Goal: Task Accomplishment & Management: Complete application form

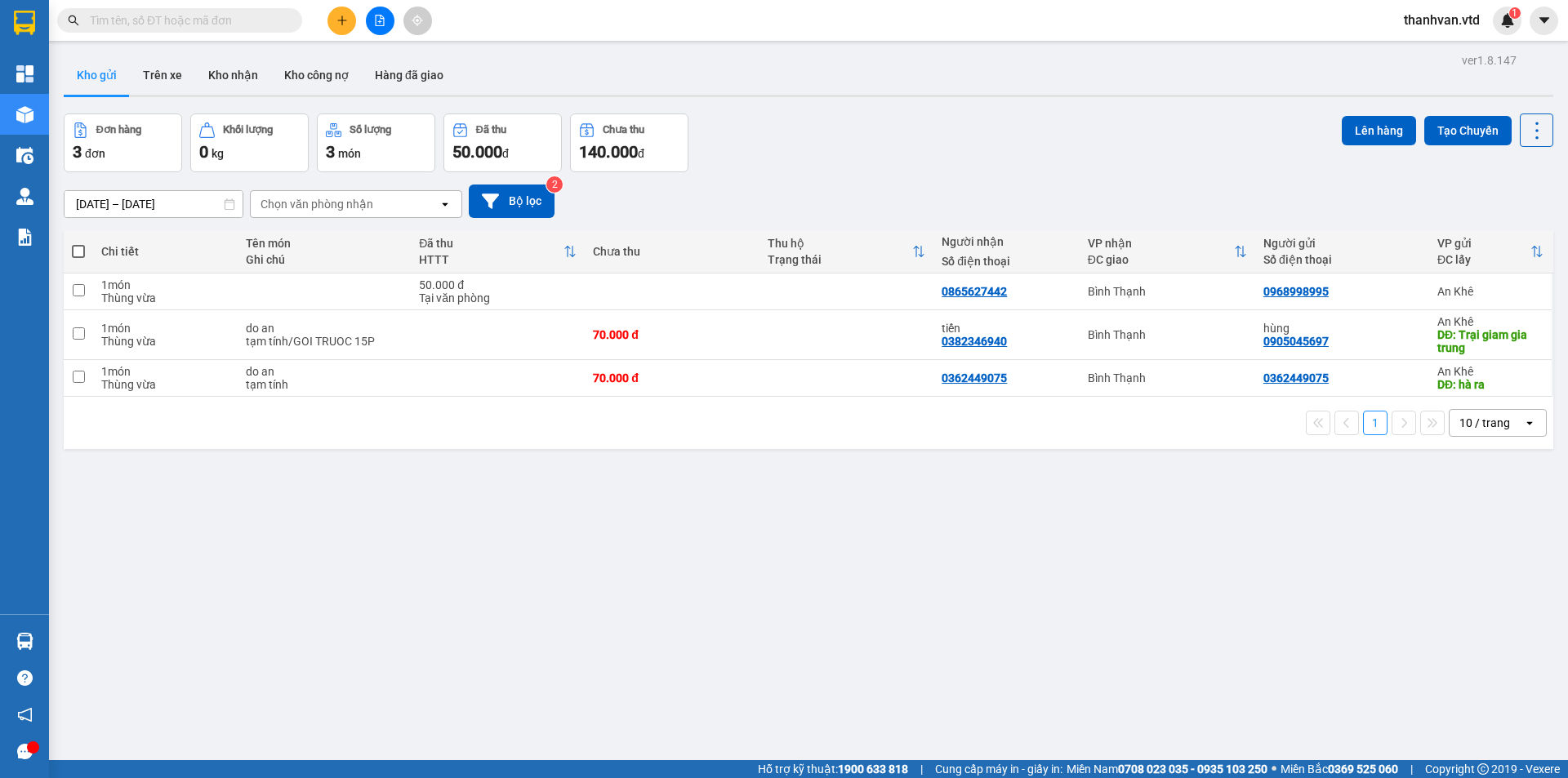
click at [28, 751] on div at bounding box center [32, 747] width 12 height 12
click at [522, 595] on div "ver 1.8.147 Kho gửi Trên xe Kho nhận Kho công nợ Hàng đã giao Đơn hàng 3 đơn Kh…" at bounding box center [807, 437] width 1502 height 778
click at [344, 26] on icon "plus" at bounding box center [342, 20] width 11 height 11
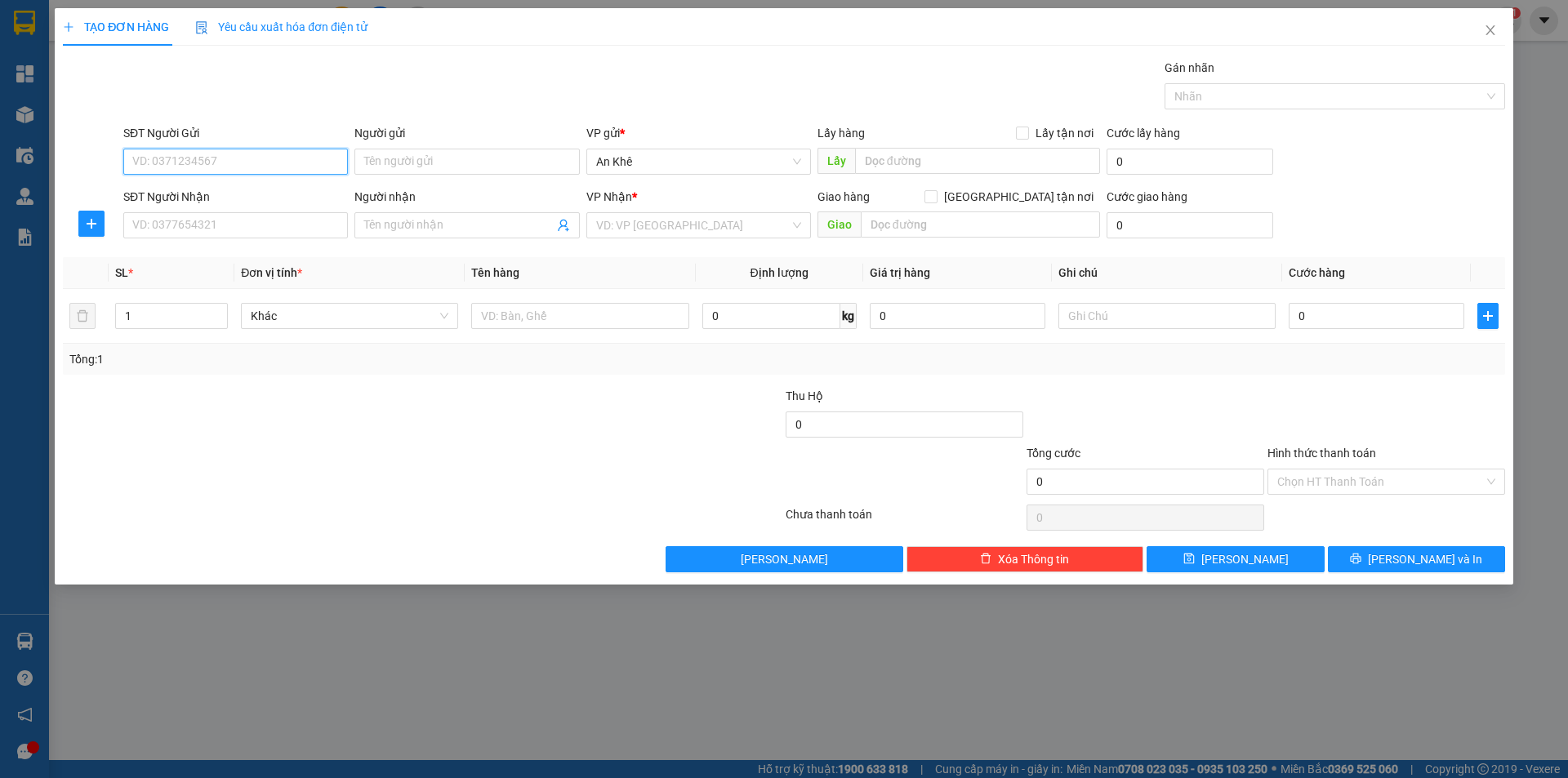
click at [225, 161] on input "SĐT Người Gửi" at bounding box center [236, 161] width 225 height 27
click at [237, 194] on div "0335443192" at bounding box center [236, 194] width 205 height 18
type input "0335443192"
type input "đông tr sơn"
type input "0335443192"
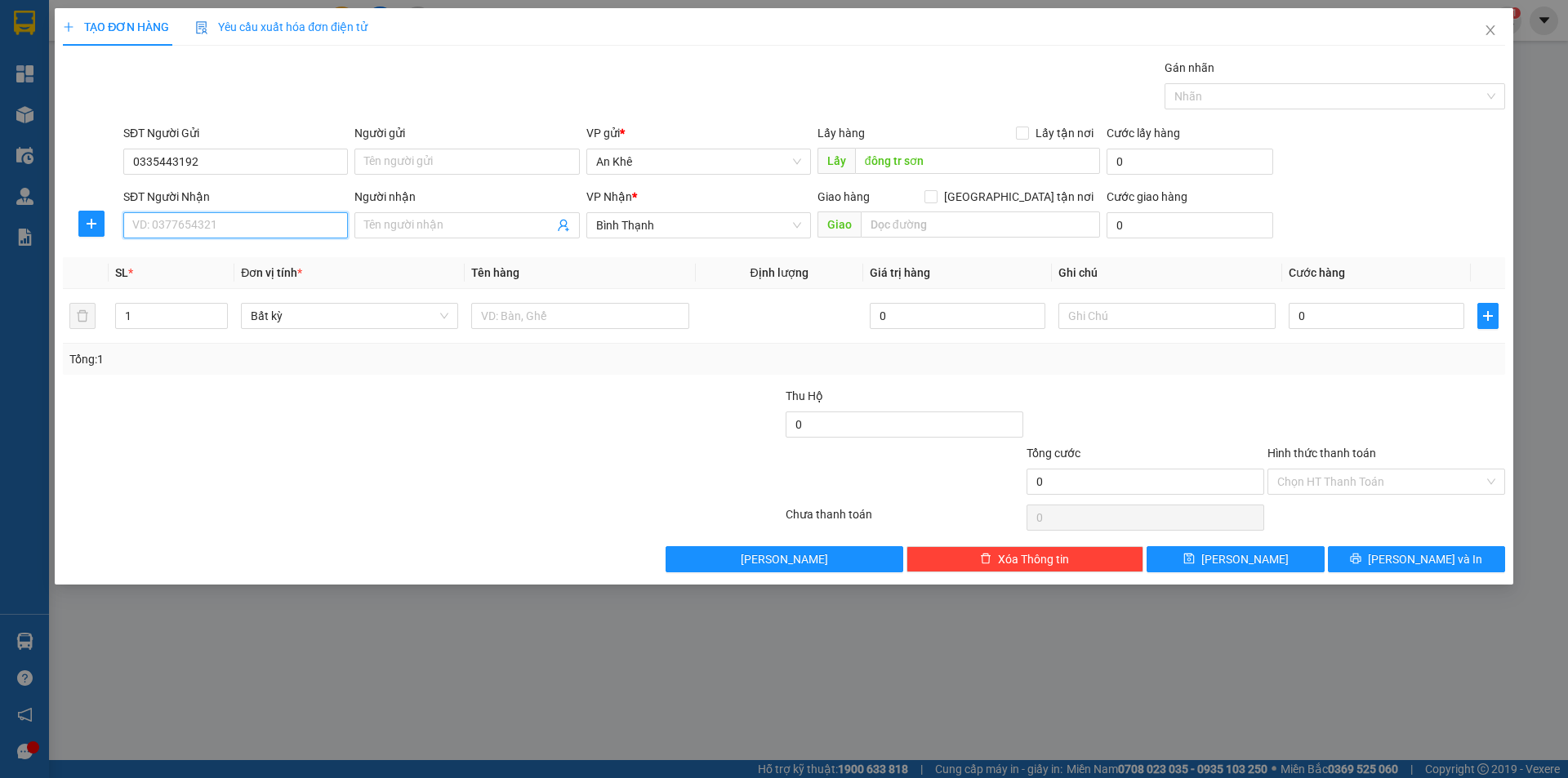
click at [243, 227] on input "SĐT Người Nhận" at bounding box center [236, 225] width 225 height 27
click at [475, 93] on div "Gói vận chuyển * Tiêu chuẩn Gán nhãn Nhãn" at bounding box center [814, 87] width 1388 height 57
drag, startPoint x: 214, startPoint y: 163, endPoint x: 75, endPoint y: 147, distance: 139.9
click at [75, 147] on div "SĐT Người Gửi 0335443192 0335443192 Người gửi Tên người gửi VP gửi * An Khê Lấy…" at bounding box center [784, 152] width 1445 height 57
click at [168, 222] on input "SĐT Người Nhận" at bounding box center [236, 225] width 225 height 27
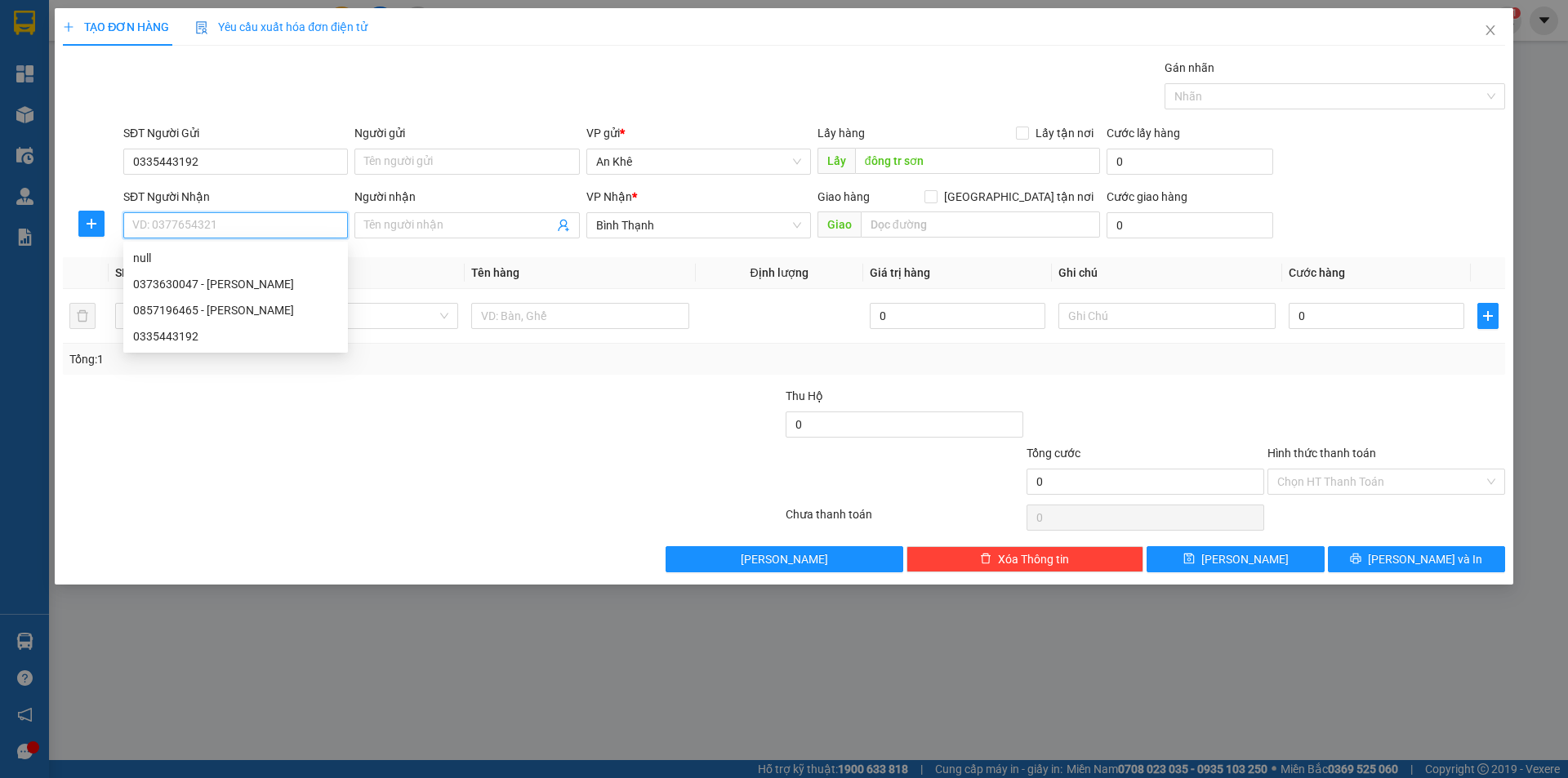
paste input "0335443192"
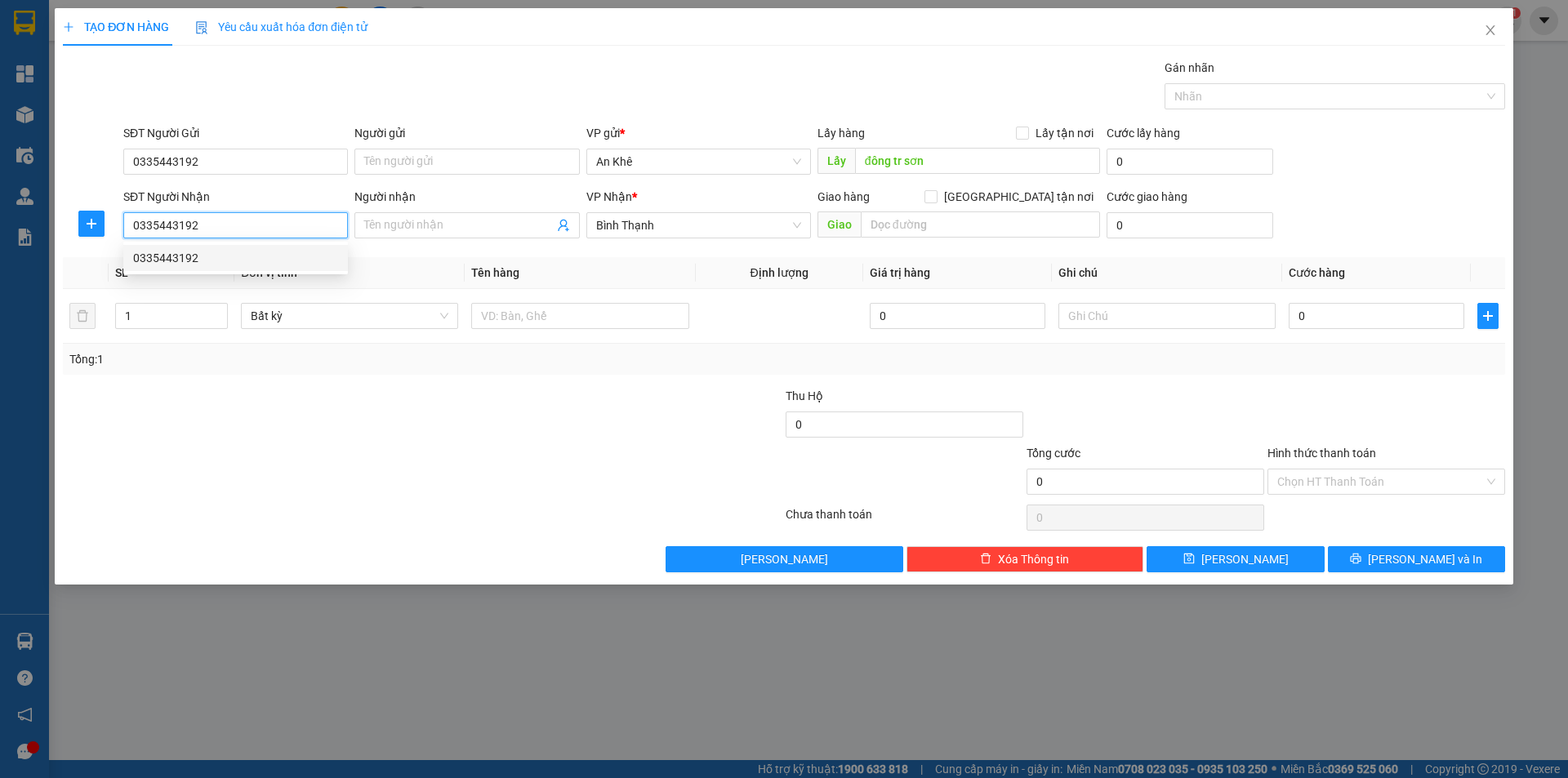
type input "0335443192"
click at [422, 503] on div at bounding box center [422, 518] width 722 height 33
click at [444, 314] on span "Bất kỳ" at bounding box center [350, 315] width 198 height 25
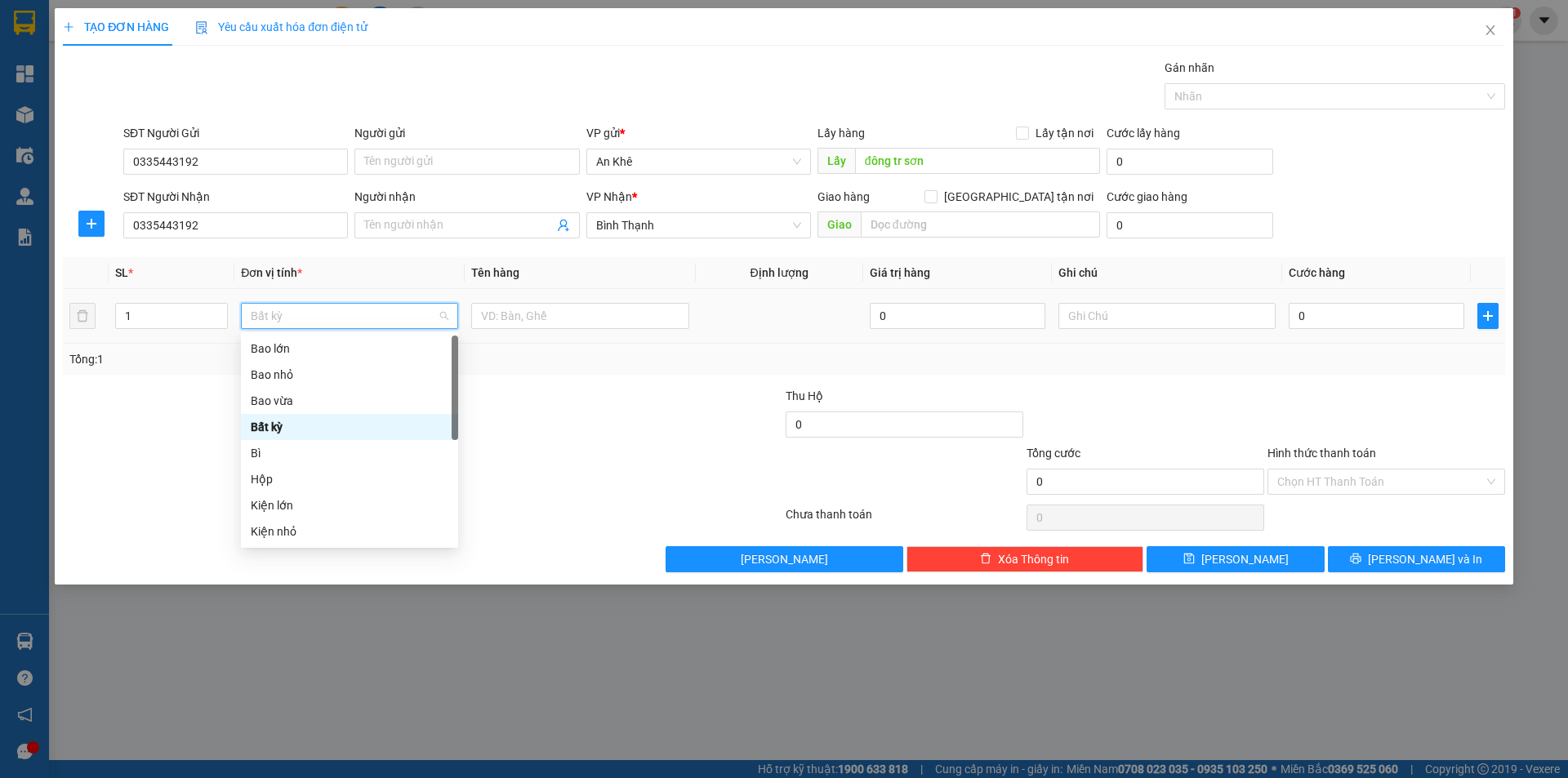
type input "m"
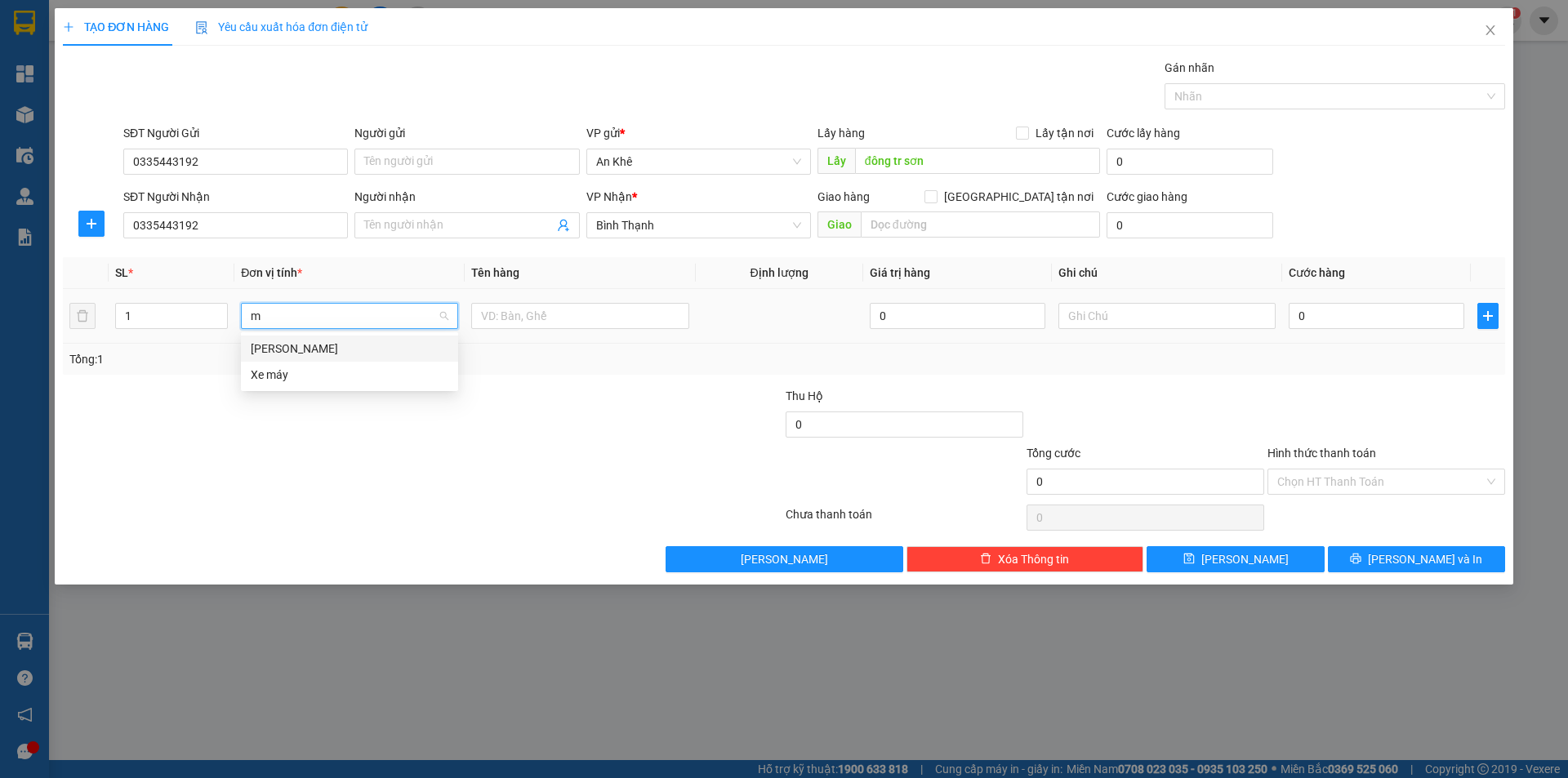
click at [354, 355] on div "[PERSON_NAME]" at bounding box center [350, 349] width 198 height 18
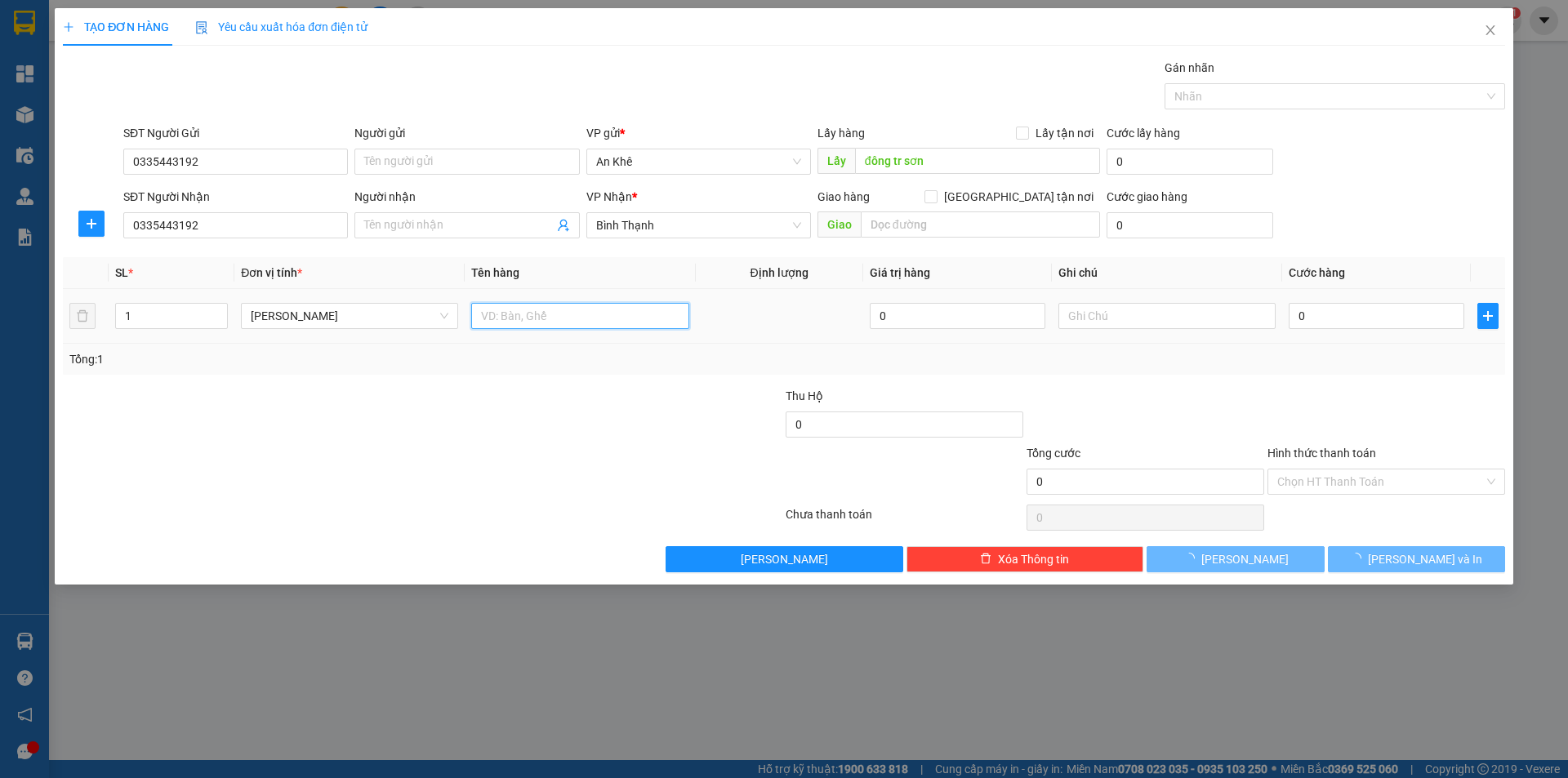
click at [600, 323] on input "text" at bounding box center [579, 316] width 217 height 27
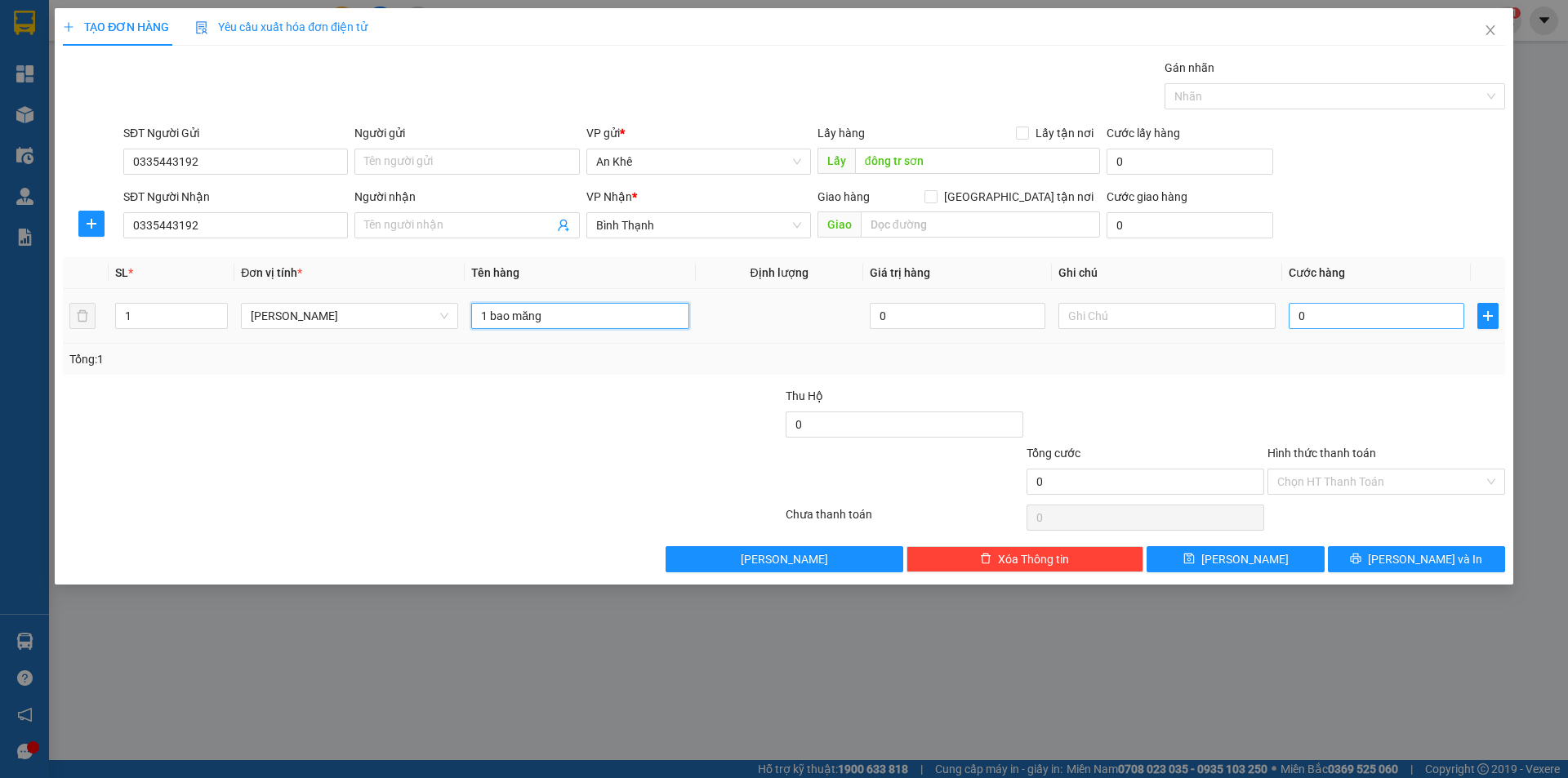
type input "1 bao măng"
click at [1384, 323] on input "0" at bounding box center [1376, 316] width 176 height 27
type input "1"
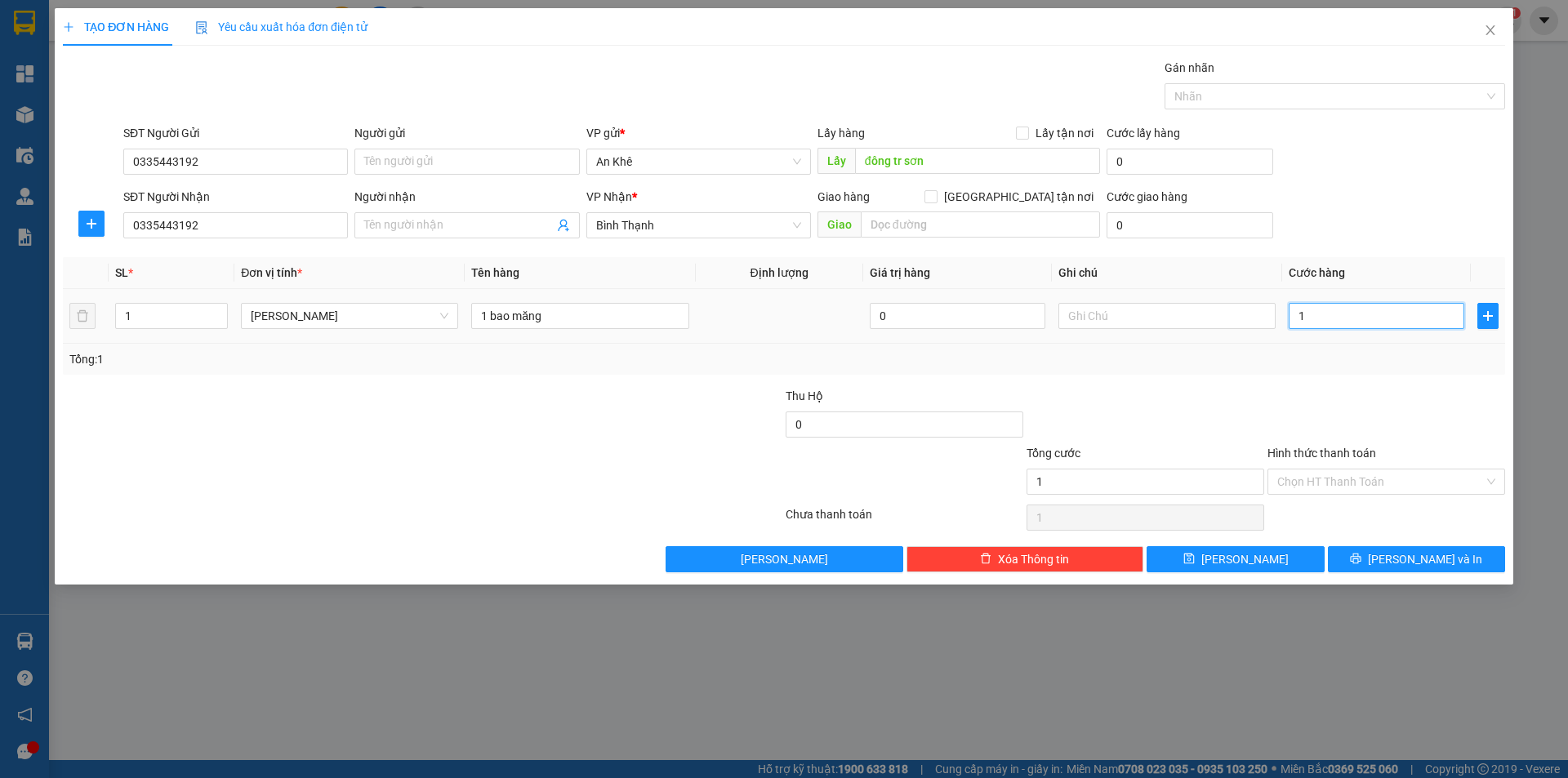
type input "10"
type input "100"
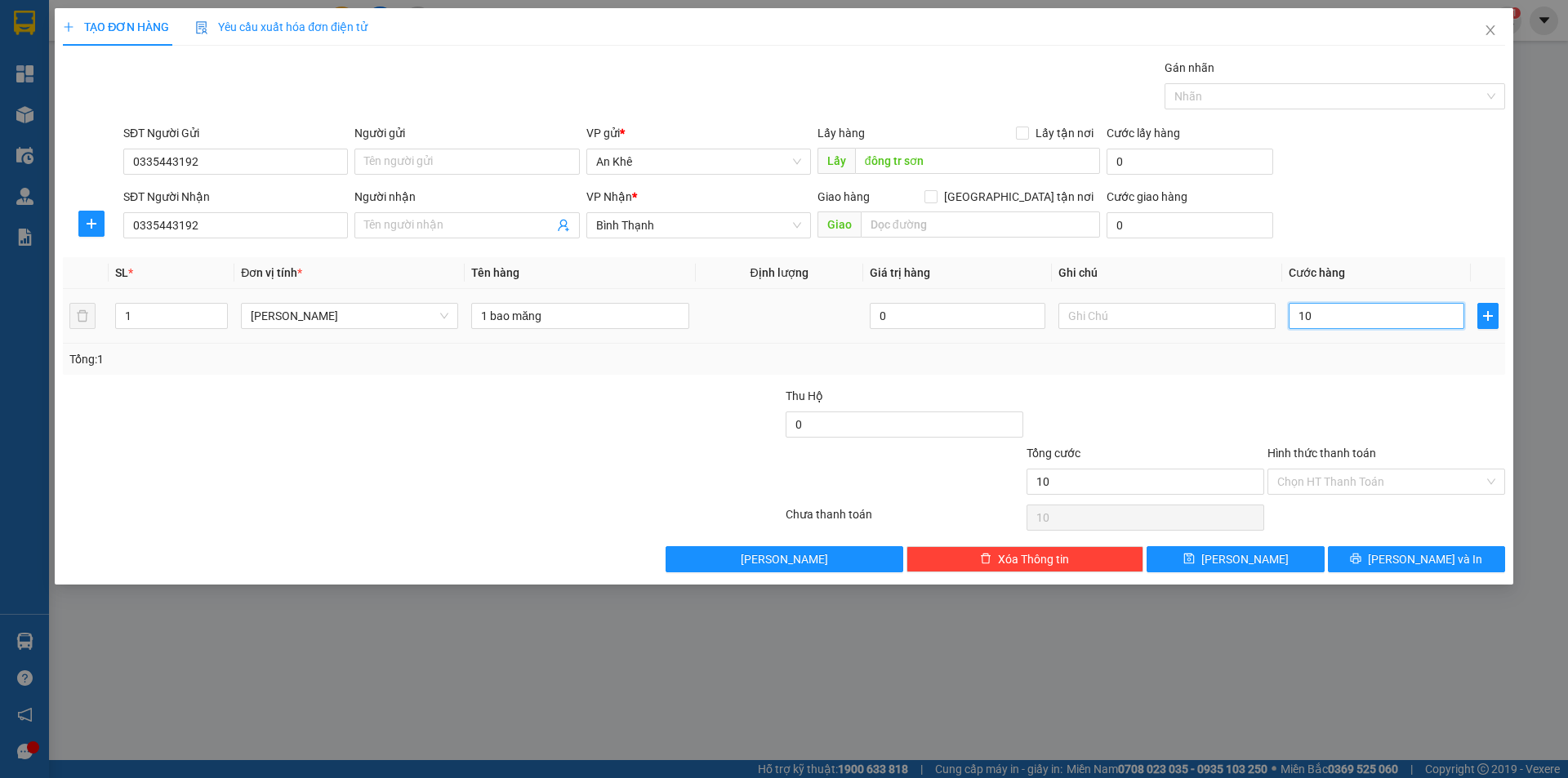
type input "100"
type input "1.000"
type input "10.000"
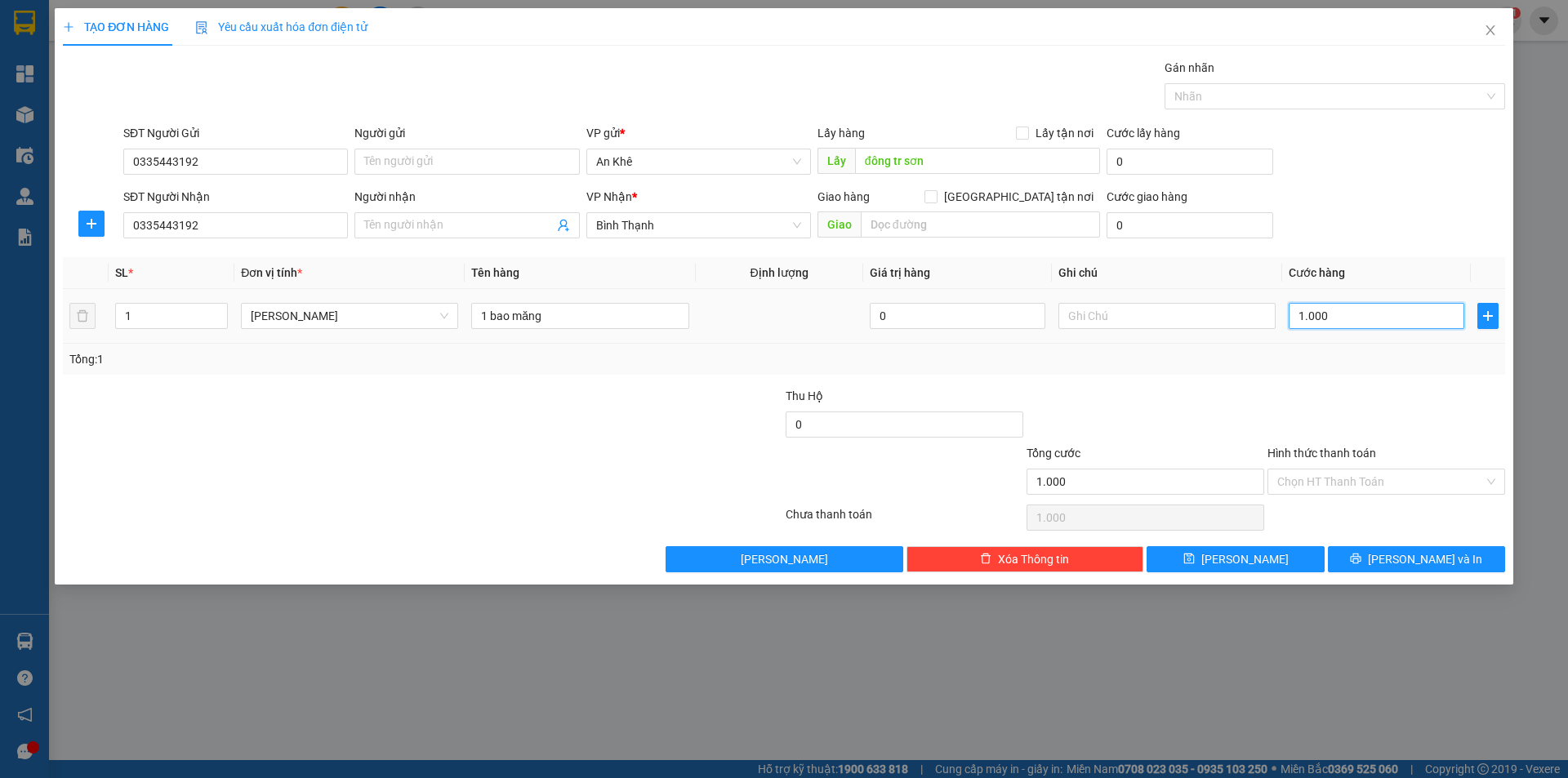
type input "10.000"
type input "100.000"
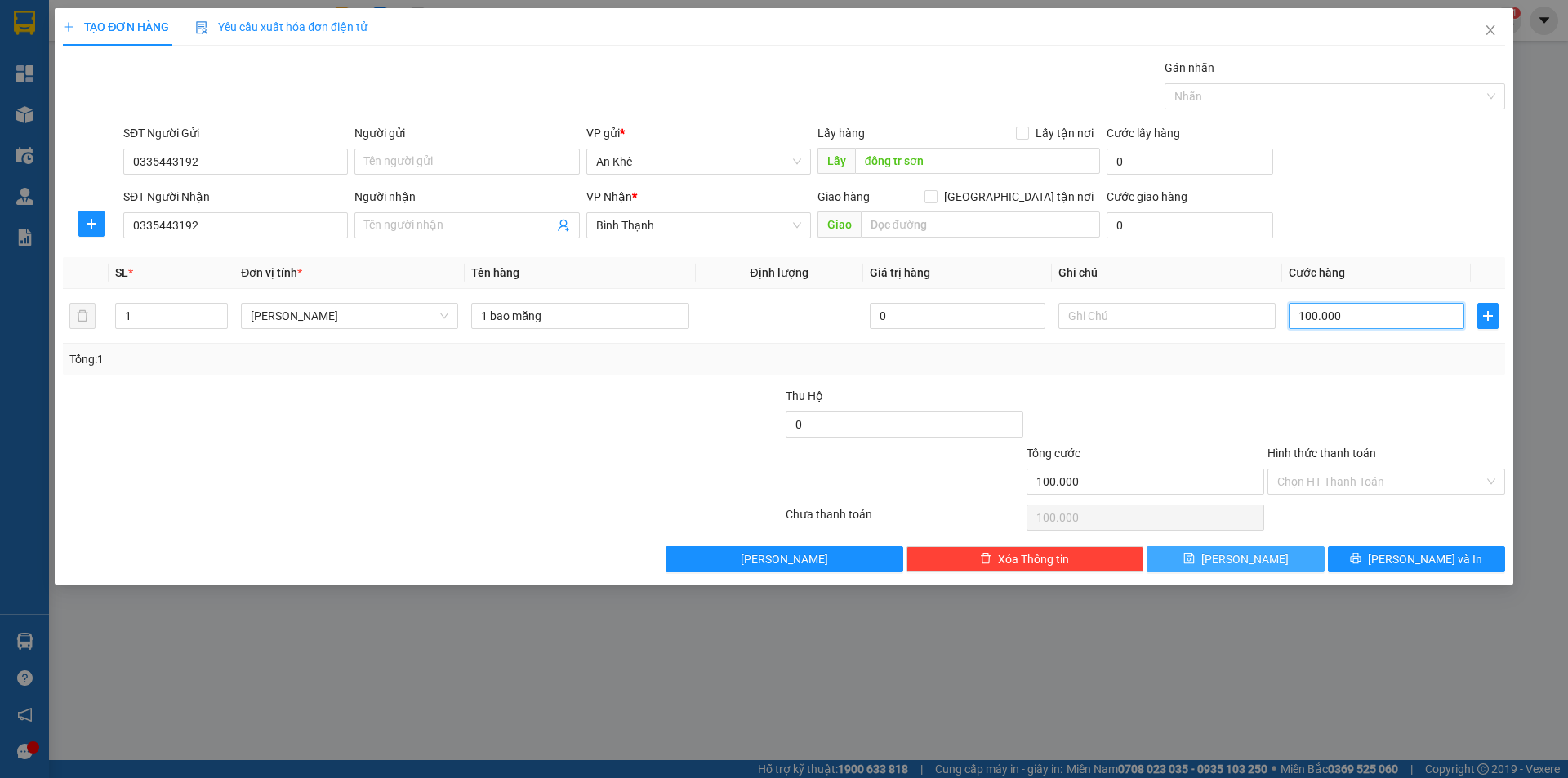
type input "100.000"
click at [1217, 551] on button "[PERSON_NAME]" at bounding box center [1234, 559] width 177 height 27
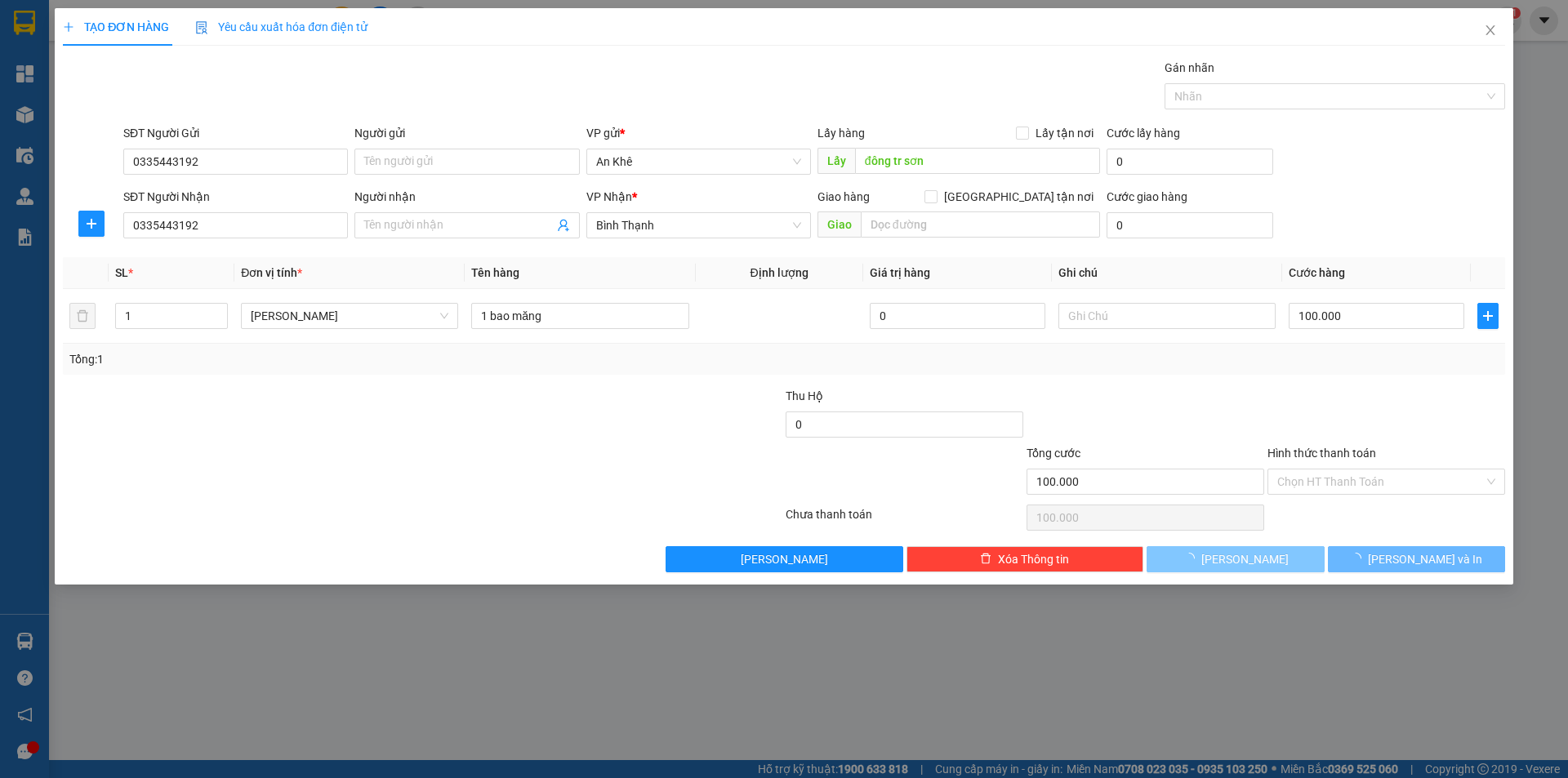
type input "0"
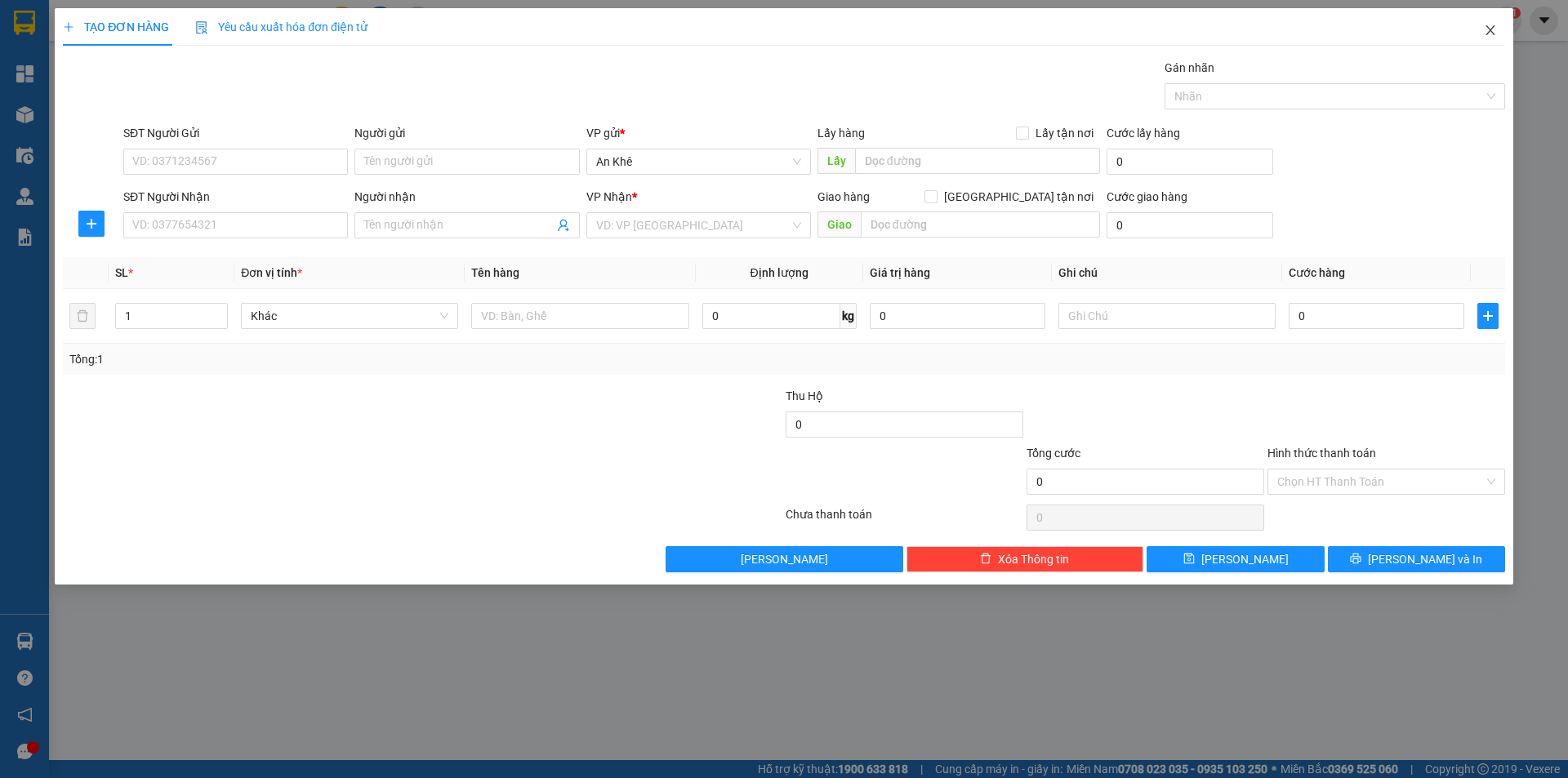
click at [1488, 31] on icon "close" at bounding box center [1490, 30] width 13 height 13
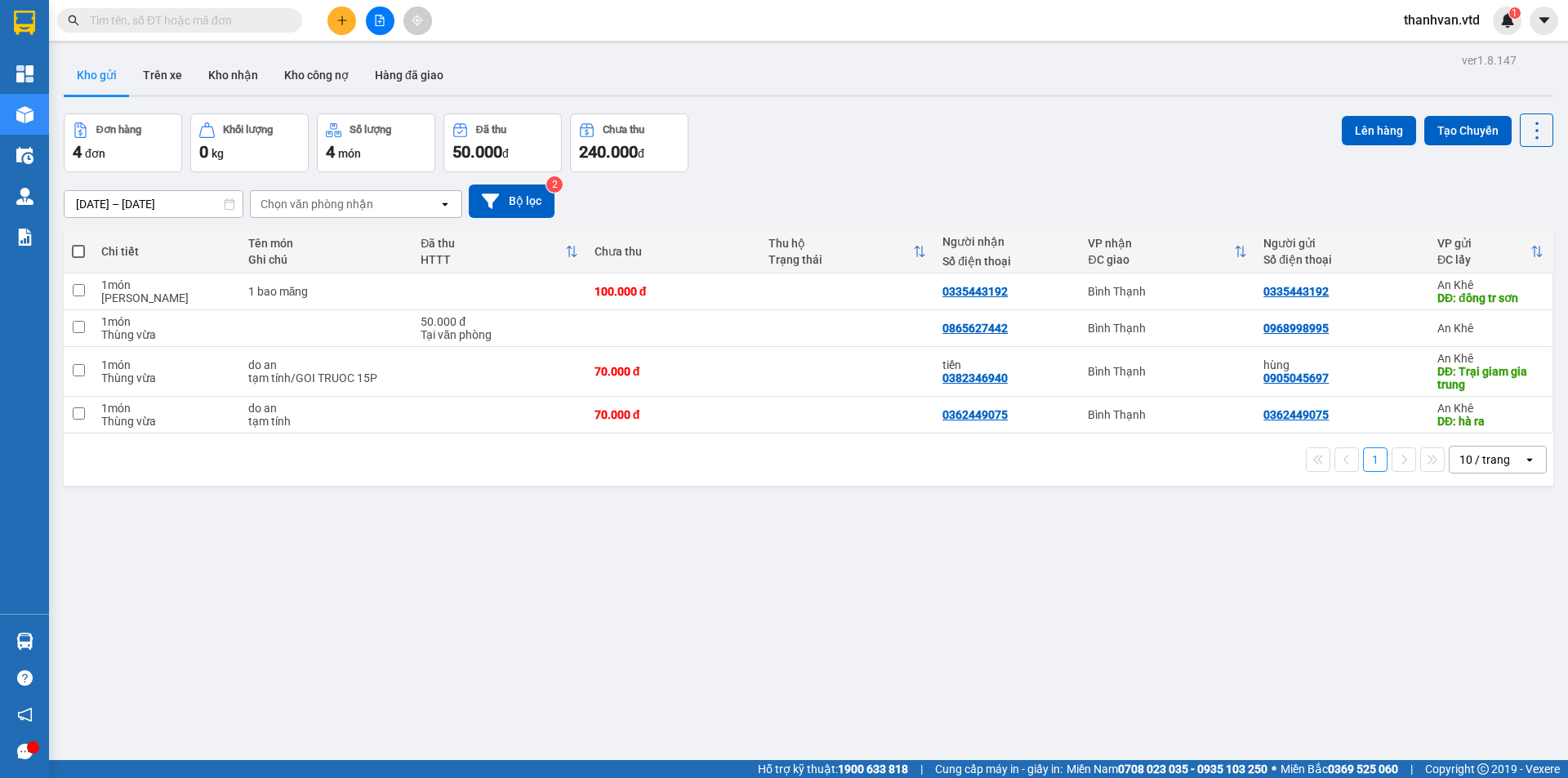
click at [992, 215] on div "[DATE] – [DATE] Press the down arrow key to interact with the calendar and sele…" at bounding box center [807, 201] width 1489 height 34
click at [344, 26] on icon "plus" at bounding box center [342, 20] width 11 height 11
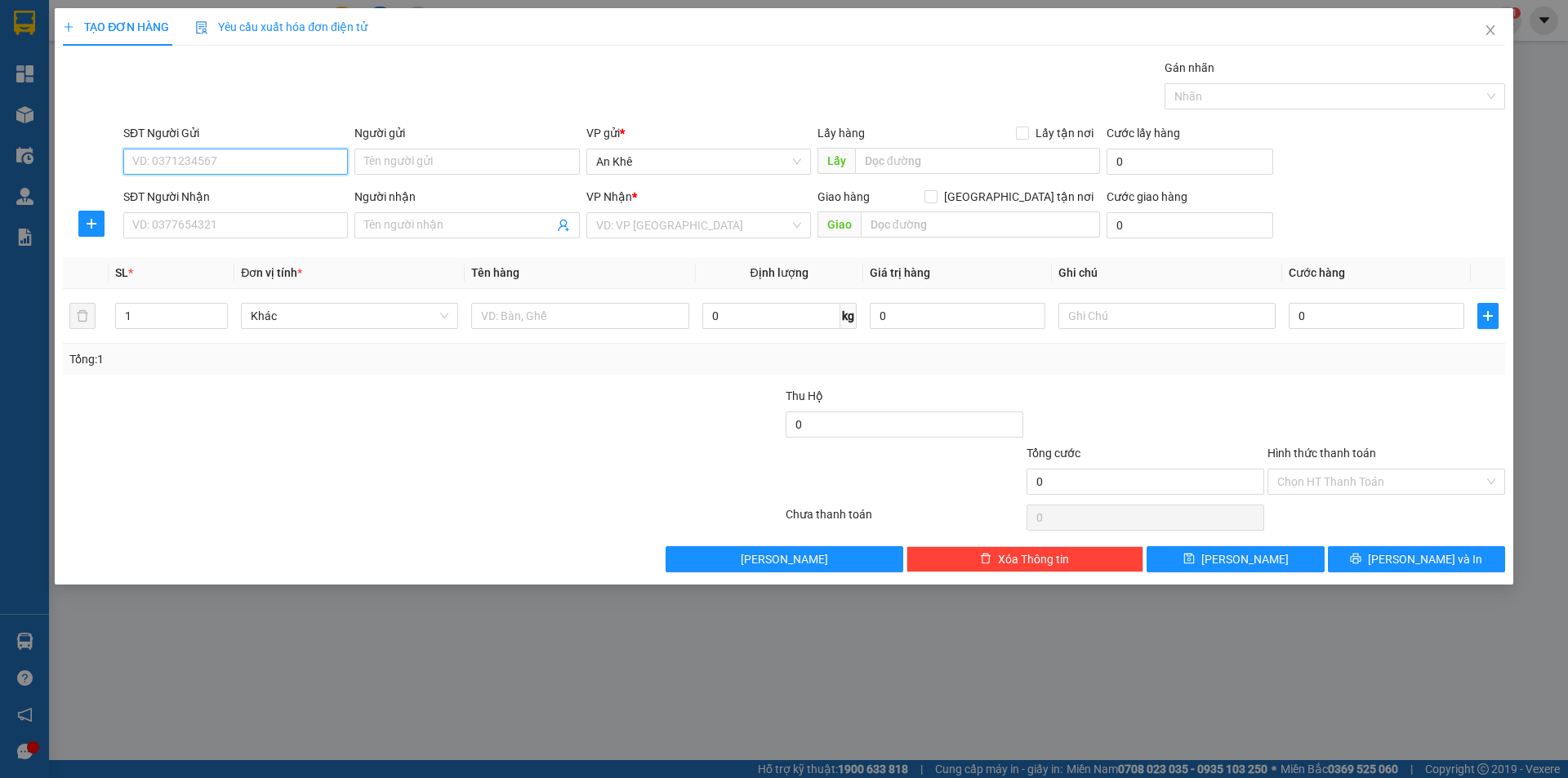
click at [231, 169] on input "SĐT Người Gửi" at bounding box center [236, 161] width 225 height 27
type input "0961543372"
click at [401, 164] on input "Người gửi" at bounding box center [466, 161] width 225 height 27
type input "Sư Cô Huy"
click at [198, 223] on input "SĐT Người Nhận" at bounding box center [236, 225] width 225 height 27
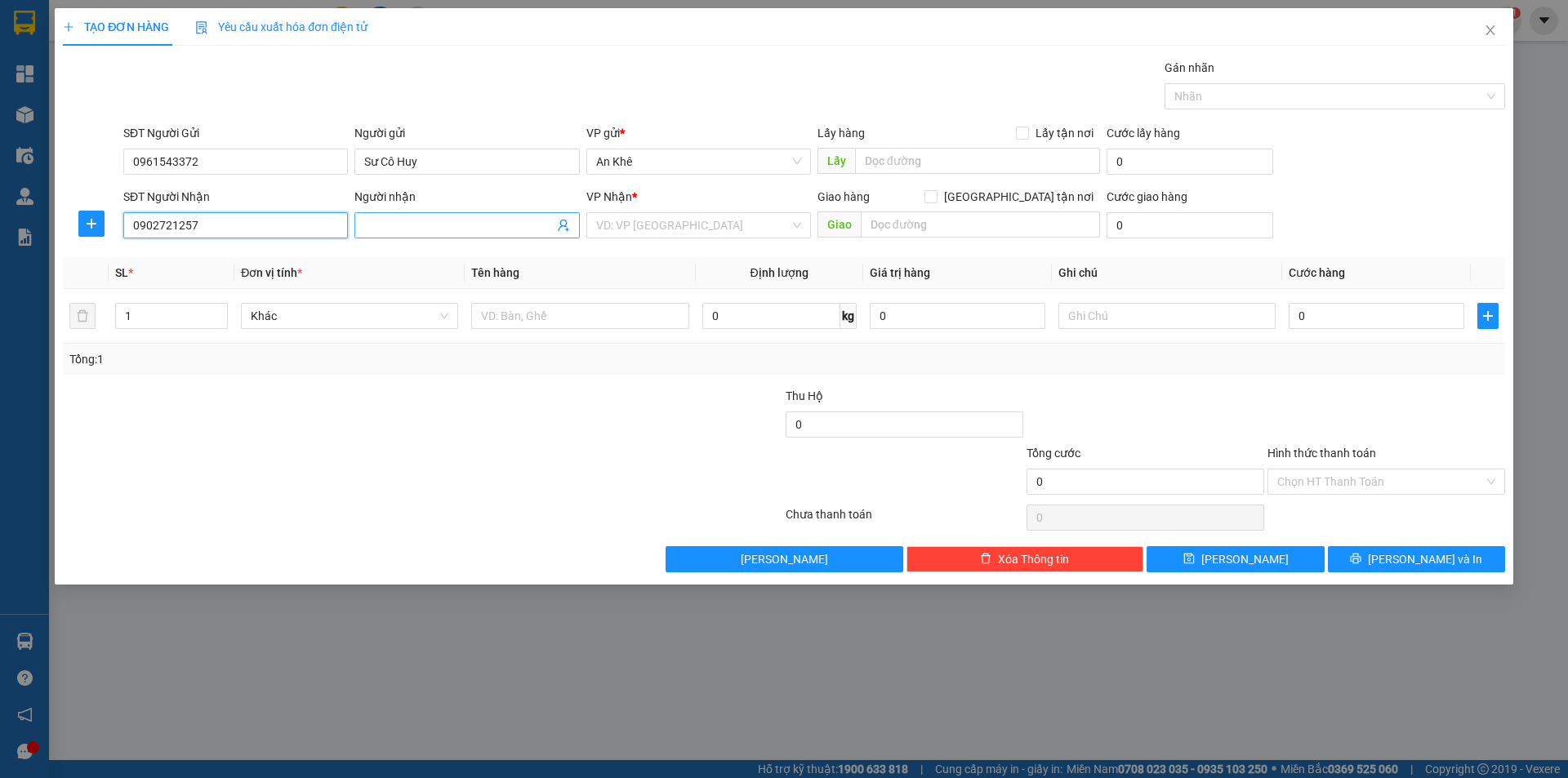
type input "0902721257"
click at [458, 215] on span at bounding box center [466, 225] width 225 height 27
click at [423, 322] on span "Khác" at bounding box center [350, 315] width 198 height 25
type input "[GEOGRAPHIC_DATA]"
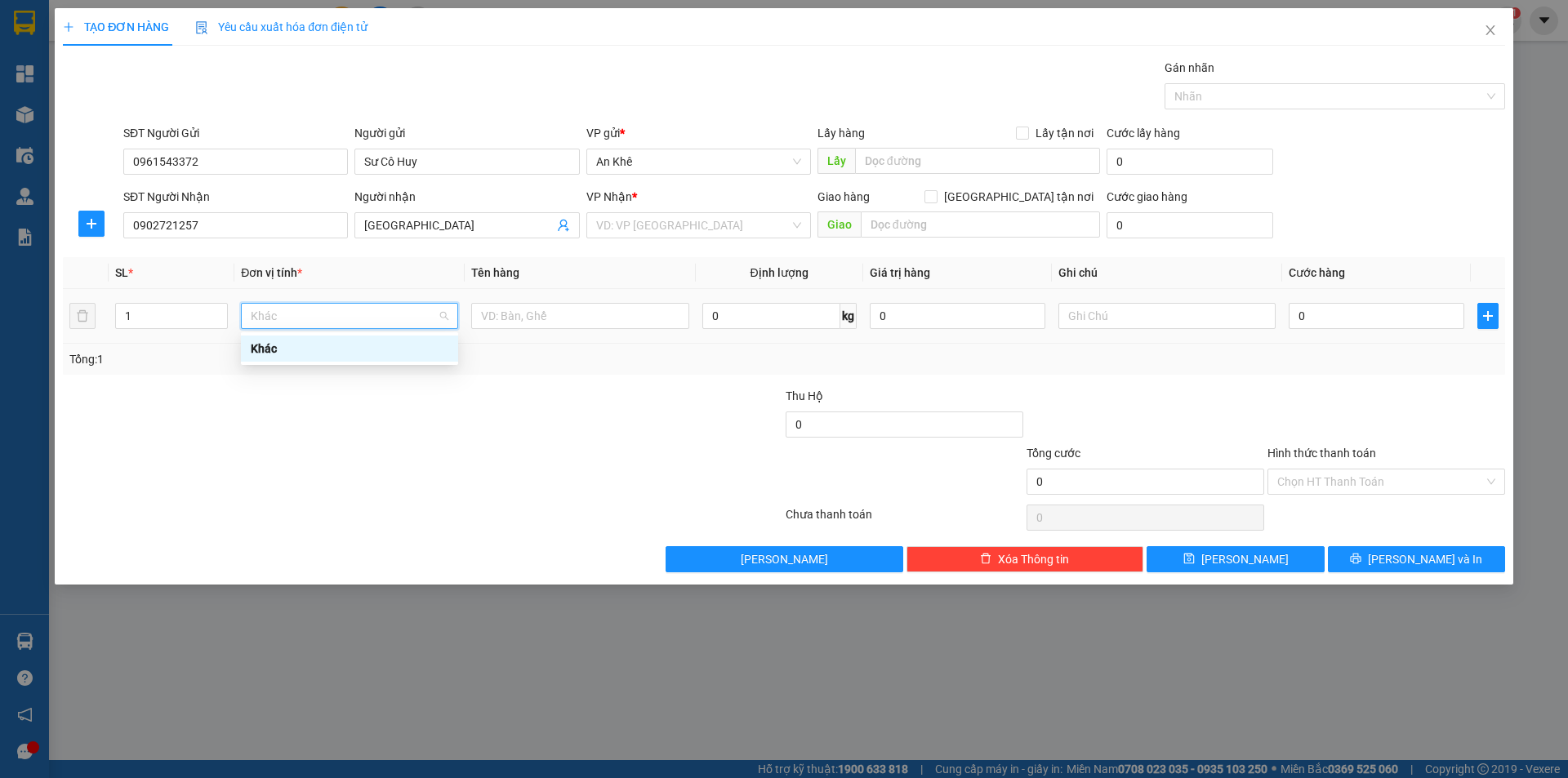
type input "m"
drag, startPoint x: 335, startPoint y: 318, endPoint x: 239, endPoint y: 319, distance: 96.0
click at [239, 319] on td "th" at bounding box center [349, 316] width 230 height 55
click at [802, 235] on div "VD: VP [GEOGRAPHIC_DATA]" at bounding box center [698, 225] width 225 height 27
type input "th"
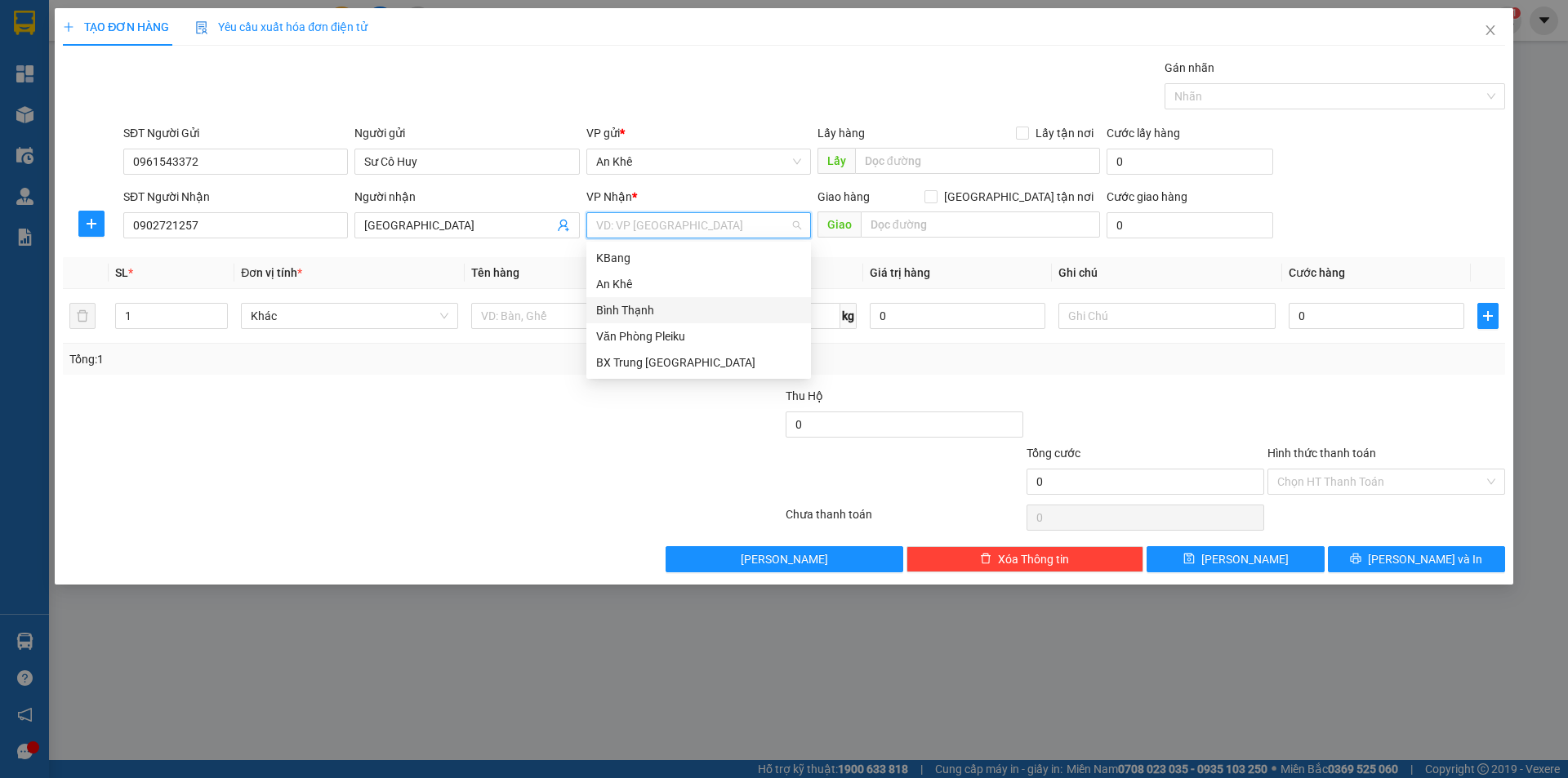
click at [643, 311] on div "Bình Thạnh" at bounding box center [698, 311] width 205 height 18
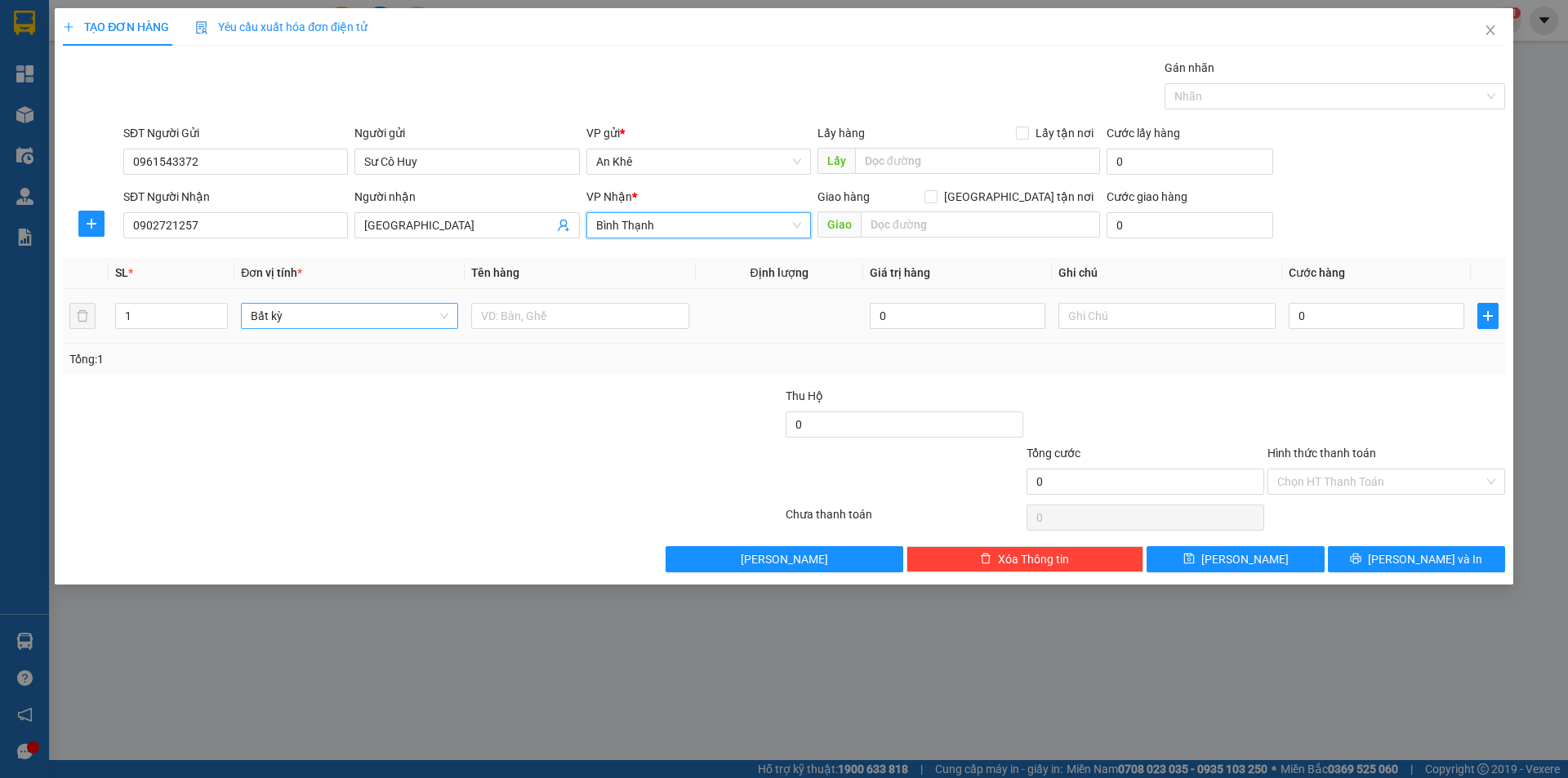
click at [391, 322] on span "Bất kỳ" at bounding box center [350, 315] width 198 height 25
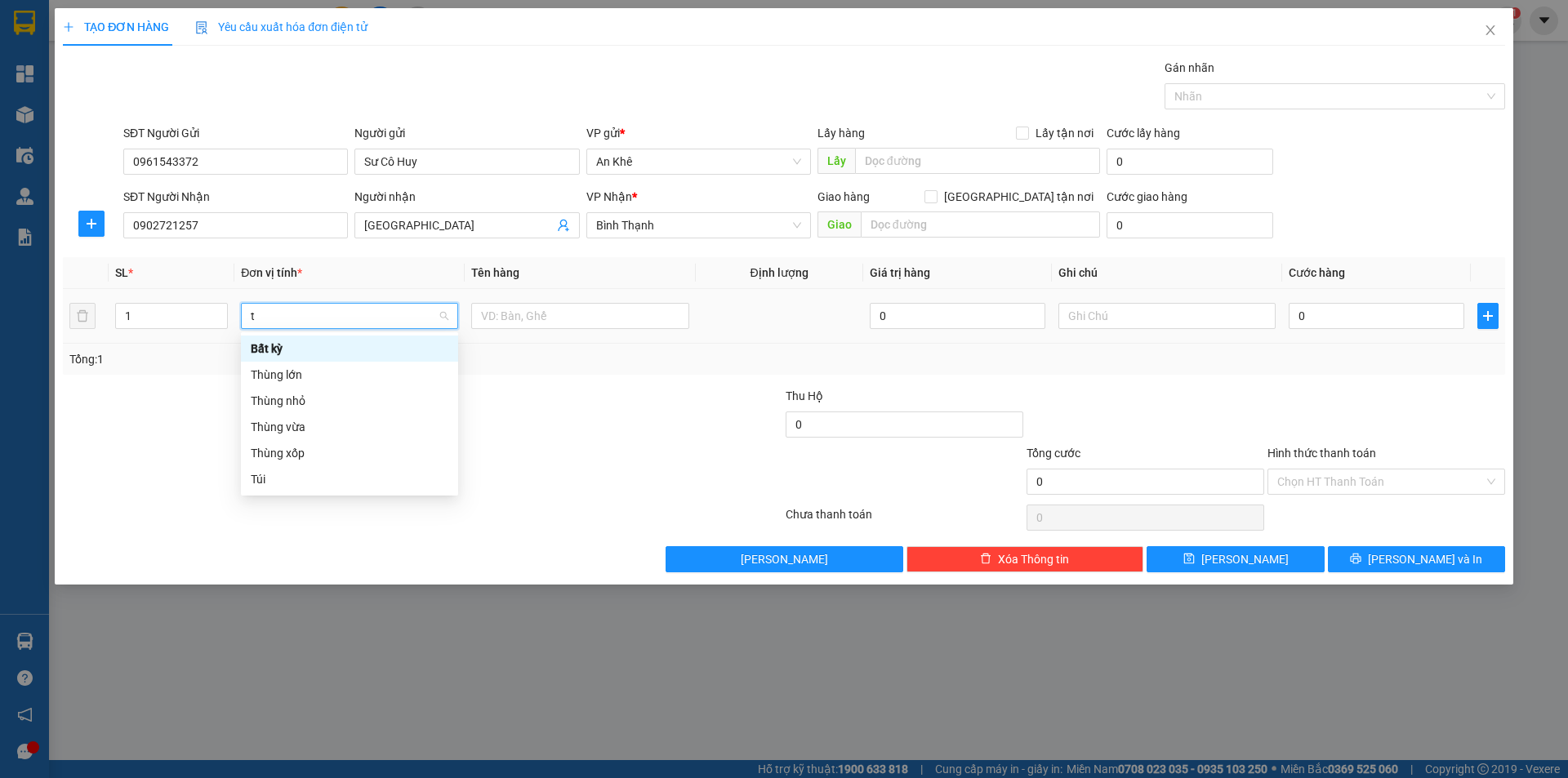
type input "th"
click at [319, 399] on div "Thùng vừa" at bounding box center [350, 401] width 198 height 18
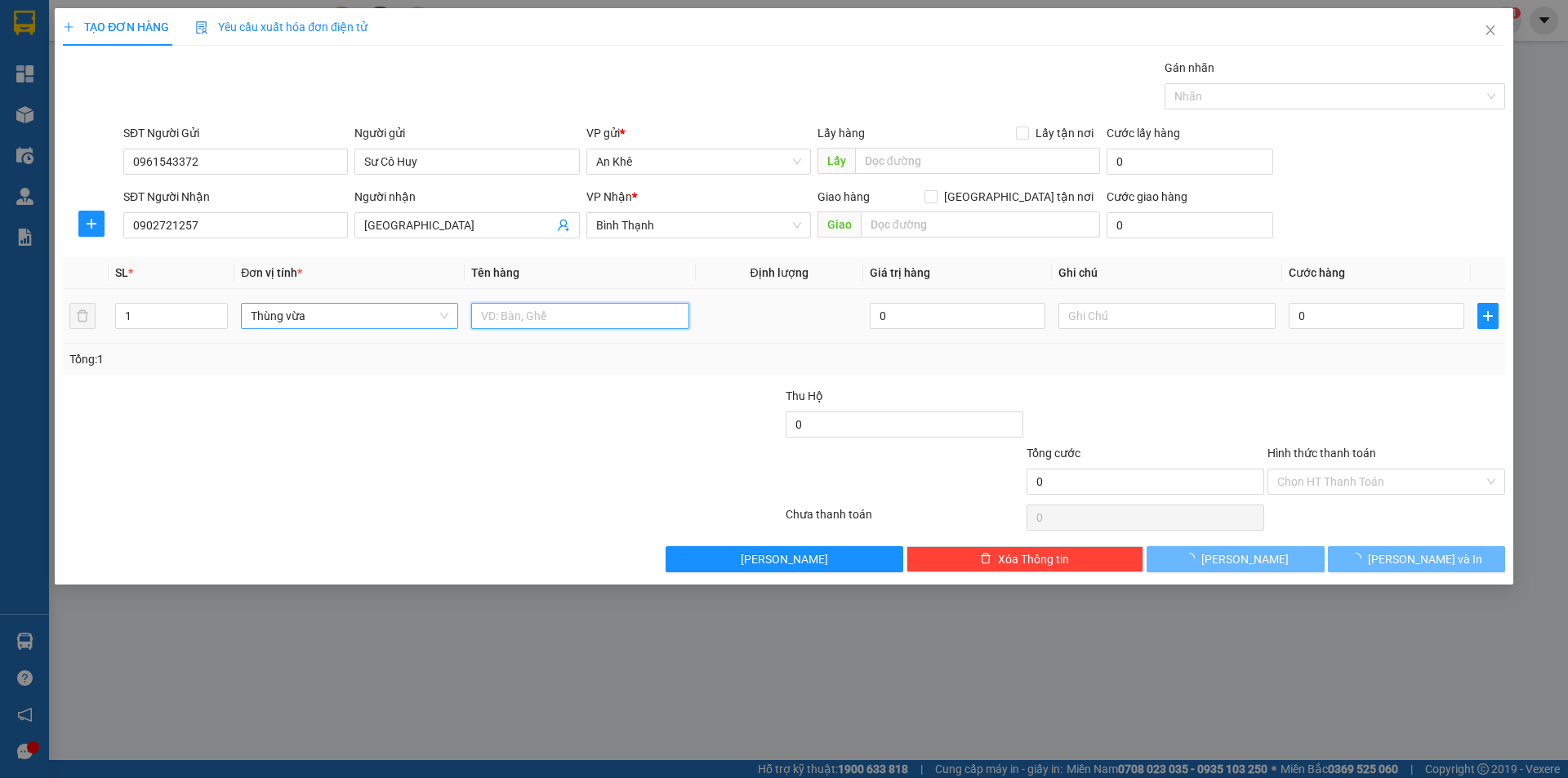
click at [559, 322] on input "text" at bounding box center [579, 316] width 217 height 27
type input "do an"
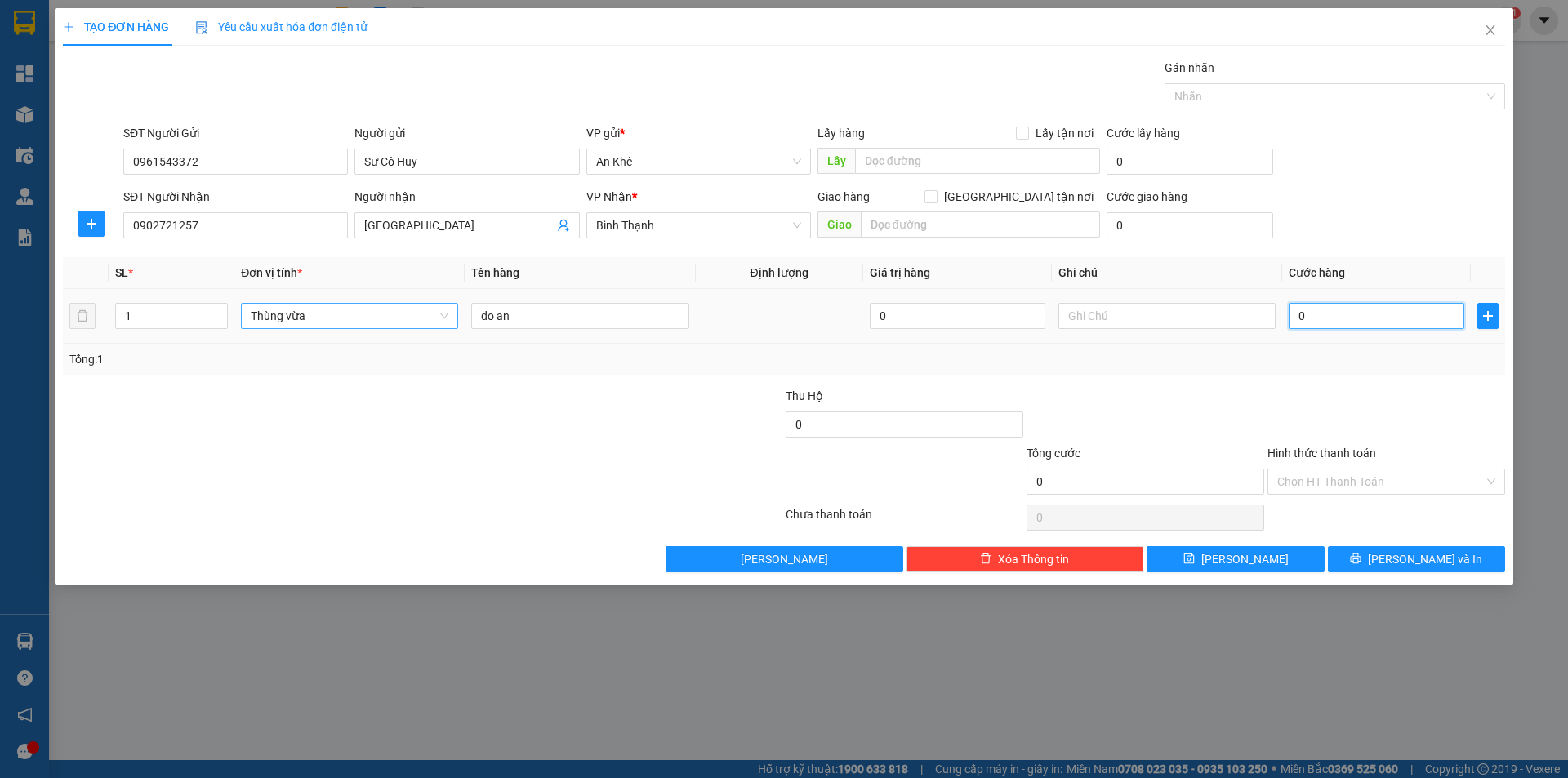
click at [1353, 322] on input "0" at bounding box center [1376, 316] width 176 height 27
type input "4"
type input "40"
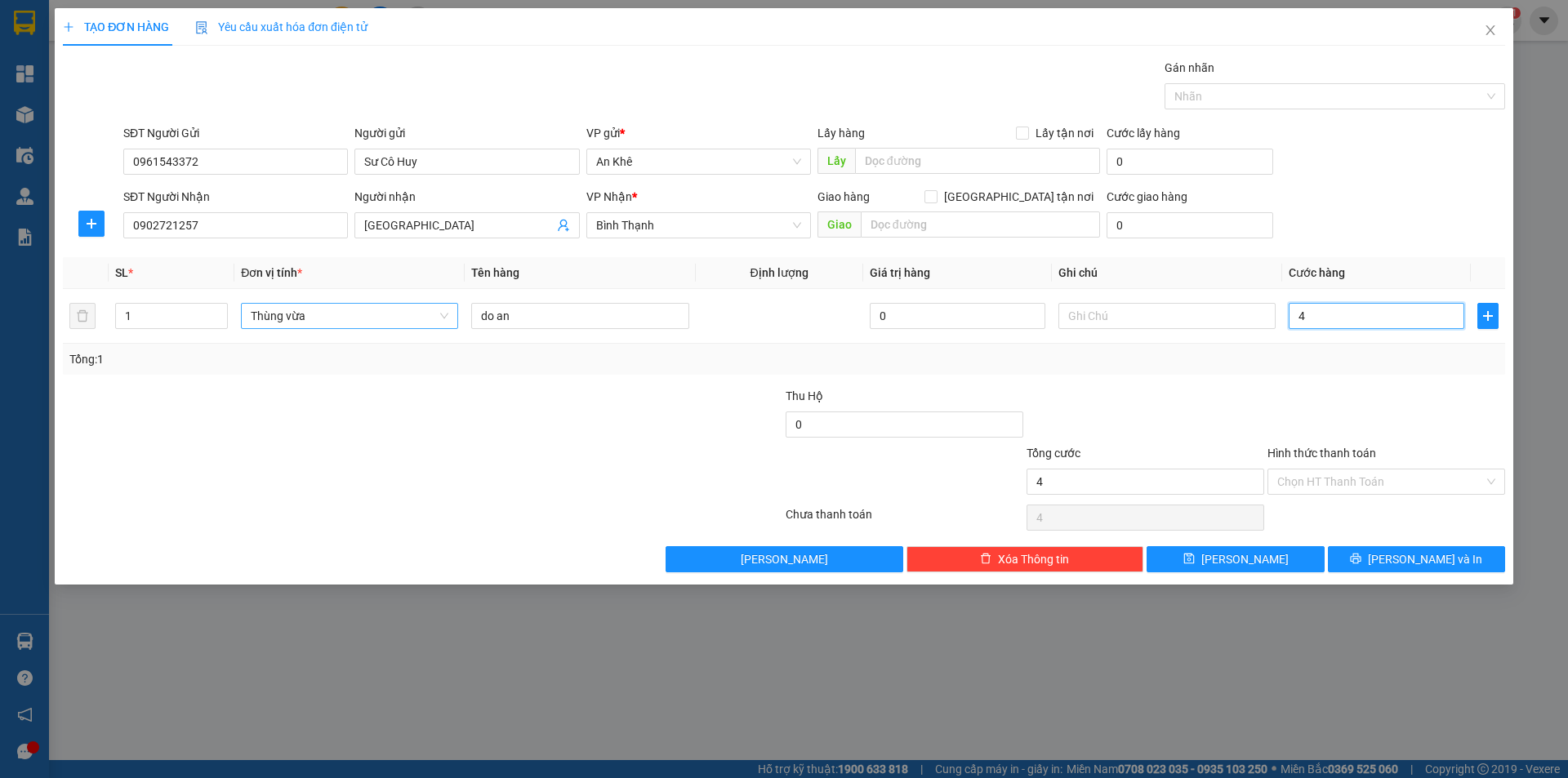
type input "40"
type input "400"
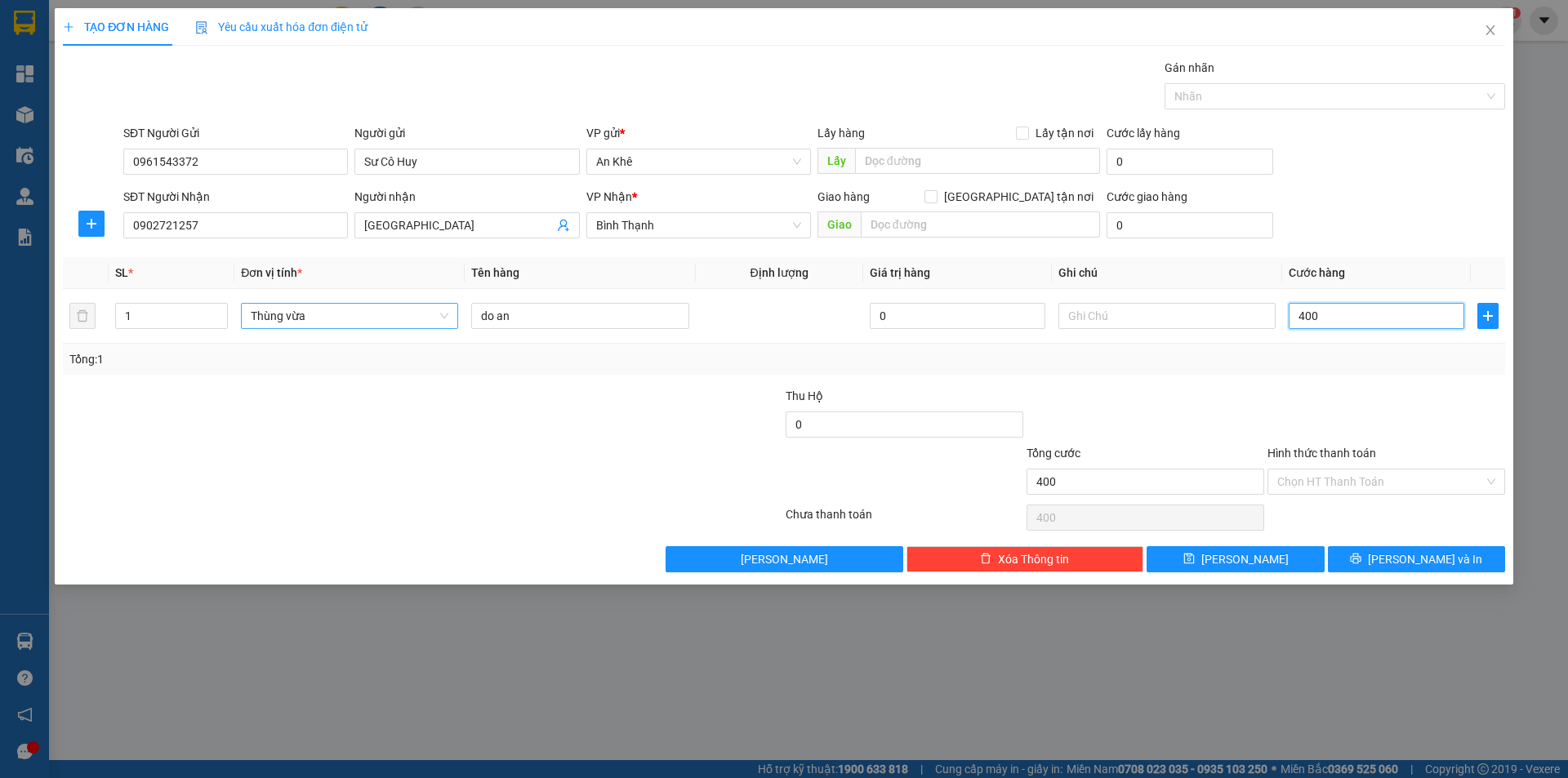
type input "4.000"
type input "40.000"
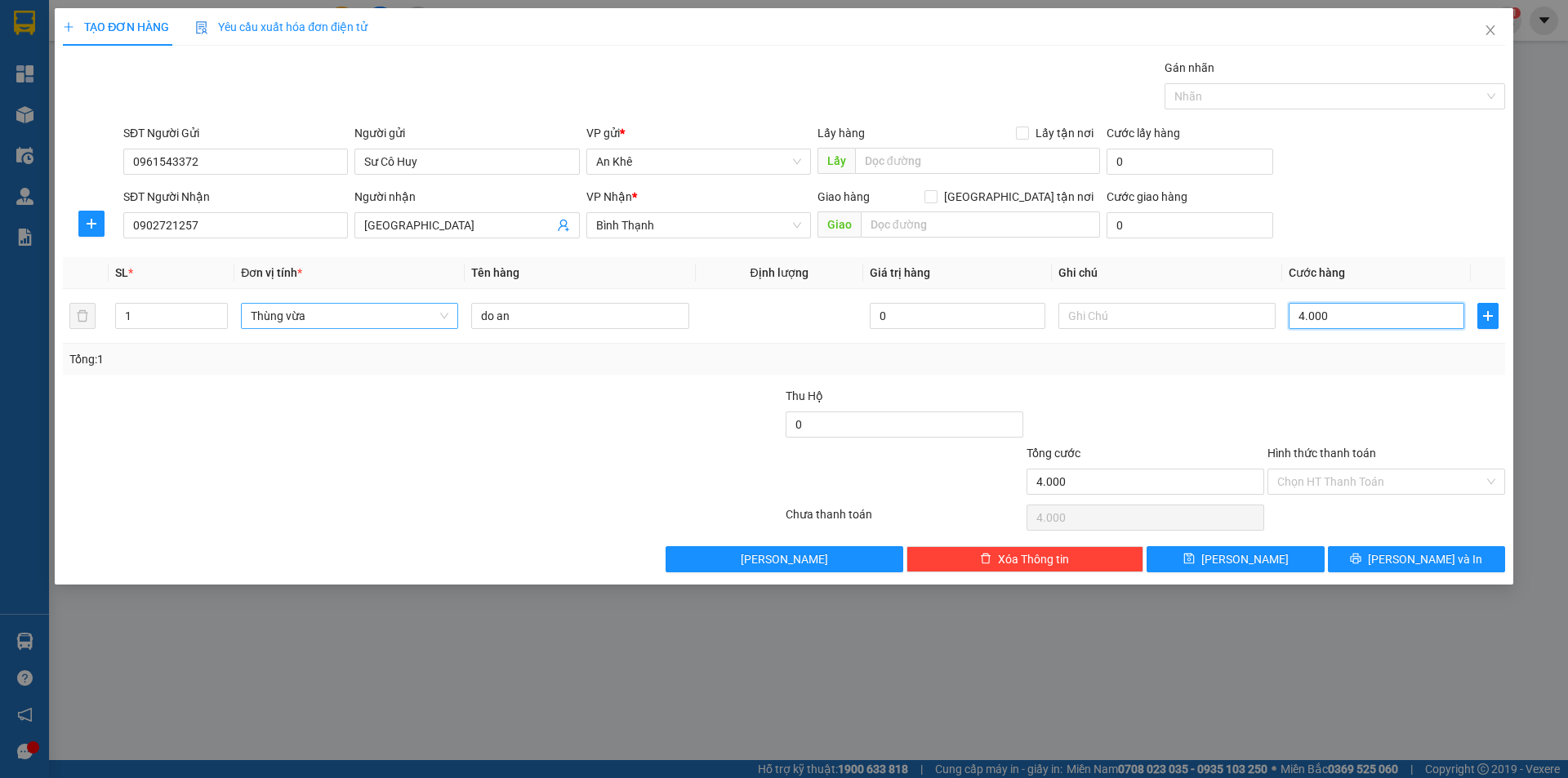
type input "40.000"
click at [1197, 318] on input "text" at bounding box center [1167, 316] width 217 height 27
type input "Nhờ book grap, vân thu 70k"
click at [1340, 470] on input "Hình thức thanh toán" at bounding box center [1379, 481] width 206 height 25
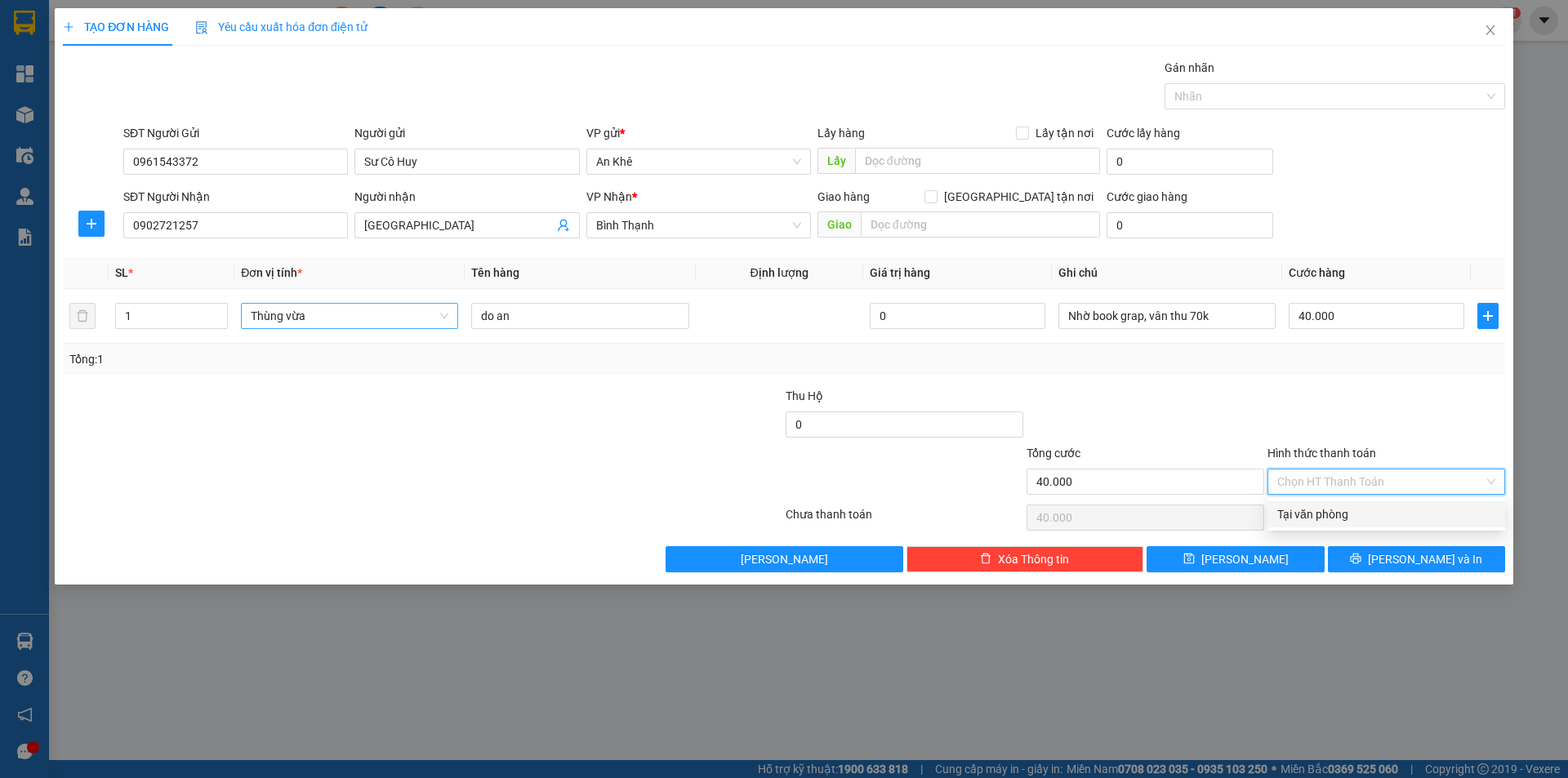
click at [1347, 511] on div "Tại văn phòng" at bounding box center [1386, 514] width 218 height 18
type input "0"
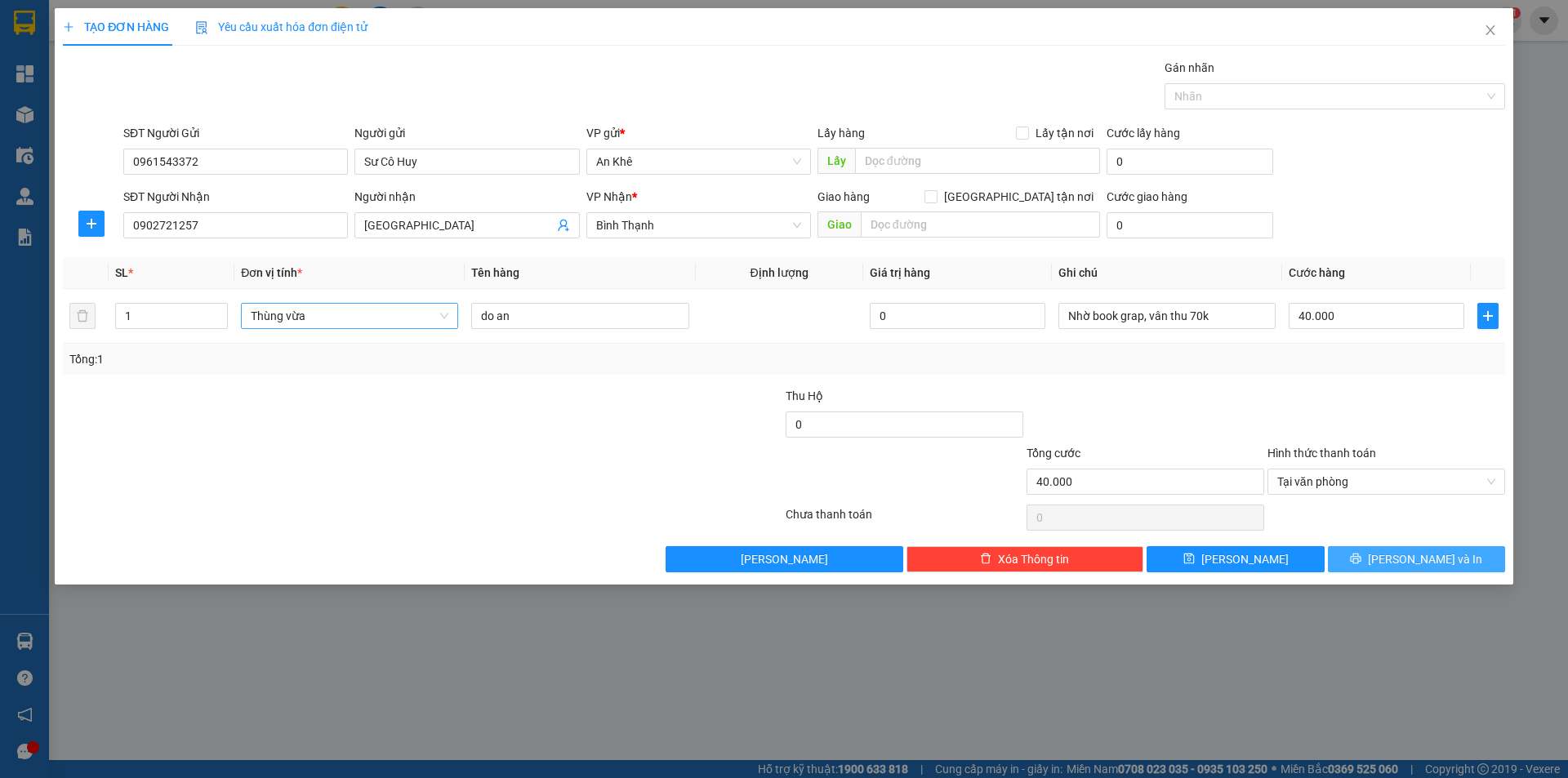
click at [1361, 563] on icon "printer" at bounding box center [1355, 558] width 11 height 11
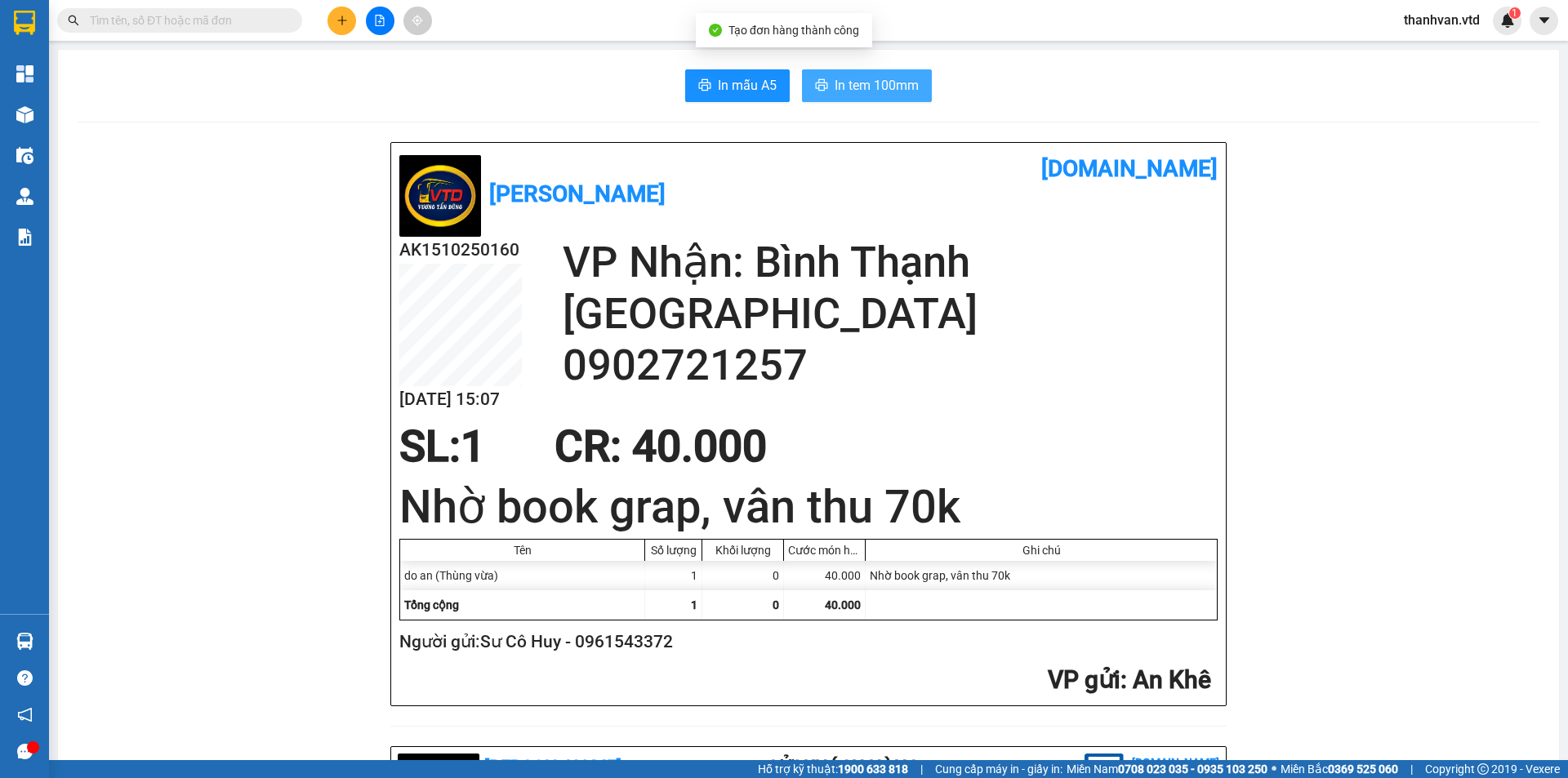
click at [878, 85] on span "In tem 100mm" at bounding box center [877, 85] width 84 height 20
click at [969, 426] on div "SL: 1 CR : 40.000" at bounding box center [798, 446] width 818 height 49
click at [837, 677] on h2 "VP gửi : An Khê" at bounding box center [806, 680] width 812 height 34
click at [341, 20] on icon "plus" at bounding box center [342, 19] width 9 height 1
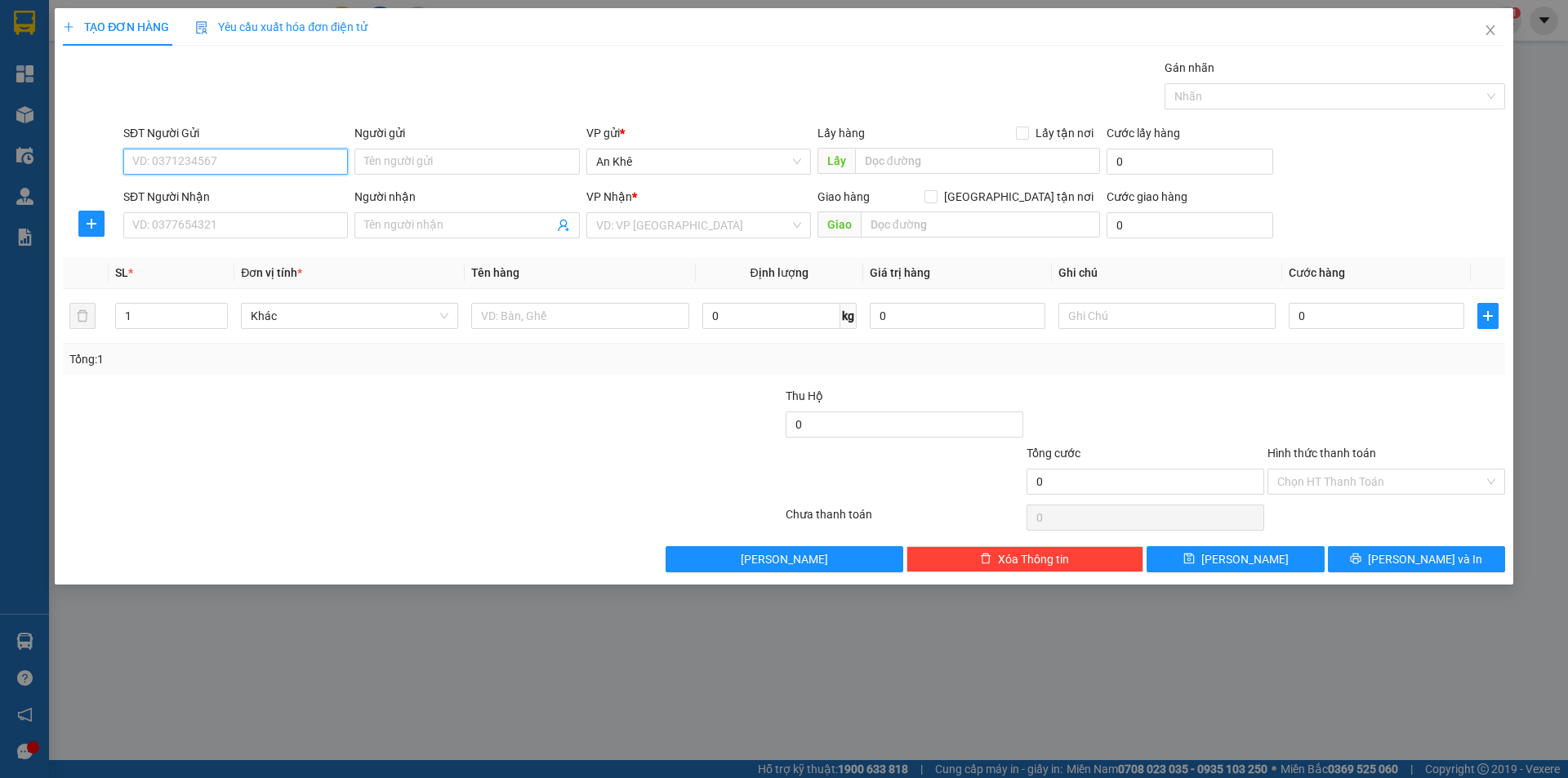
click at [225, 163] on input "SĐT Người Gửi" at bounding box center [236, 161] width 225 height 27
type input "0935891009"
click at [281, 181] on div "0935891009 - [PERSON_NAME]" at bounding box center [236, 194] width 225 height 27
type input "C Thịnh"
type input "0935627559"
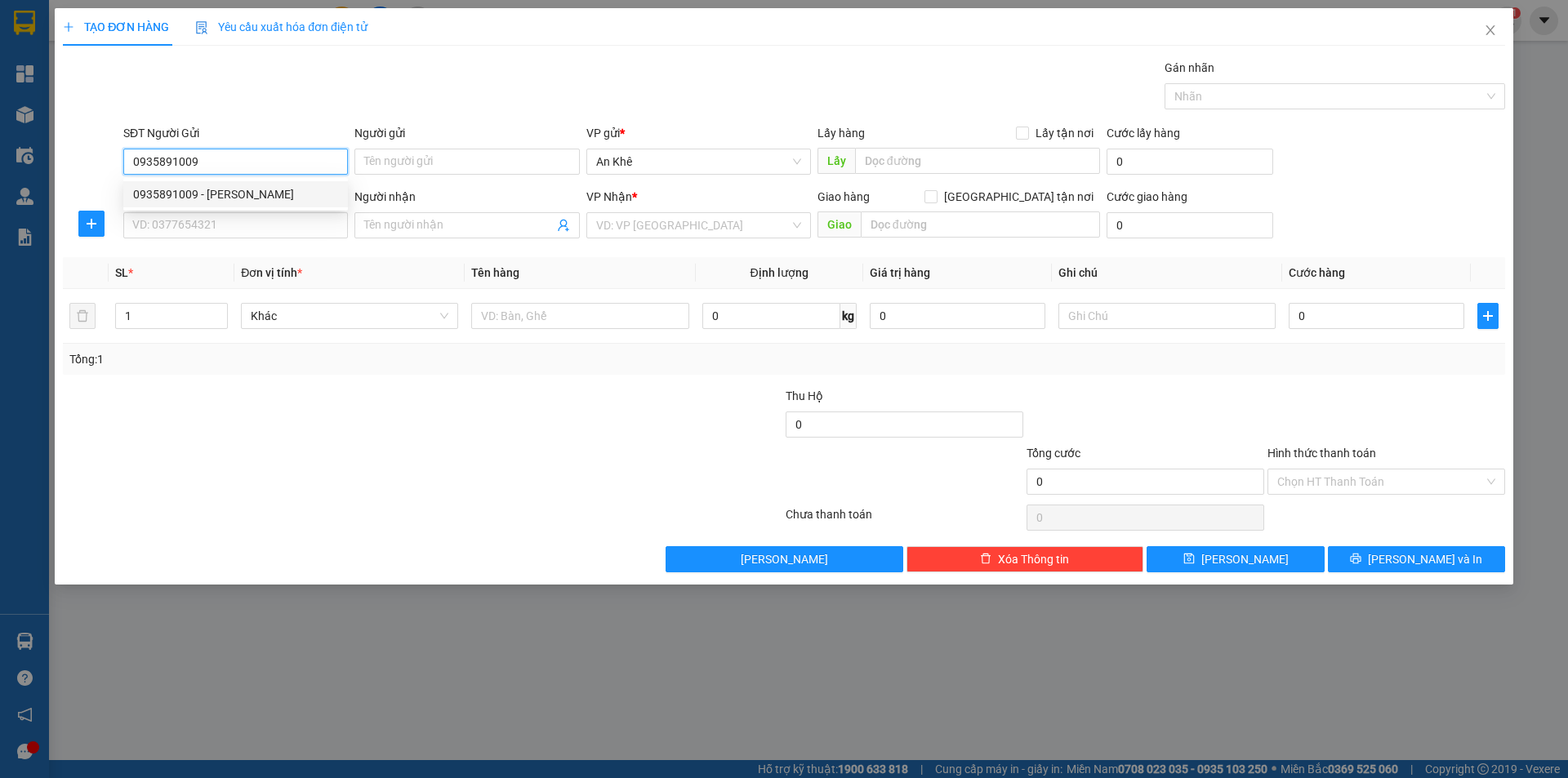
type input "Hổ"
click at [440, 318] on span "Bất kỳ" at bounding box center [350, 315] width 198 height 25
type input "0935891009"
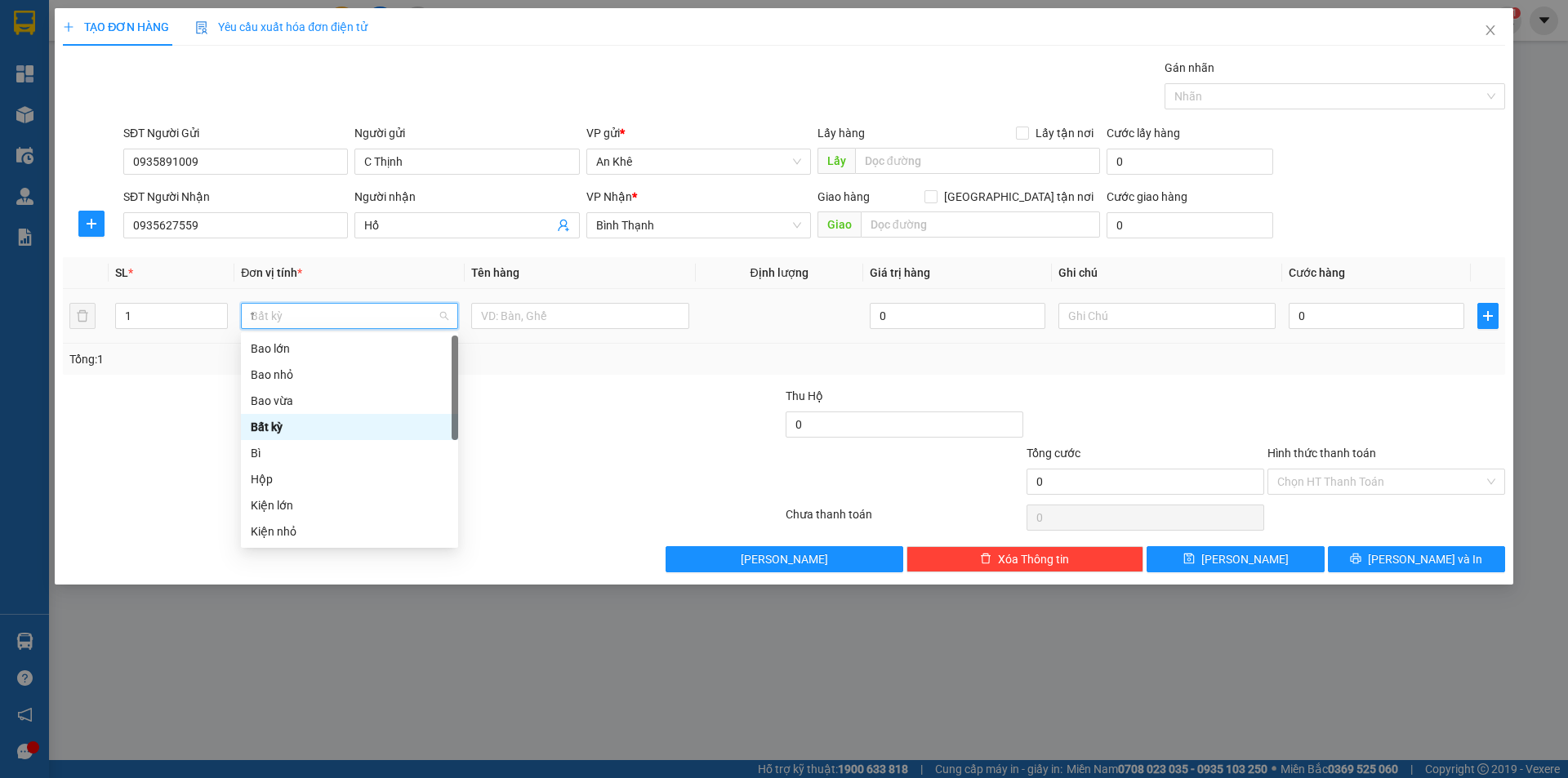
type input "th"
click at [338, 429] on div "Thùng xốp" at bounding box center [350, 427] width 198 height 18
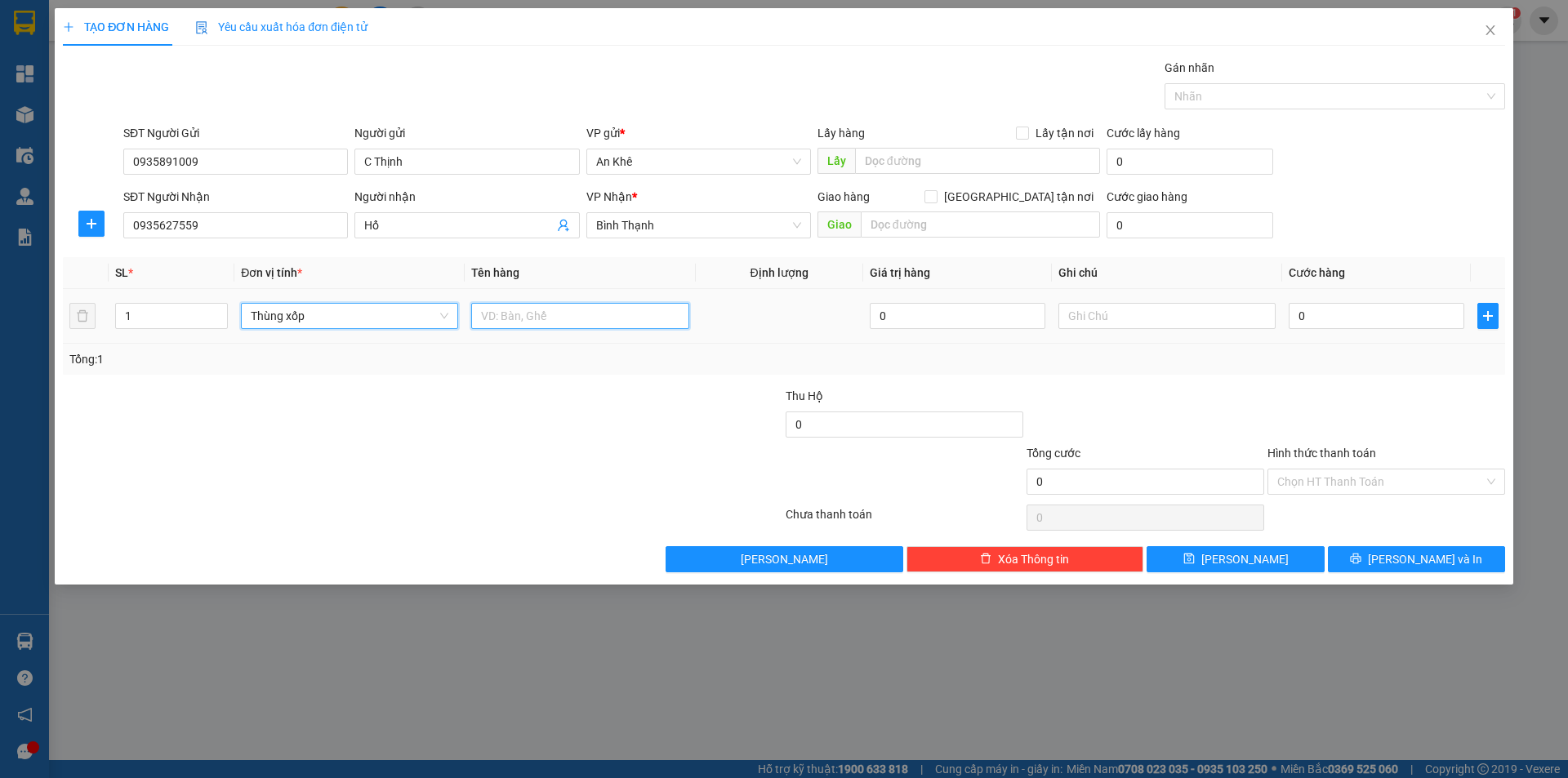
click at [530, 318] on input "text" at bounding box center [579, 316] width 217 height 27
type input "do an"
click at [1337, 318] on input "0" at bounding box center [1376, 316] width 176 height 27
type input "5"
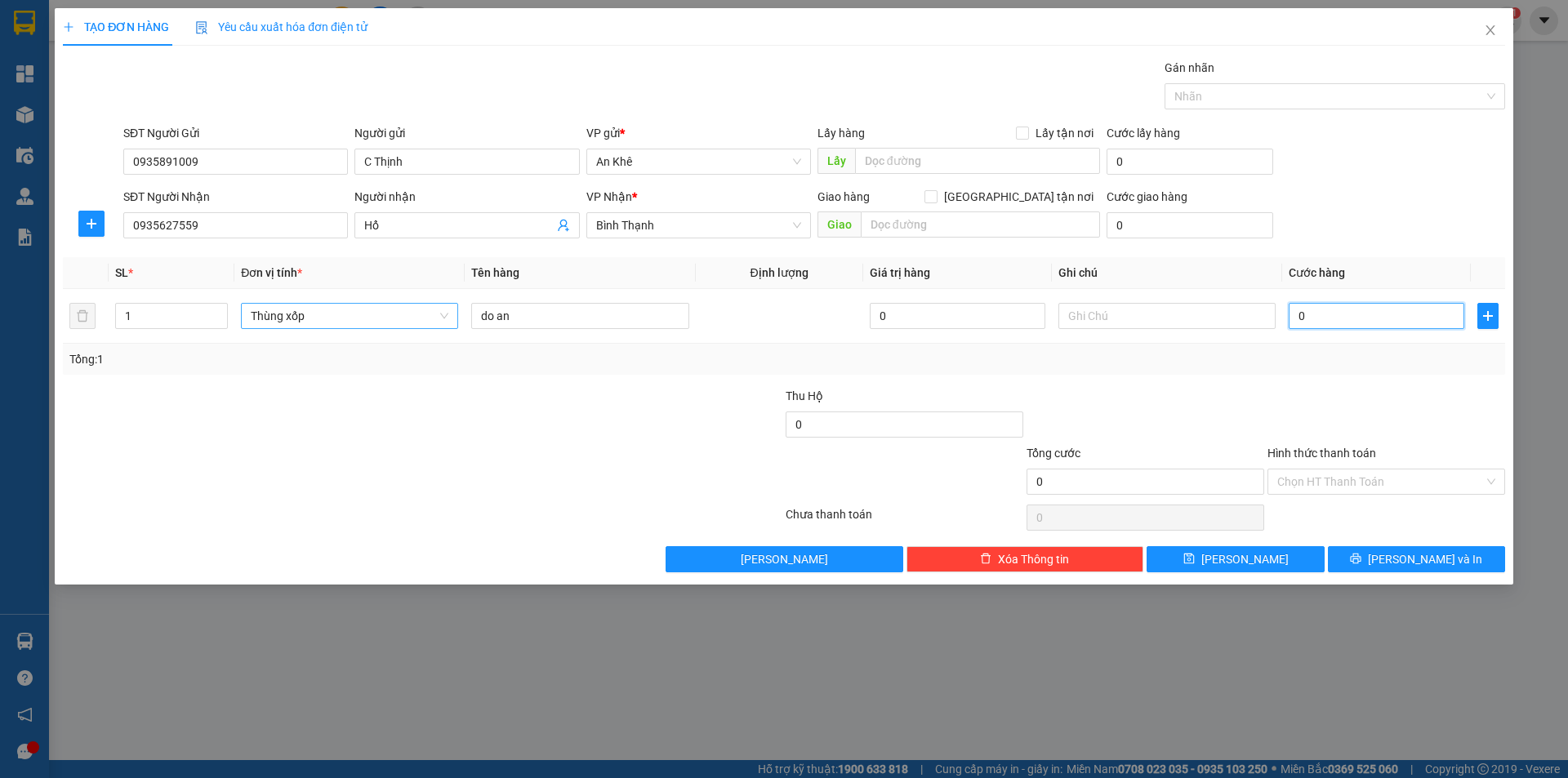
type input "5"
type input "50"
type input "500"
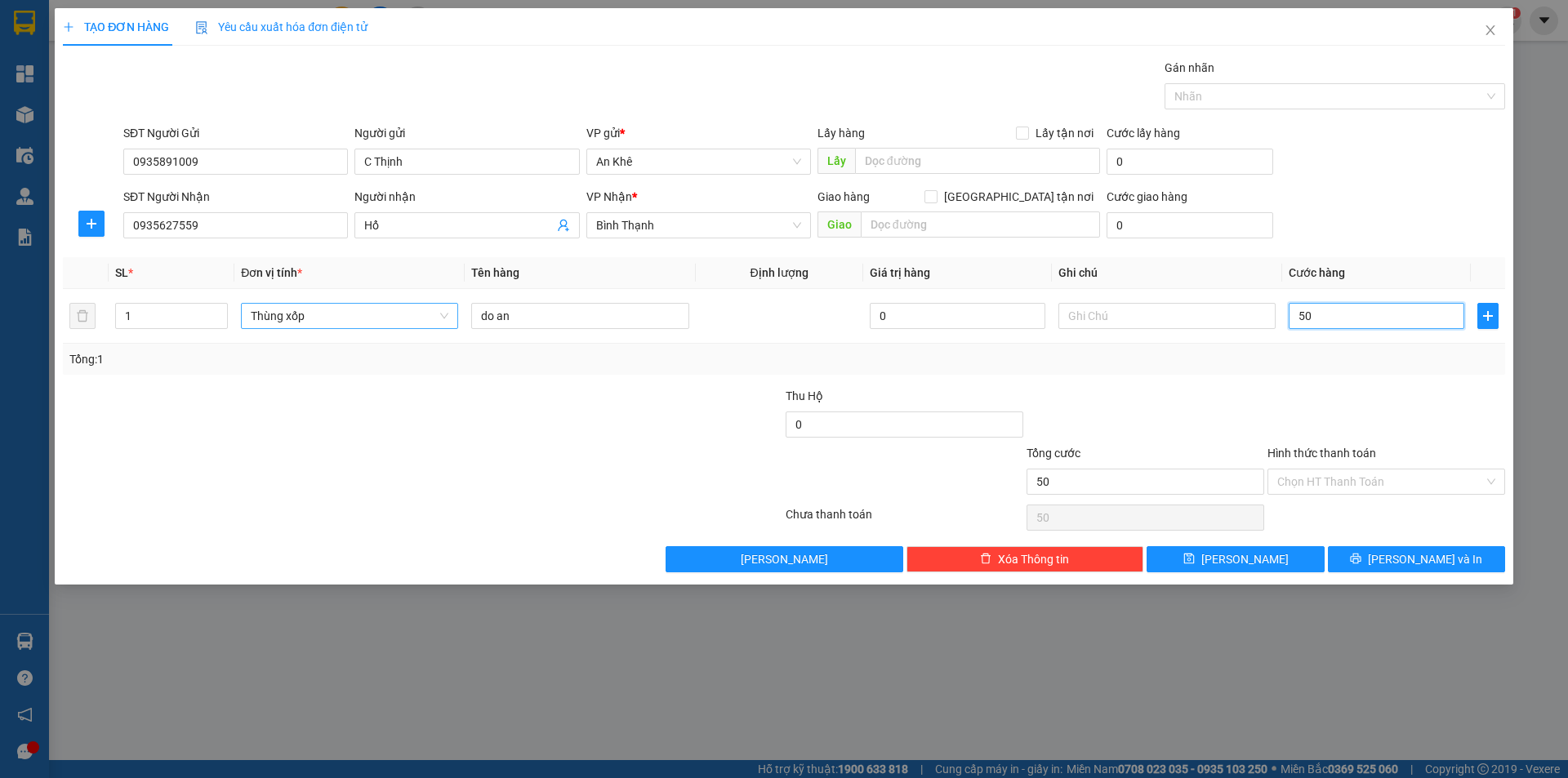
type input "500"
type input "5.000"
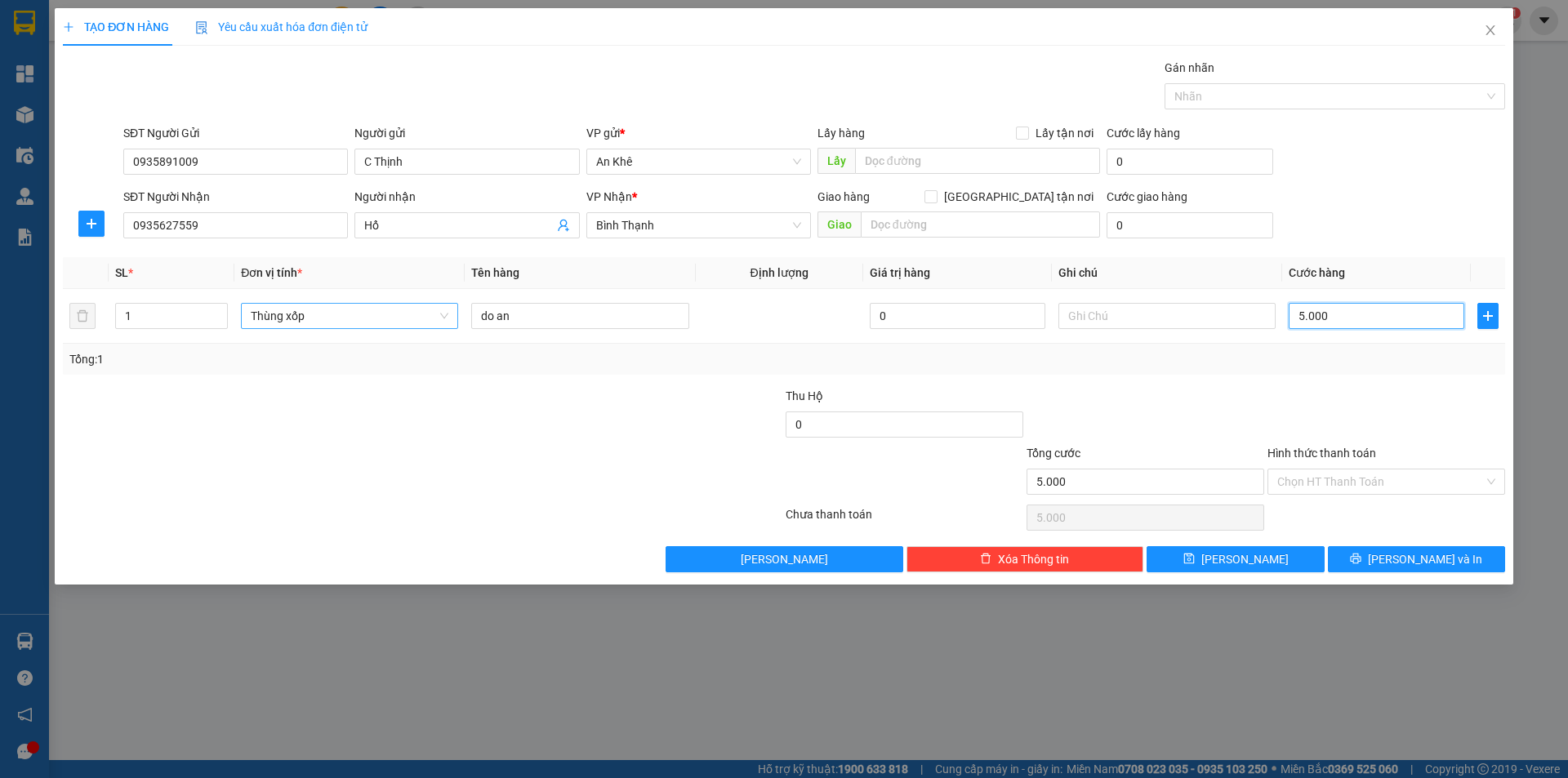
type input "50.000"
click at [1306, 483] on input "Hình thức thanh toán" at bounding box center [1379, 481] width 206 height 25
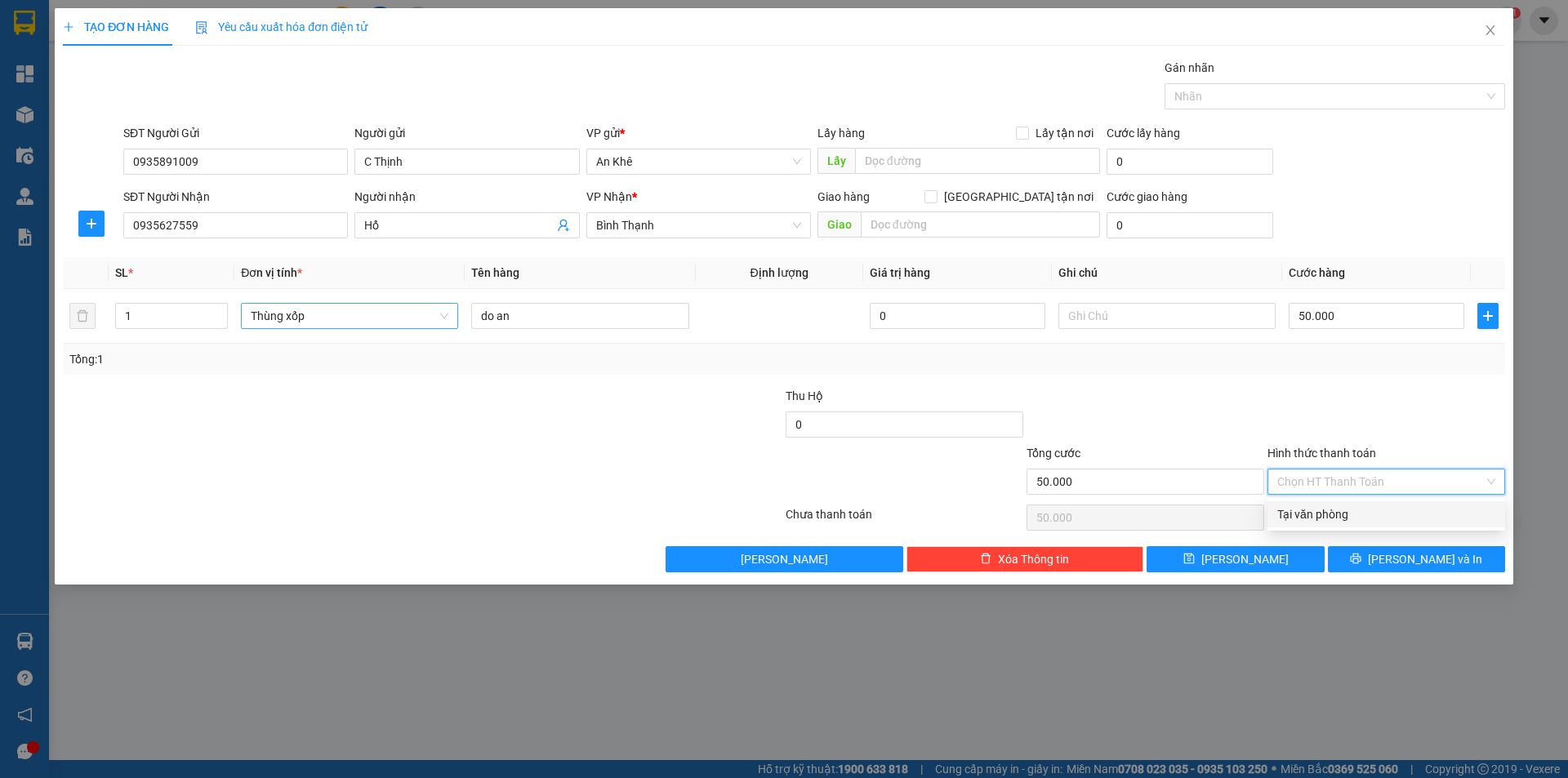
click at [1319, 514] on div "Tại văn phòng" at bounding box center [1386, 514] width 218 height 18
type input "0"
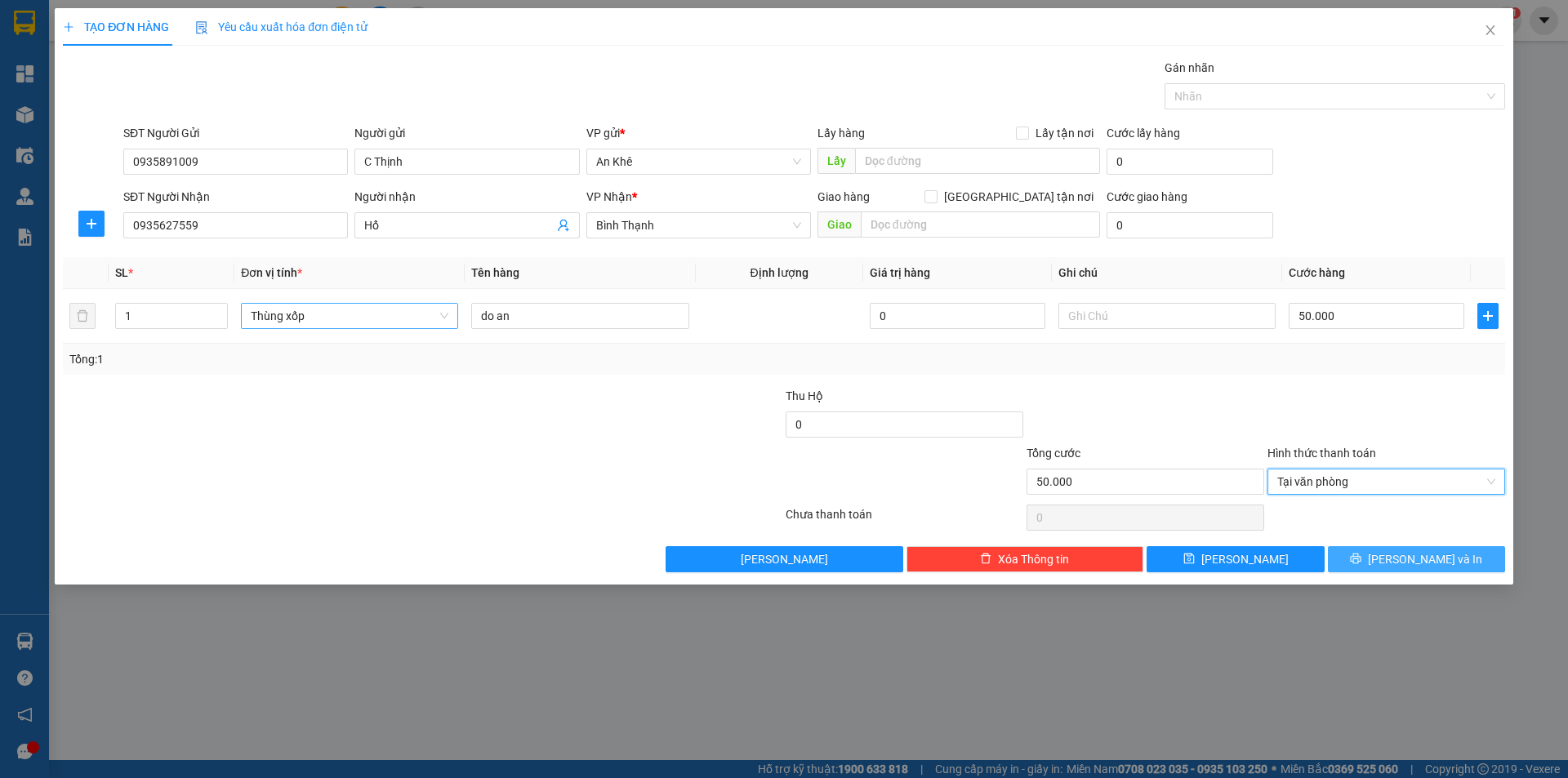
click at [1361, 558] on icon "printer" at bounding box center [1355, 558] width 11 height 11
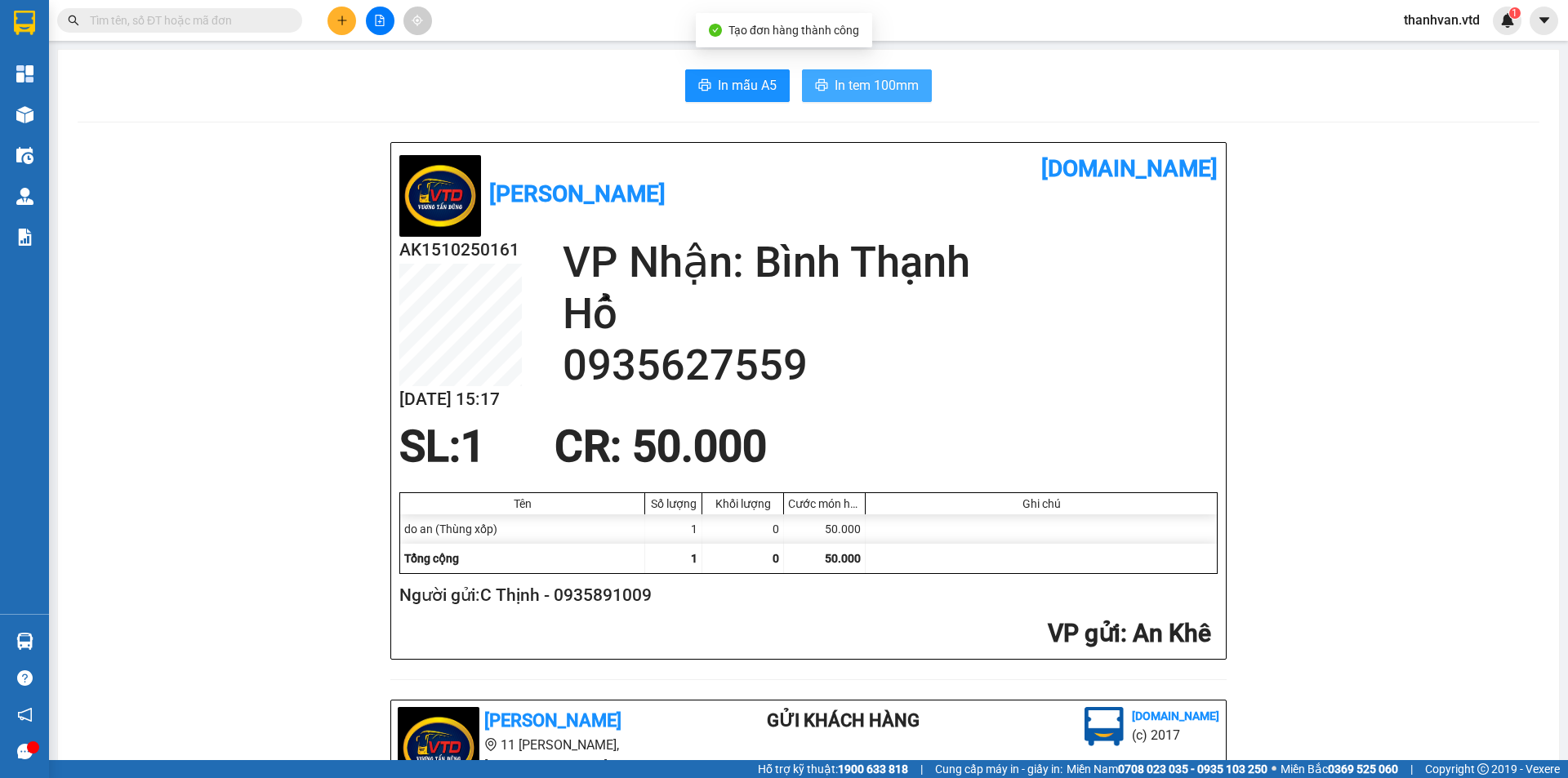
click at [867, 86] on span "In tem 100mm" at bounding box center [877, 85] width 84 height 20
click at [859, 86] on span "In tem 100mm" at bounding box center [877, 85] width 84 height 20
click at [351, 25] on button at bounding box center [341, 20] width 28 height 28
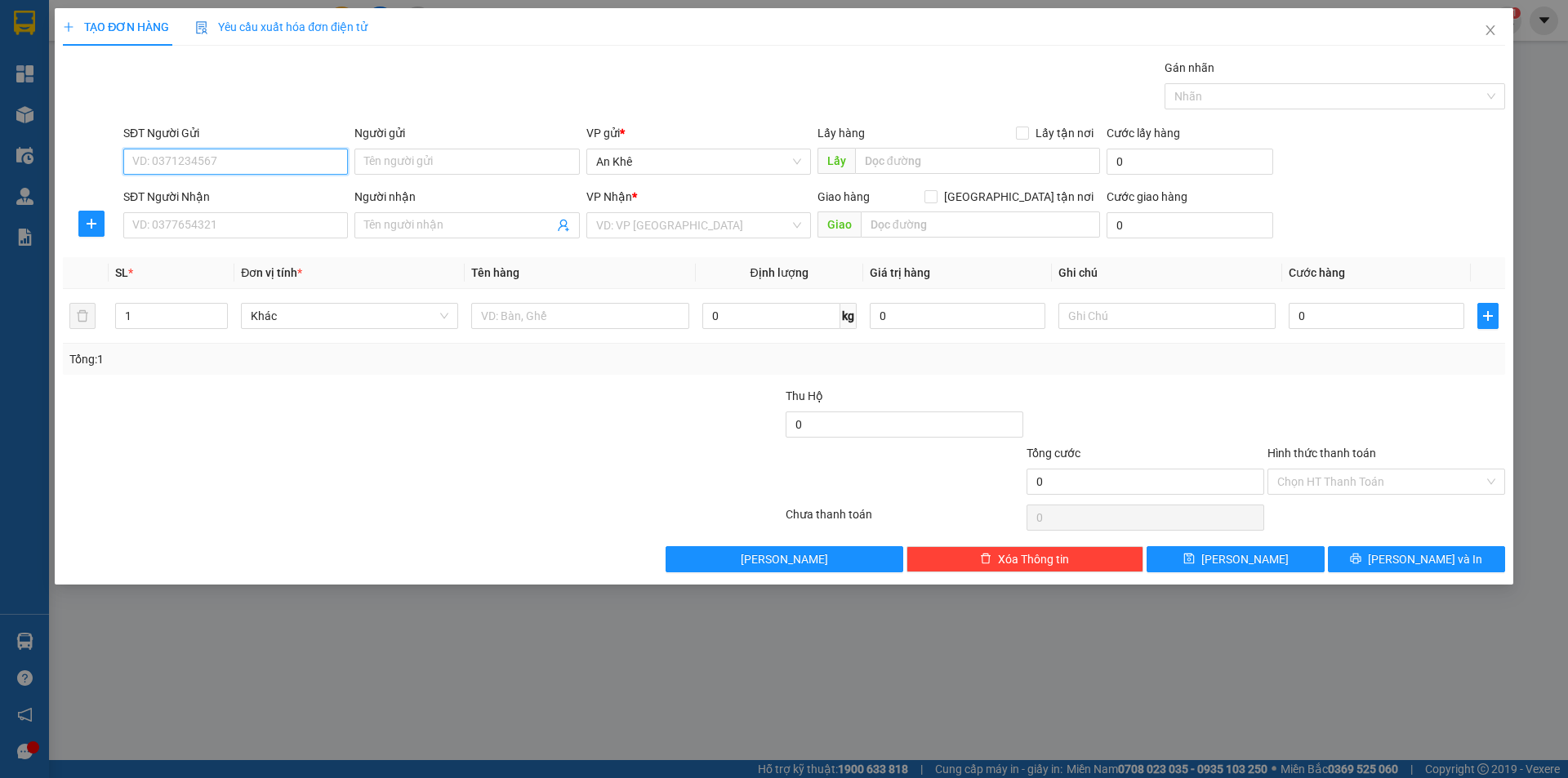
click at [280, 164] on input "SĐT Người Gửi" at bounding box center [236, 161] width 225 height 27
click at [263, 165] on input "SĐT Người Gửi" at bounding box center [236, 161] width 225 height 27
type input "0399363745"
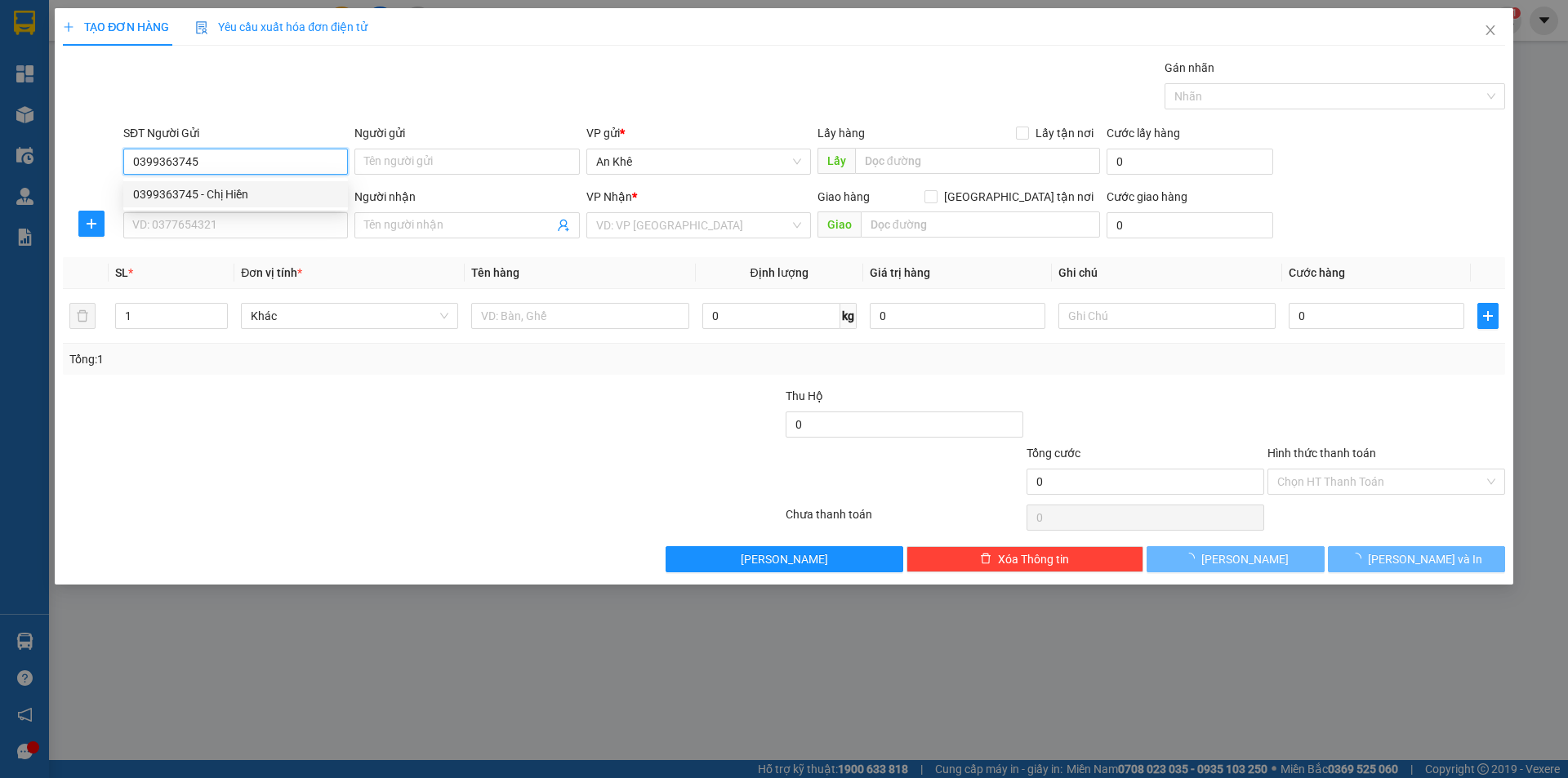
click at [258, 194] on div "0399363745 - Chị Hiền" at bounding box center [236, 194] width 205 height 18
type input "Chị Hiền"
type input "0702458589"
type input "Hân"
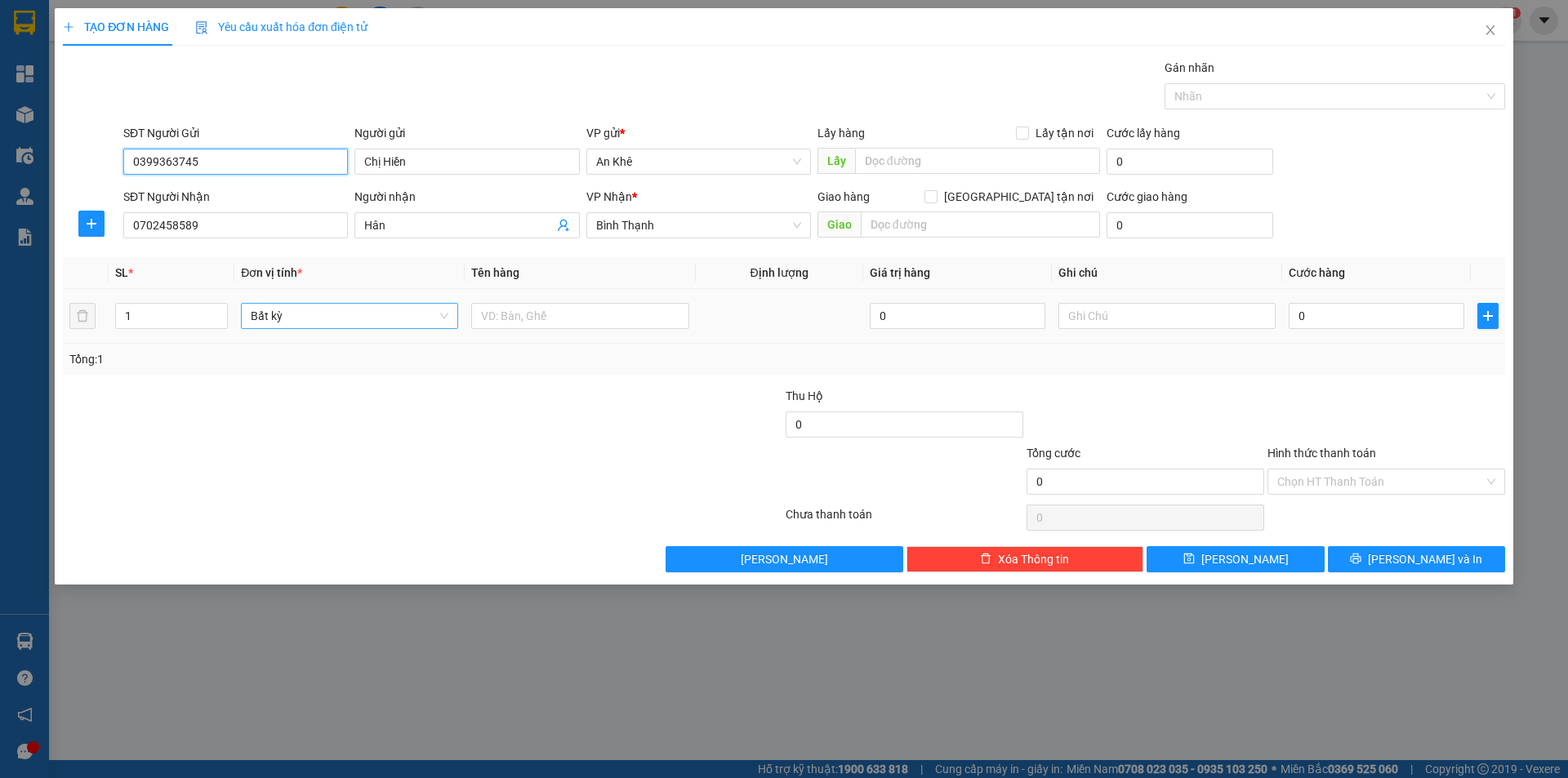
click at [444, 323] on span "Bất kỳ" at bounding box center [350, 315] width 198 height 25
type input "0399363745"
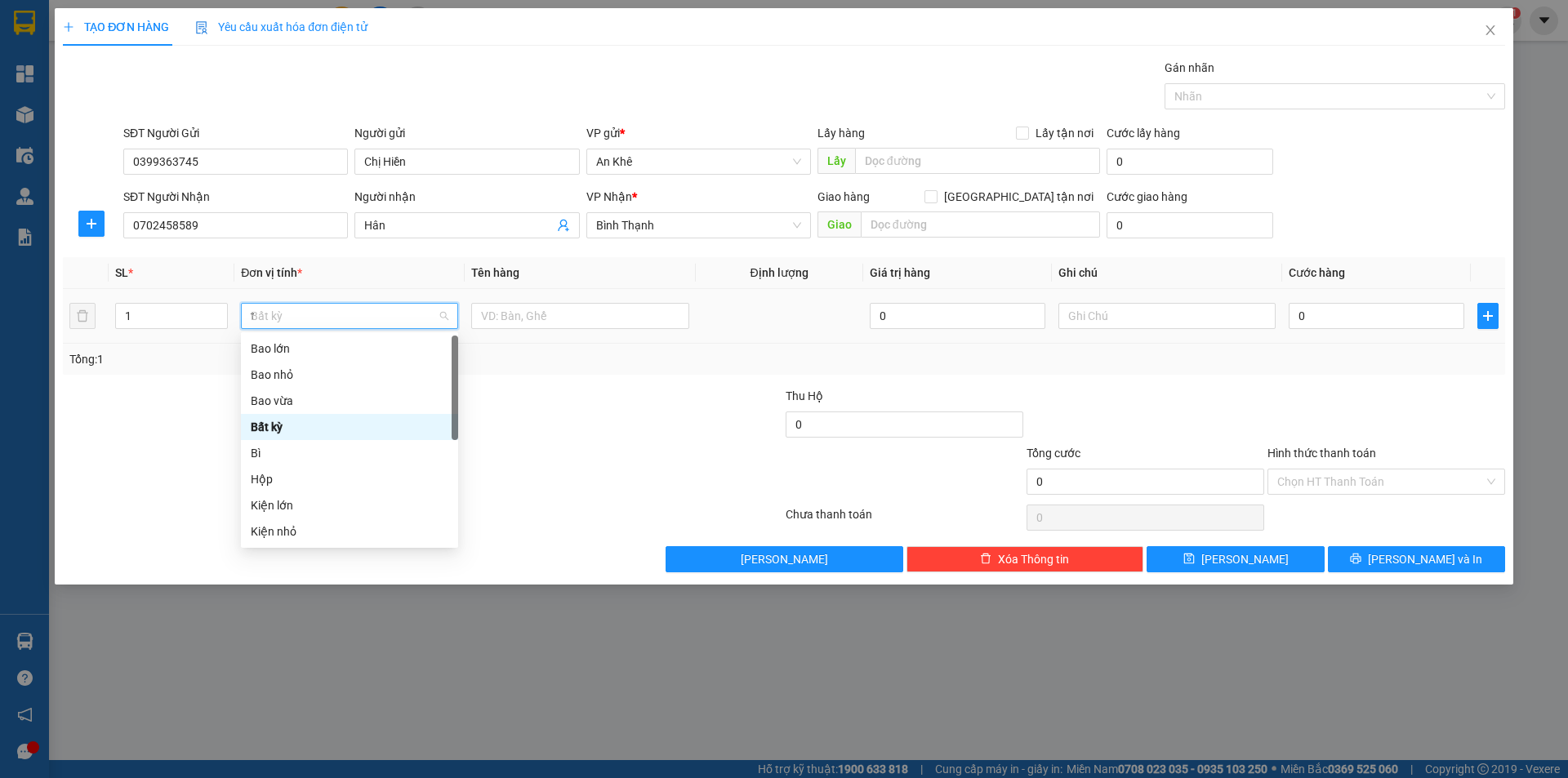
type input "th"
click at [331, 433] on div "Thùng xốp" at bounding box center [350, 427] width 198 height 18
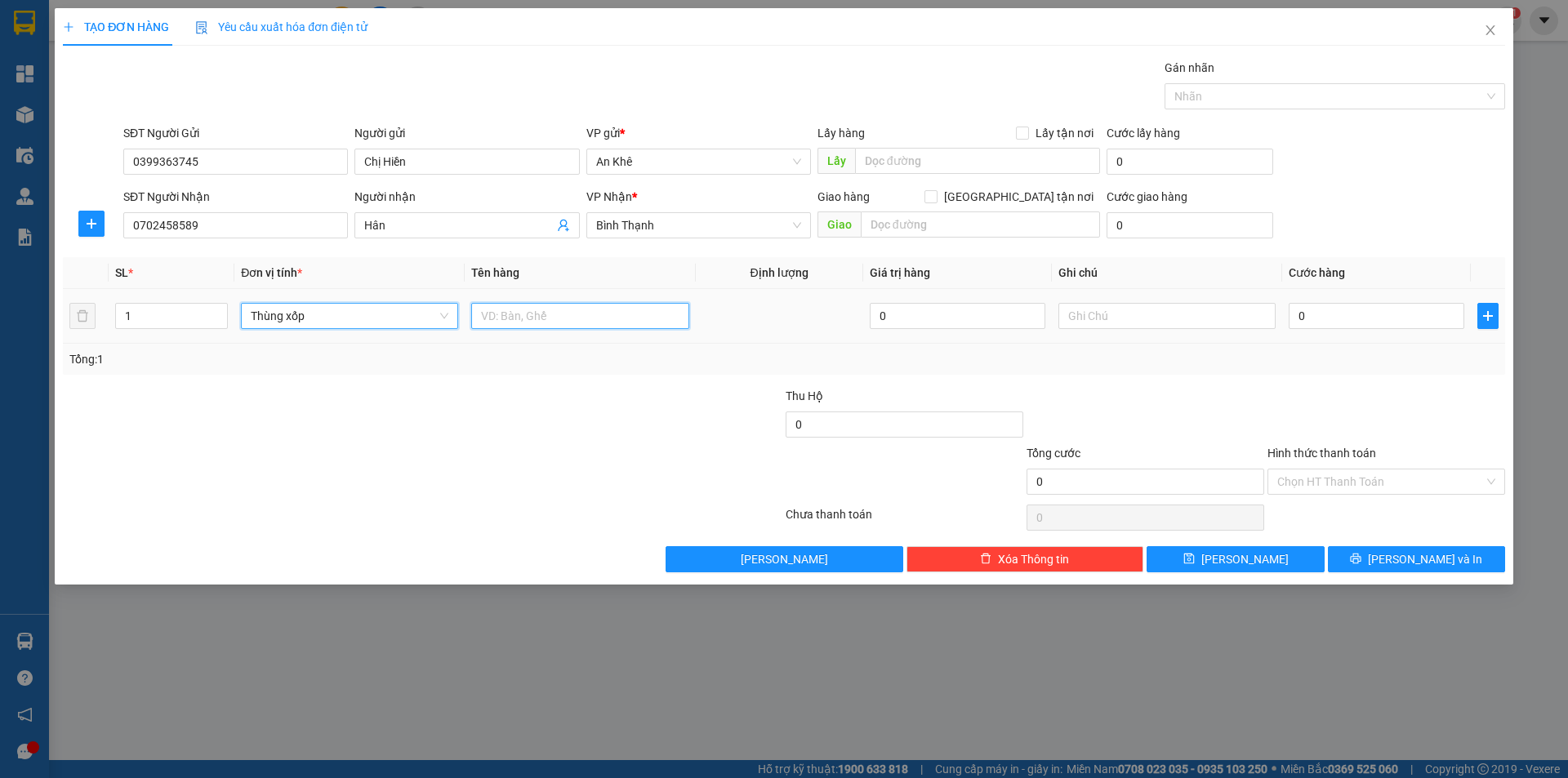
click at [520, 317] on input "text" at bounding box center [579, 316] width 217 height 27
type input "do an"
click at [1304, 309] on input "0" at bounding box center [1376, 316] width 176 height 27
type input "5"
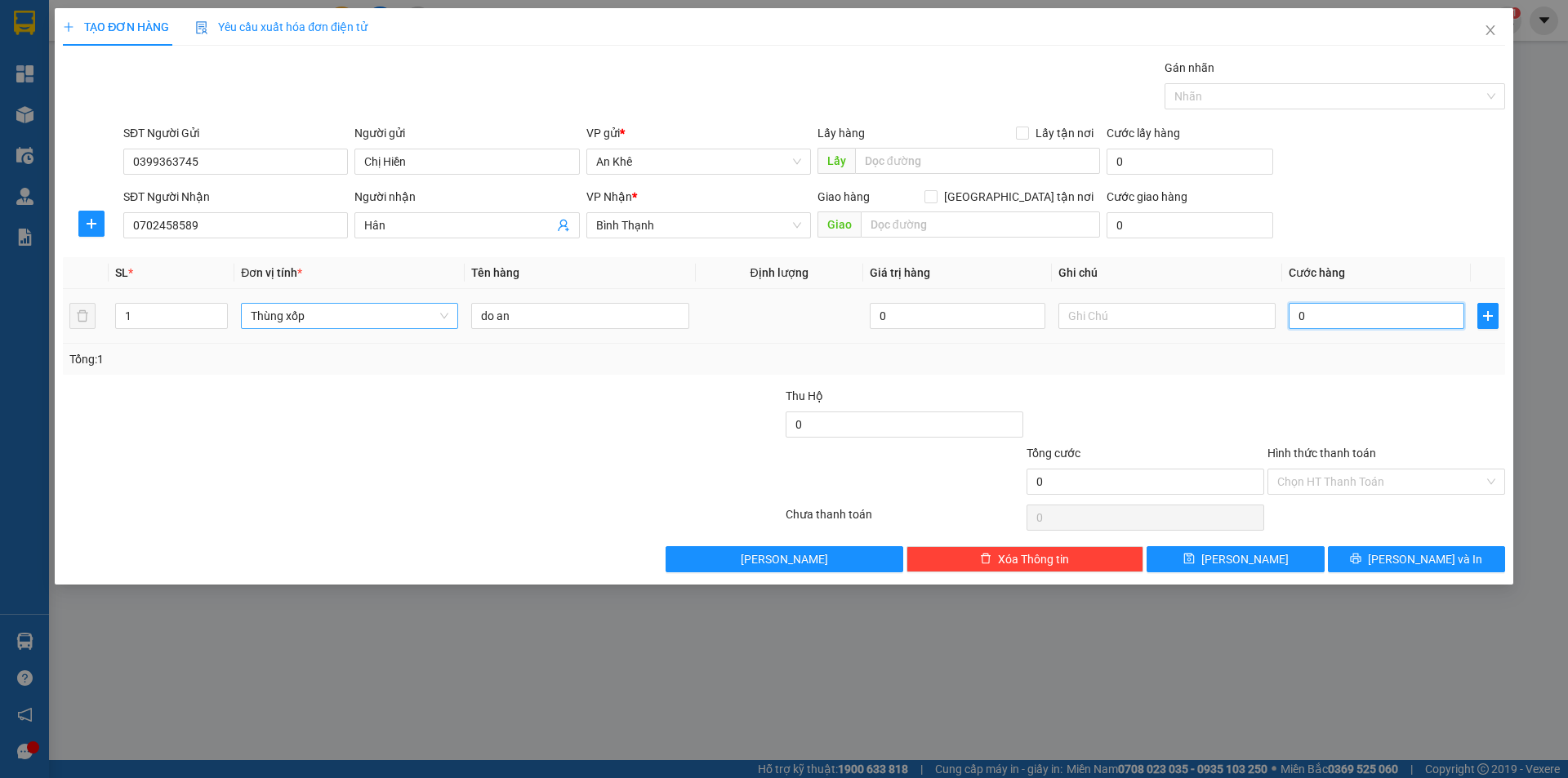
type input "5"
type input "50"
type input "500"
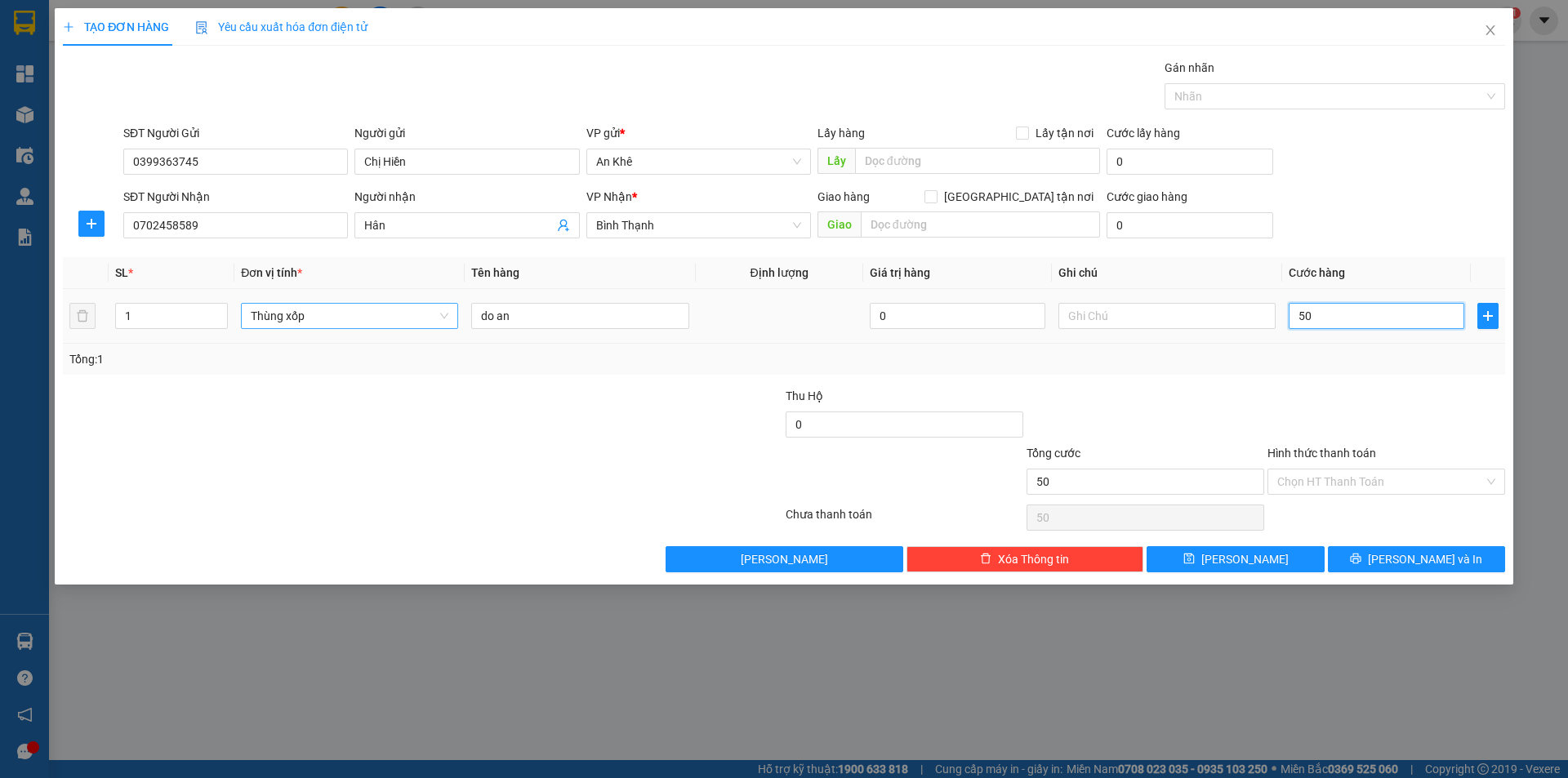
type input "500"
type input "5.000"
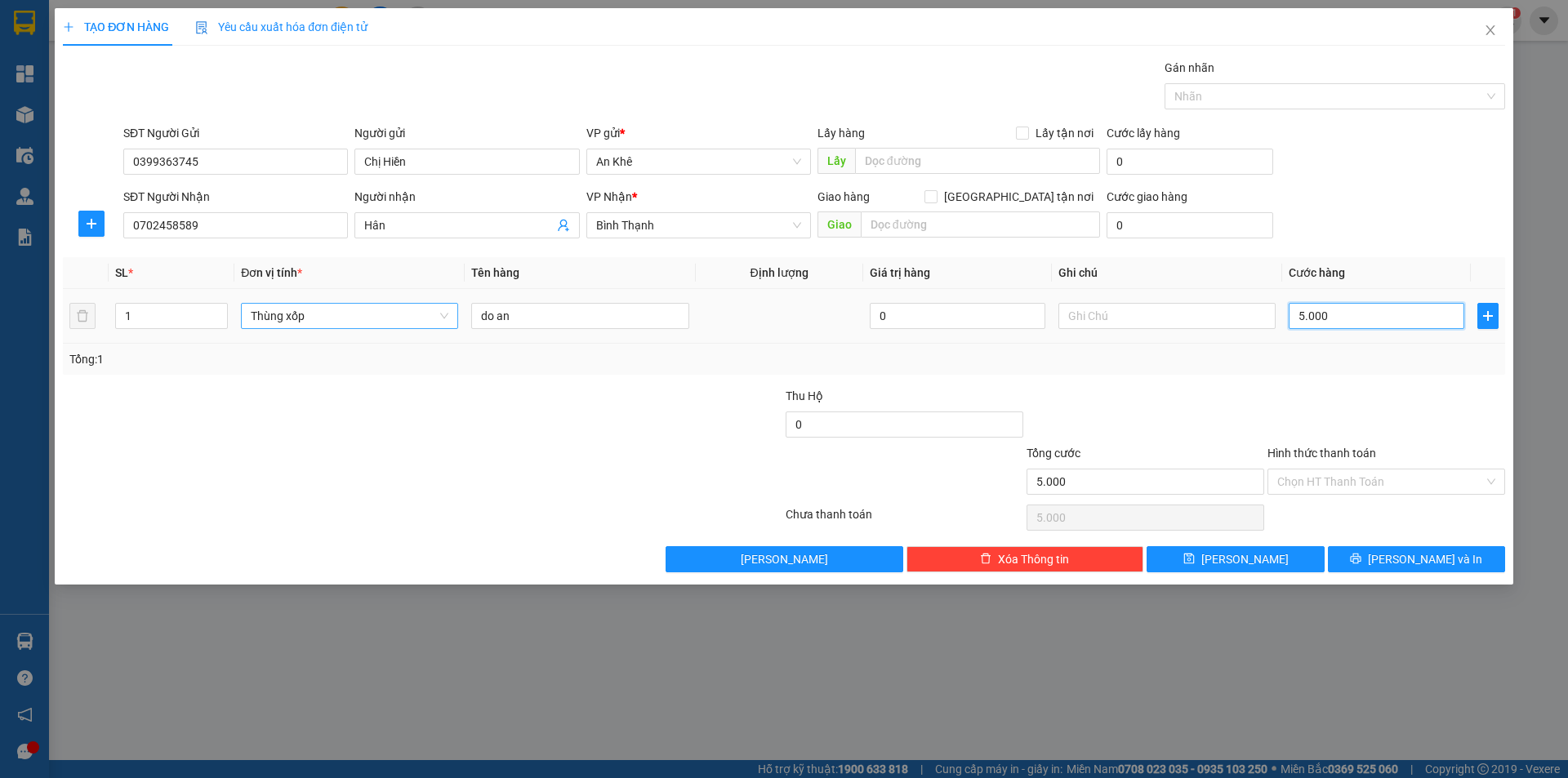
type input "500"
type input "50"
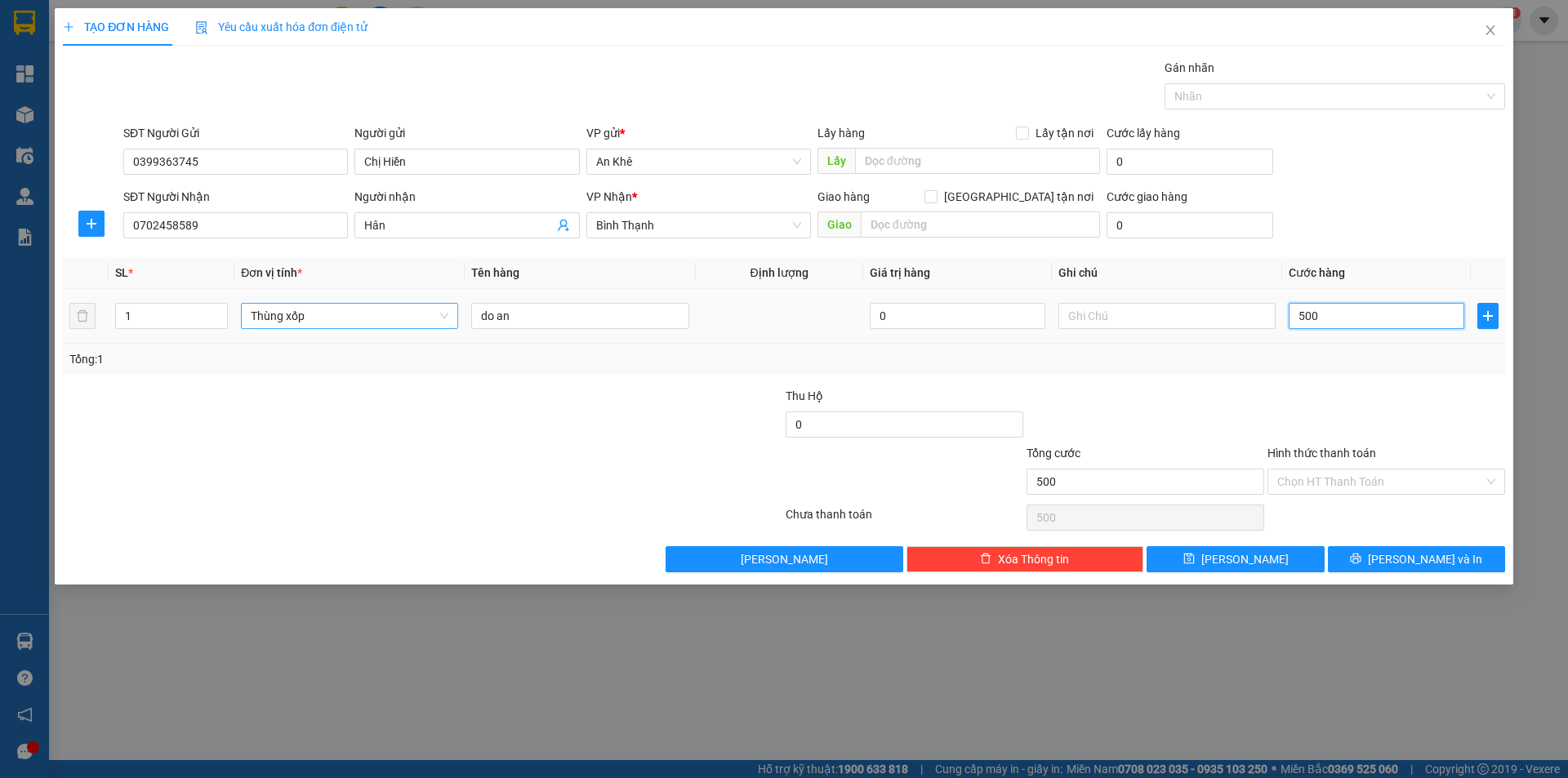
type input "50"
type input "5"
type input "0"
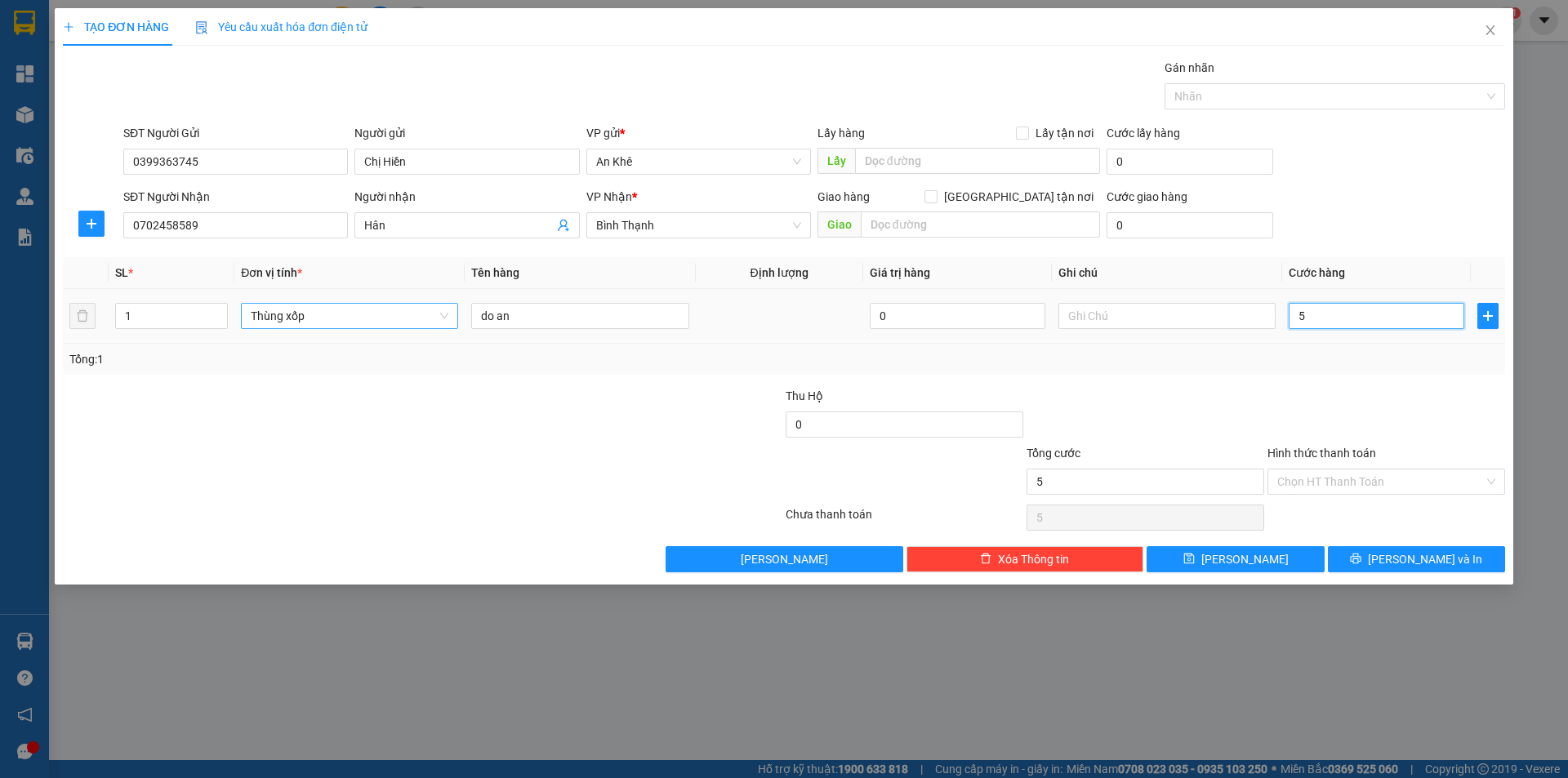
type input "0"
type input "04"
type input "4"
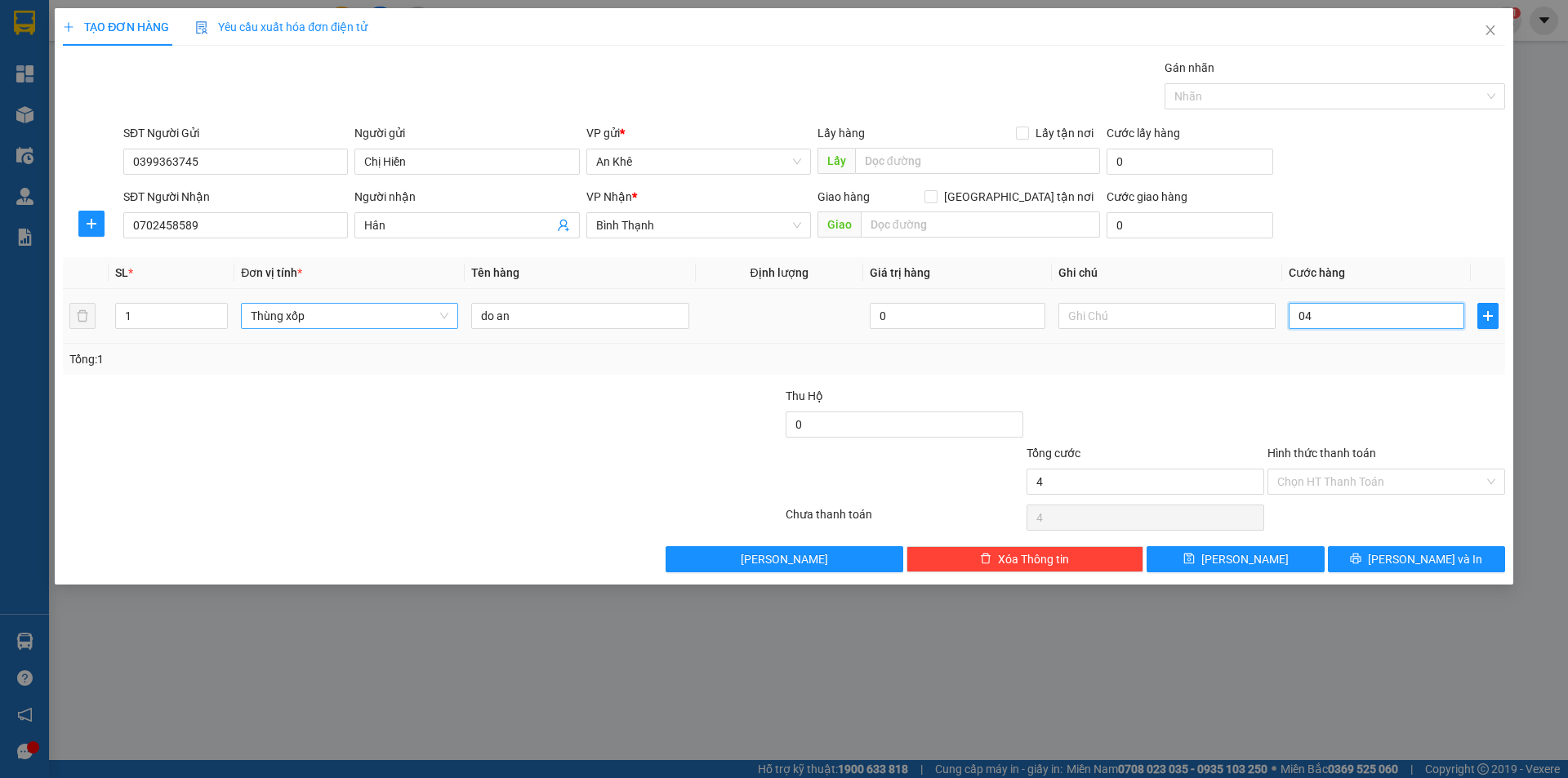
type input "040"
type input "40"
type input "0.400"
type input "400"
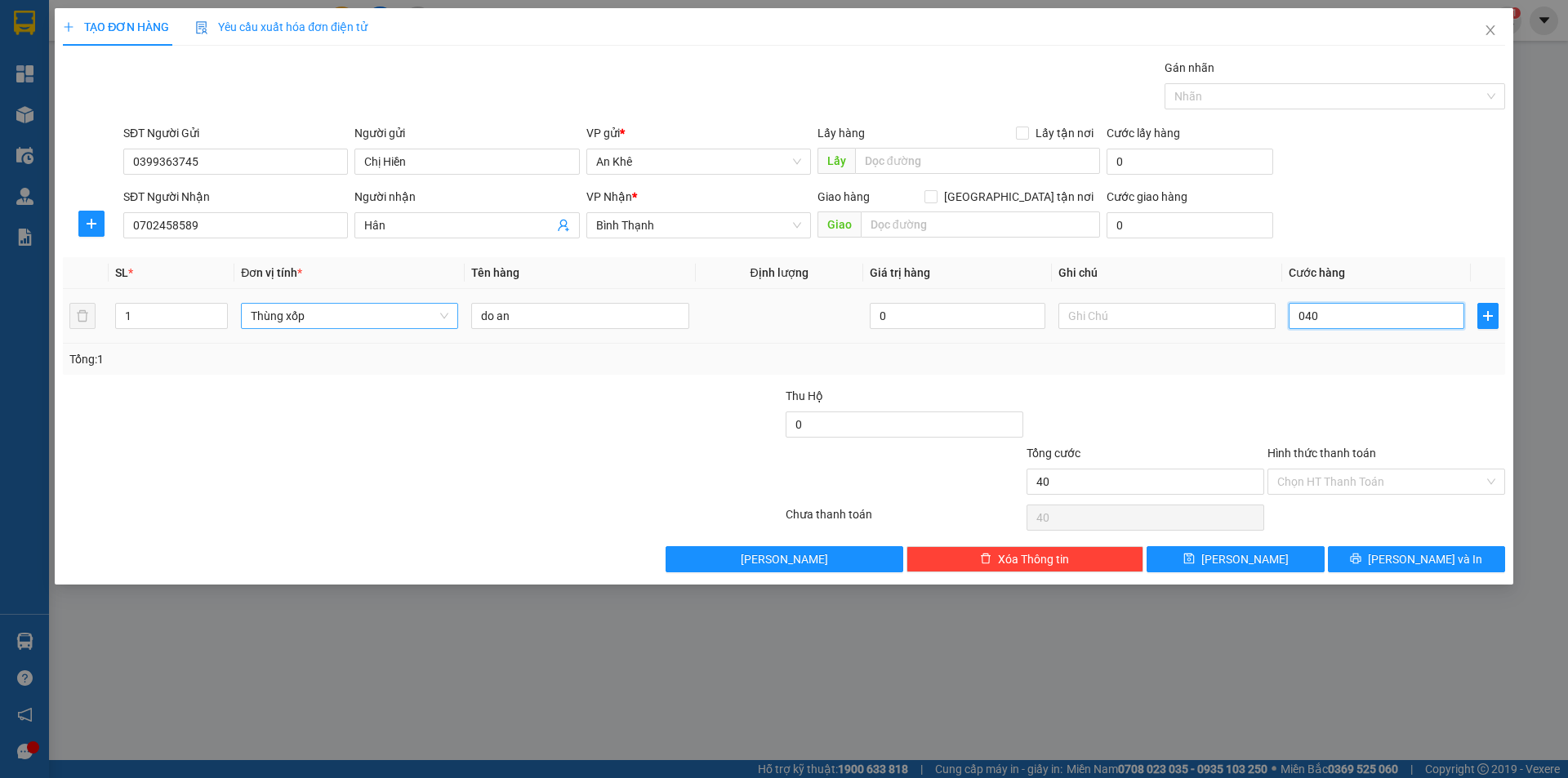
type input "400"
type input "04.000"
type input "4.000"
type input "040.000"
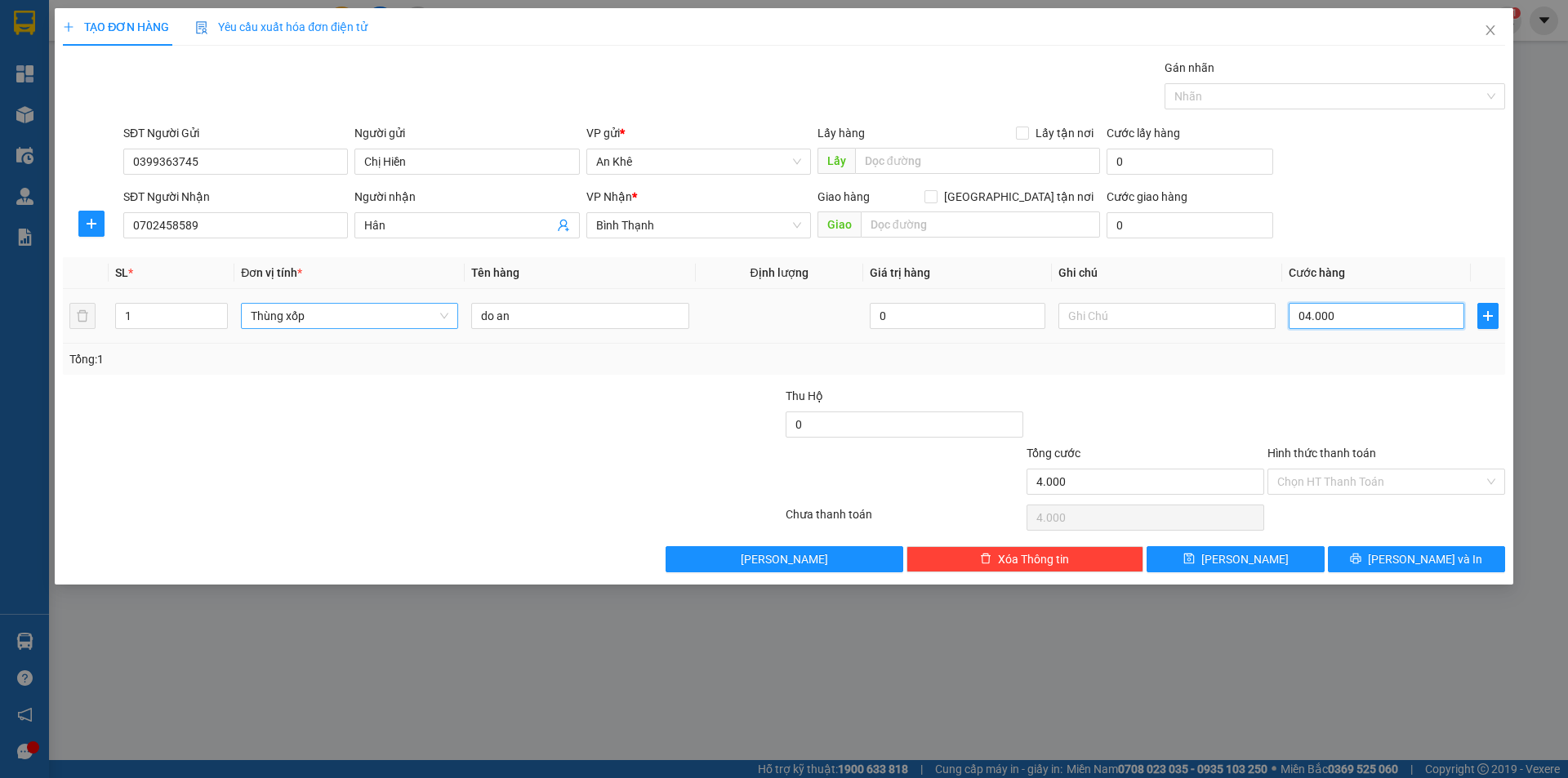
type input "40.000"
click at [1151, 320] on input "text" at bounding box center [1167, 316] width 217 height 27
type input "nhờ"
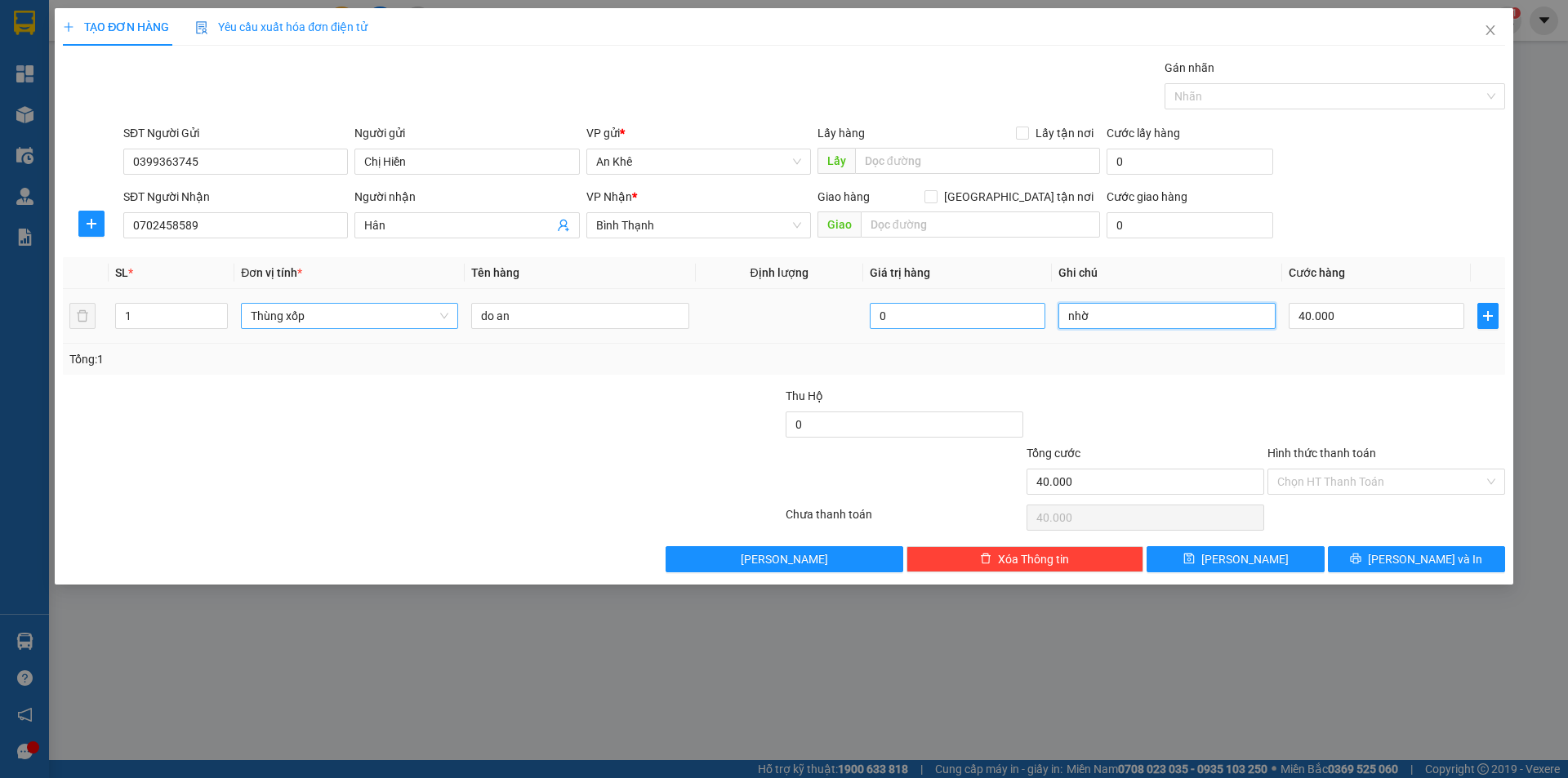
drag, startPoint x: 1104, startPoint y: 318, endPoint x: 981, endPoint y: 324, distance: 123.1
click at [981, 324] on tr "1 Thùng xốp do an 0 nhờ 40.000" at bounding box center [784, 316] width 1442 height 55
click at [1222, 417] on div at bounding box center [1145, 415] width 241 height 57
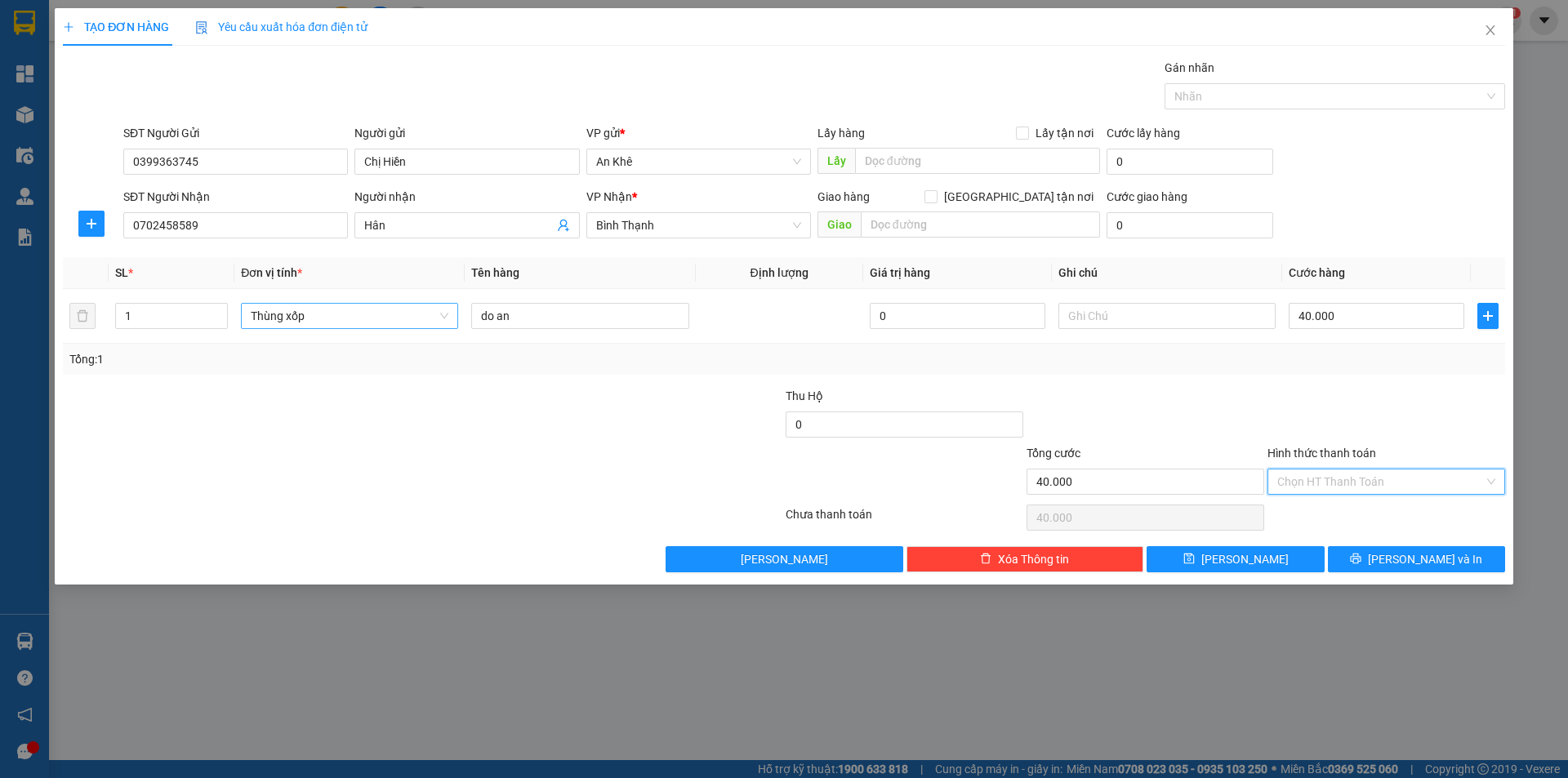
click at [1375, 482] on input "Hình thức thanh toán" at bounding box center [1379, 481] width 206 height 25
click at [1364, 511] on div "Tại văn phòng" at bounding box center [1386, 514] width 218 height 18
type input "0"
click at [1408, 563] on span "[PERSON_NAME] và In" at bounding box center [1424, 559] width 115 height 18
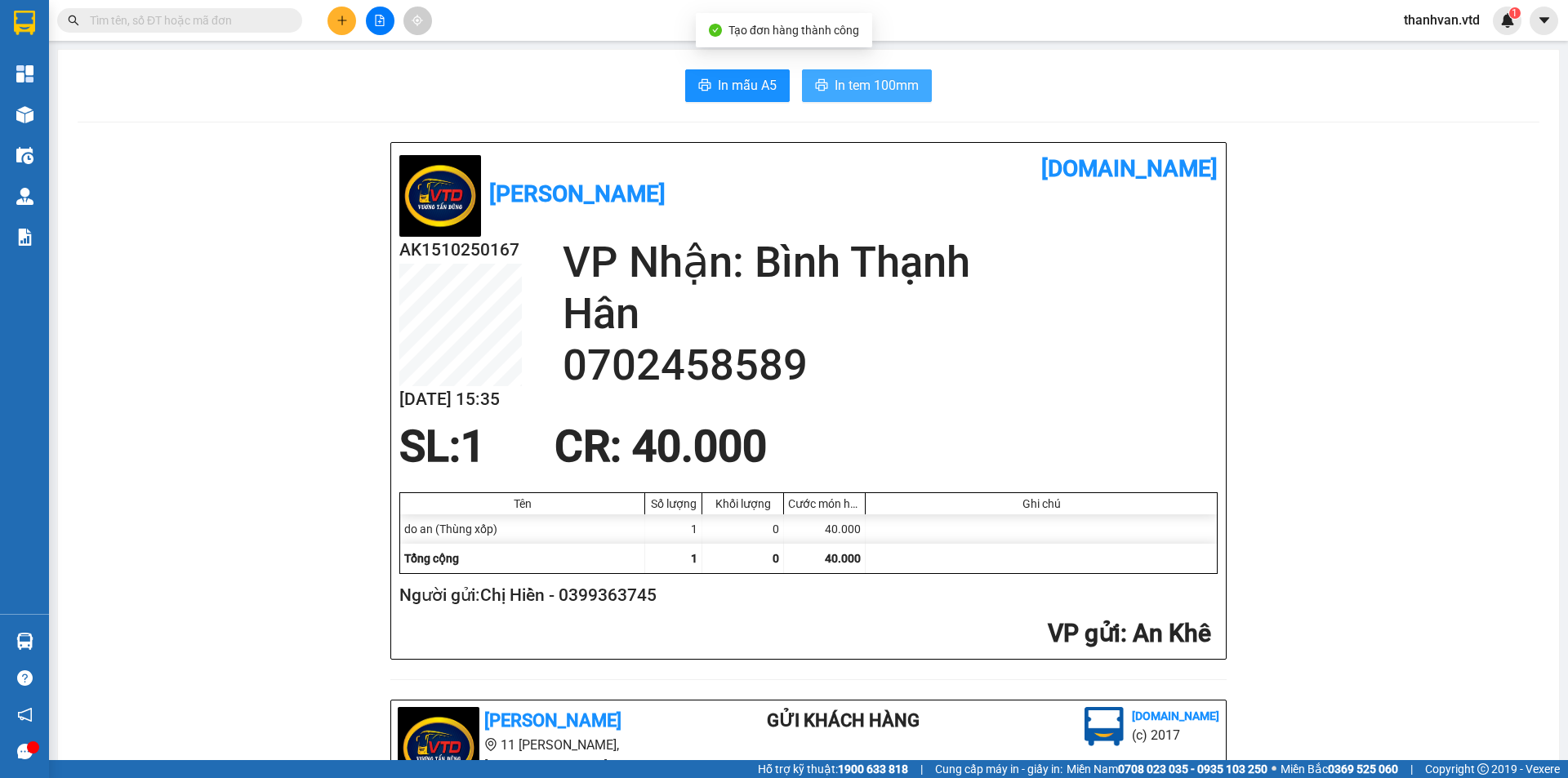
click at [896, 92] on span "In tem 100mm" at bounding box center [877, 85] width 84 height 20
click at [1054, 423] on div "SL: 1 CR : 40.000" at bounding box center [798, 446] width 818 height 49
drag, startPoint x: 898, startPoint y: 410, endPoint x: 837, endPoint y: 533, distance: 137.3
click at [898, 420] on div "AK1510250167 [DATE] 15:35 VP Nhận: [GEOGRAPHIC_DATA] 0702458589" at bounding box center [808, 329] width 818 height 185
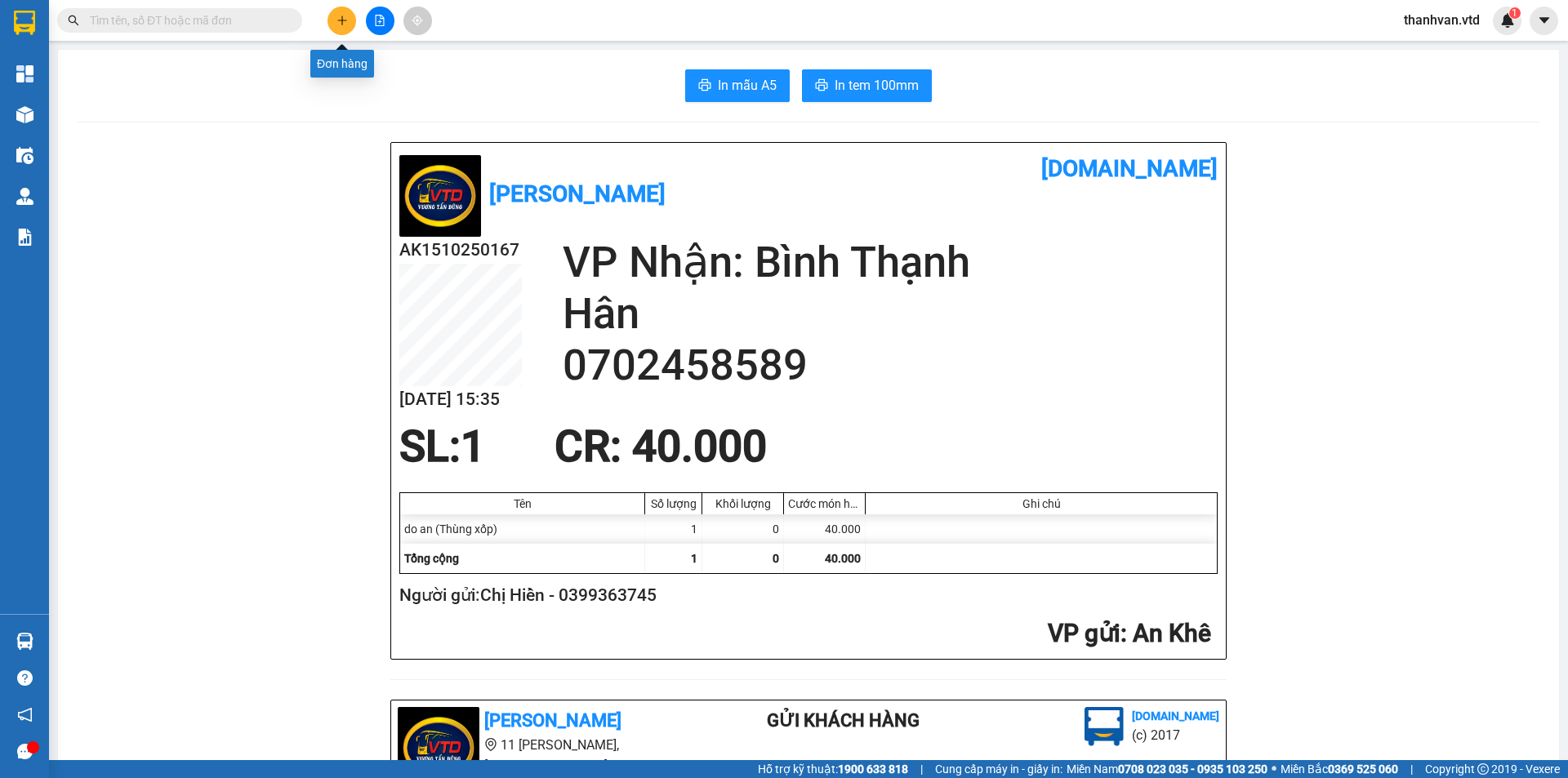
click at [339, 18] on icon "plus" at bounding box center [342, 20] width 11 height 11
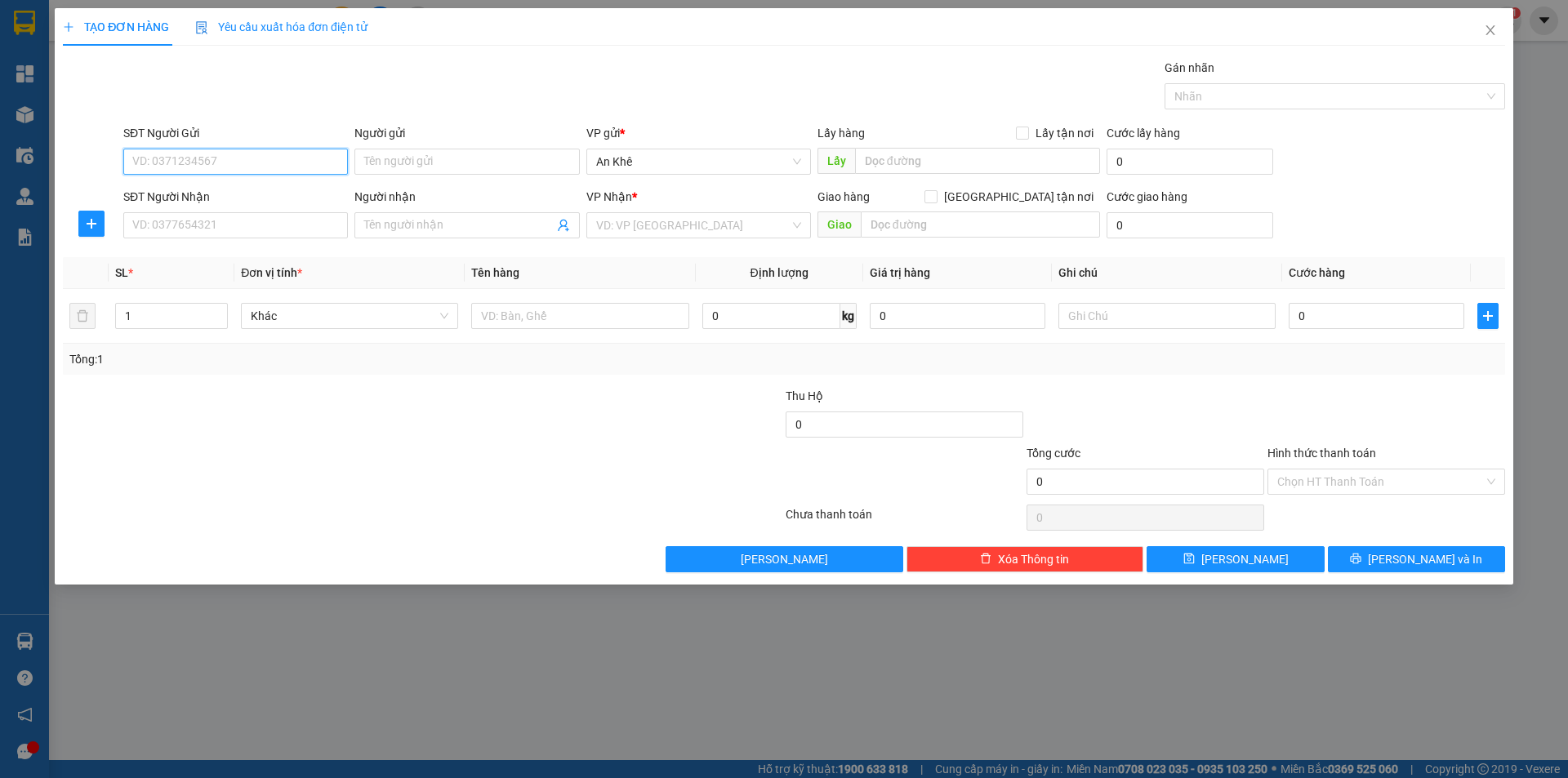
drag, startPoint x: 255, startPoint y: 165, endPoint x: 243, endPoint y: 170, distance: 13.0
click at [255, 166] on input "SĐT Người Gửi" at bounding box center [236, 161] width 225 height 27
click at [242, 200] on div "0382744000 - A Sinh" at bounding box center [236, 194] width 205 height 18
type input "0382744000"
type input "A Sinh"
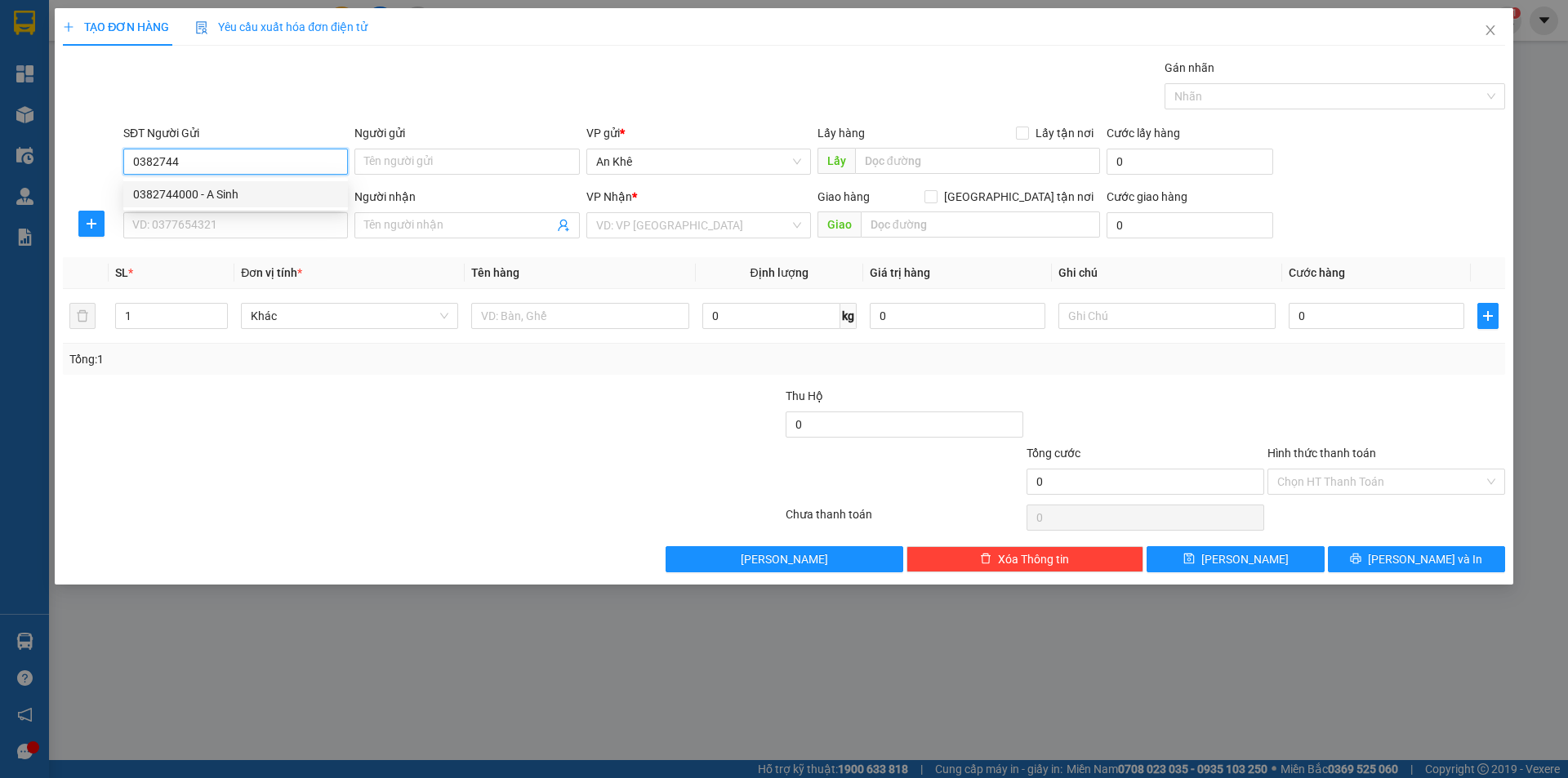
type input "0987164671"
type input "Hạnh"
type input "0382744000"
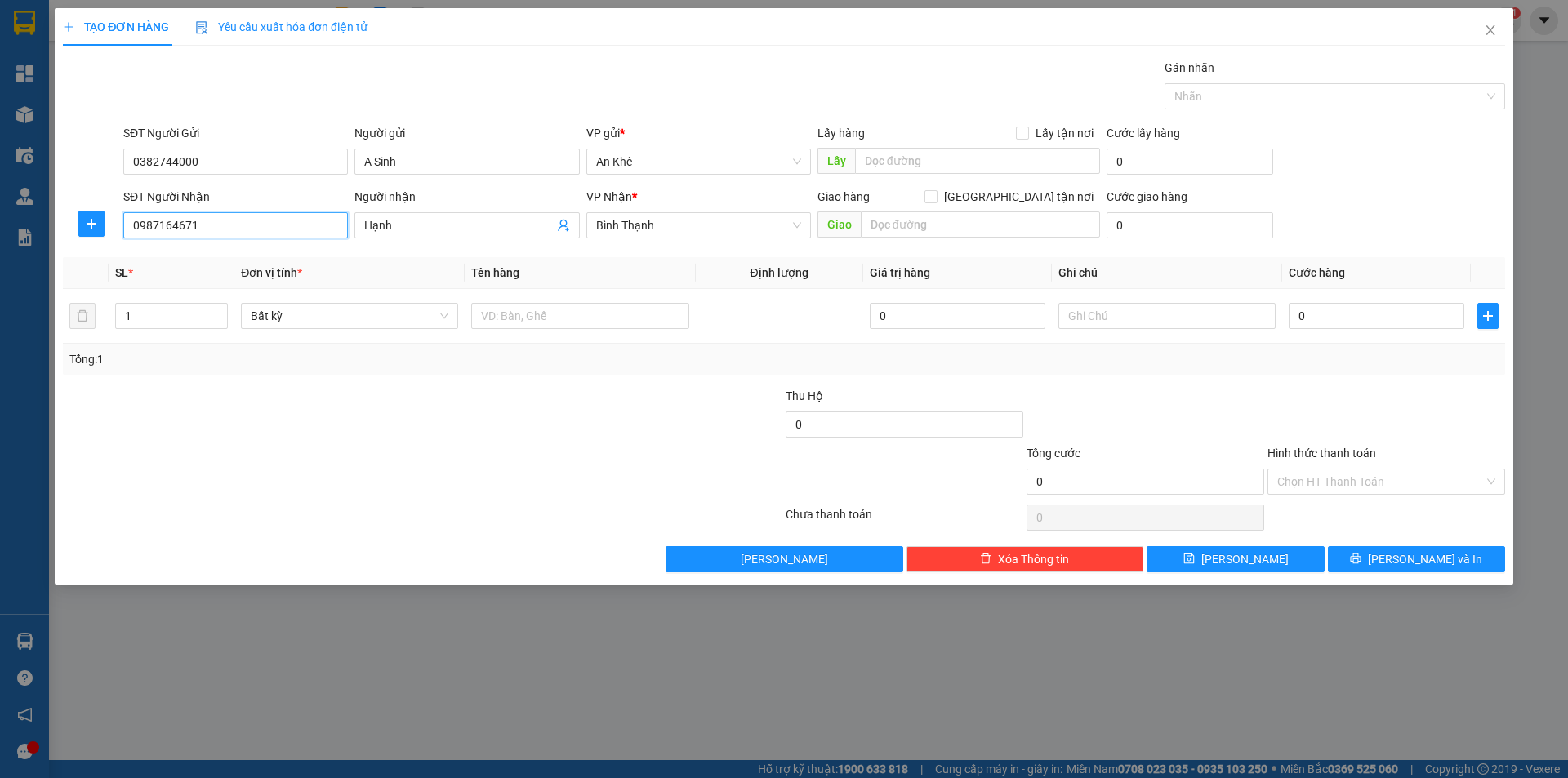
drag, startPoint x: 269, startPoint y: 226, endPoint x: 0, endPoint y: 203, distance: 270.0
click at [0, 203] on div "TẠO ĐƠN HÀNG Yêu cầu xuất hóa đơn điện tử Transit Pickup Surcharge Ids Transit …" at bounding box center [784, 389] width 1568 height 778
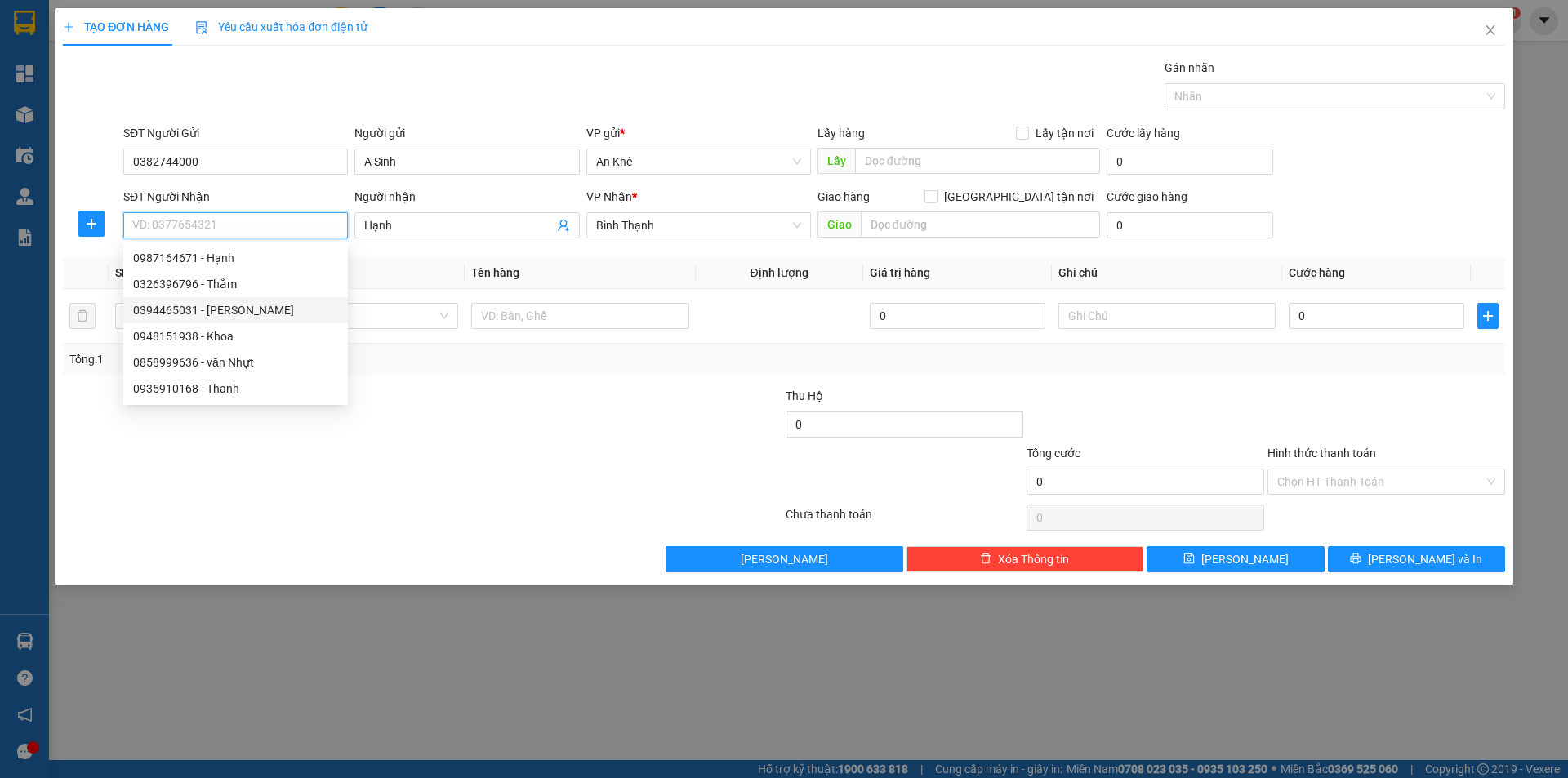
click at [230, 306] on div "0394465031 - [PERSON_NAME]" at bounding box center [236, 311] width 205 height 18
type input "0394465031"
type input "Bảo"
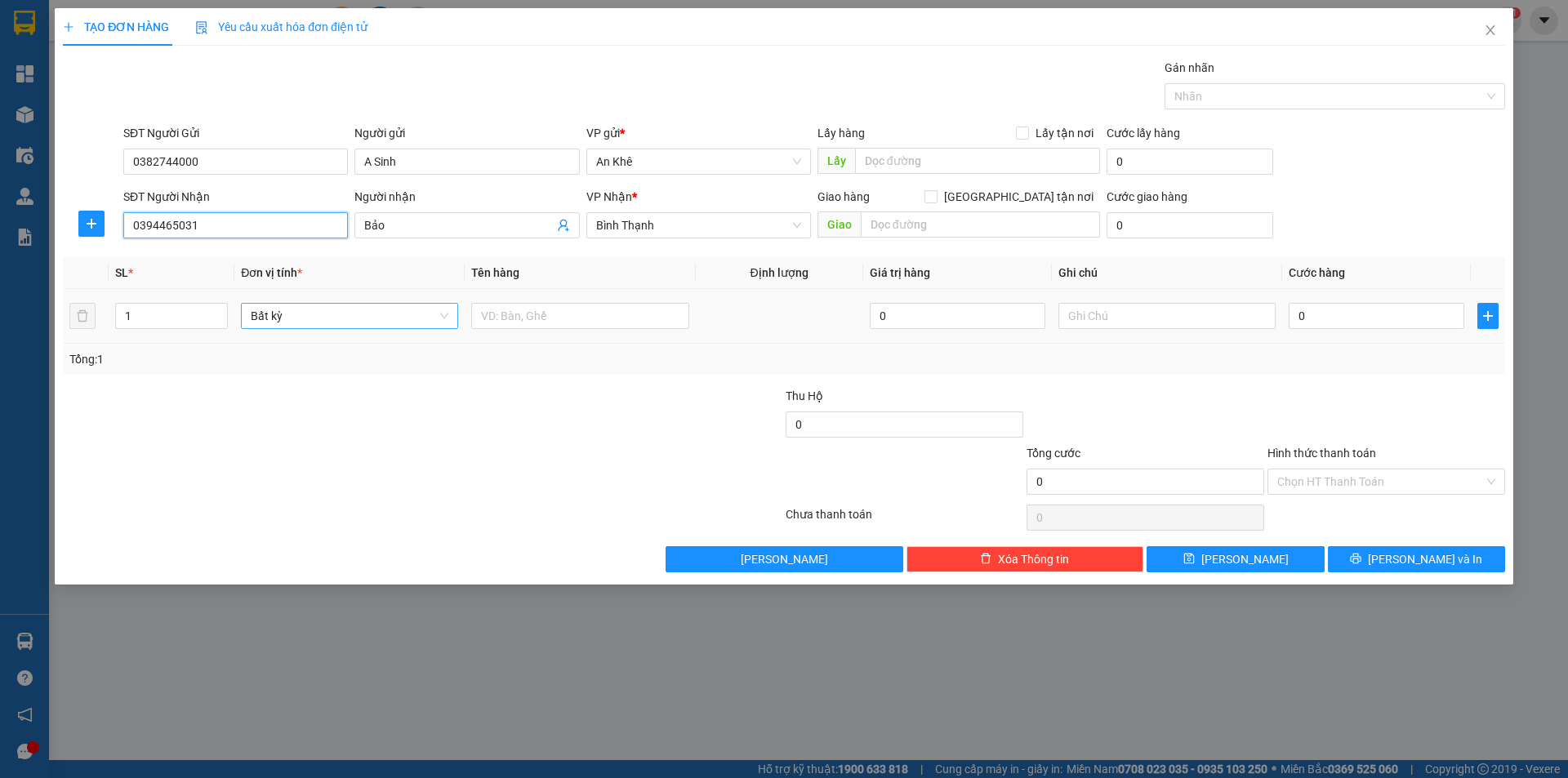
click at [454, 319] on div "Bất kỳ" at bounding box center [349, 316] width 217 height 27
type input "0394465031"
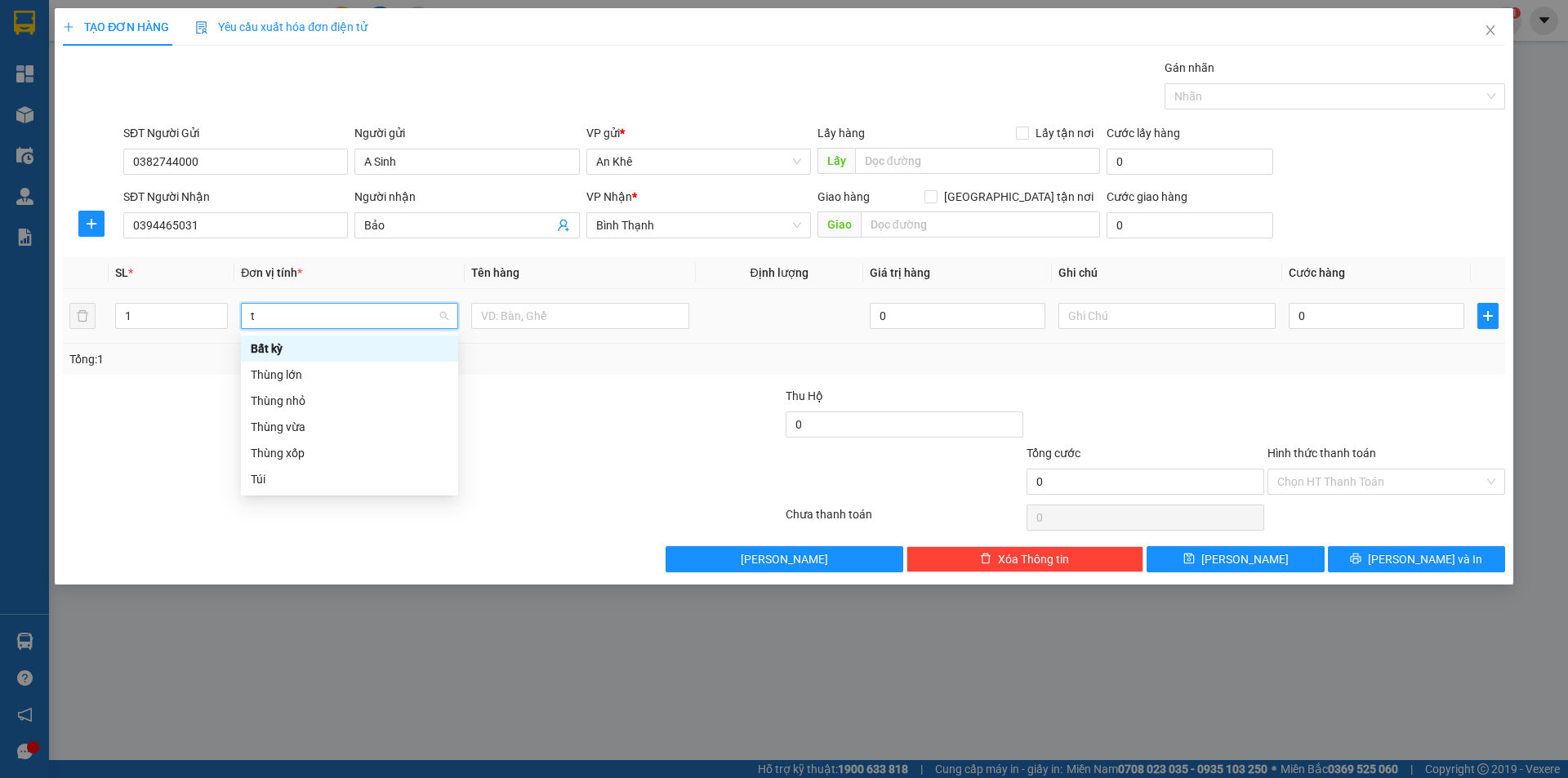
type input "th"
click at [316, 393] on div "Thùng vừa" at bounding box center [350, 401] width 198 height 18
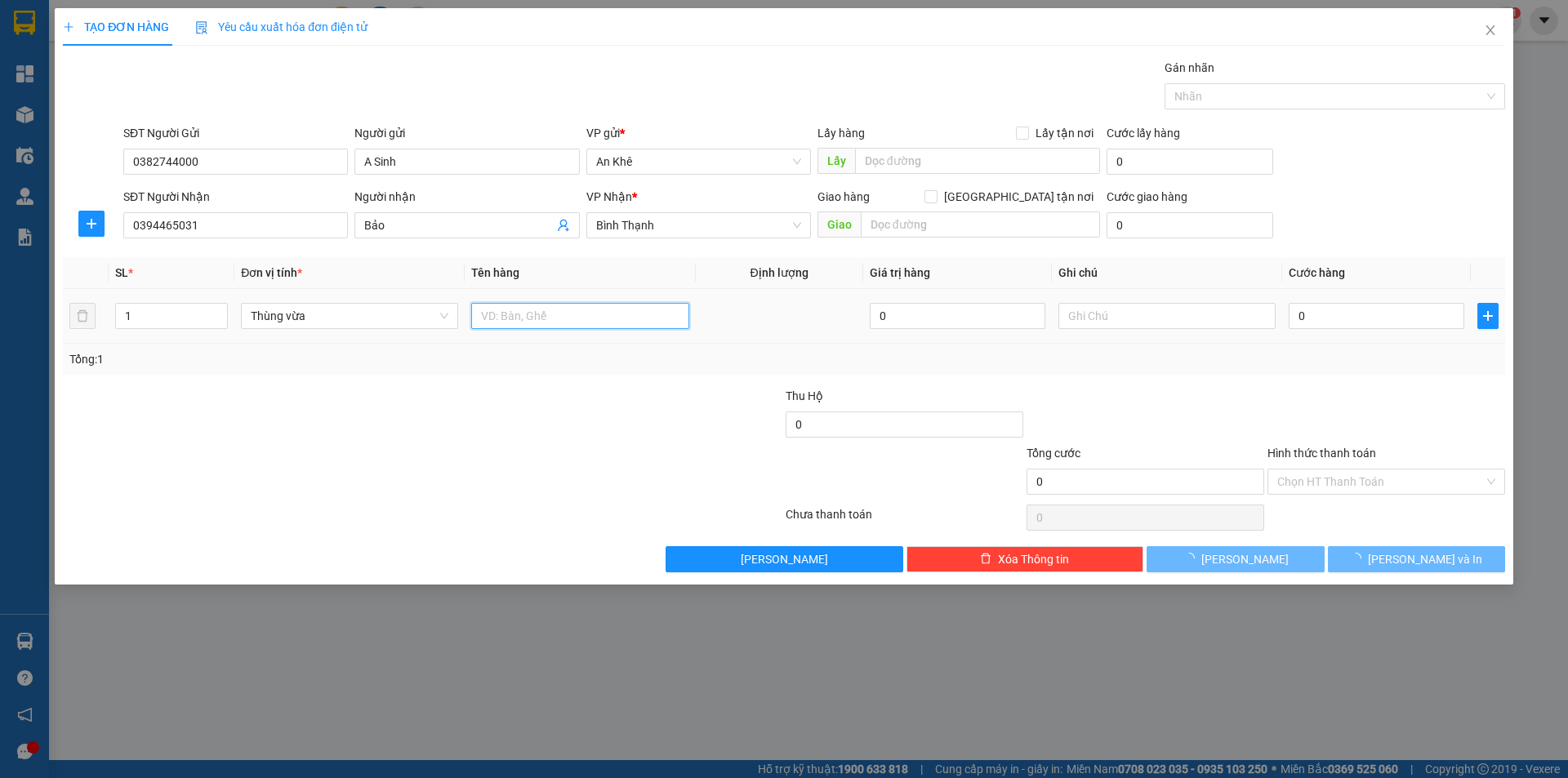
click at [527, 316] on input "text" at bounding box center [579, 316] width 217 height 27
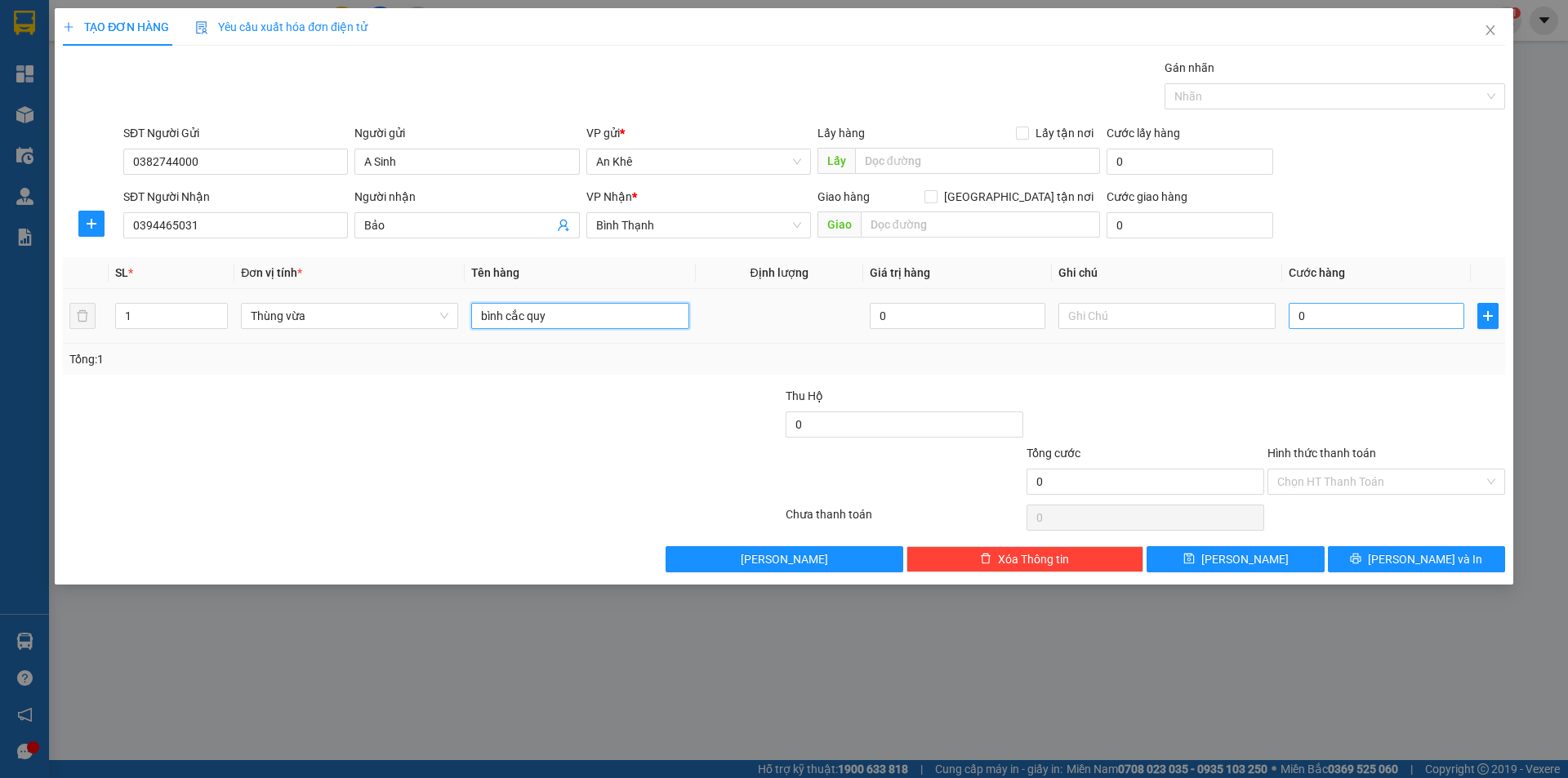
type input "bình cắc quy"
click at [1362, 313] on input "0" at bounding box center [1376, 316] width 176 height 27
type input "4"
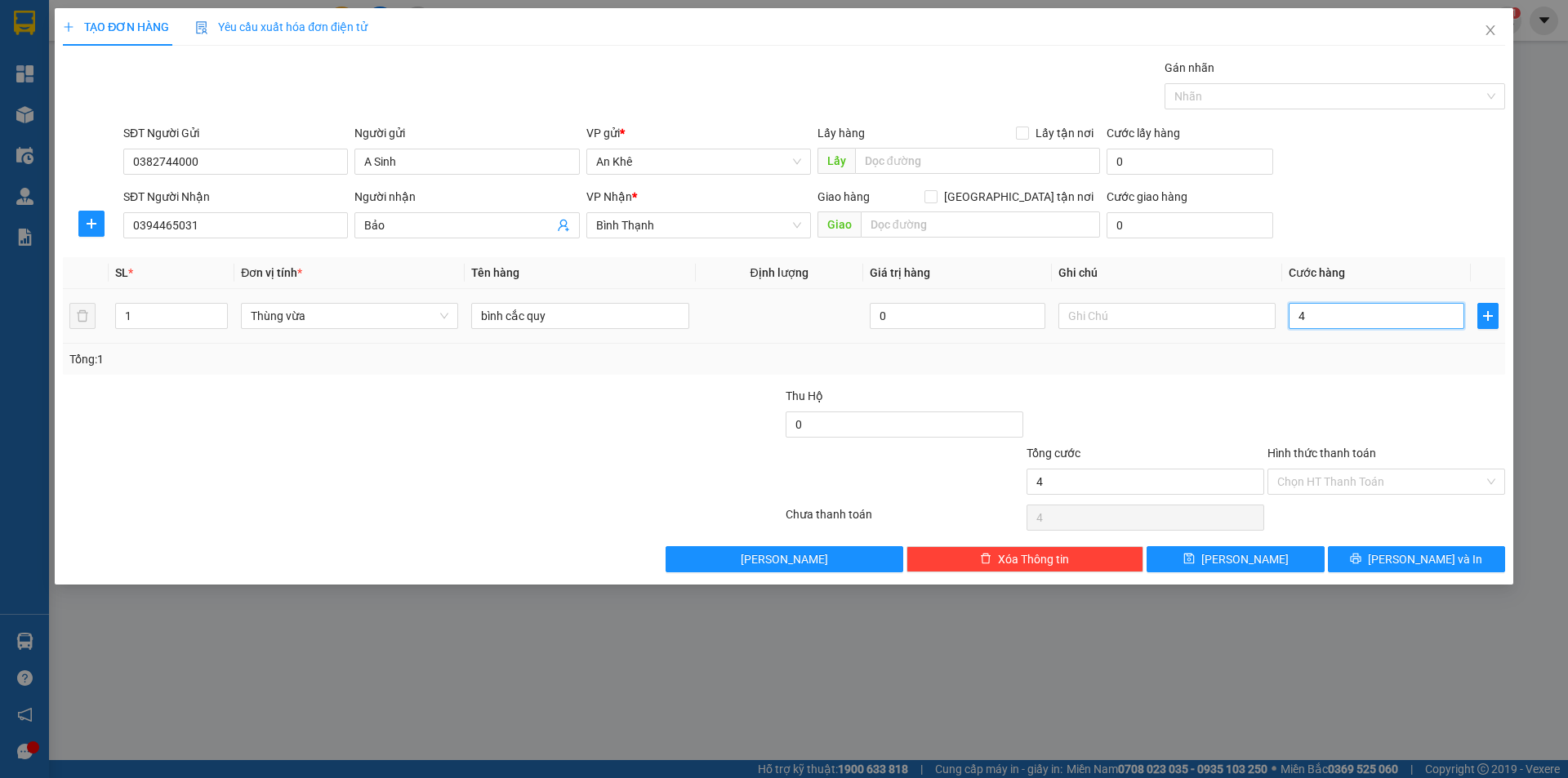
type input "40"
type input "400"
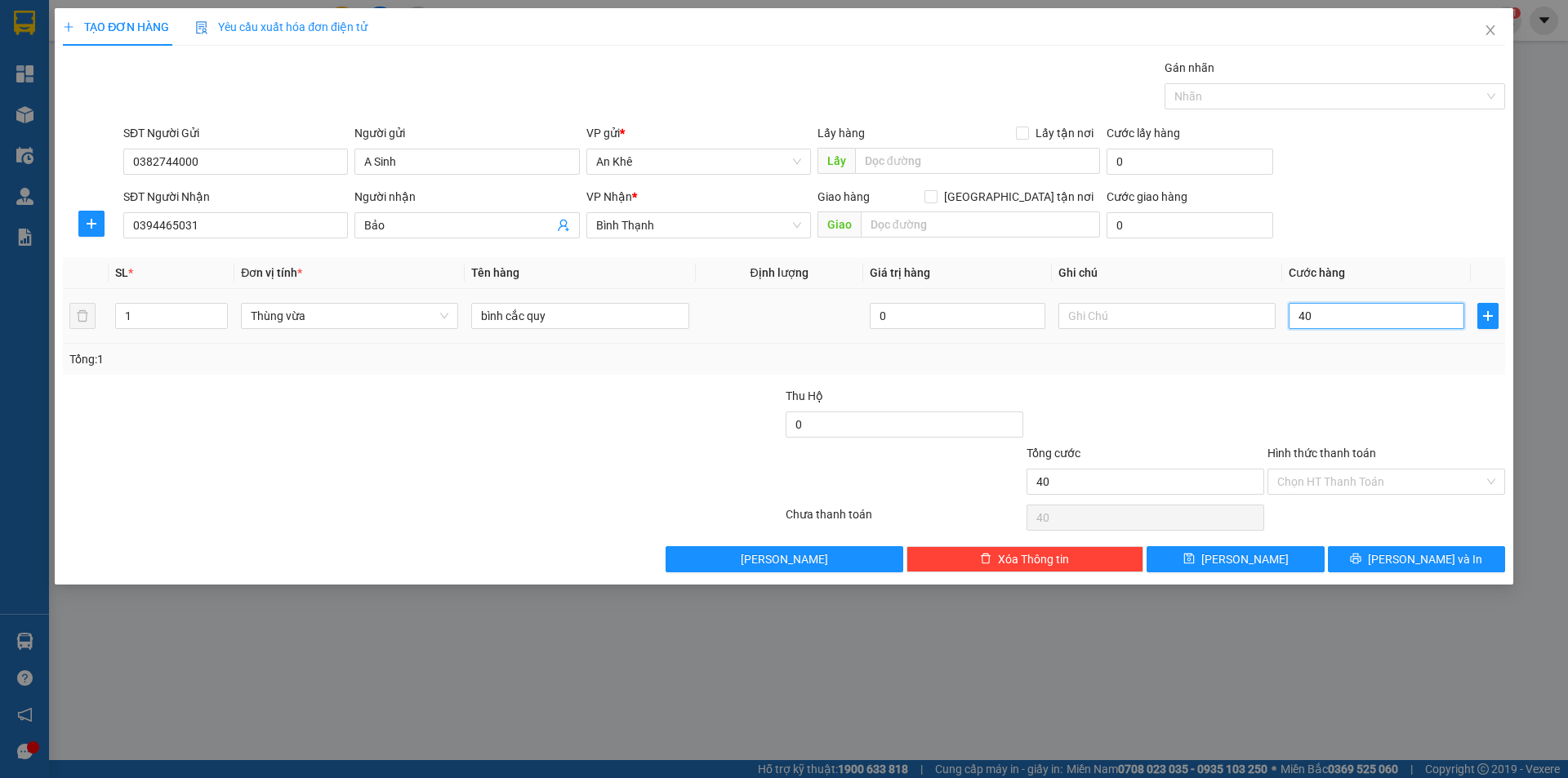
type input "400"
type input "4.000"
type input "40.000"
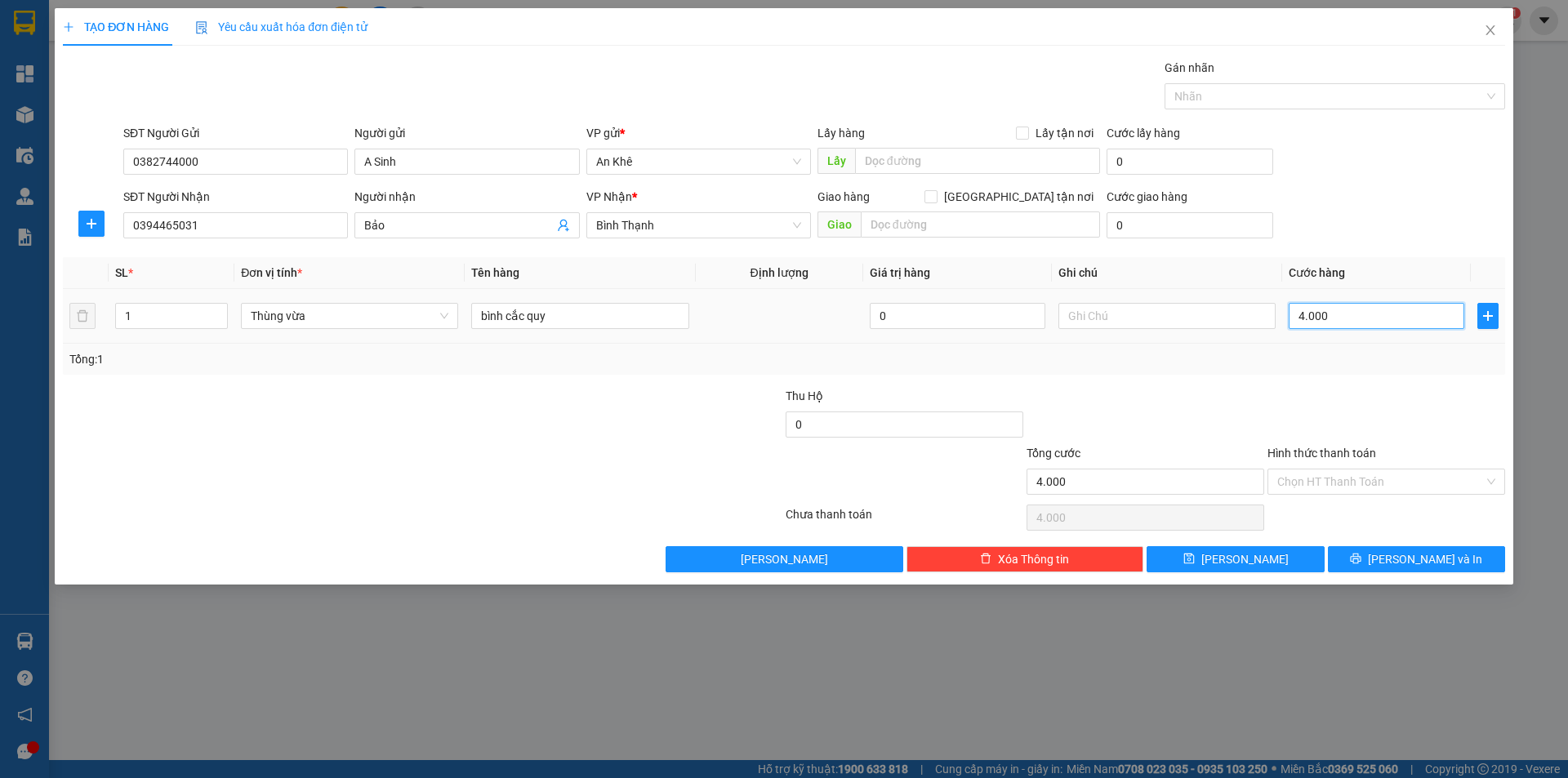
type input "40.000"
click at [1220, 415] on div at bounding box center [1145, 415] width 241 height 57
click at [1439, 483] on input "Hình thức thanh toán" at bounding box center [1379, 481] width 206 height 25
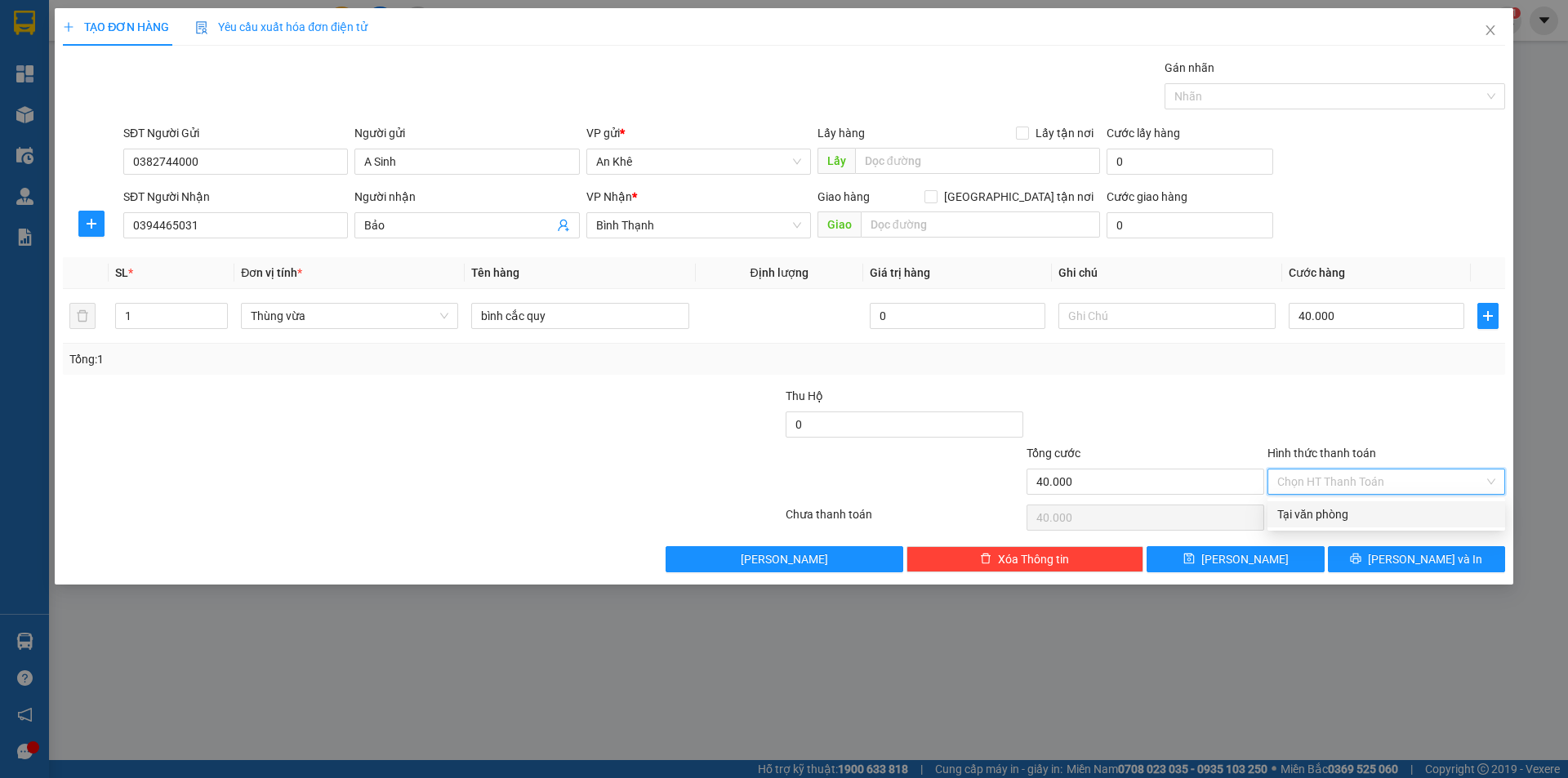
click at [1420, 514] on div "Tại văn phòng" at bounding box center [1386, 514] width 218 height 18
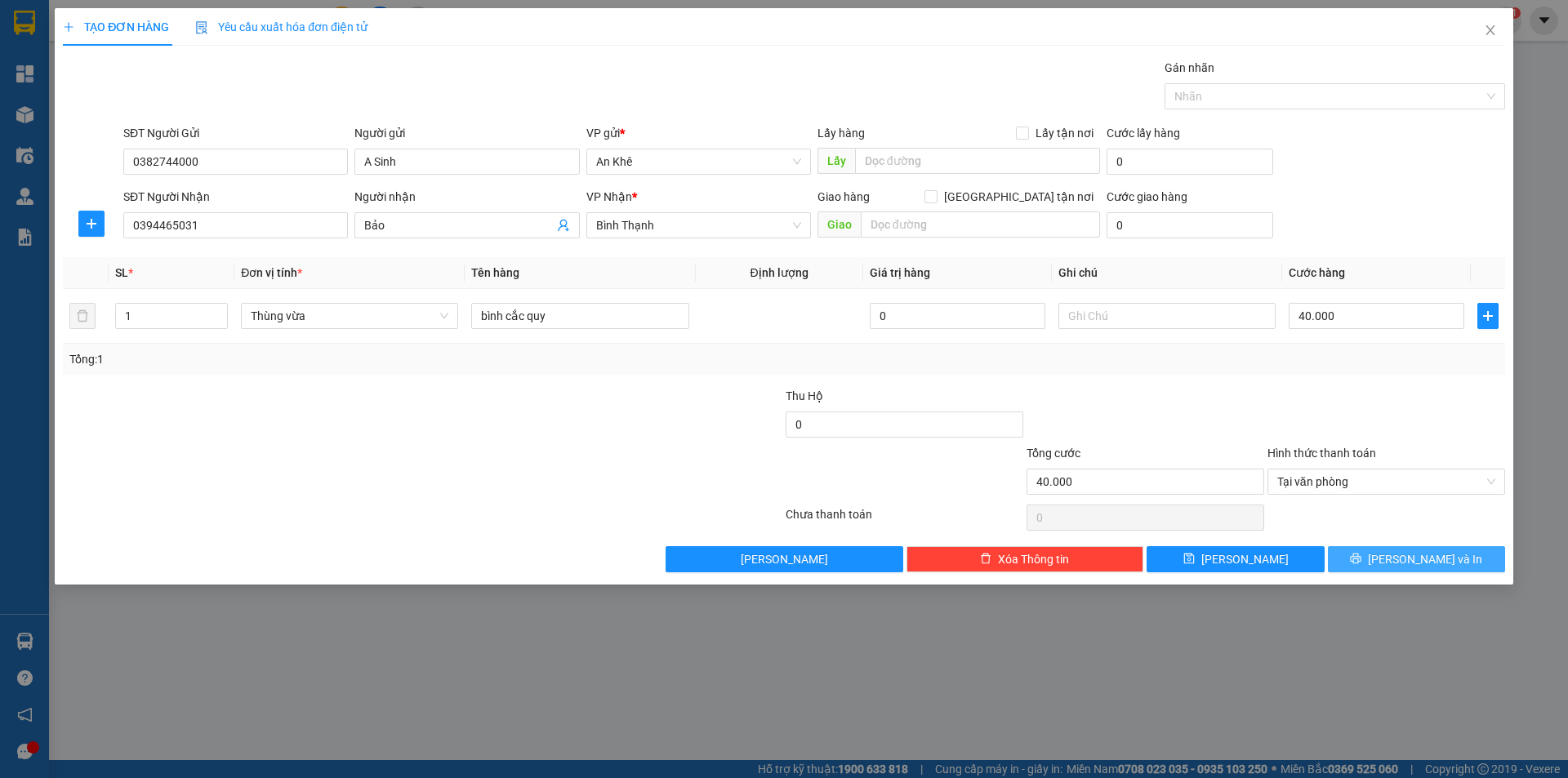
click at [1422, 558] on span "[PERSON_NAME] và In" at bounding box center [1424, 559] width 115 height 18
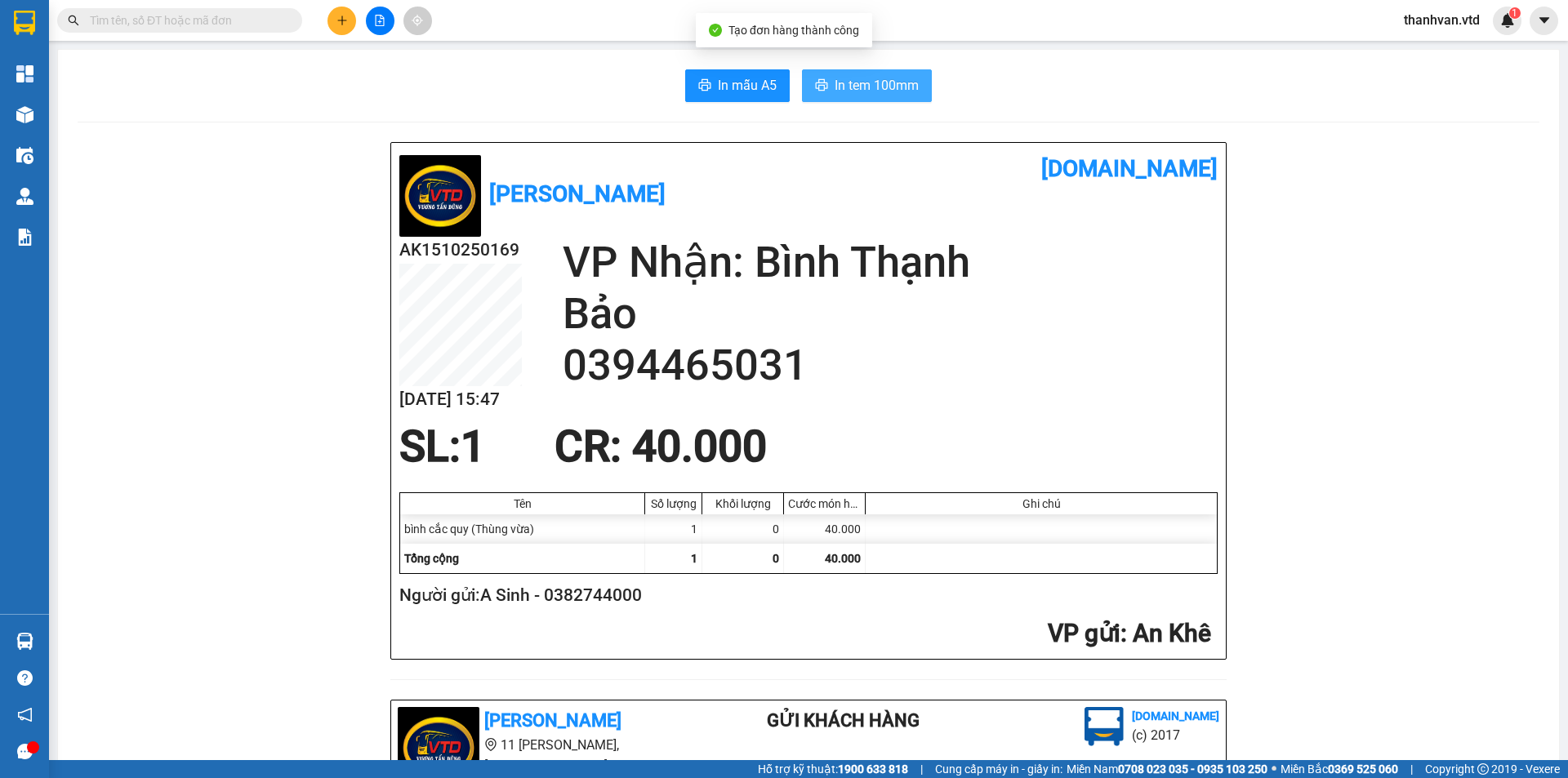
click at [855, 86] on span "In tem 100mm" at bounding box center [877, 85] width 84 height 20
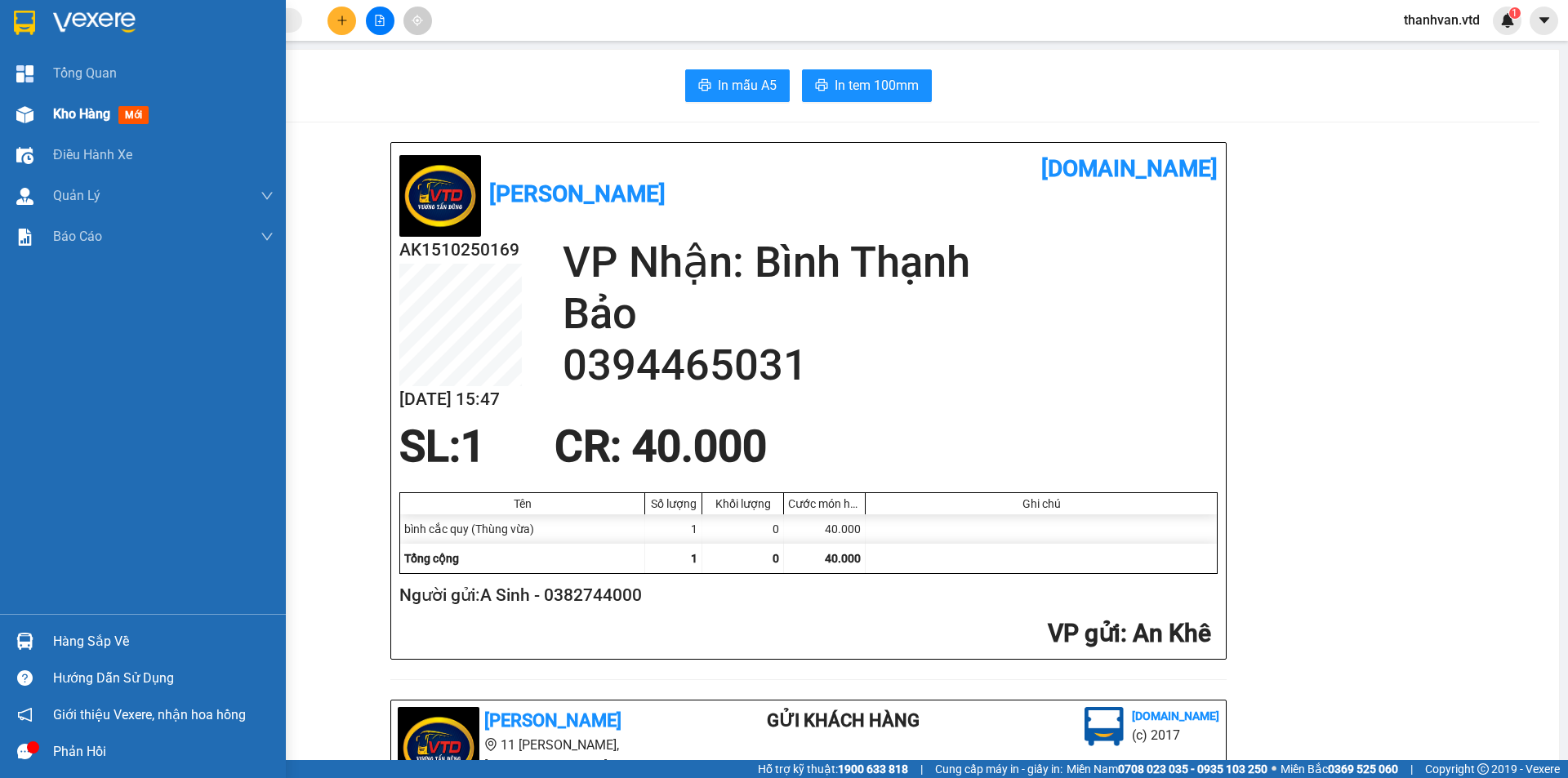
click at [81, 116] on span "Kho hàng" at bounding box center [82, 114] width 57 height 16
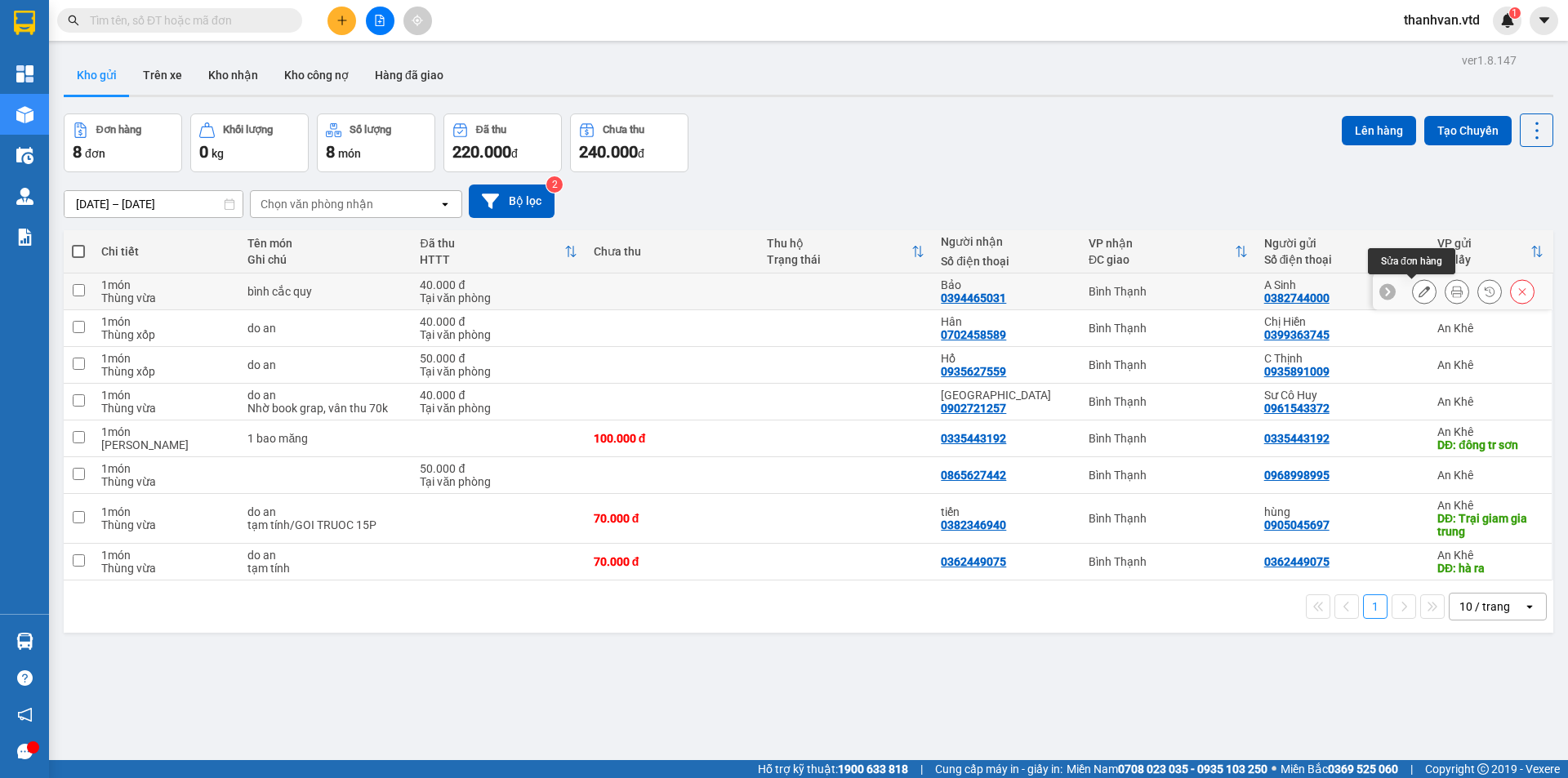
click at [1419, 291] on icon at bounding box center [1424, 291] width 11 height 11
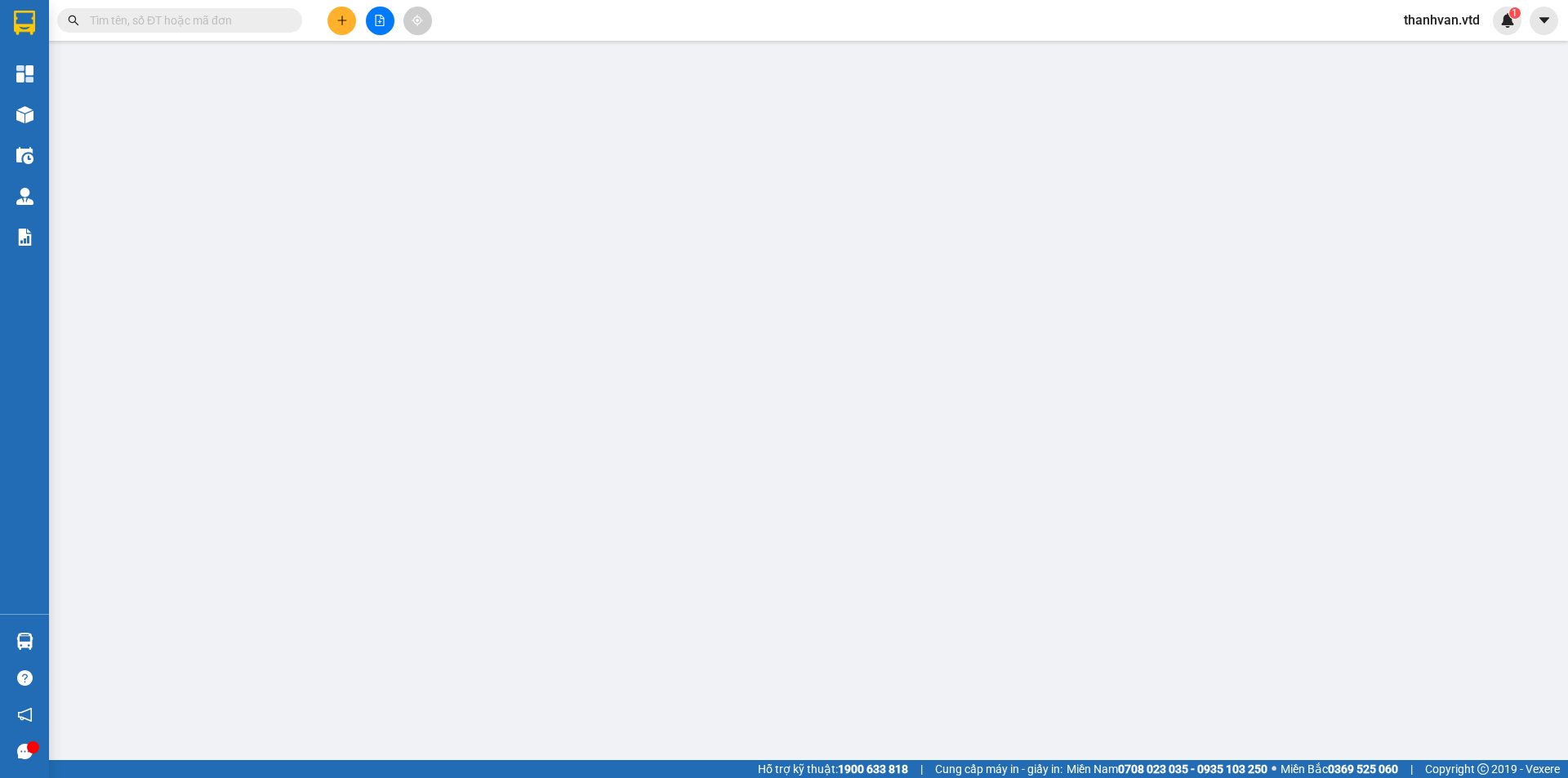
type input "0382744000"
type input "A Sinh"
type input "0394465031"
type input "Bảo"
type input "40.000"
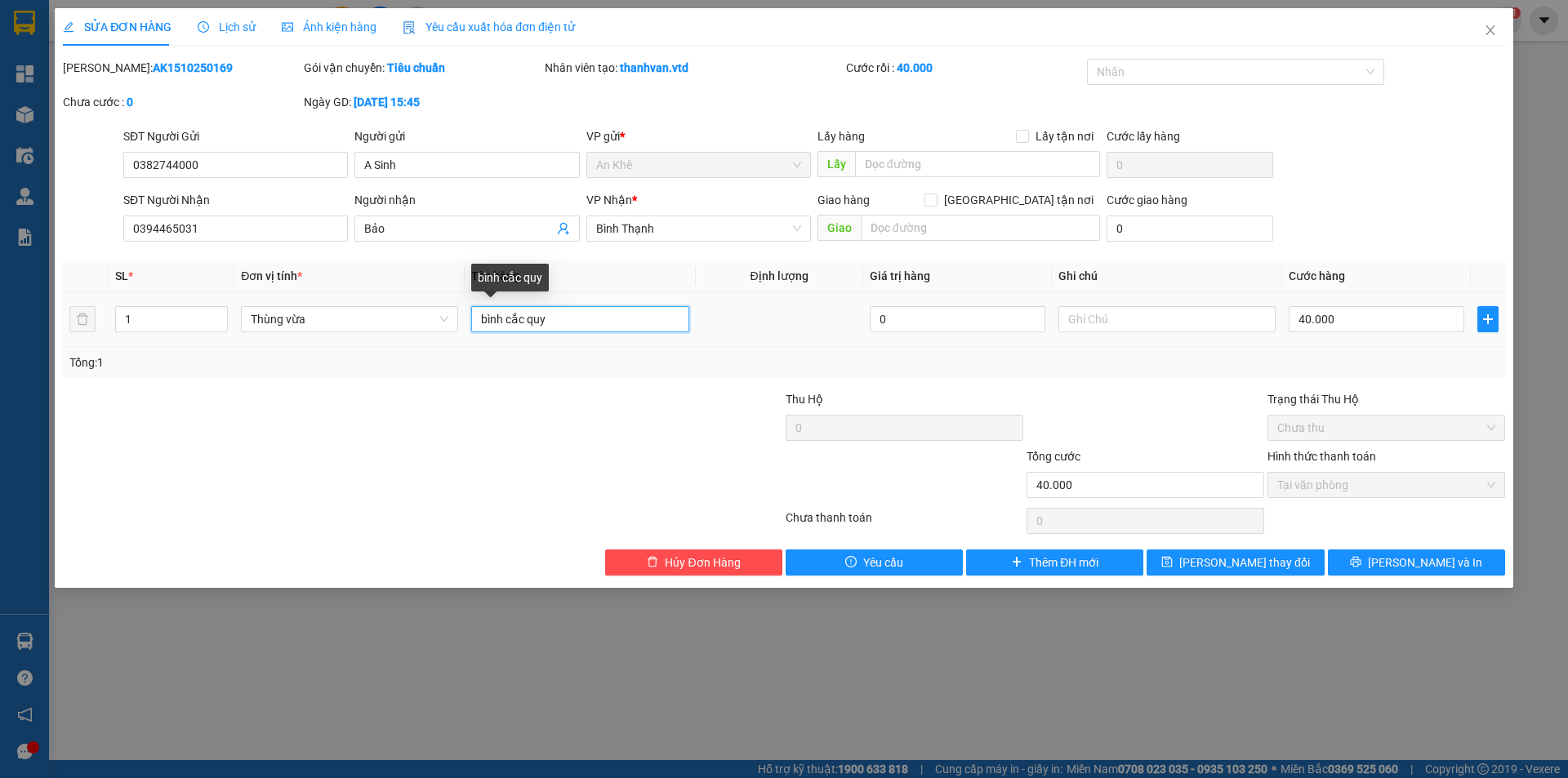
click at [513, 318] on input "bình cắc quy" at bounding box center [579, 319] width 217 height 27
type input "bình ắc quy"
click at [1245, 563] on span "[PERSON_NAME] thay đổi" at bounding box center [1245, 563] width 131 height 18
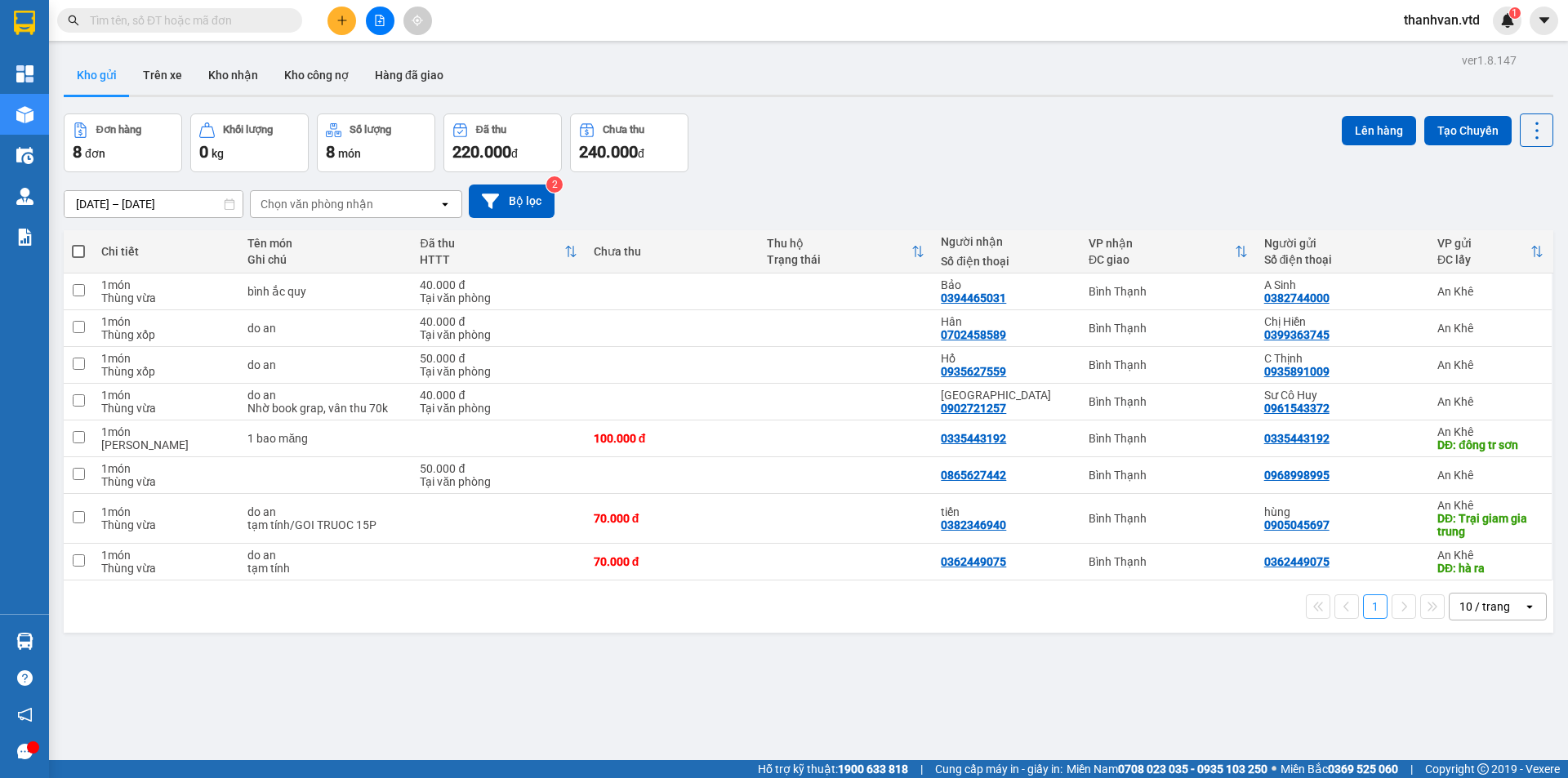
click at [839, 148] on div "Đơn hàng 8 đơn Khối lượng 0 kg Số lượng 8 món Đã thu 220.000 đ Chưa thu 240.000…" at bounding box center [807, 143] width 1489 height 59
click at [829, 172] on div "[DATE] – [DATE] Press the down arrow key to interact with the calendar and sele…" at bounding box center [807, 201] width 1489 height 58
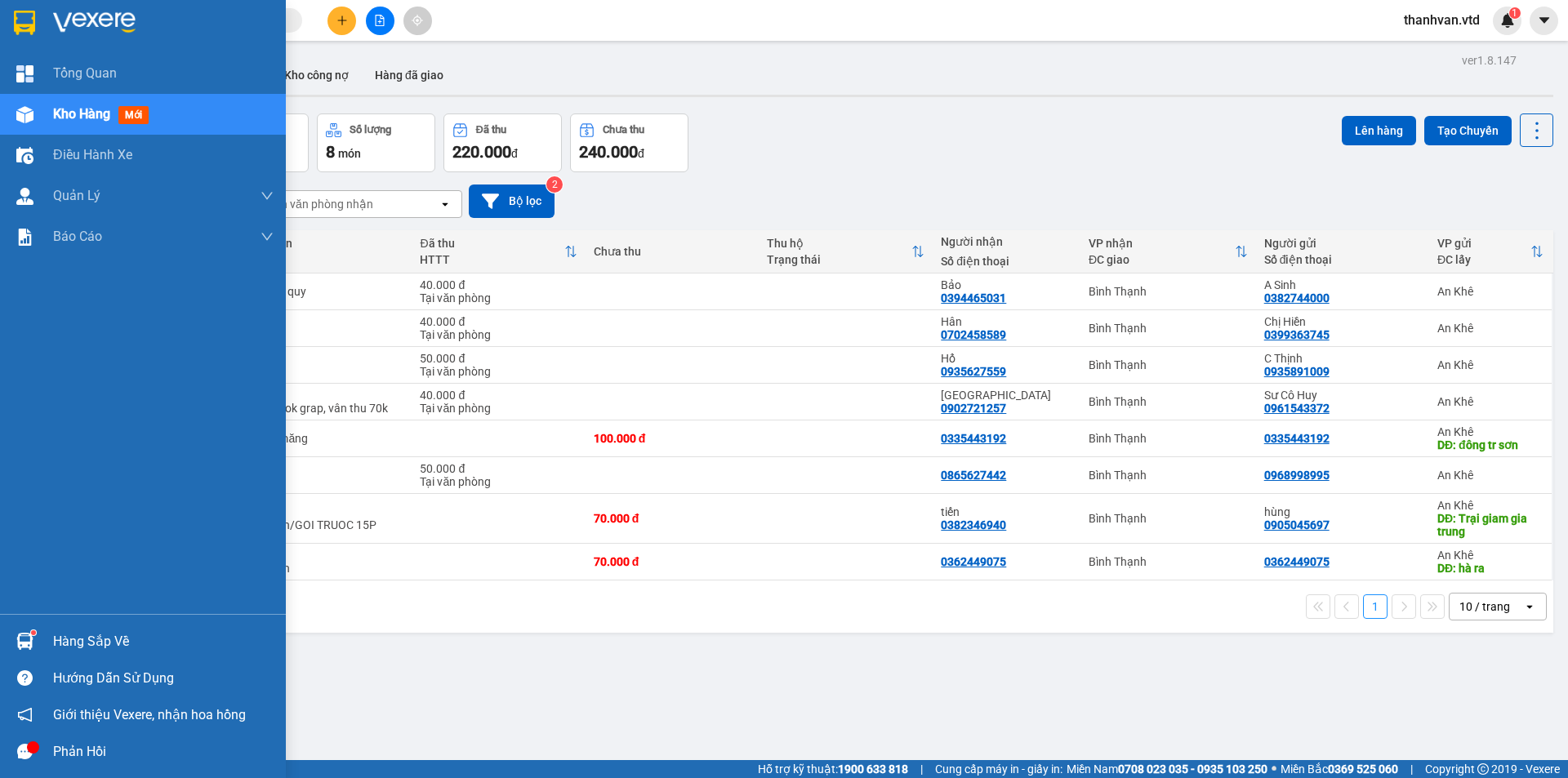
click at [38, 112] on div at bounding box center [25, 115] width 28 height 28
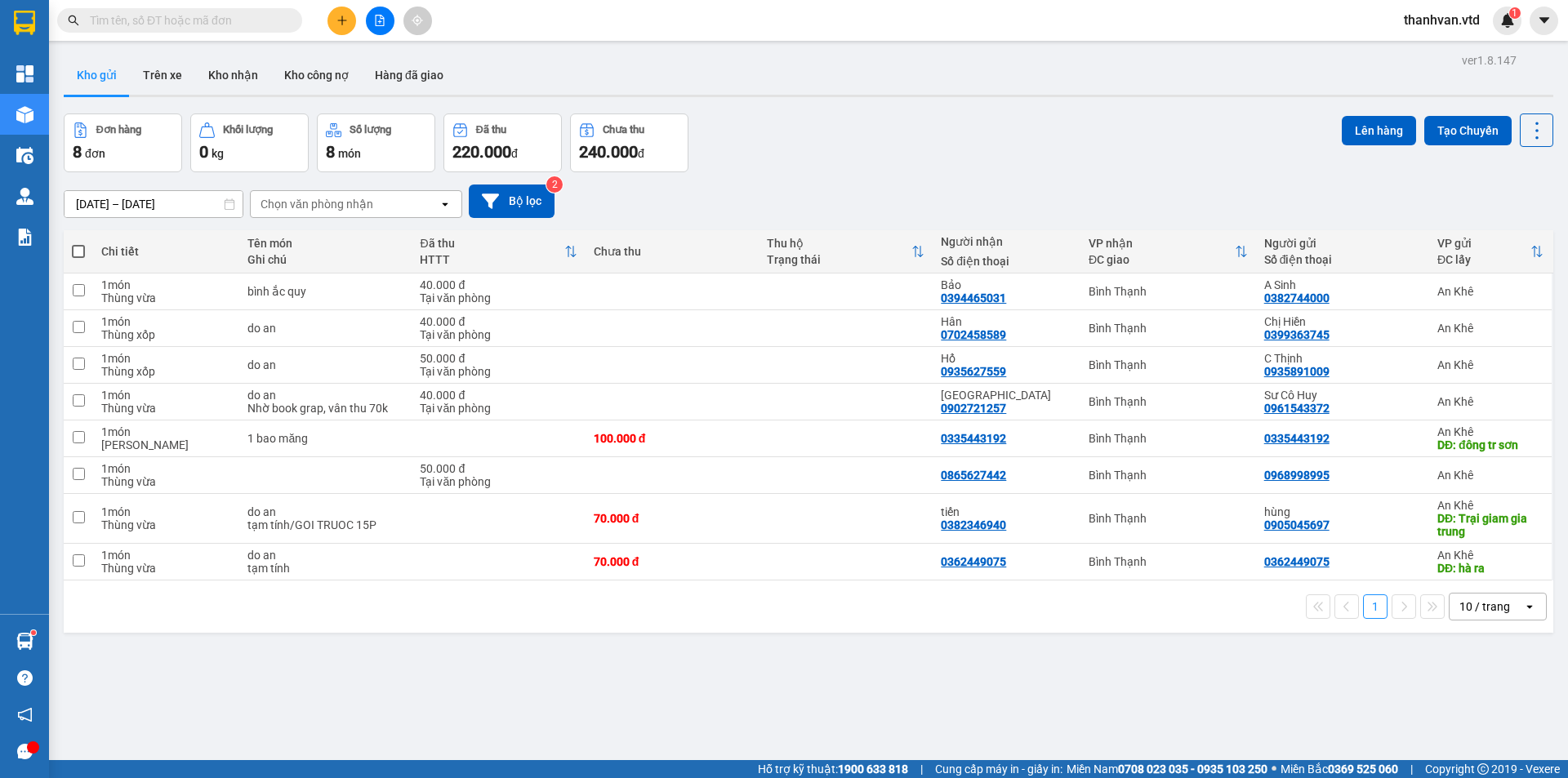
click at [964, 164] on div "Đơn hàng 8 đơn Khối lượng 0 kg Số lượng 8 món Đã thu 220.000 đ Chưa thu 240.000…" at bounding box center [807, 143] width 1489 height 59
click at [152, 74] on button "Trên xe" at bounding box center [162, 75] width 65 height 39
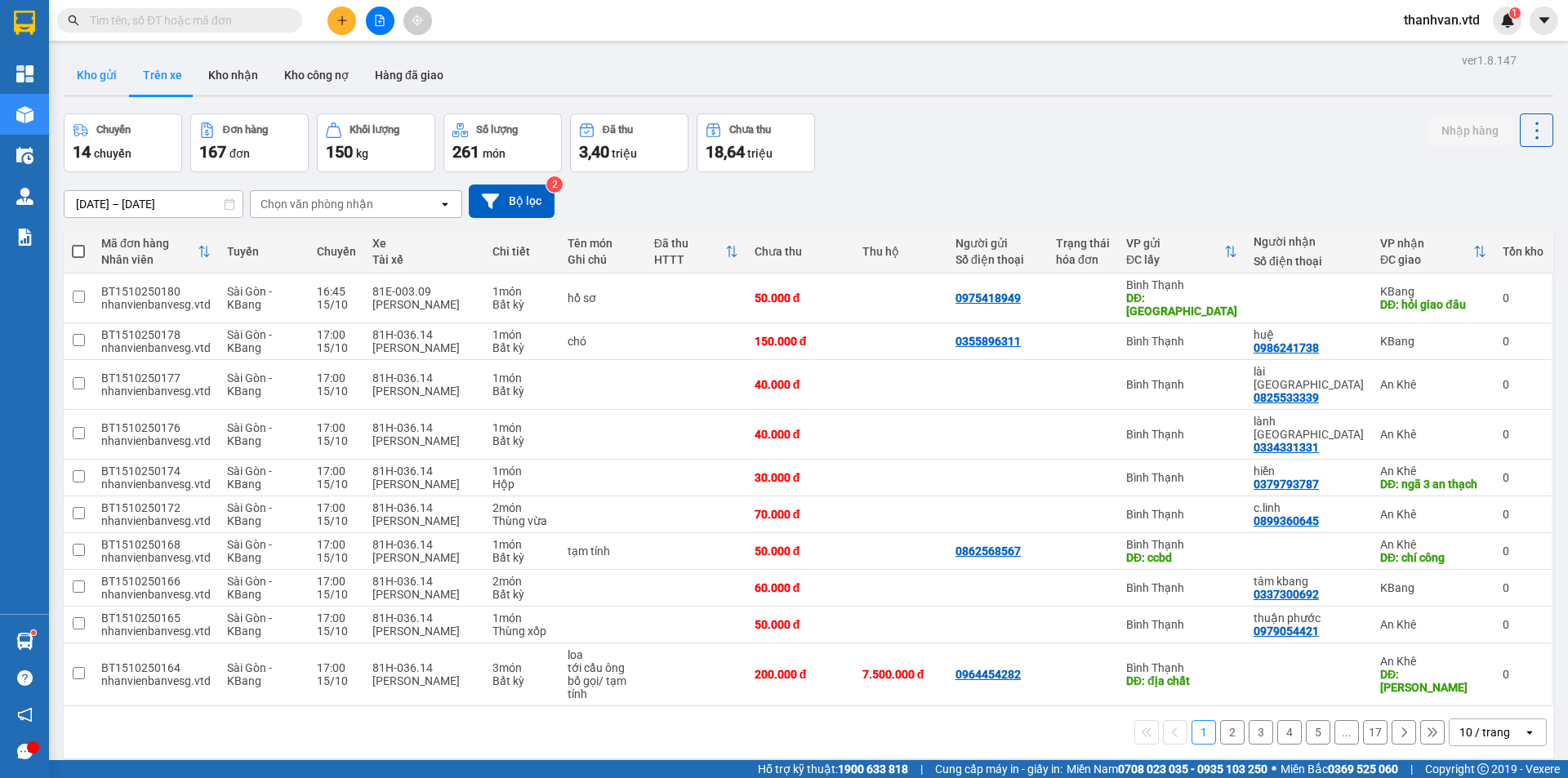
click at [94, 78] on button "Kho gửi" at bounding box center [96, 75] width 66 height 39
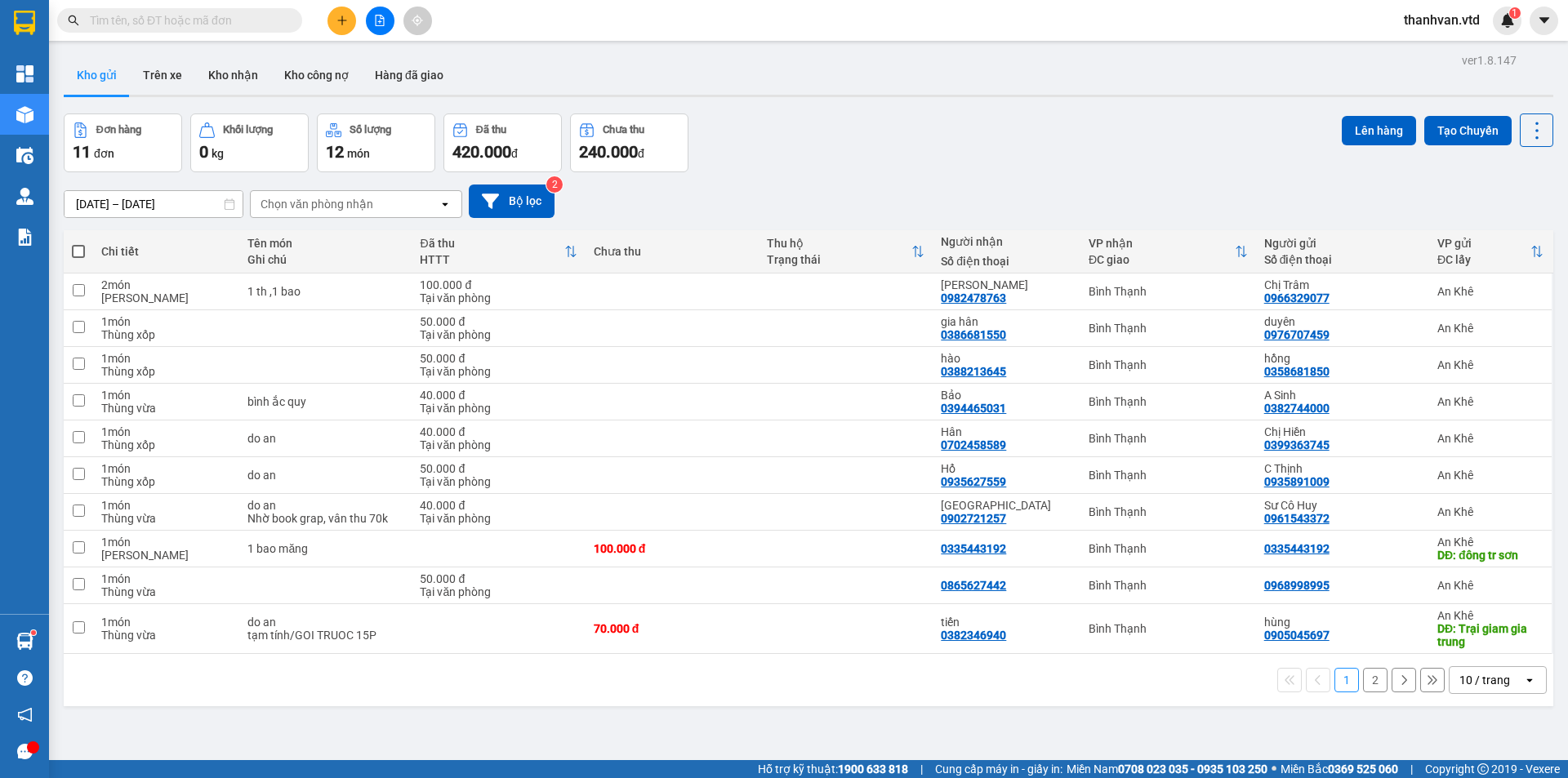
click at [1523, 677] on div "open" at bounding box center [1534, 680] width 23 height 27
click at [1473, 648] on span "100 / trang" at bounding box center [1478, 644] width 59 height 16
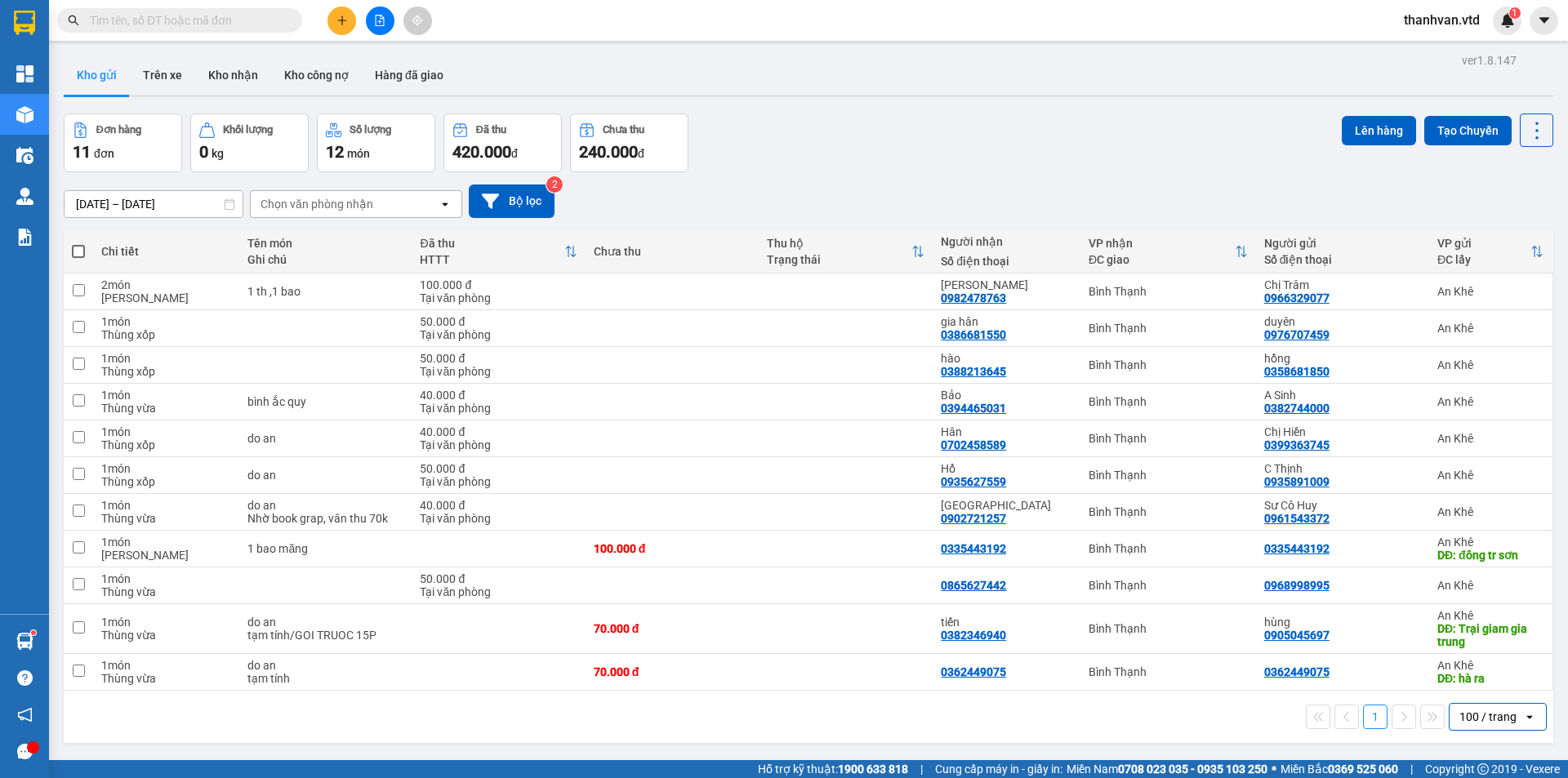
click at [74, 251] on span at bounding box center [78, 251] width 13 height 13
click at [79, 243] on input "checkbox" at bounding box center [79, 243] width 0 height 0
checkbox input "true"
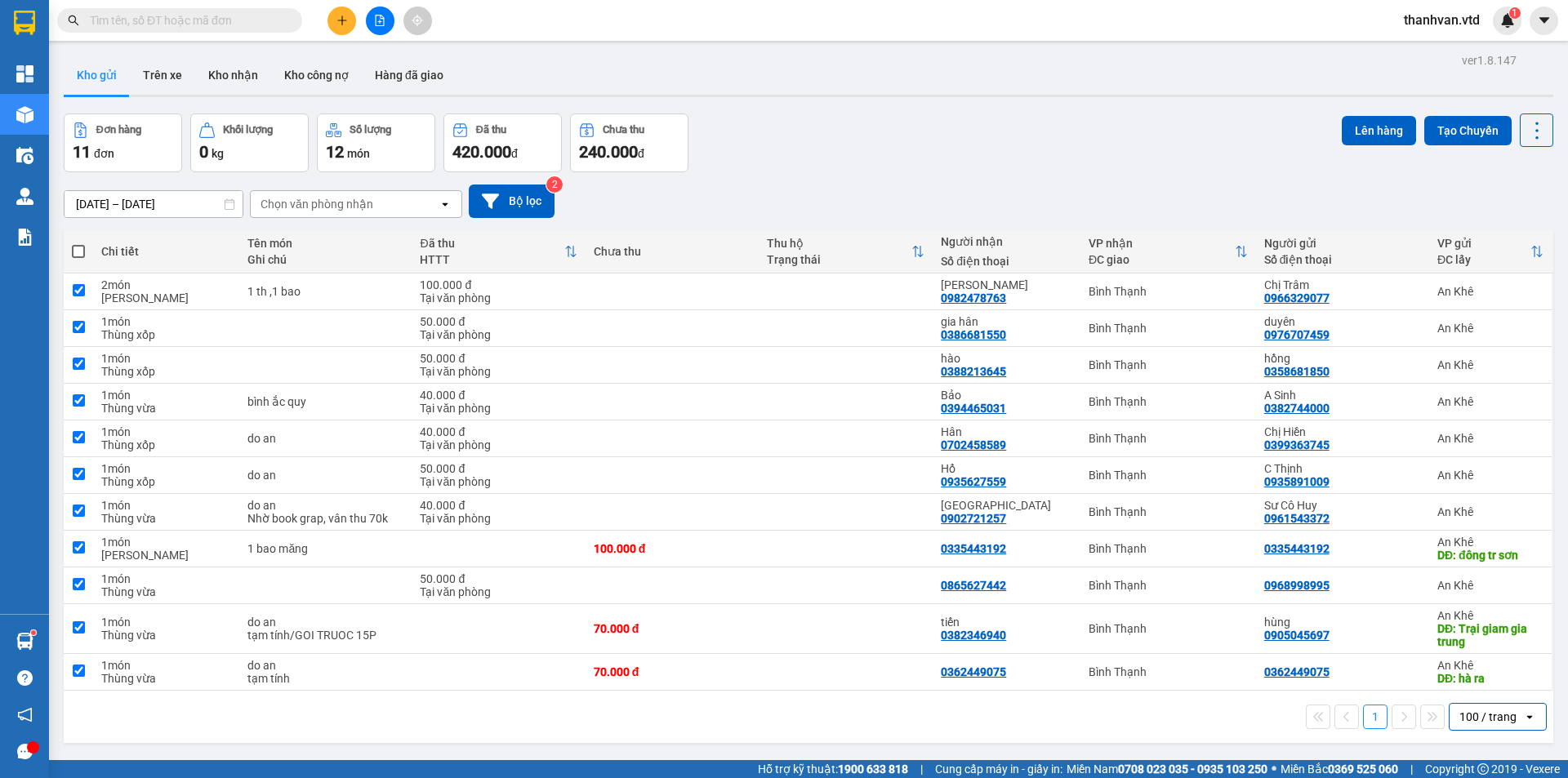
checkbox input "true"
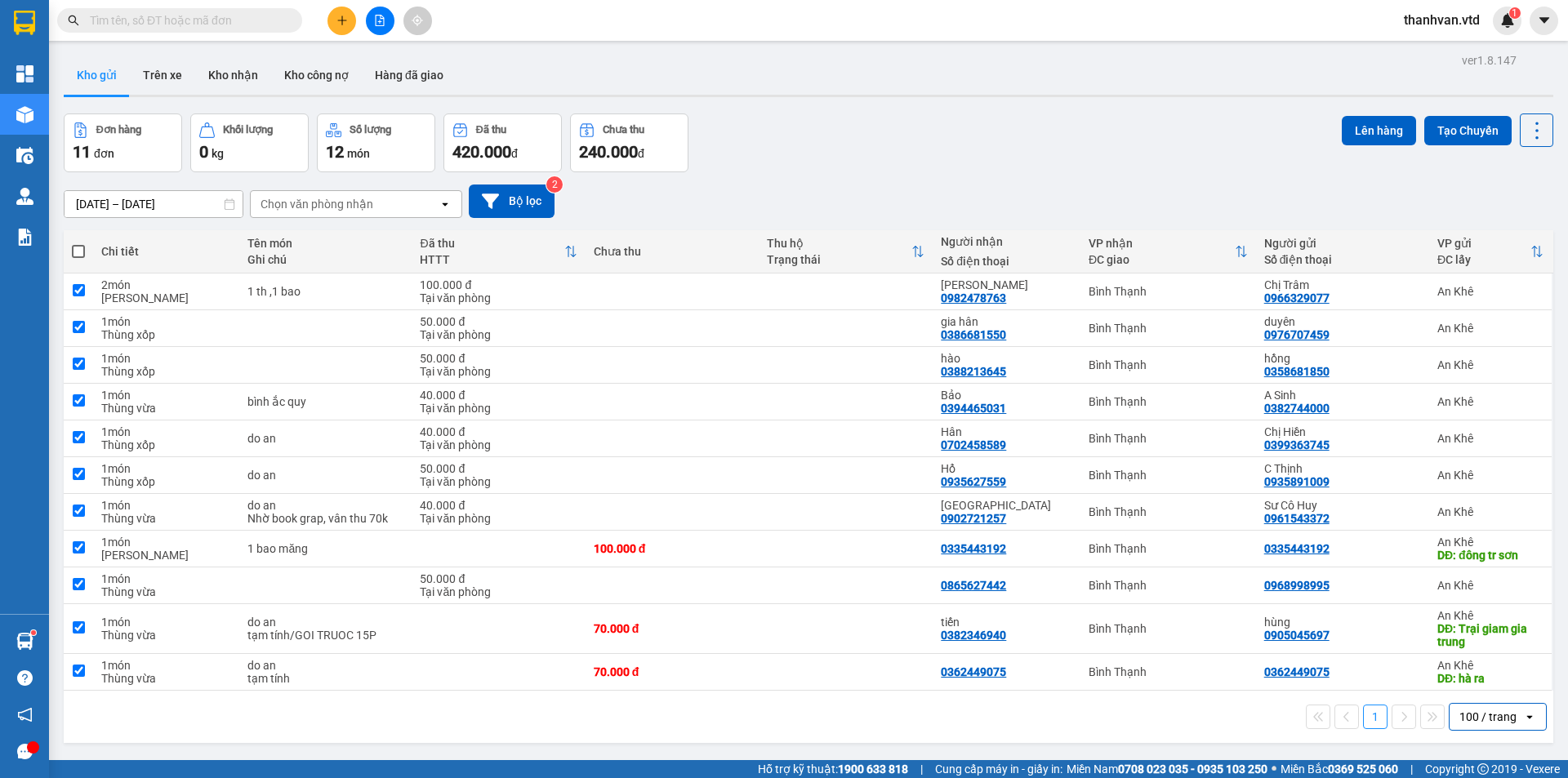
checkbox input "true"
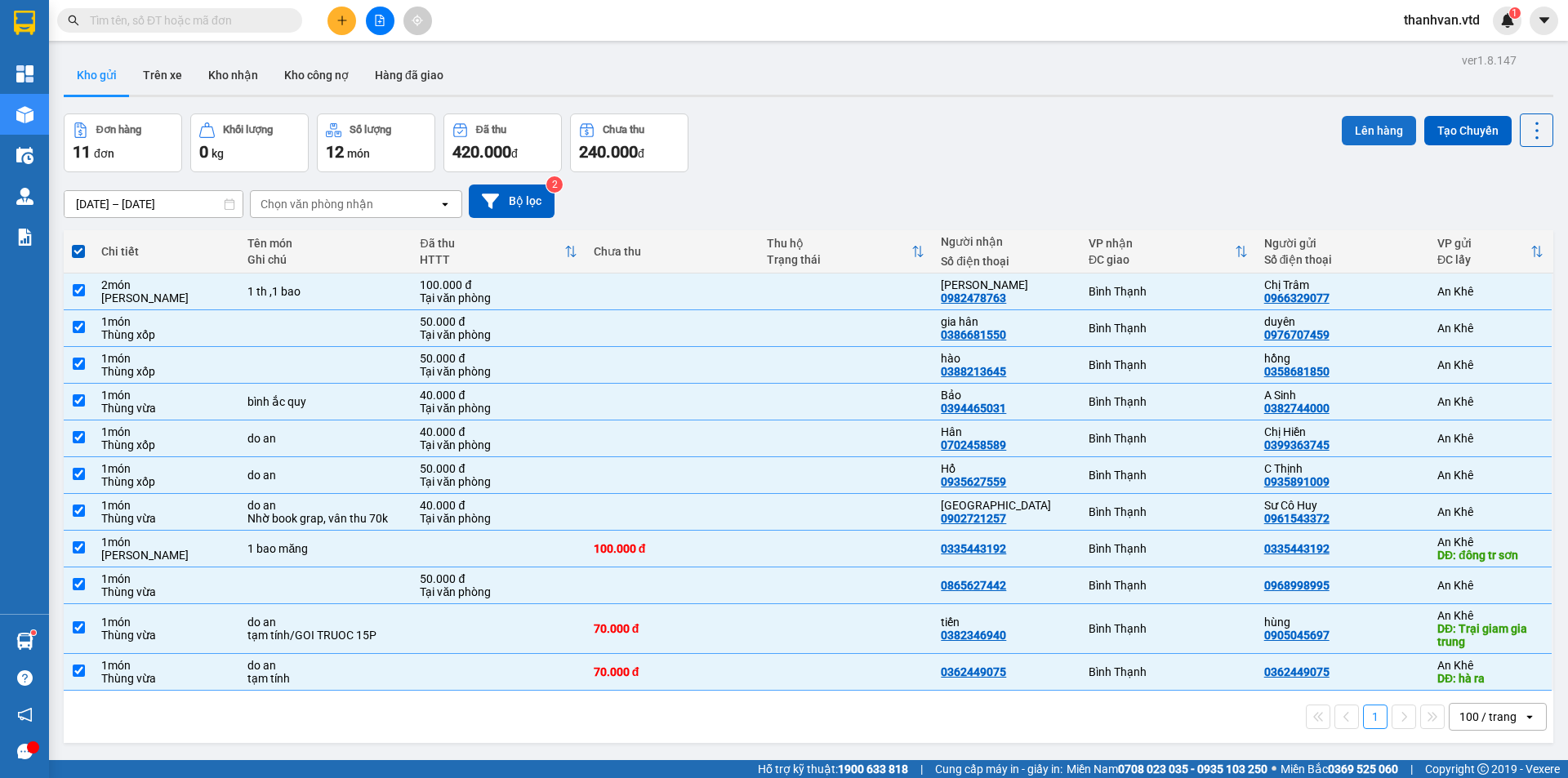
click at [1380, 135] on button "Lên hàng" at bounding box center [1378, 131] width 74 height 29
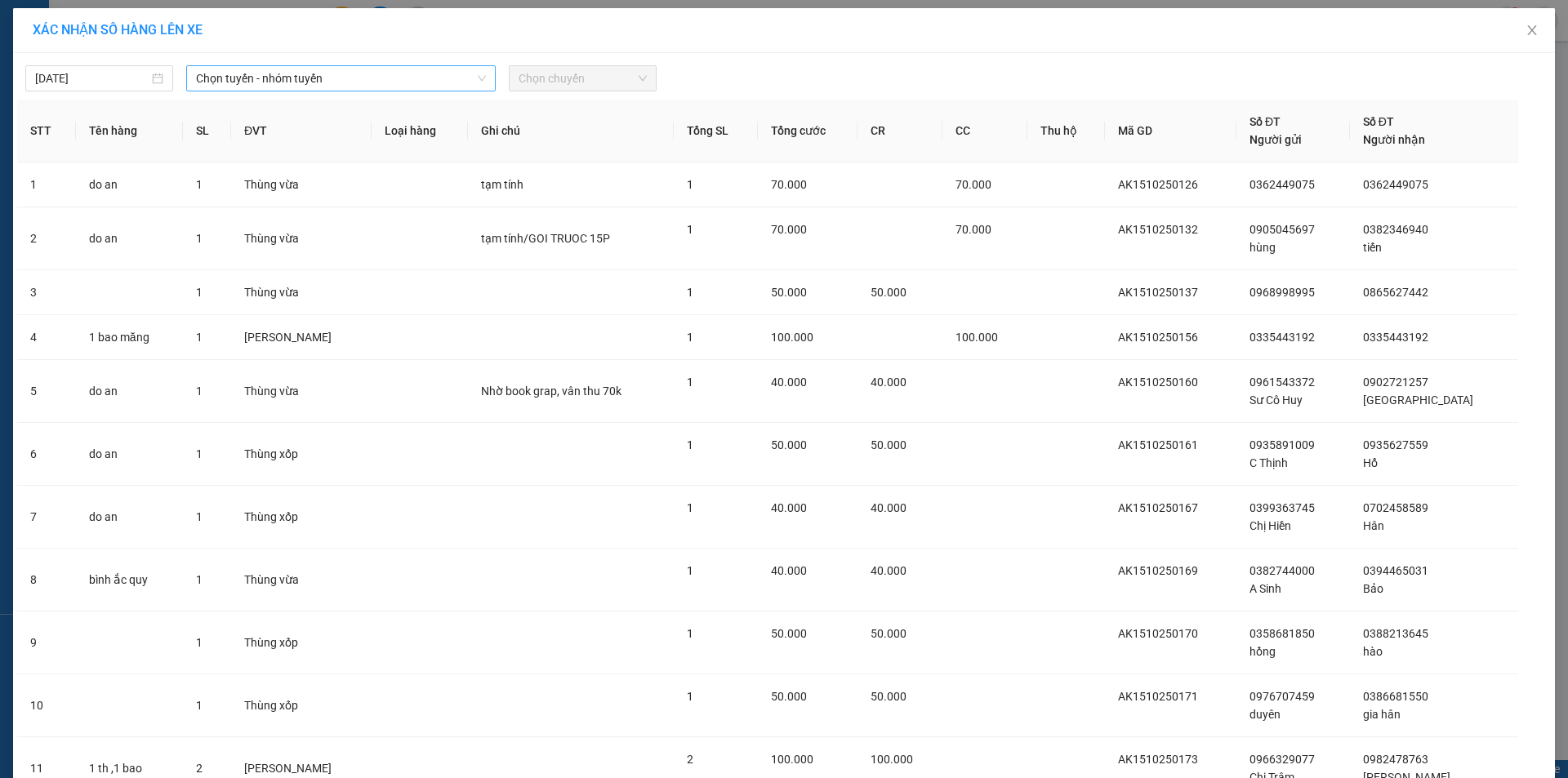
click at [420, 74] on span "Chọn tuyến - nhóm tuyến" at bounding box center [341, 78] width 290 height 25
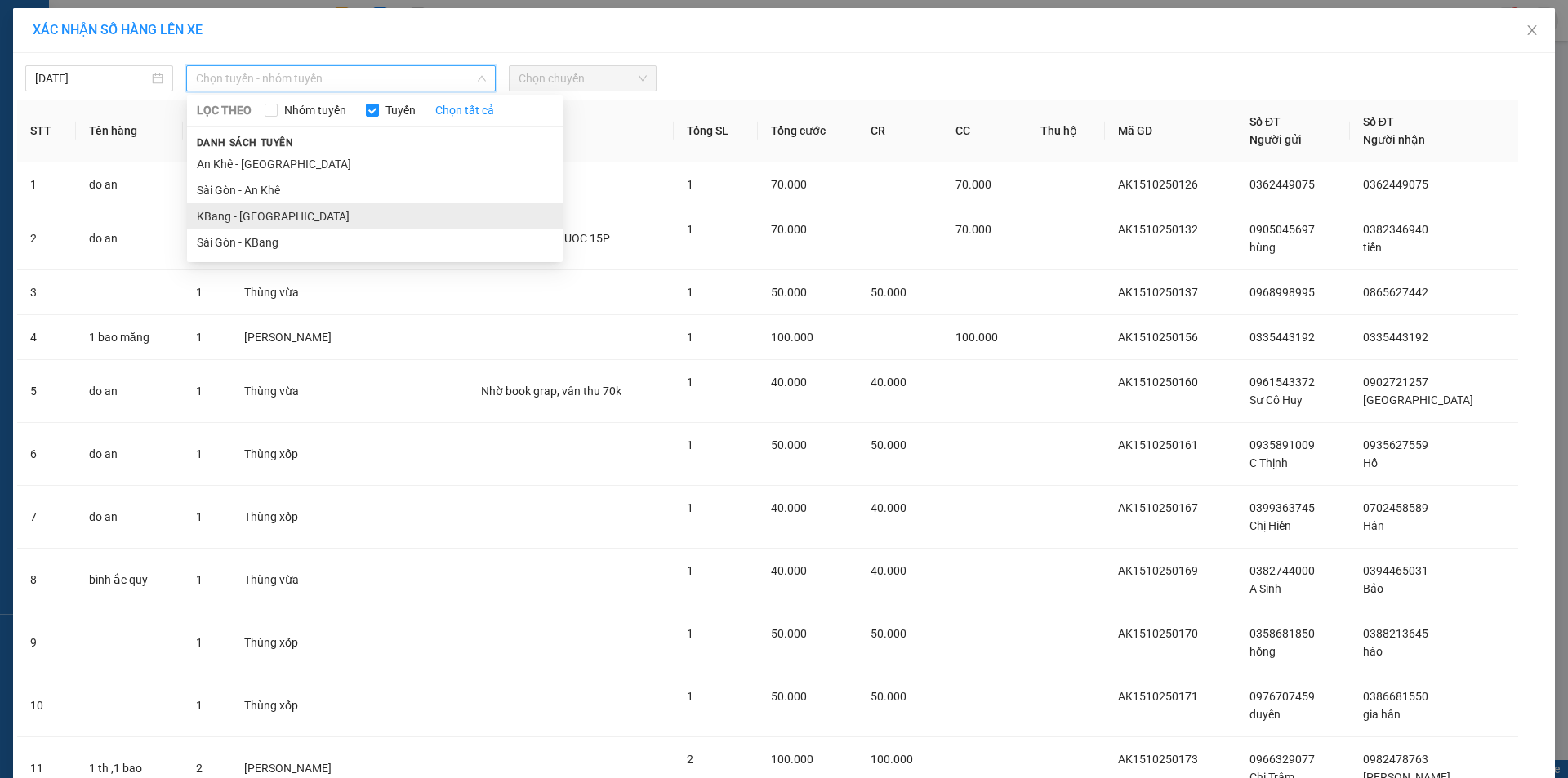
click at [316, 221] on li "KBang - [GEOGRAPHIC_DATA]" at bounding box center [375, 216] width 376 height 27
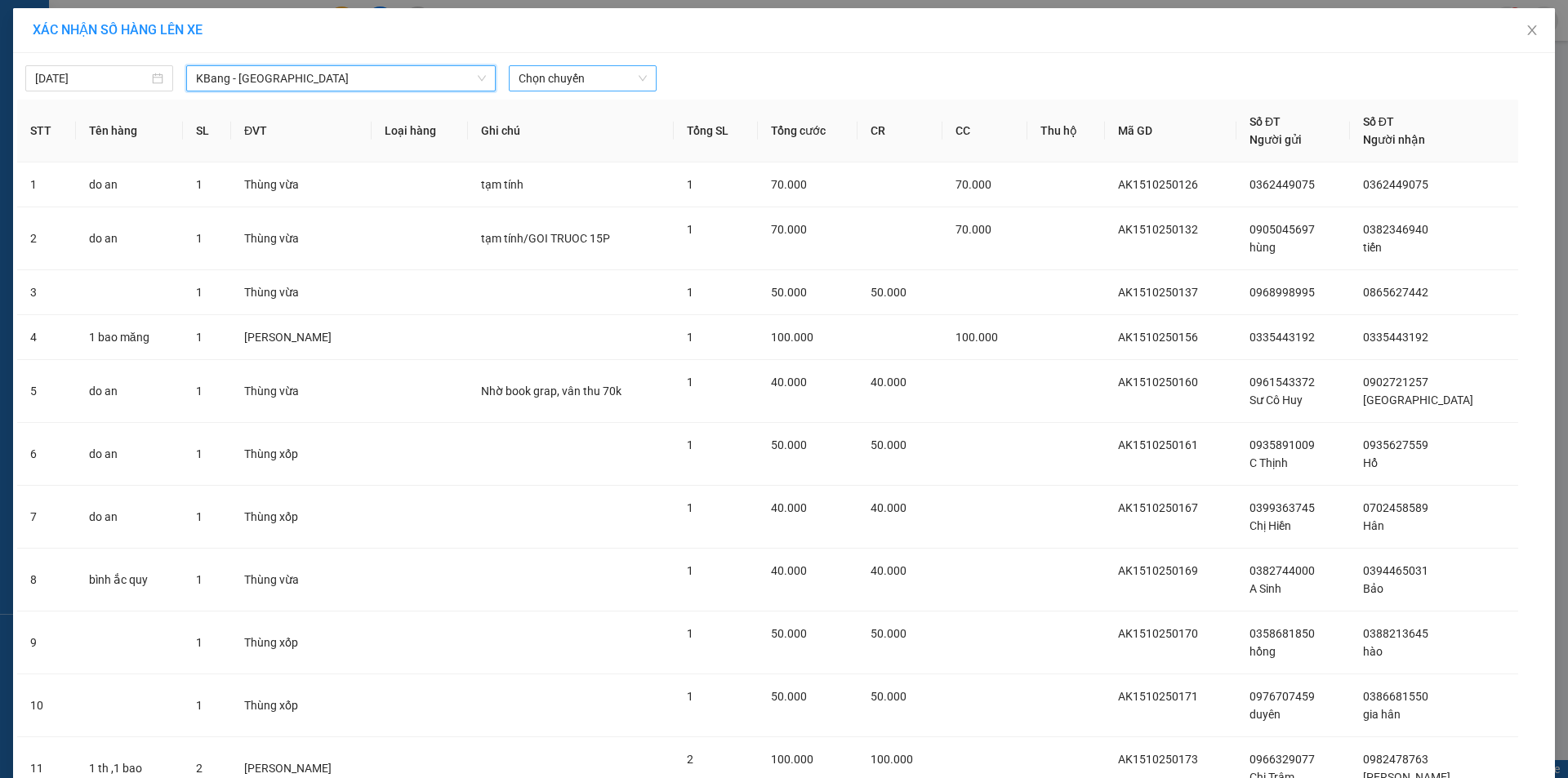
click at [606, 82] on span "Chọn chuyến" at bounding box center [583, 78] width 128 height 25
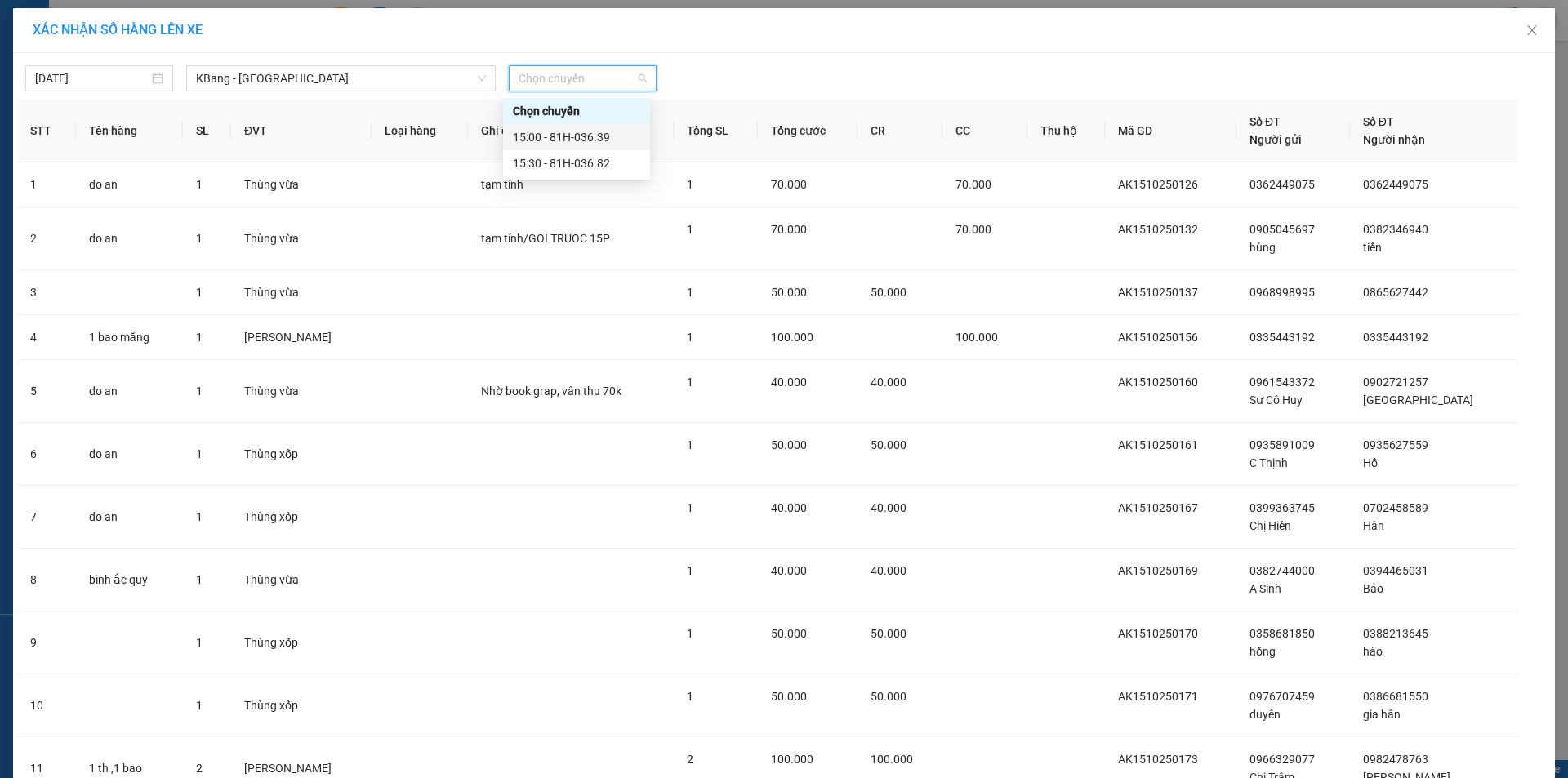
click at [597, 138] on div "15:00 - 81H-036.39" at bounding box center [576, 137] width 127 height 18
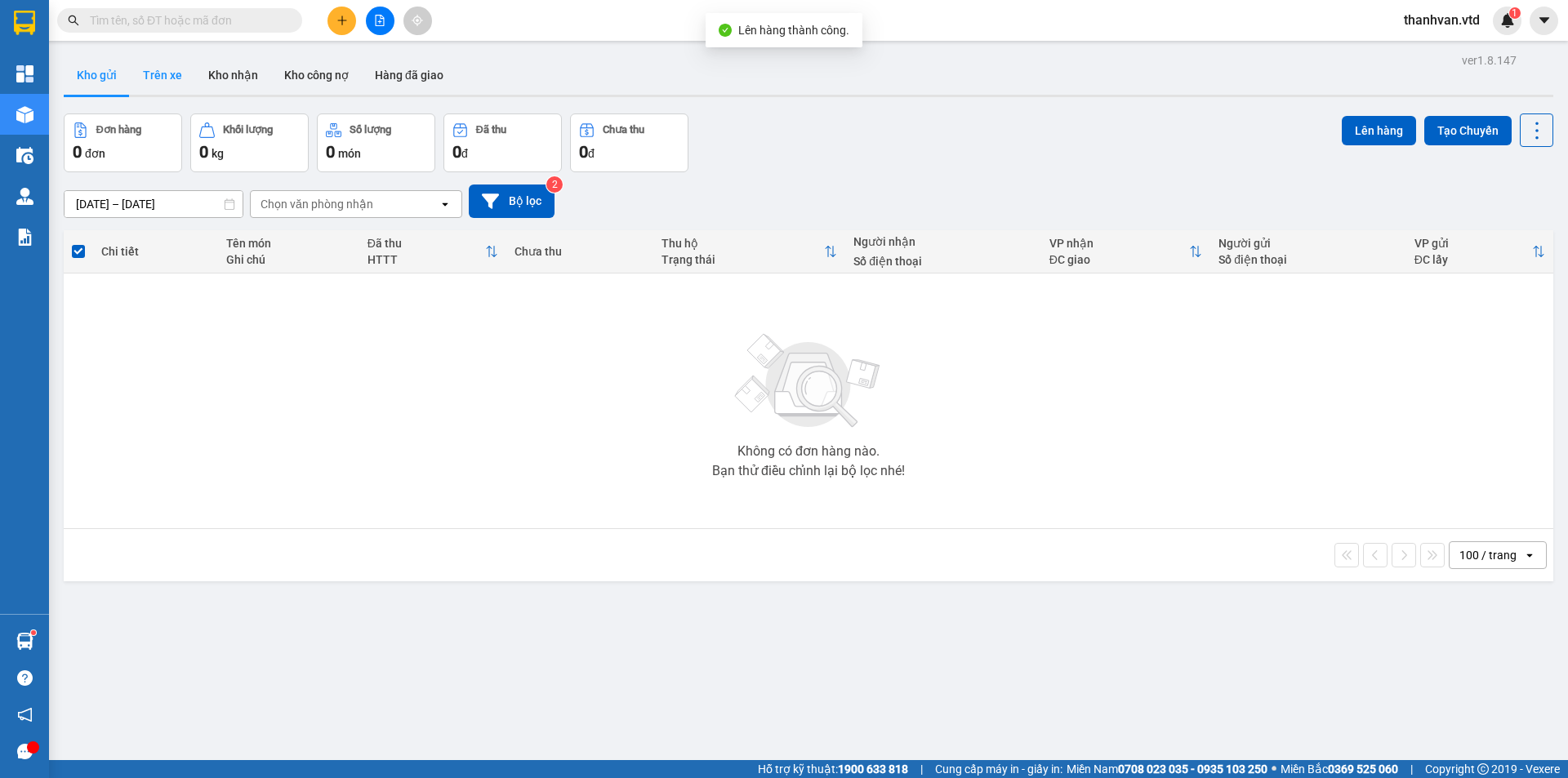
click at [170, 73] on button "Trên xe" at bounding box center [162, 75] width 65 height 39
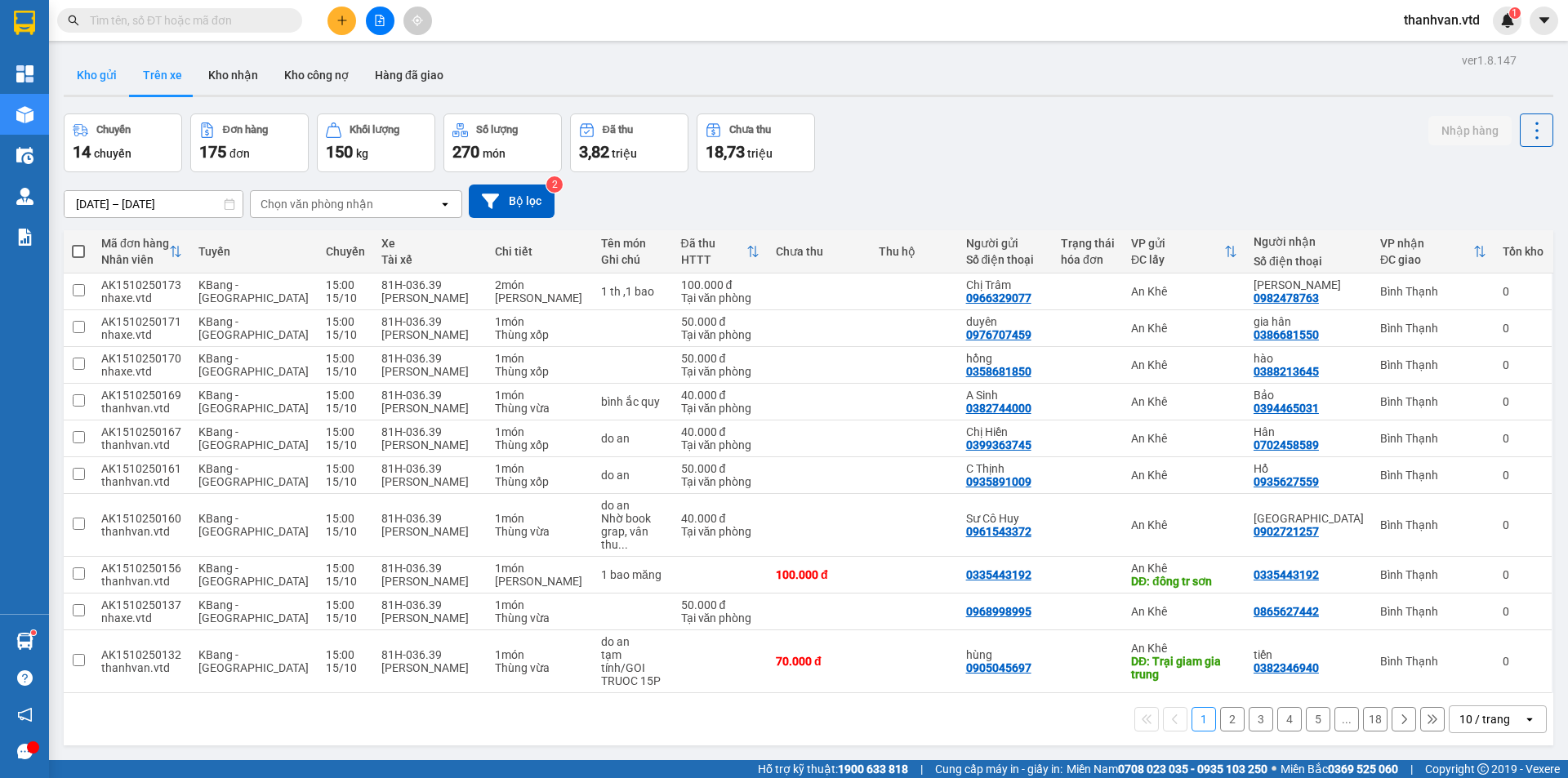
click at [92, 74] on button "Kho gửi" at bounding box center [96, 75] width 66 height 39
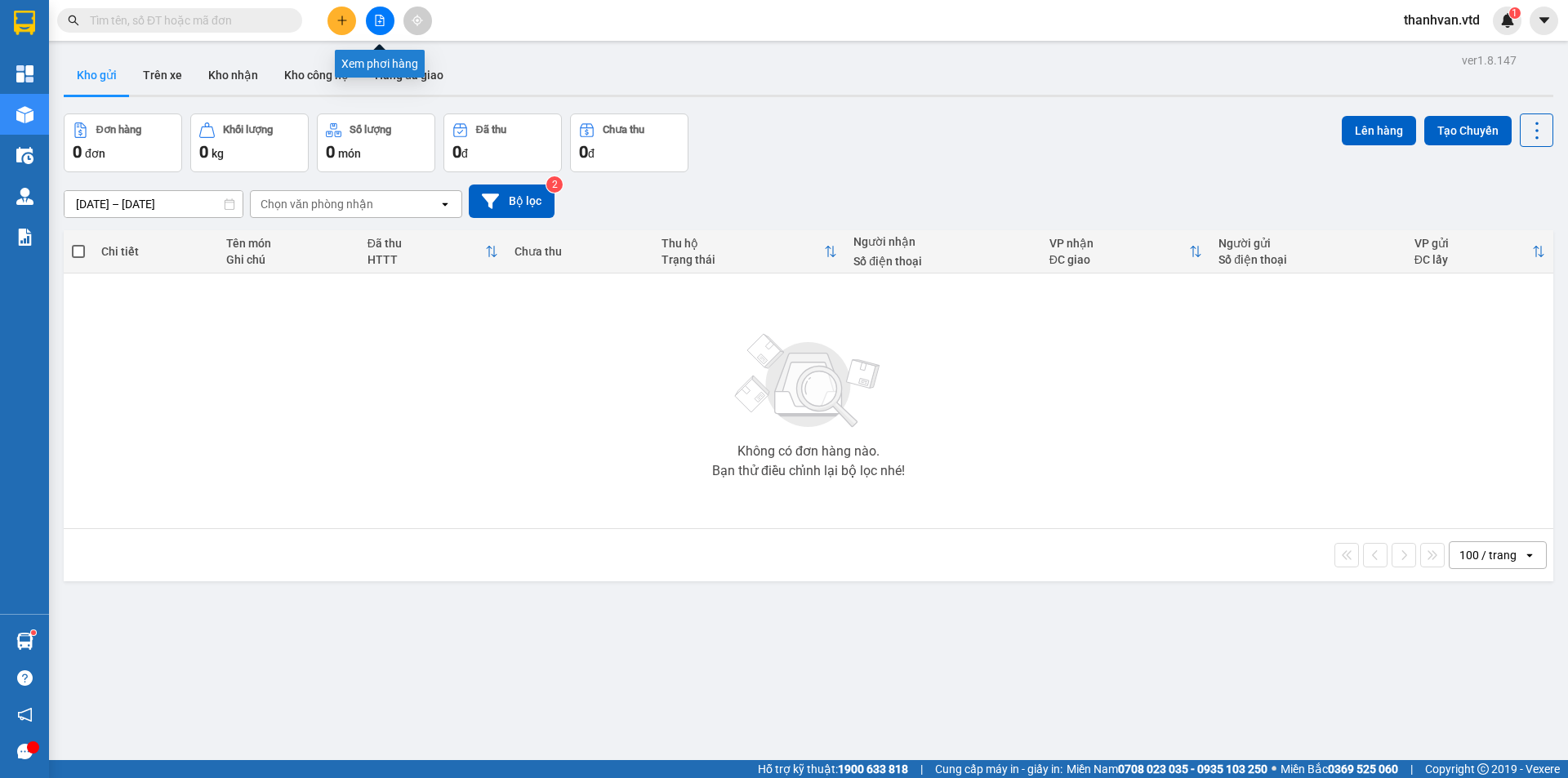
click at [385, 16] on icon "file-add" at bounding box center [379, 20] width 11 height 11
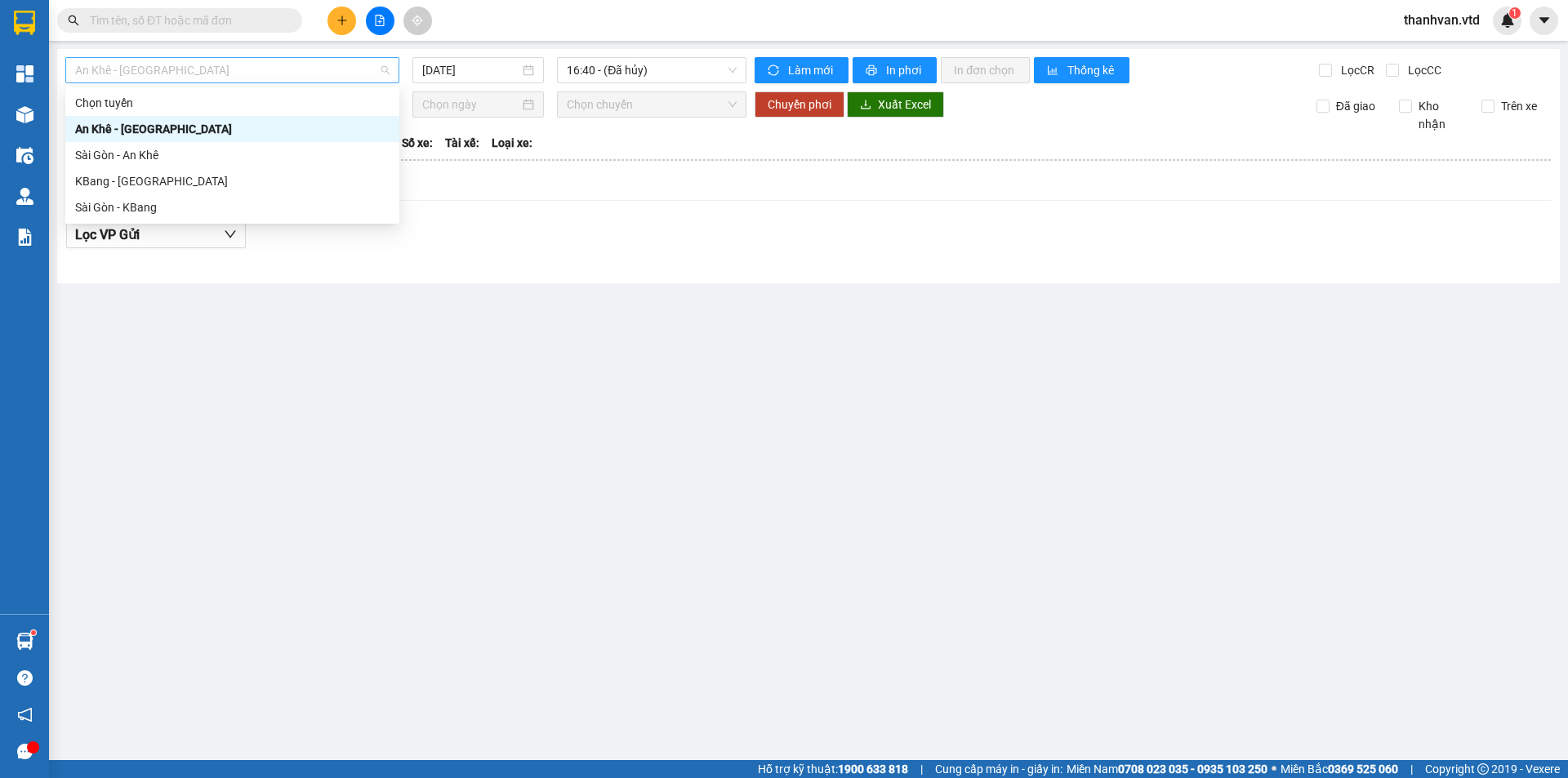
click at [378, 74] on span "An Khê - [GEOGRAPHIC_DATA]" at bounding box center [232, 70] width 314 height 25
click at [175, 185] on div "KBang - [GEOGRAPHIC_DATA]" at bounding box center [232, 181] width 314 height 18
type input "[DATE]"
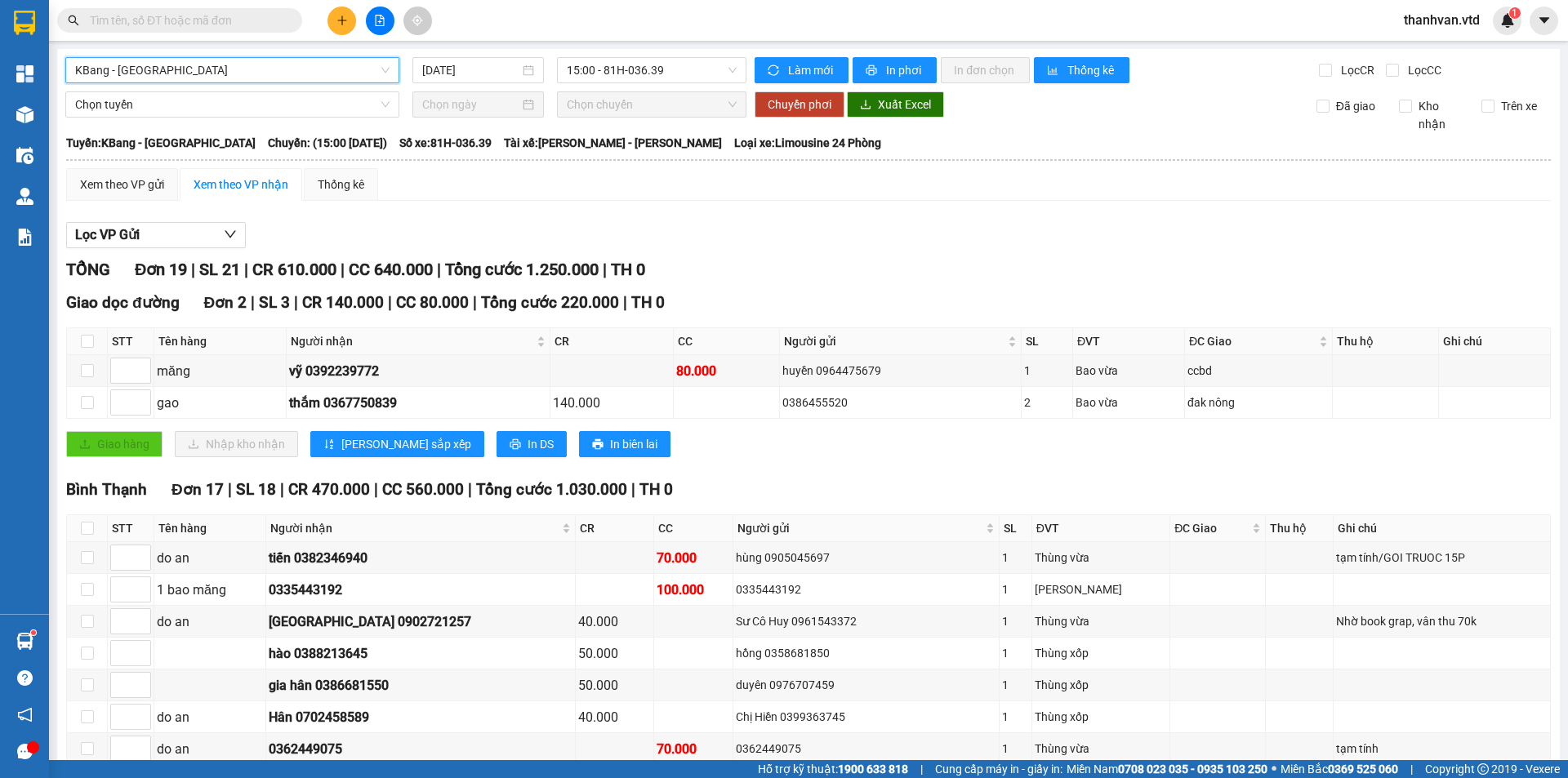
click at [255, 184] on div "Xem theo VP nhận" at bounding box center [240, 185] width 94 height 18
click at [897, 63] on span "In phơi" at bounding box center [905, 71] width 38 height 18
click at [82, 343] on input "checkbox" at bounding box center [87, 341] width 13 height 13
checkbox input "true"
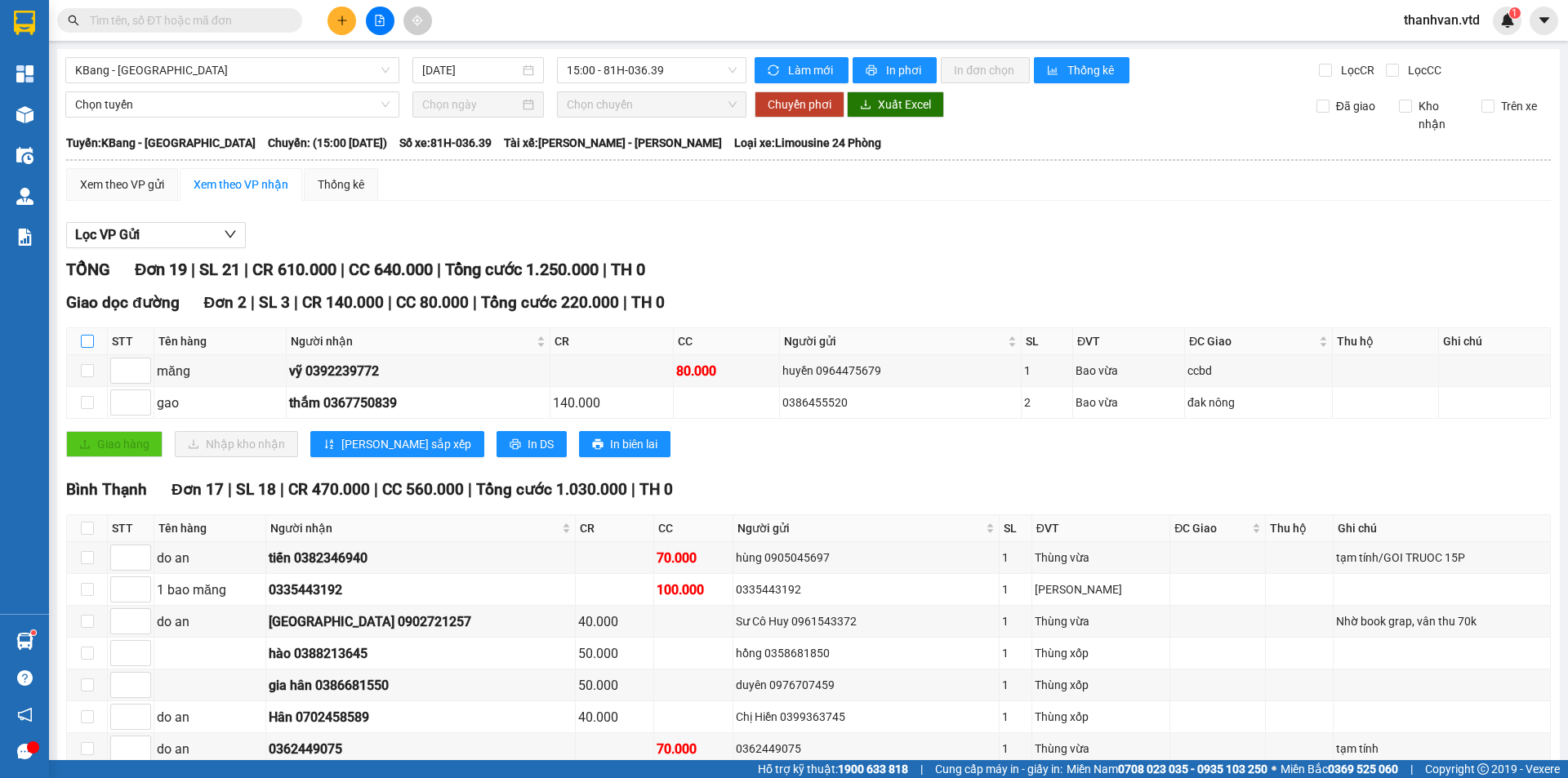
checkbox input "true"
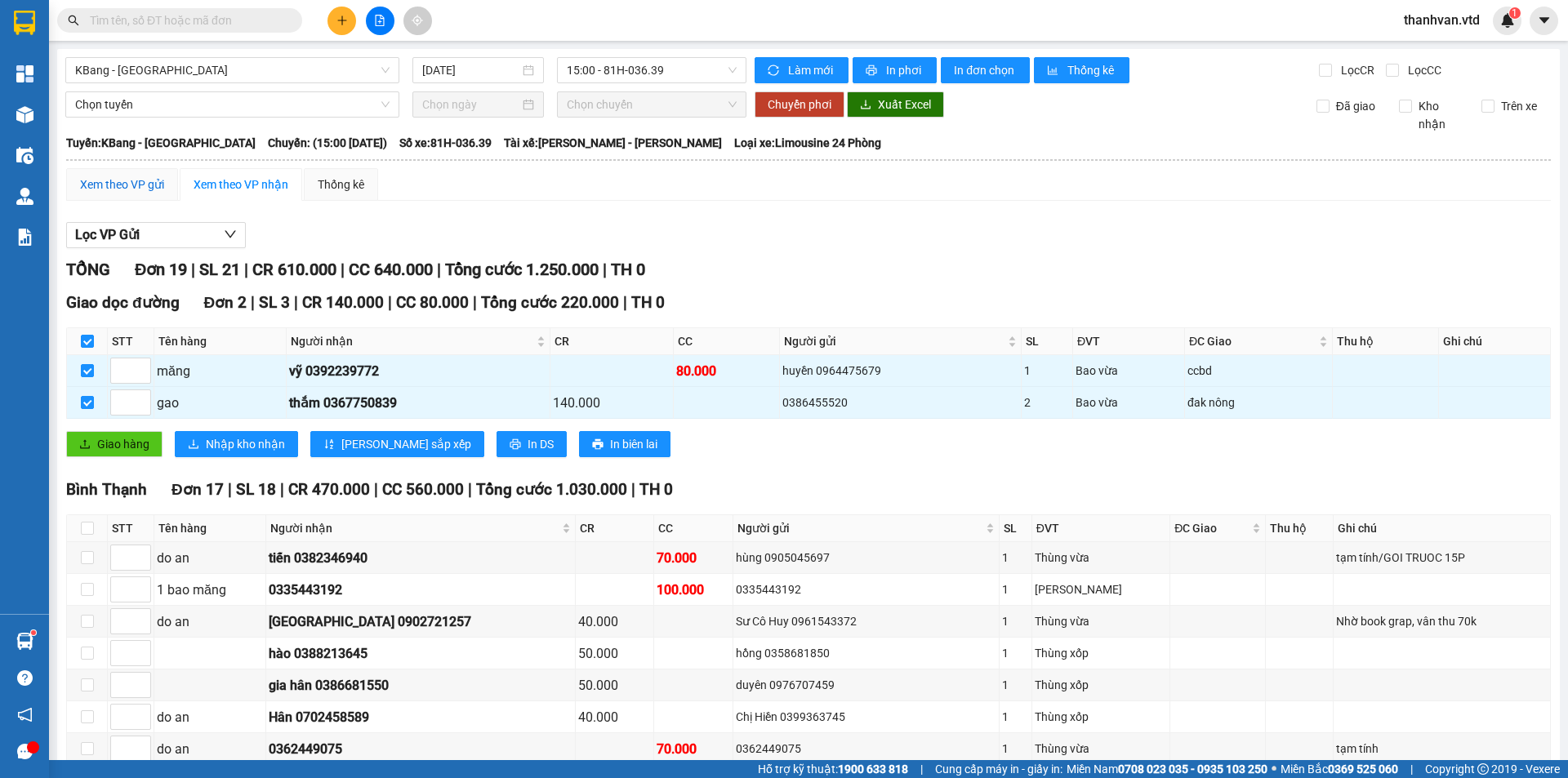
click at [138, 180] on div "Xem theo VP gửi" at bounding box center [122, 185] width 84 height 18
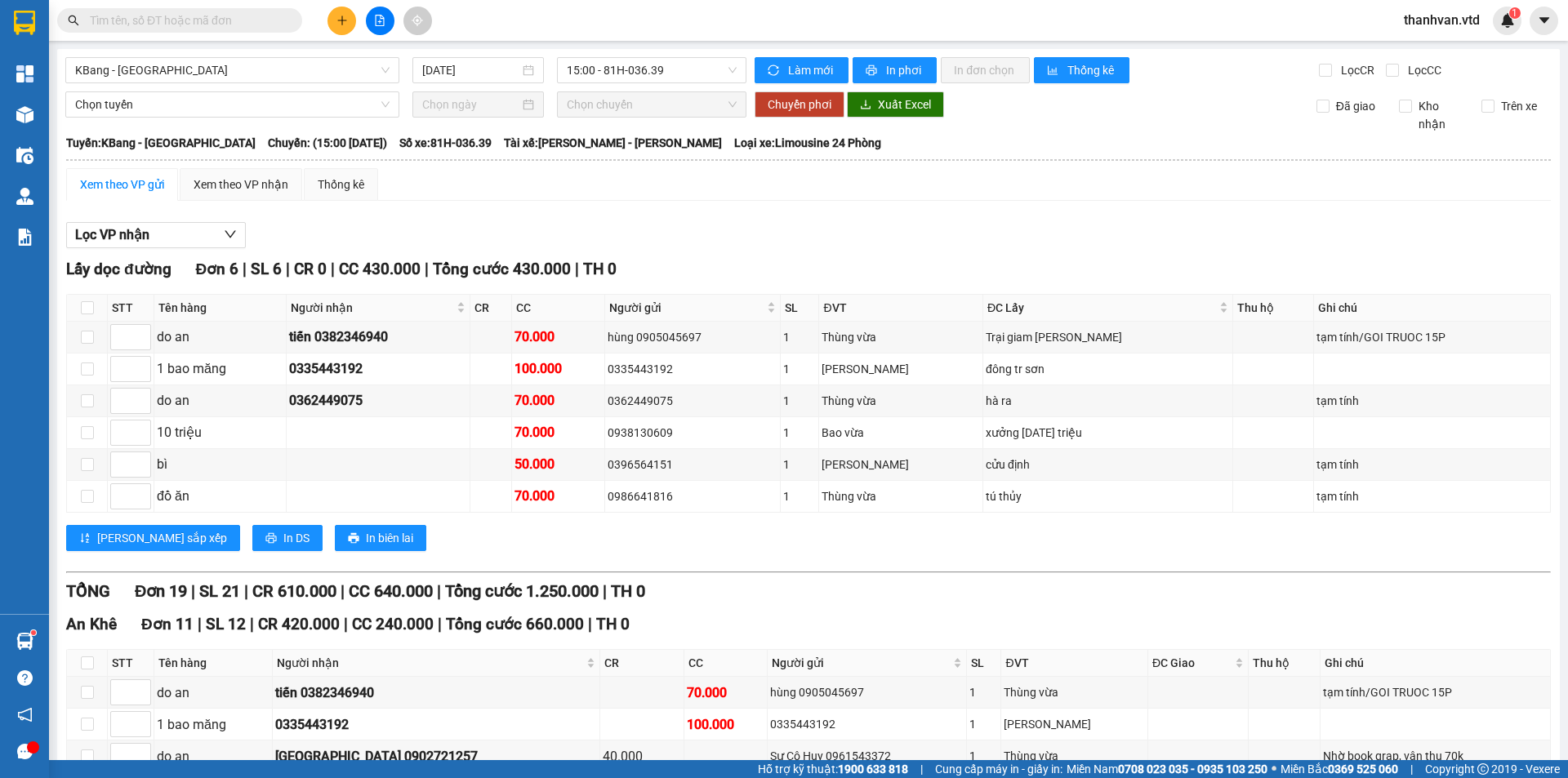
click at [116, 176] on div "Xem theo VP gửi" at bounding box center [122, 185] width 84 height 18
click at [82, 310] on input "checkbox" at bounding box center [87, 308] width 13 height 13
checkbox input "true"
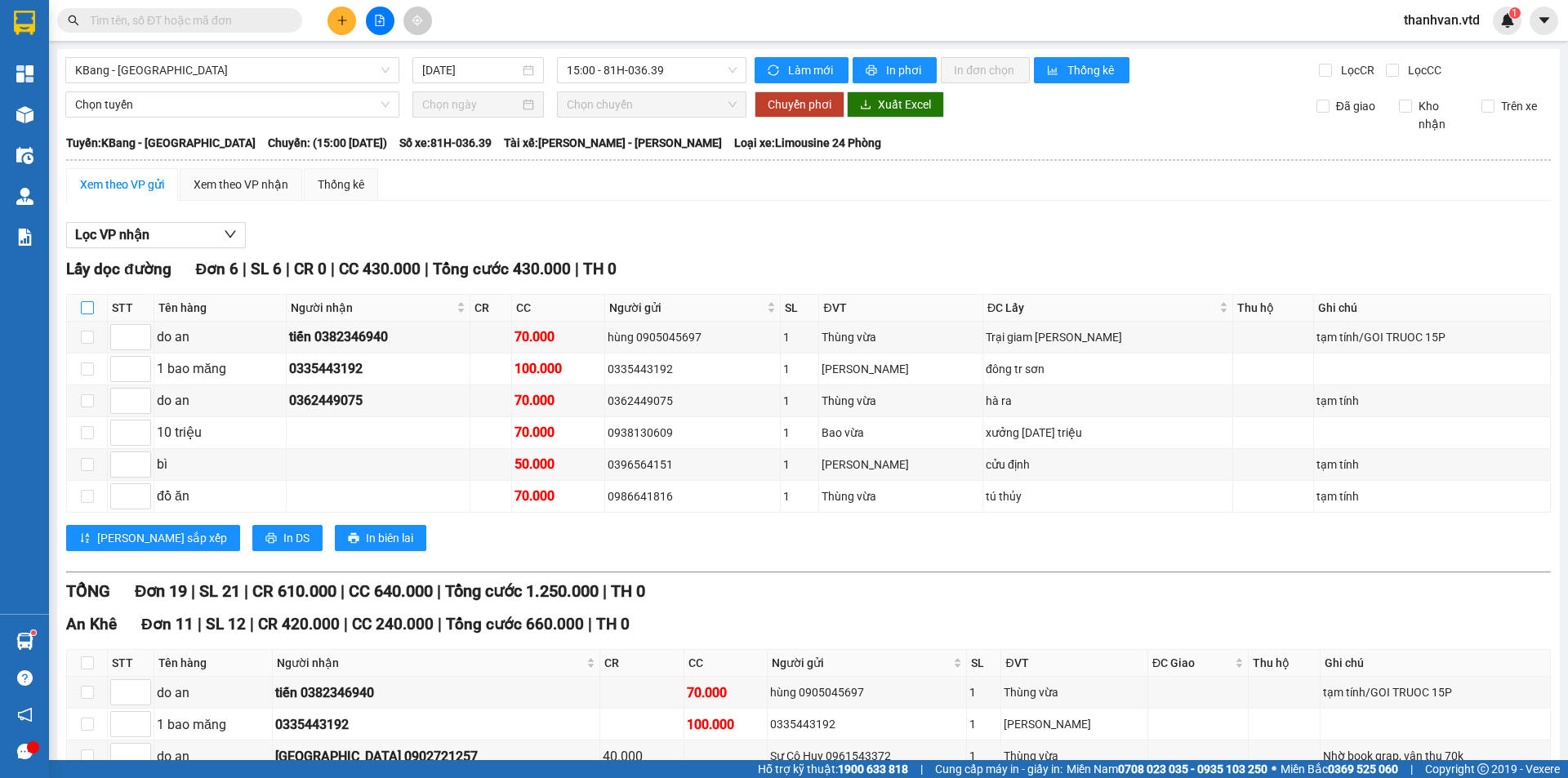
checkbox input "true"
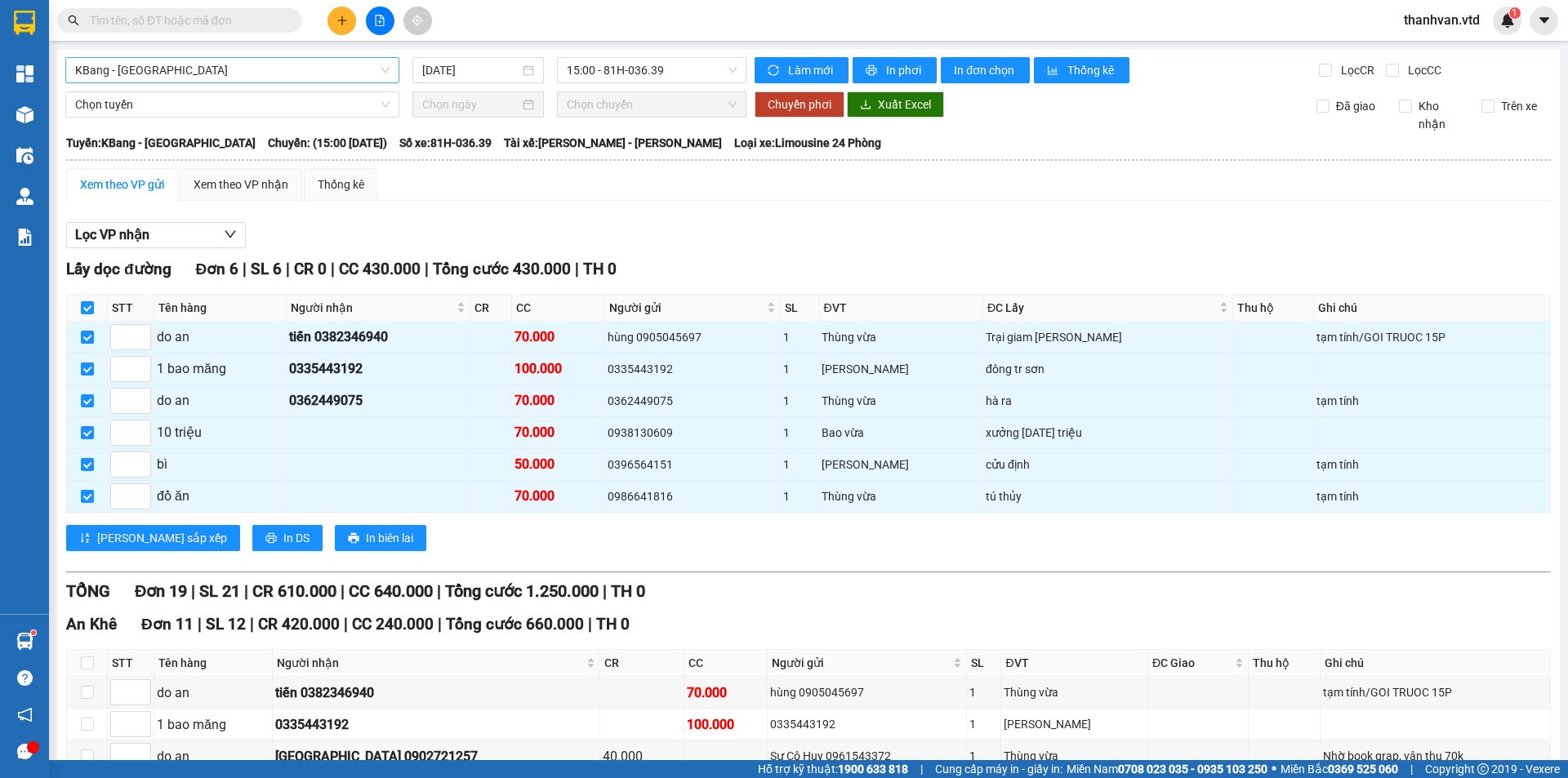
click at [169, 71] on span "KBang - [GEOGRAPHIC_DATA]" at bounding box center [232, 70] width 314 height 25
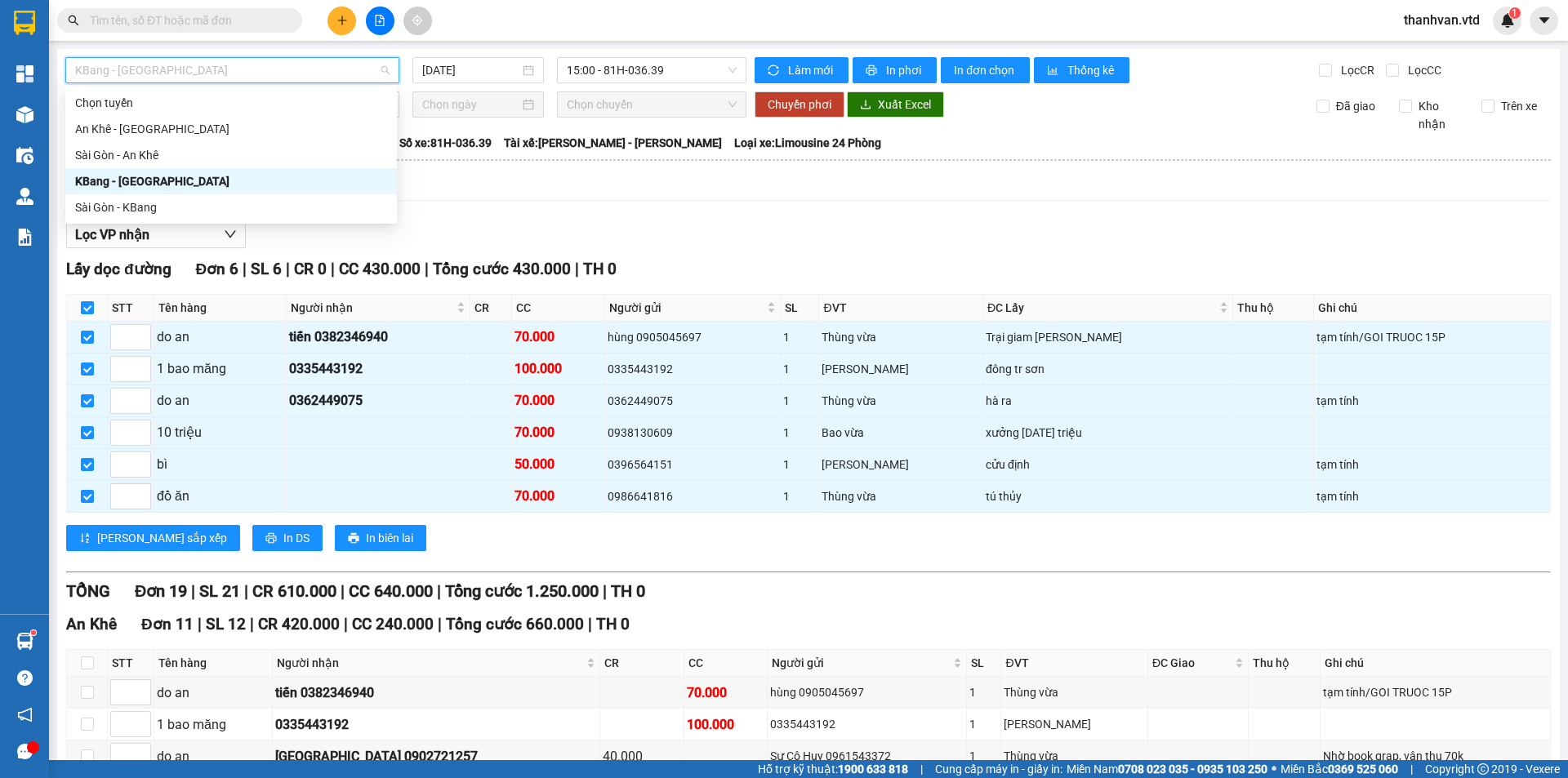
click at [146, 181] on div "KBang - [GEOGRAPHIC_DATA]" at bounding box center [231, 181] width 312 height 18
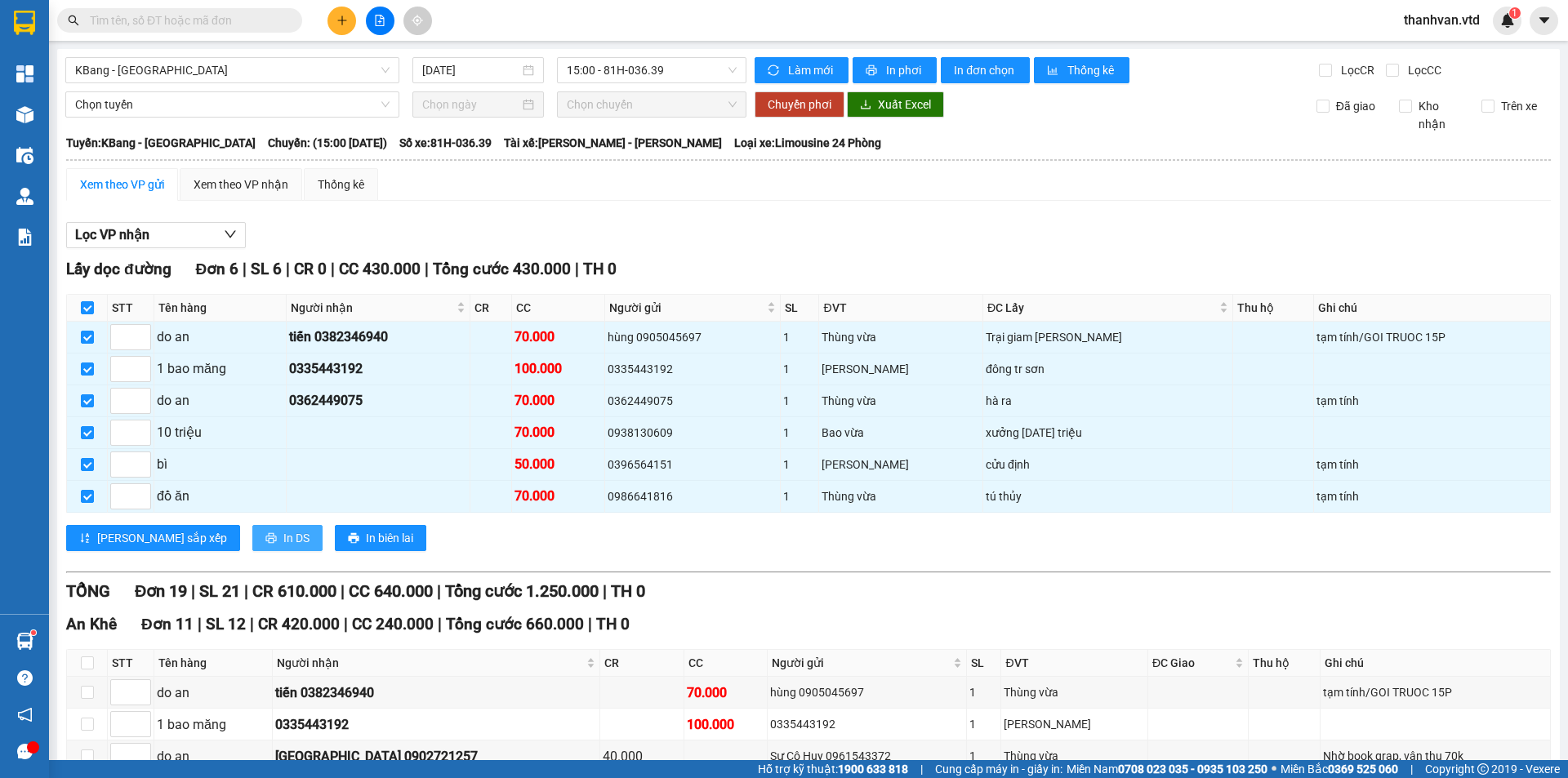
click at [283, 538] on span "In DS" at bounding box center [296, 538] width 27 height 18
click at [698, 70] on span "15:00 - 81H-036.39" at bounding box center [651, 70] width 170 height 25
click at [654, 152] on div "15:30 - 81H-036.82" at bounding box center [626, 155] width 127 height 18
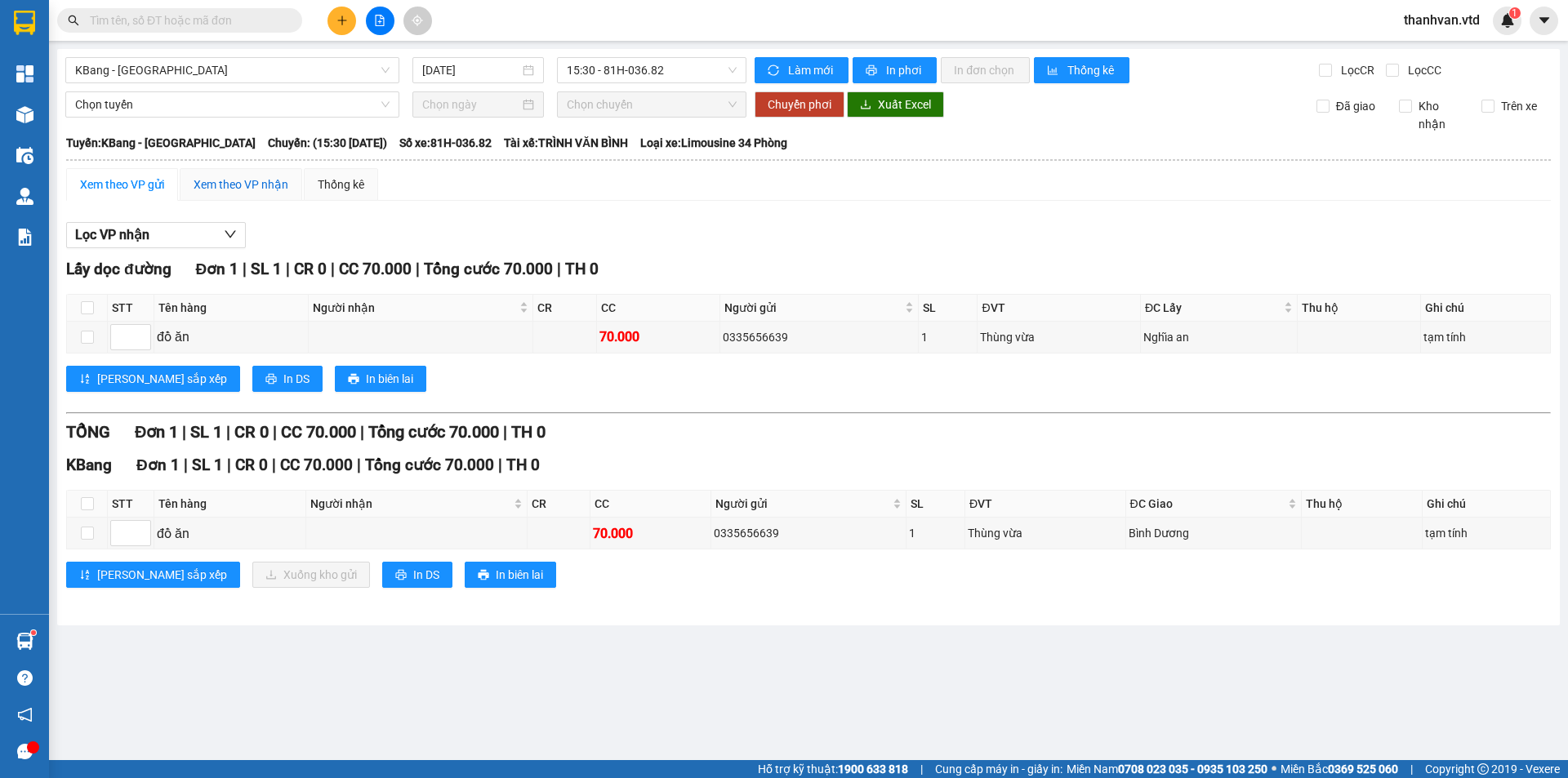
click at [250, 186] on div "Xem theo VP nhận" at bounding box center [240, 185] width 94 height 18
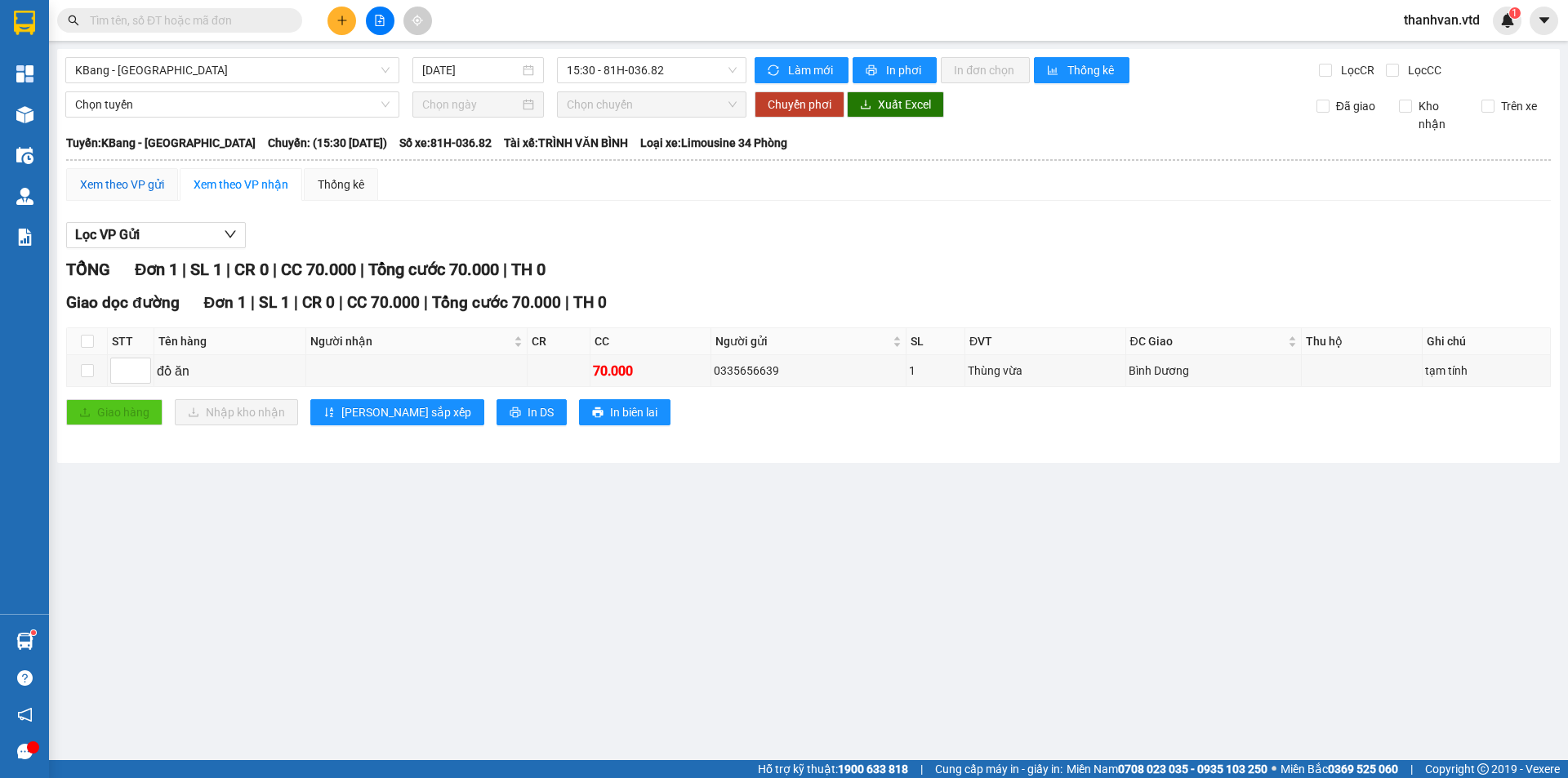
click at [124, 188] on div "Xem theo VP gửi" at bounding box center [122, 185] width 84 height 18
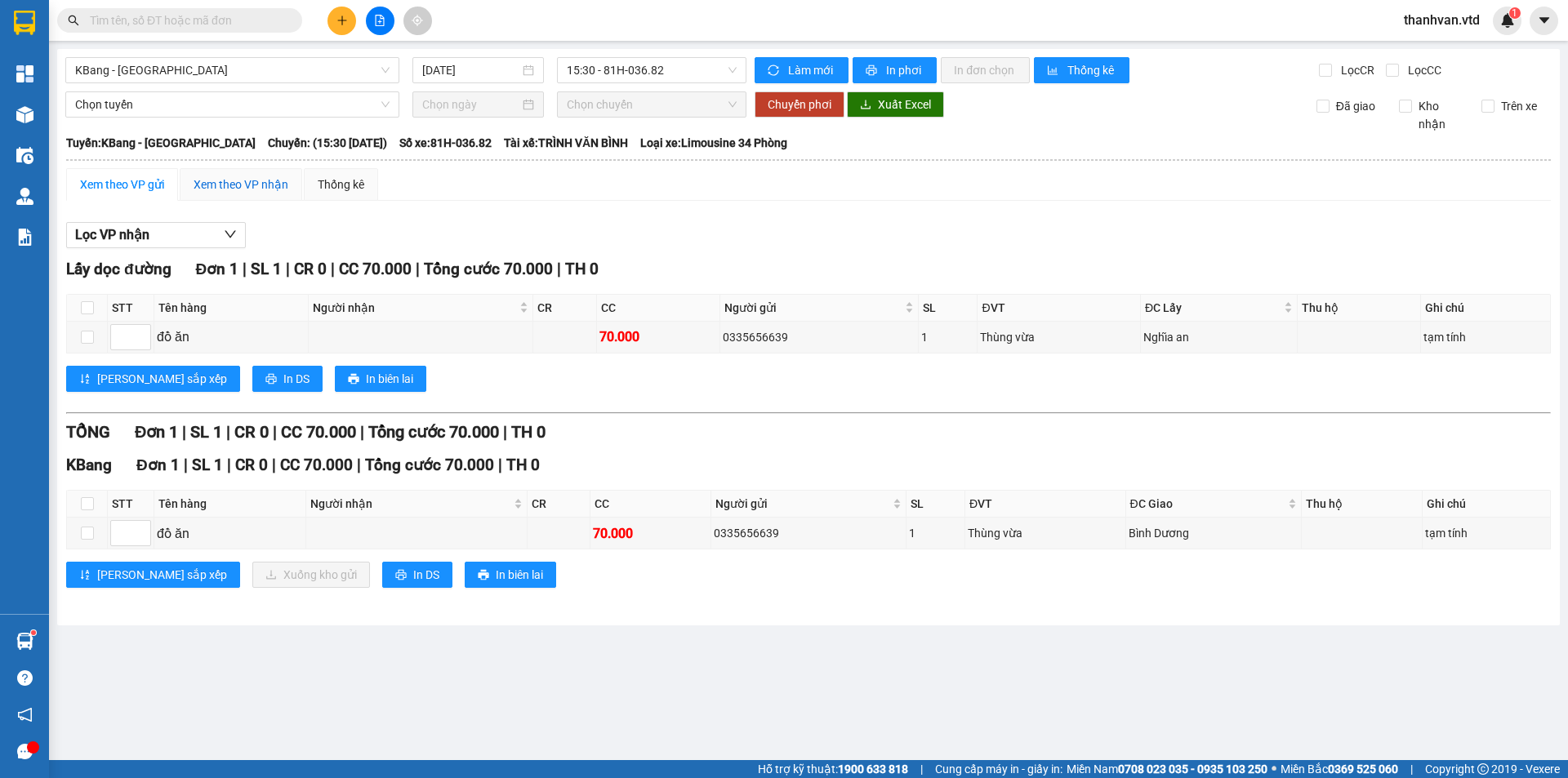
click at [260, 185] on div "Xem theo VP nhận" at bounding box center [240, 185] width 94 height 18
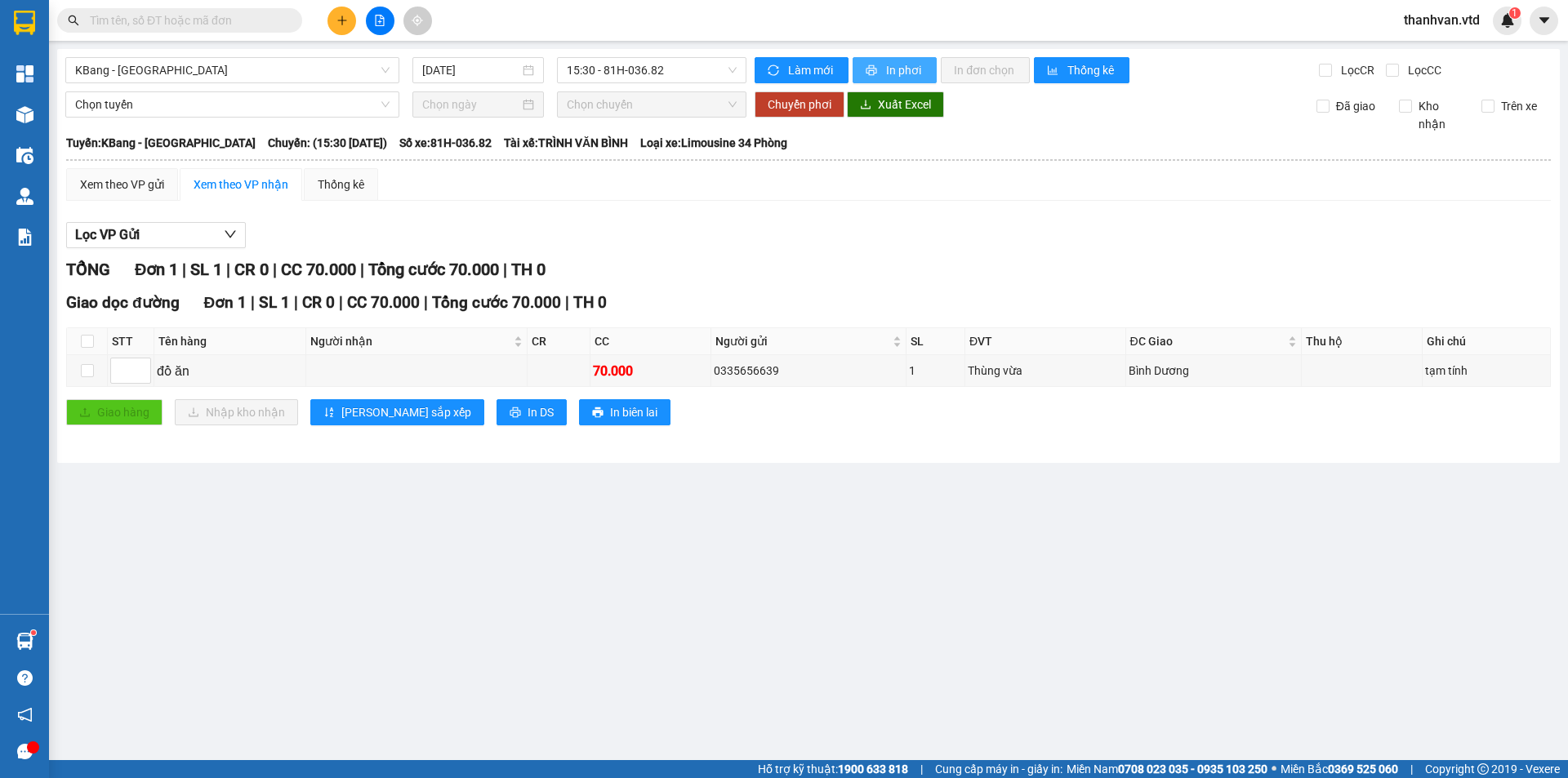
click at [901, 65] on span "In phơi" at bounding box center [905, 71] width 38 height 18
click at [338, 21] on icon "plus" at bounding box center [342, 20] width 11 height 11
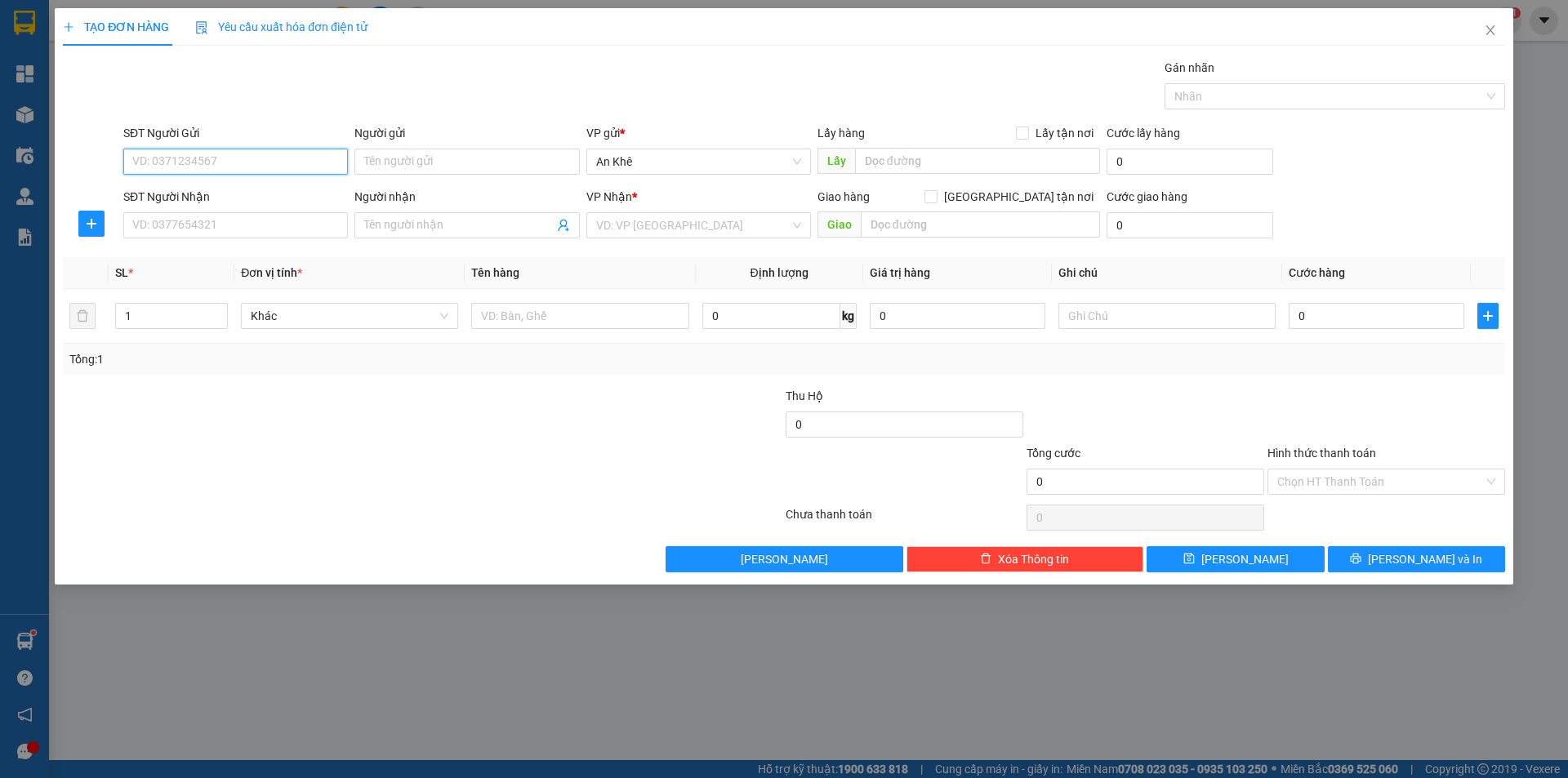
click at [185, 152] on input "SĐT Người Gửi" at bounding box center [236, 161] width 225 height 27
click at [214, 196] on div "0978471585 - Đúng" at bounding box center [236, 194] width 205 height 18
type input "0978471585"
type input "Đúng"
type input "0987773119"
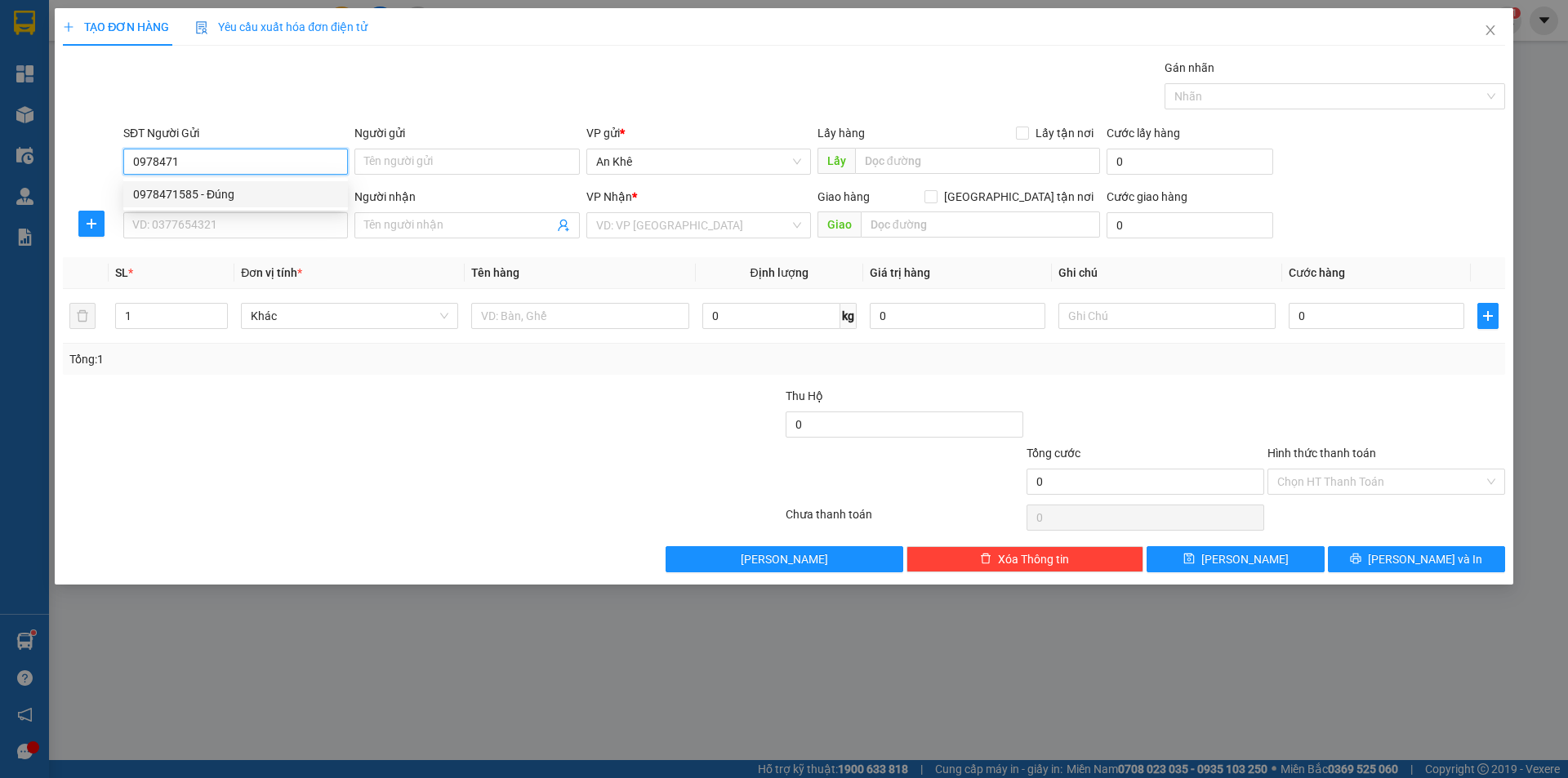
type input "[PERSON_NAME]"
type input "Chợ Chánh Lưu"
click at [442, 316] on span "Bất kỳ" at bounding box center [350, 315] width 198 height 25
type input "0978471585"
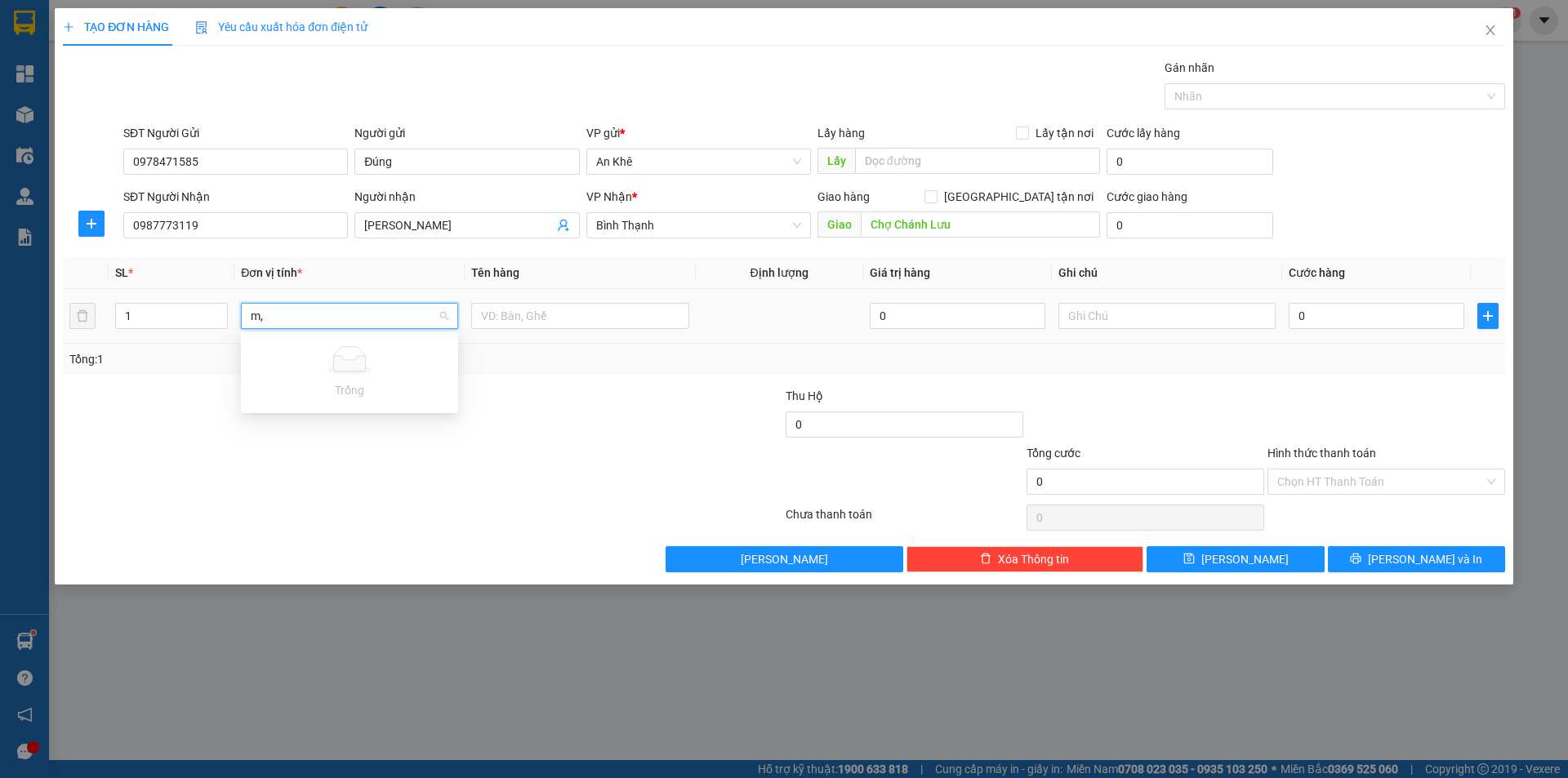
type input "m"
click at [328, 349] on div "[PERSON_NAME]" at bounding box center [350, 349] width 198 height 18
click at [535, 315] on input "text" at bounding box center [579, 316] width 217 height 27
type input "1 sọt chim"
click at [1407, 315] on input "0" at bounding box center [1376, 316] width 176 height 27
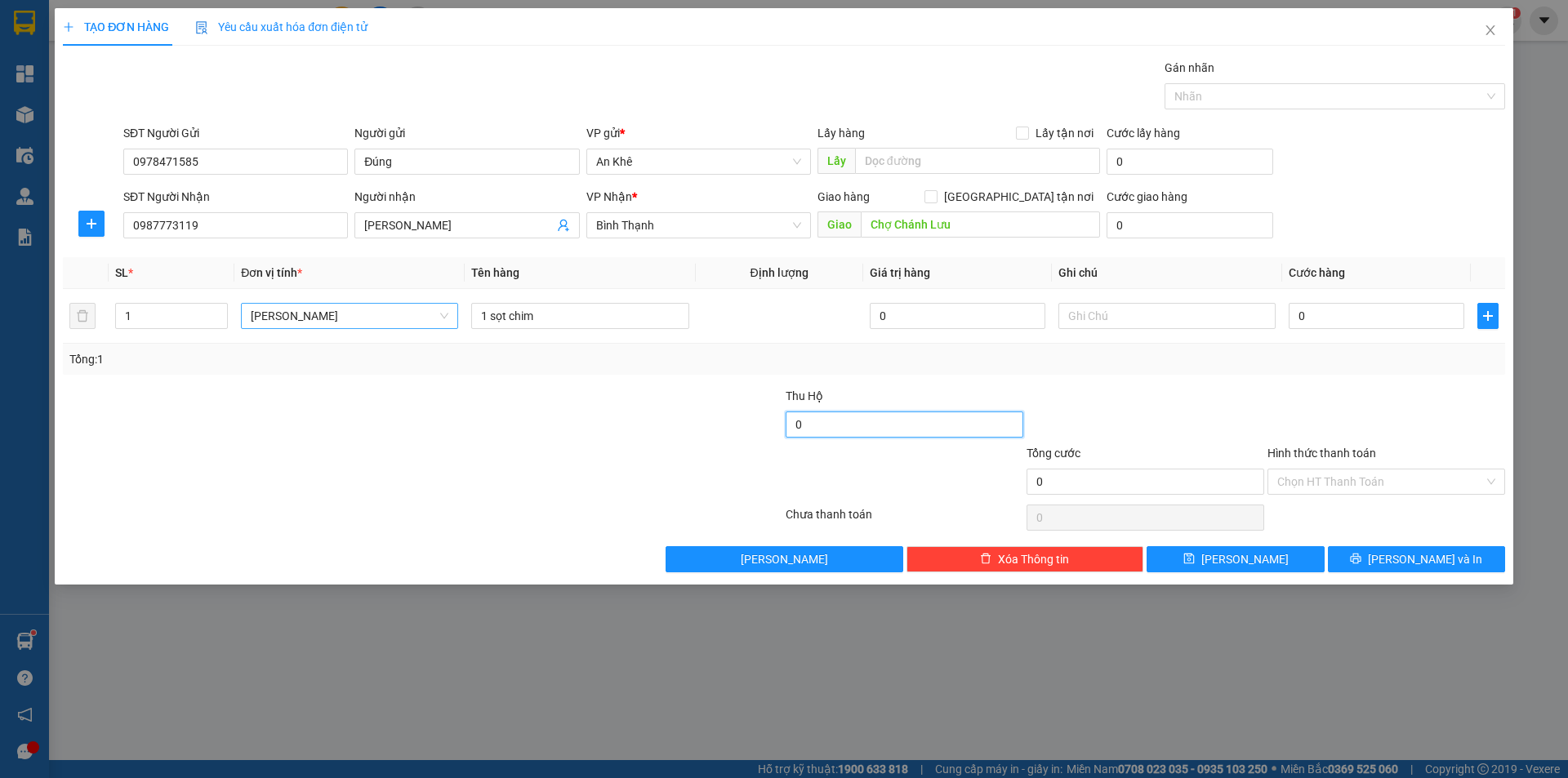
click at [886, 417] on input "0" at bounding box center [904, 424] width 237 height 27
click at [1129, 319] on input "text" at bounding box center [1167, 316] width 217 height 27
click at [1392, 318] on input "0" at bounding box center [1376, 316] width 176 height 27
click at [1367, 318] on input "100.000" at bounding box center [1376, 316] width 176 height 27
click at [1378, 469] on input "Hình thức thanh toán" at bounding box center [1379, 481] width 206 height 25
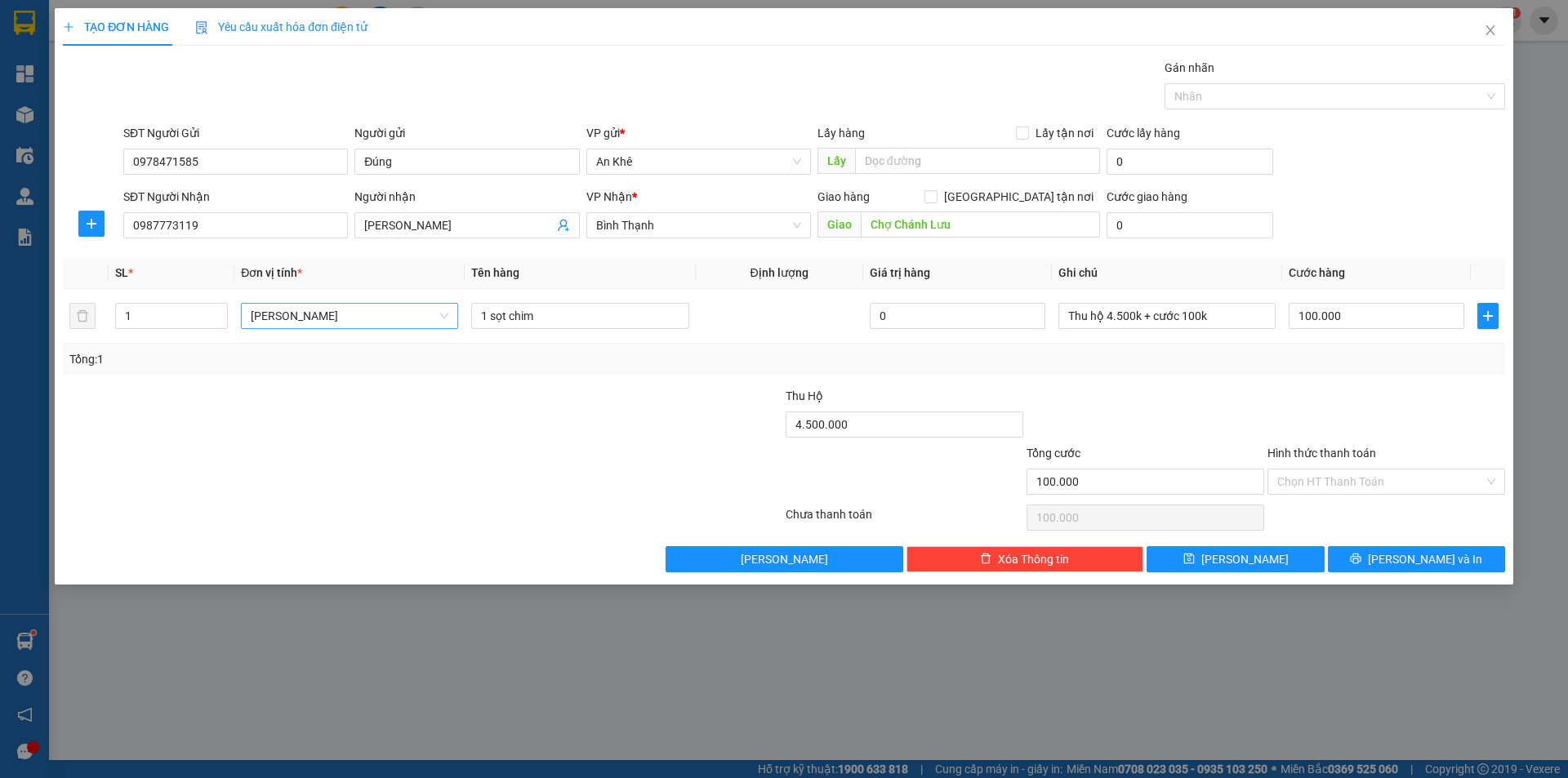
click at [1393, 415] on div at bounding box center [1386, 415] width 241 height 57
click at [1253, 563] on span "[PERSON_NAME]" at bounding box center [1245, 559] width 87 height 18
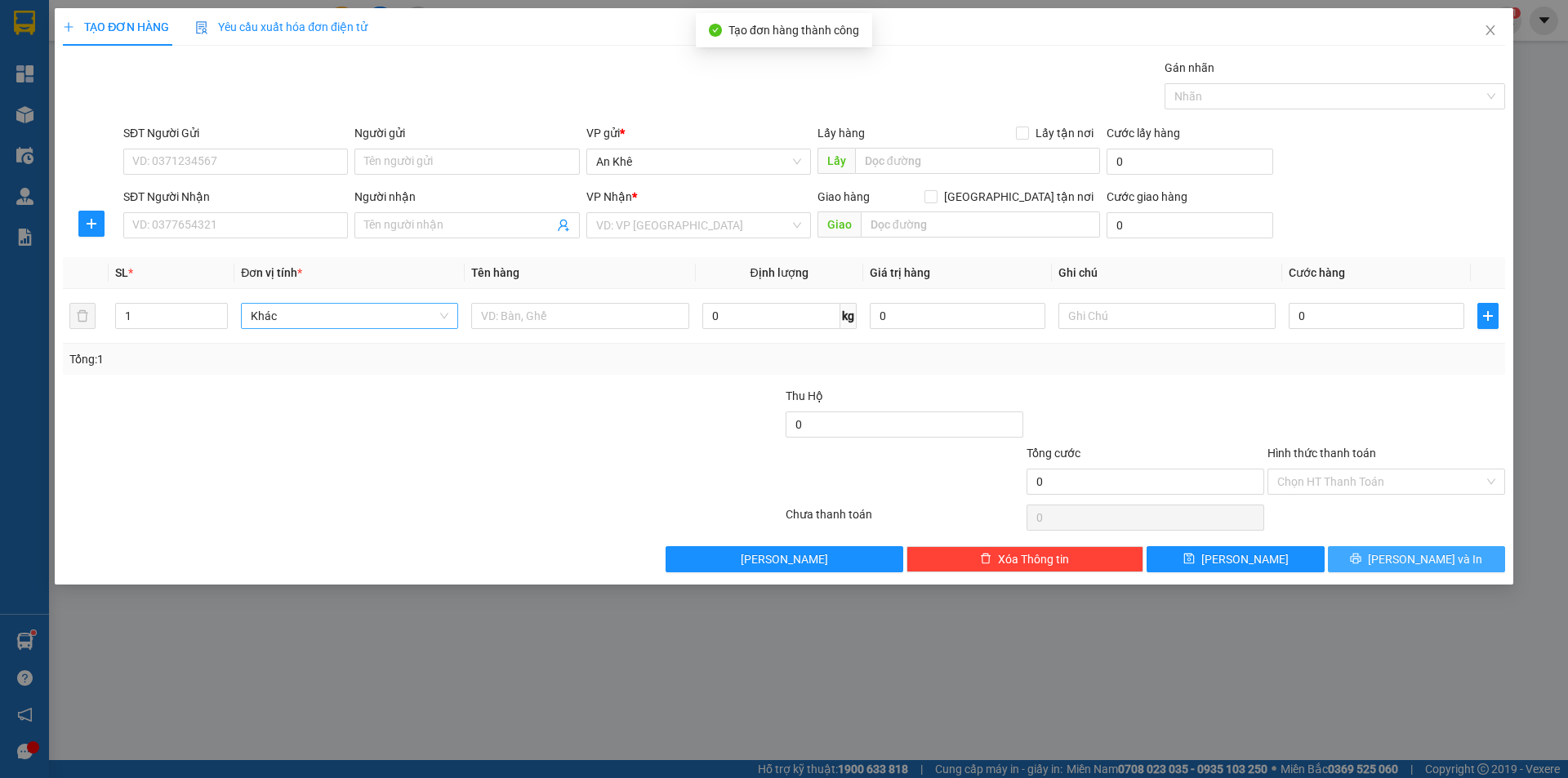
click at [1405, 560] on span "[PERSON_NAME] và In" at bounding box center [1424, 559] width 115 height 18
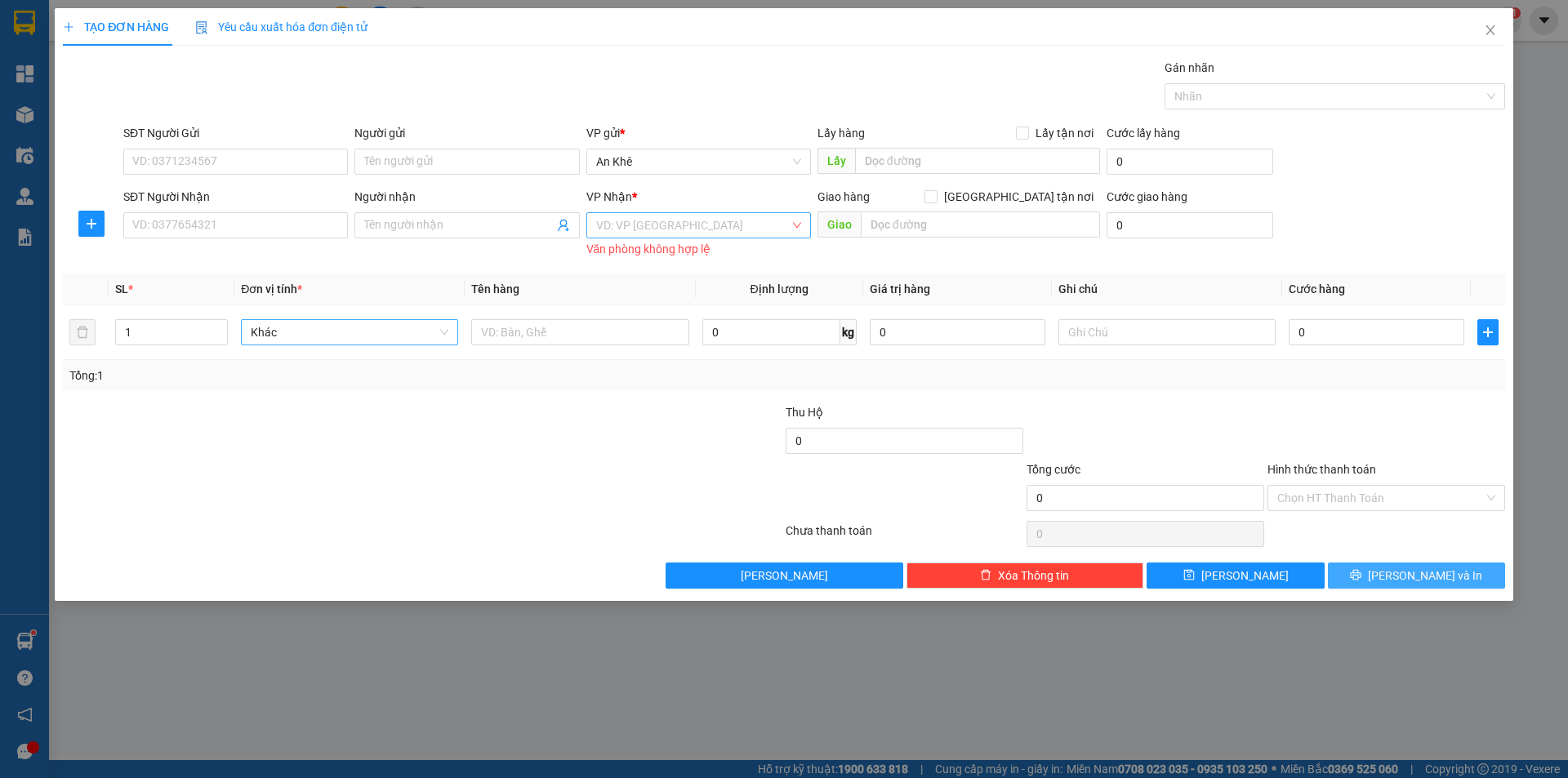
click at [795, 225] on div "VD: VP [GEOGRAPHIC_DATA]" at bounding box center [698, 225] width 225 height 27
click at [1493, 27] on icon "close" at bounding box center [1490, 30] width 9 height 10
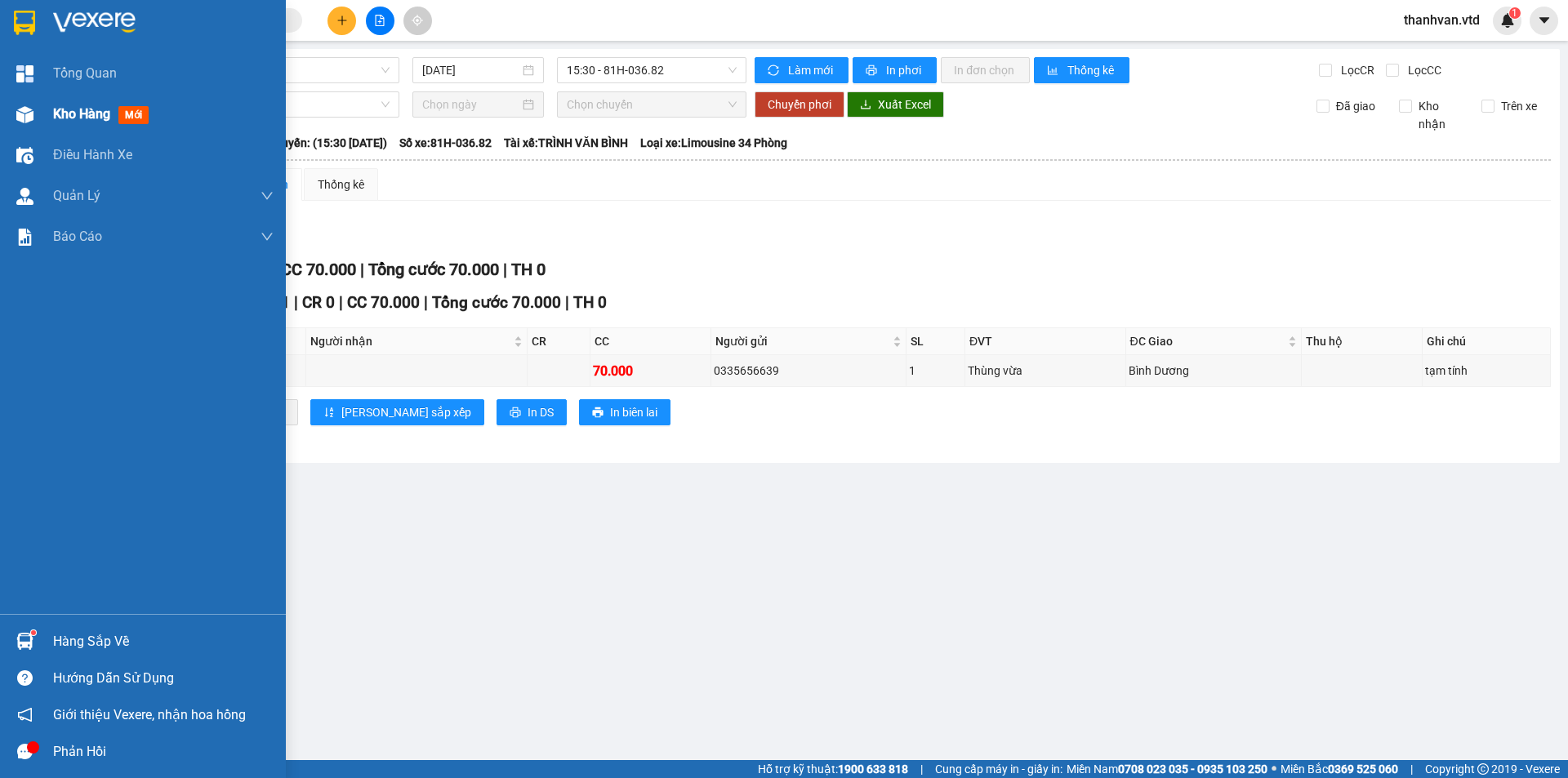
click at [49, 113] on div "Kho hàng mới" at bounding box center [143, 114] width 286 height 41
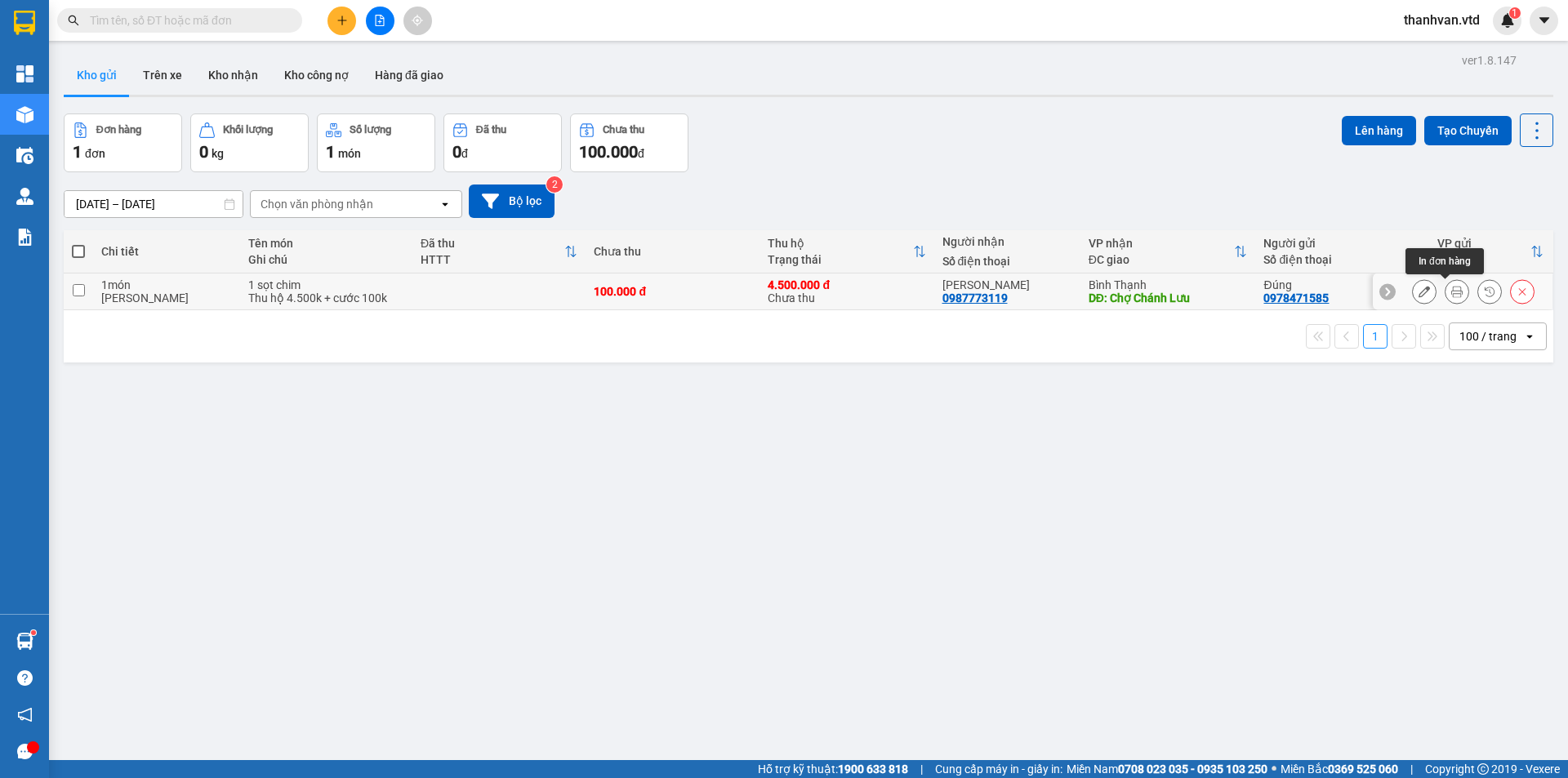
click at [1451, 289] on icon at bounding box center [1456, 291] width 11 height 11
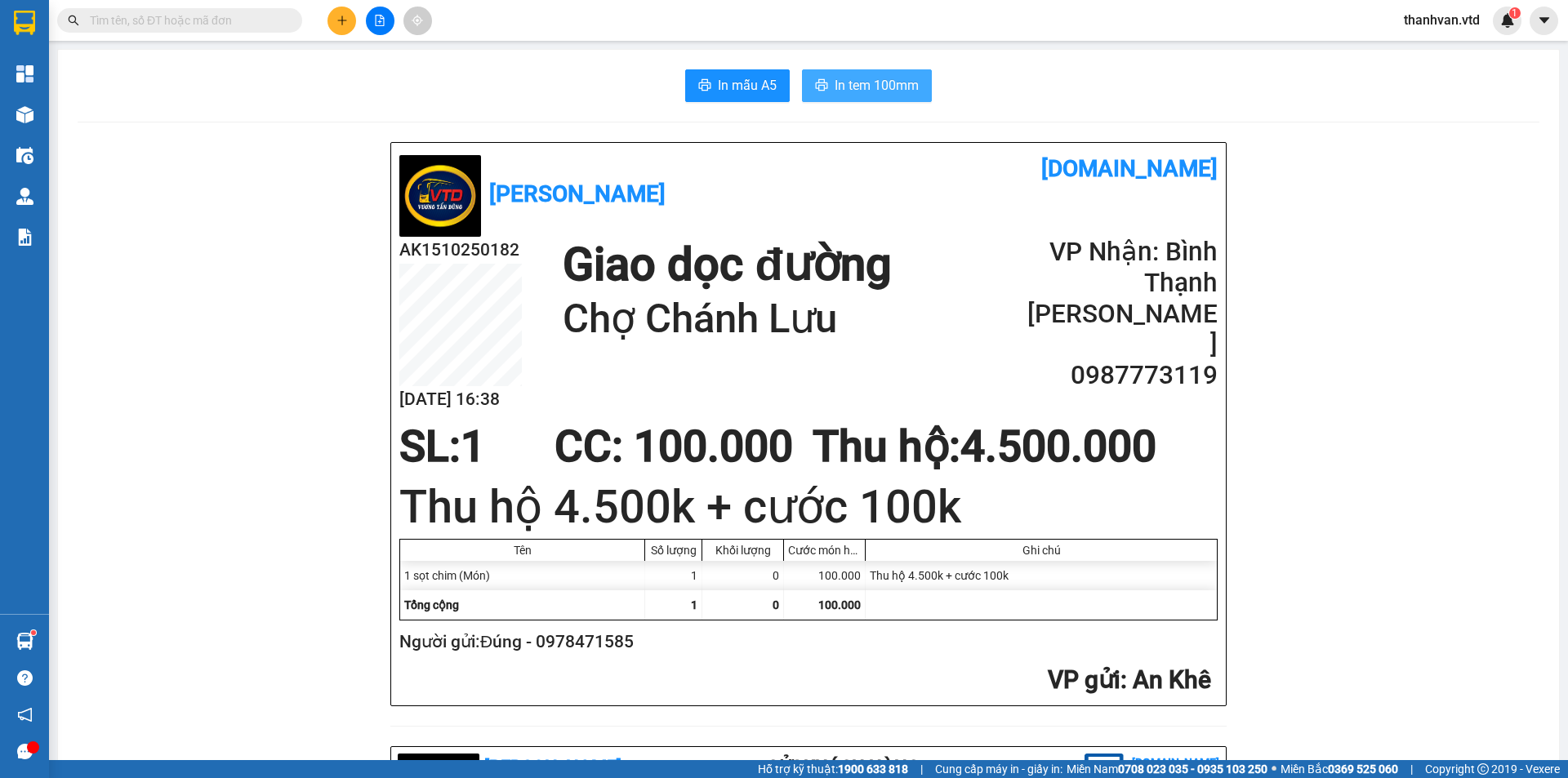
click at [835, 79] on span "In tem 100mm" at bounding box center [877, 85] width 84 height 20
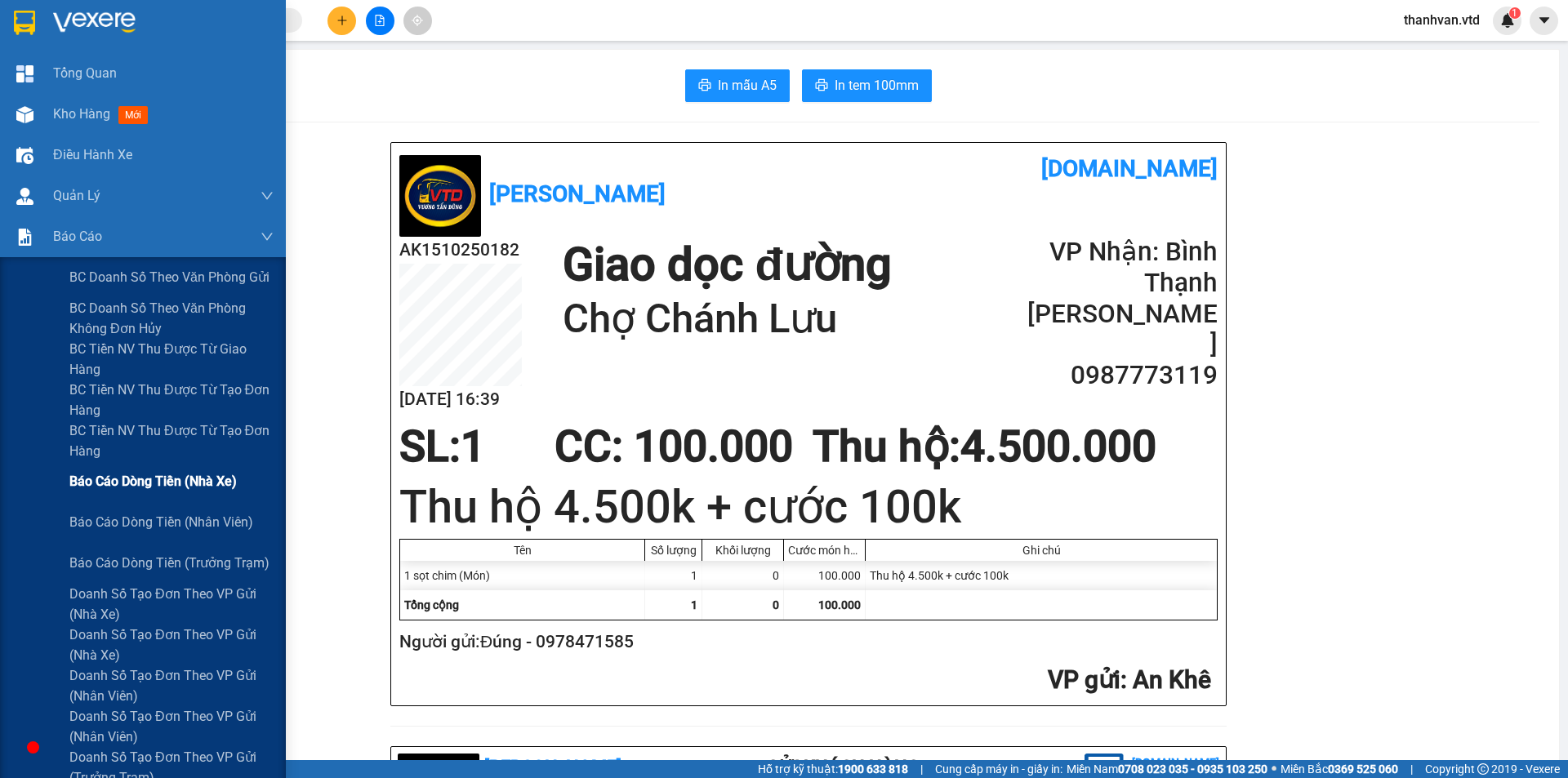
click at [203, 482] on span "Báo cáo dòng tiền (nhà xe)" at bounding box center [153, 481] width 168 height 20
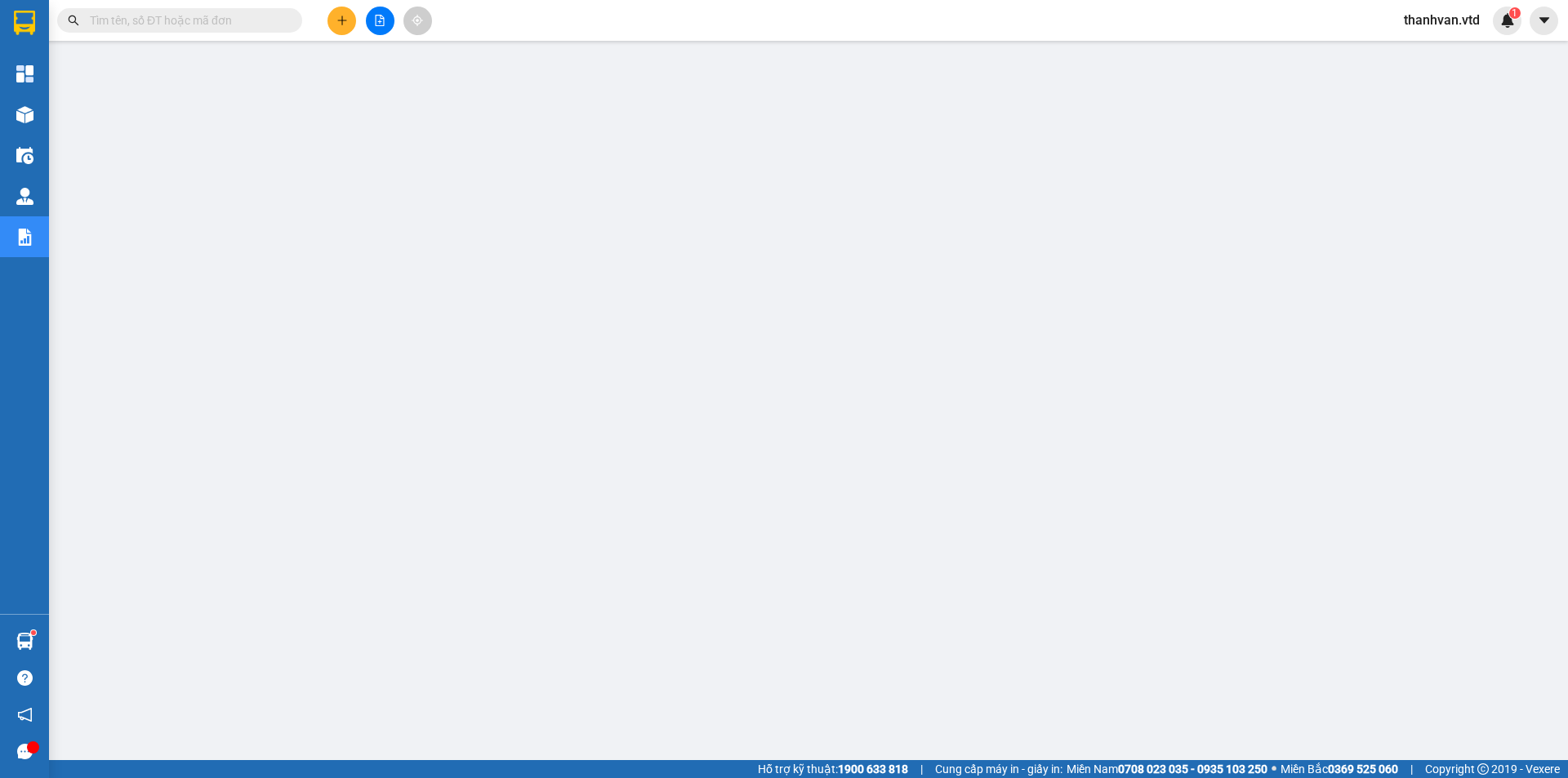
click at [1447, 27] on span "thanhvan.vtd" at bounding box center [1441, 20] width 102 height 20
click at [1453, 56] on span "Đăng xuất" at bounding box center [1449, 50] width 69 height 18
